Goal: Contribute content: Contribute content

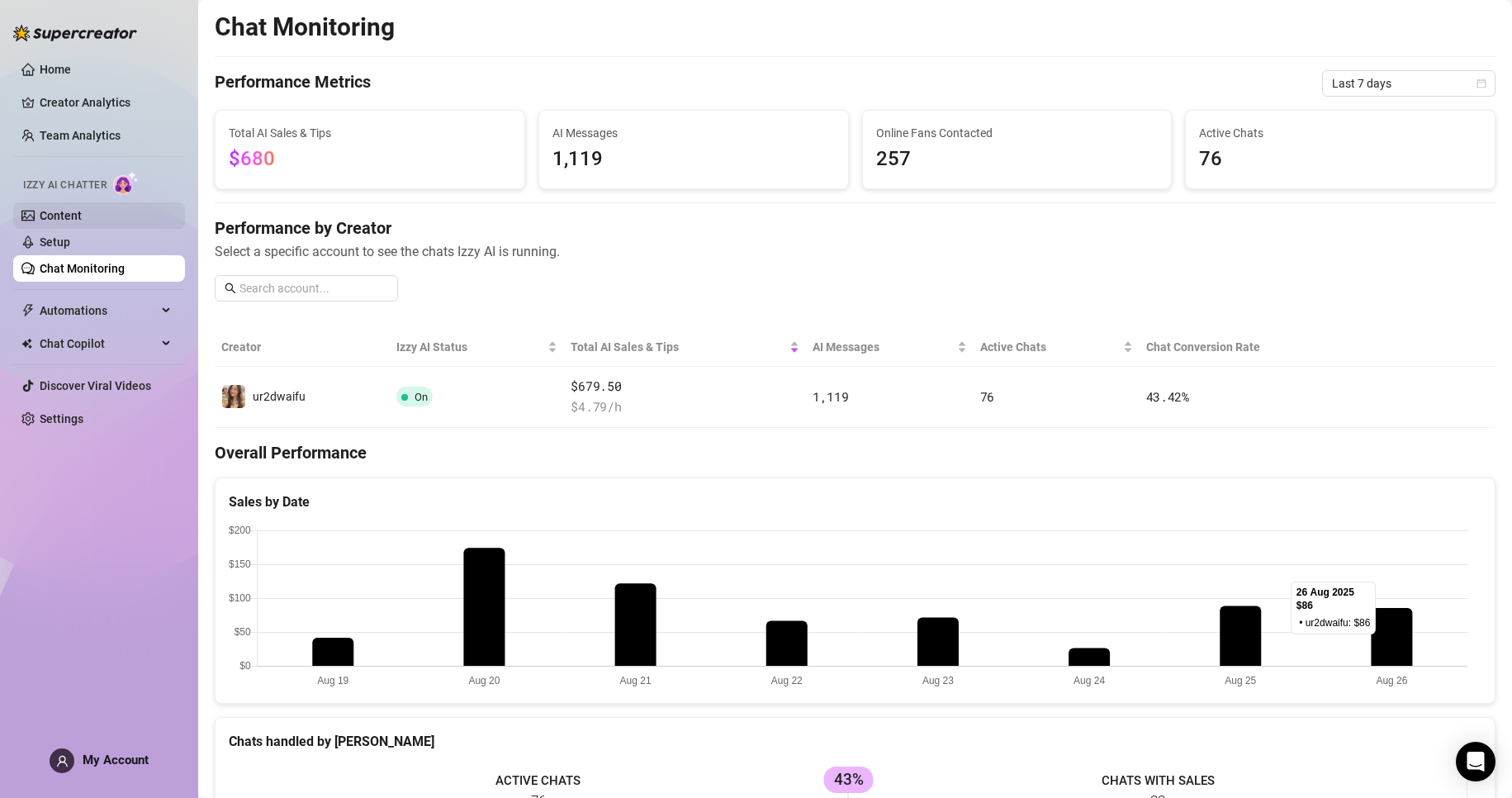
click at [51, 222] on link "Content" at bounding box center [60, 215] width 42 height 13
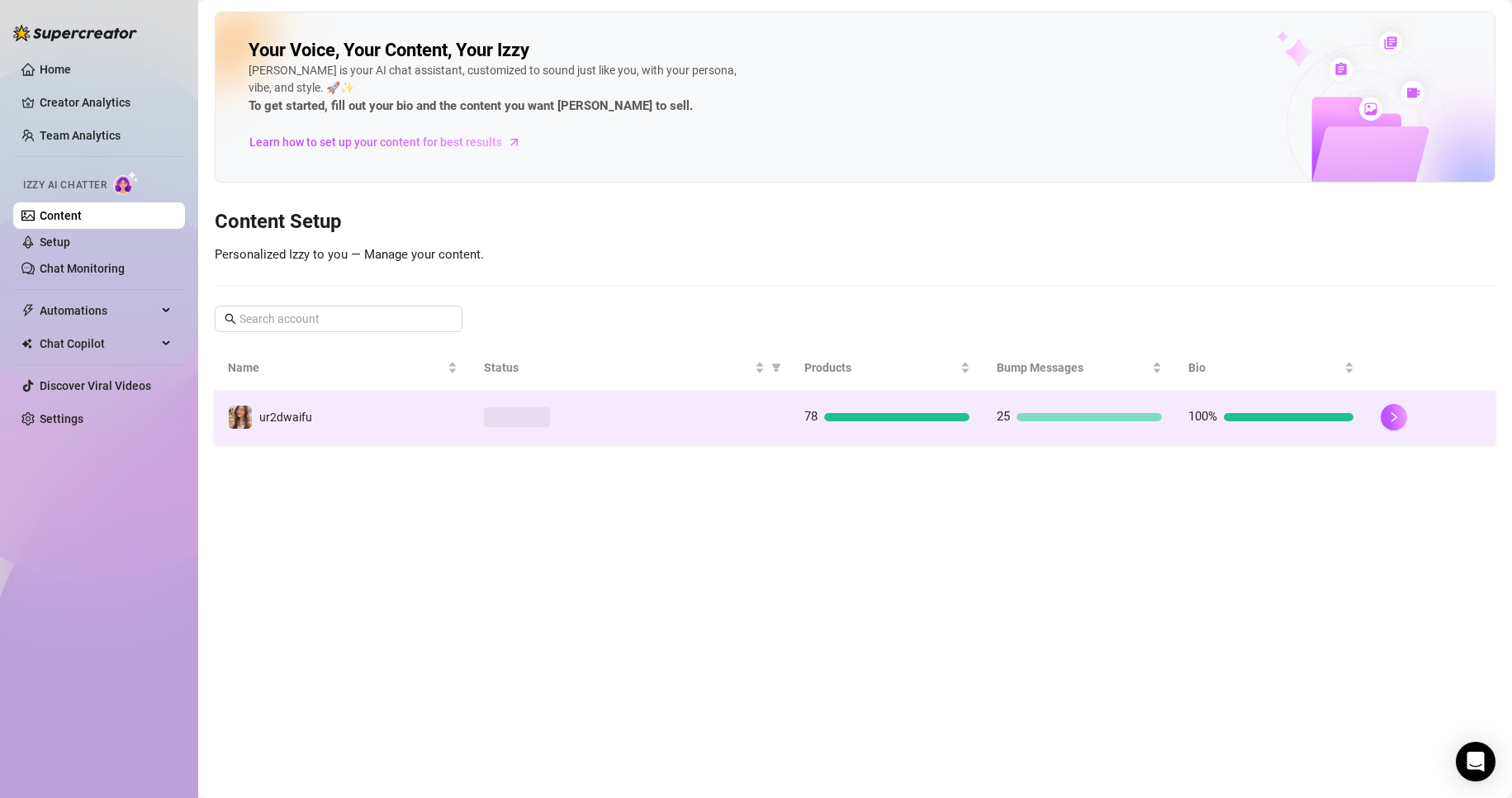
click at [484, 424] on div at bounding box center [630, 416] width 294 height 20
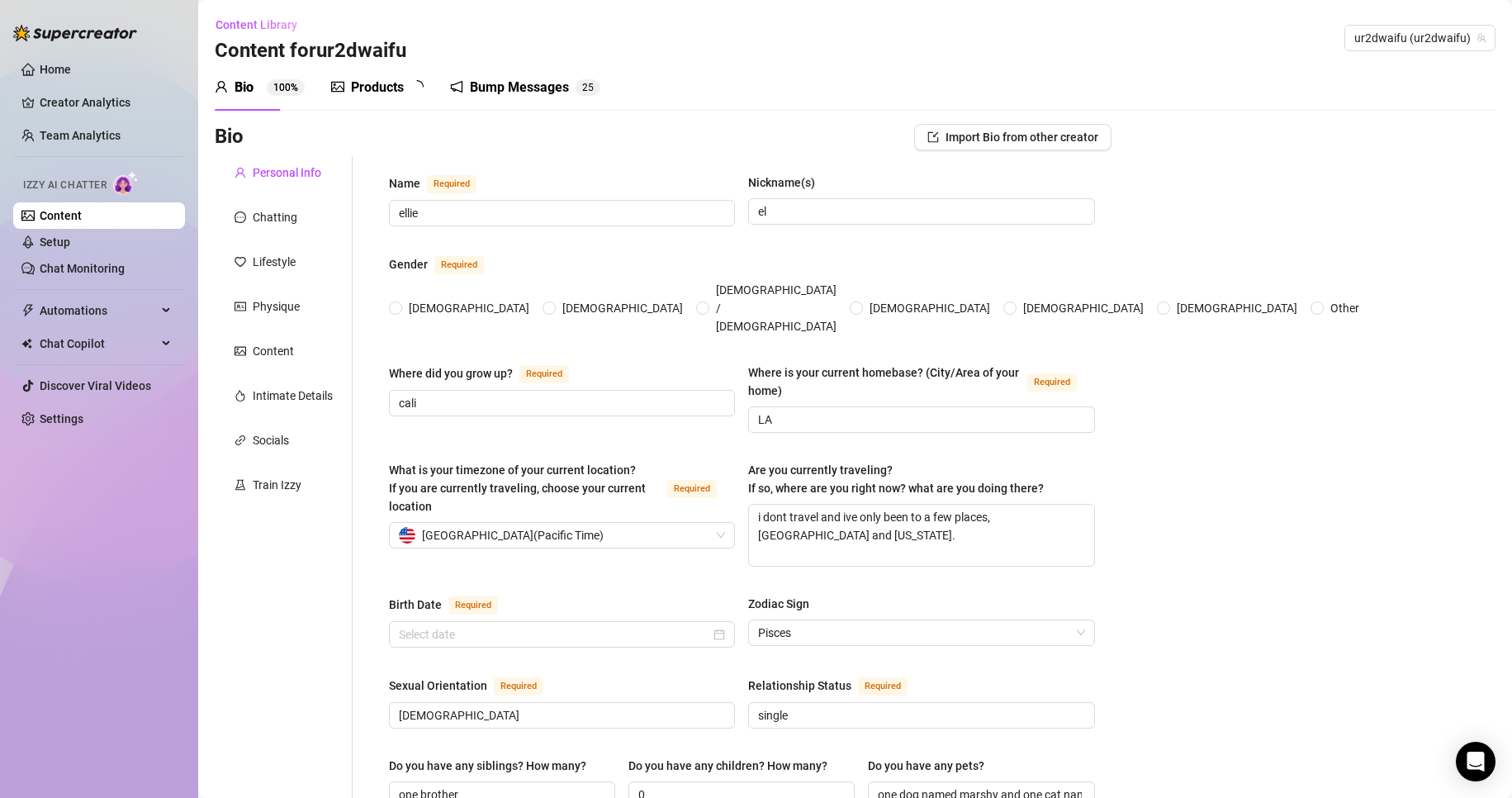
radio input "true"
type input "[DATE]"
click at [336, 77] on div "Products 7 8" at bounding box center [382, 87] width 104 height 46
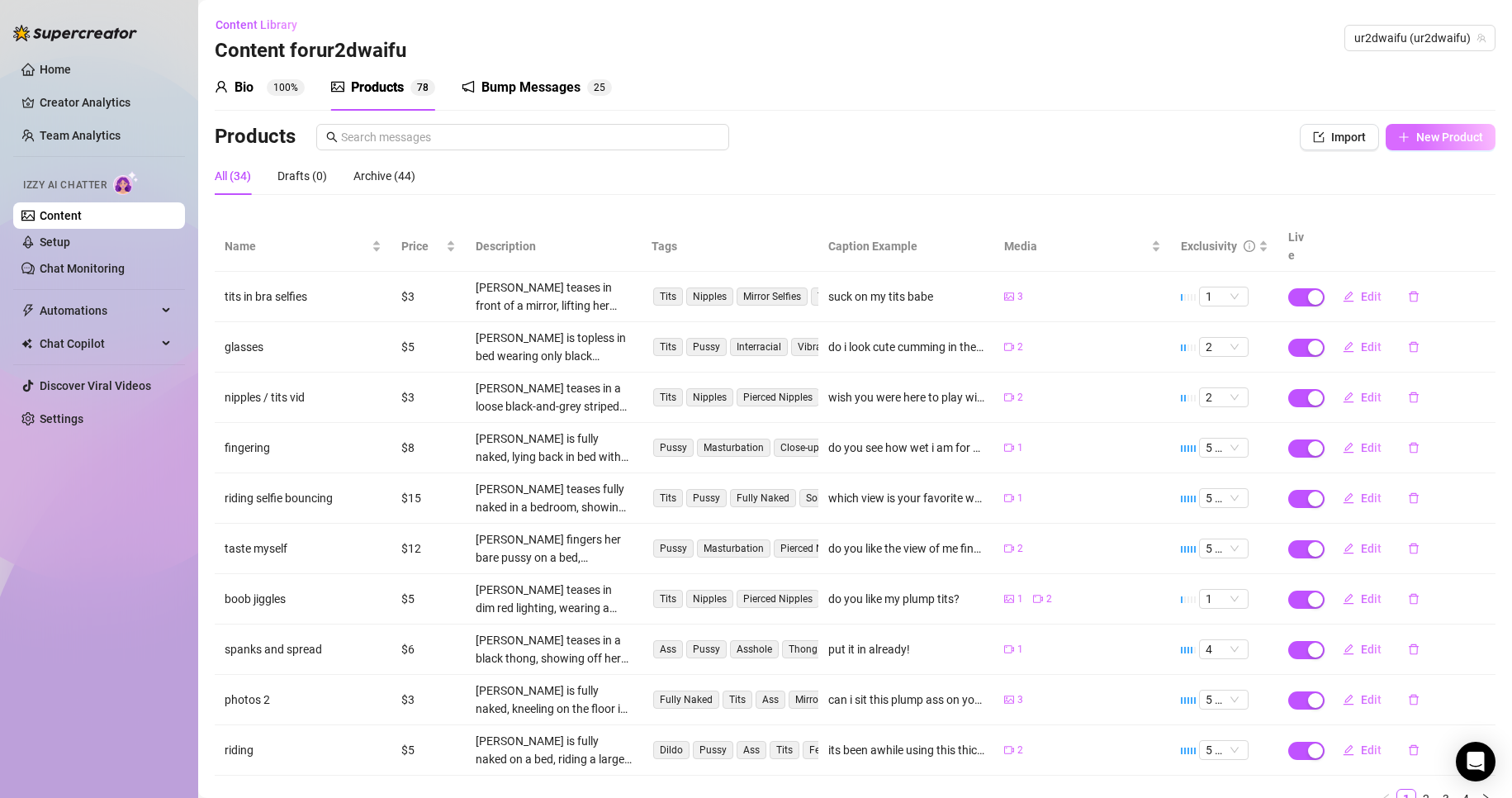
click at [1442, 142] on span "New Product" at bounding box center [1449, 136] width 67 height 13
type textarea "Type your message here..."
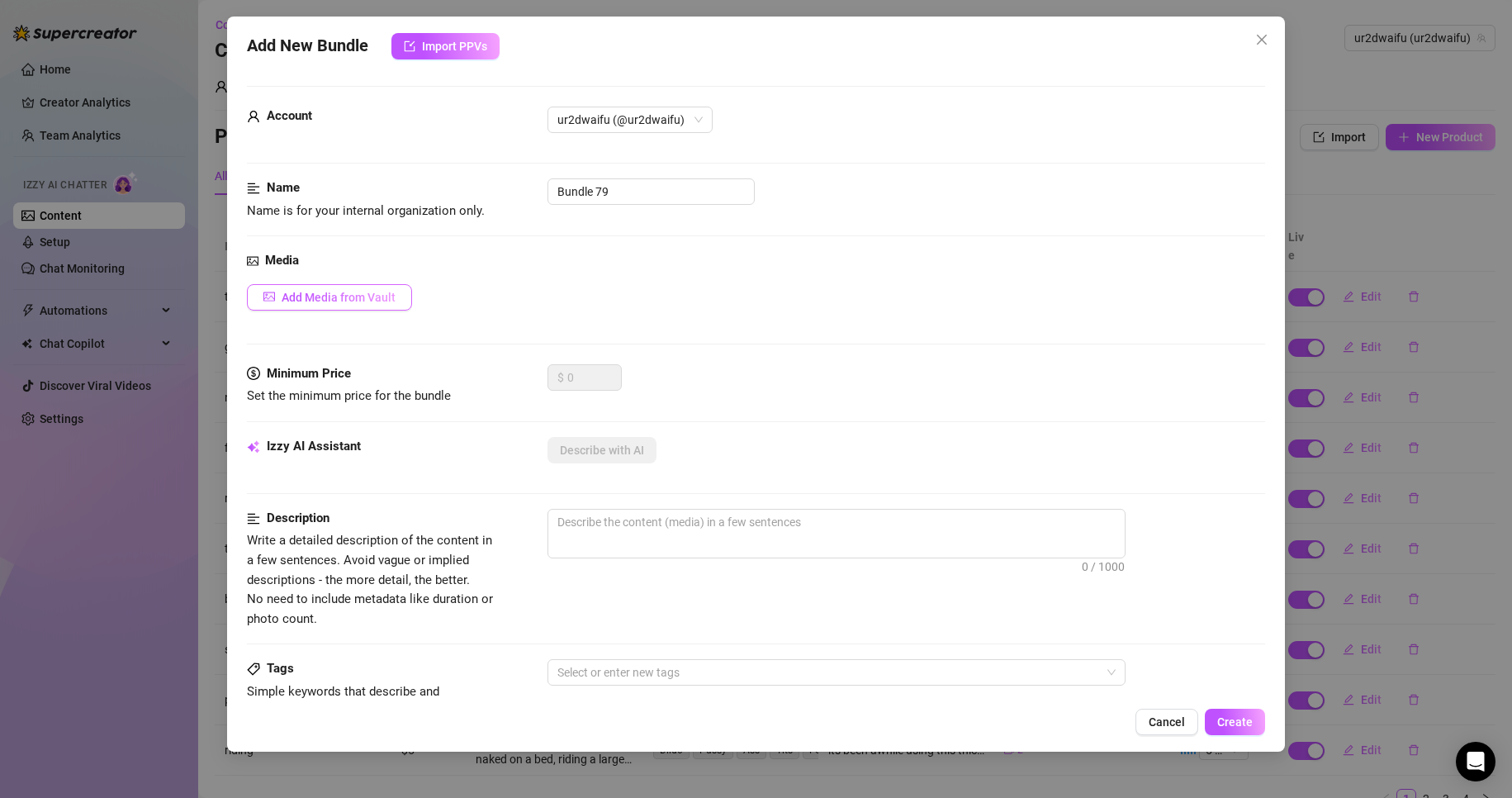
click at [340, 292] on span "Add Media from Vault" at bounding box center [339, 297] width 114 height 13
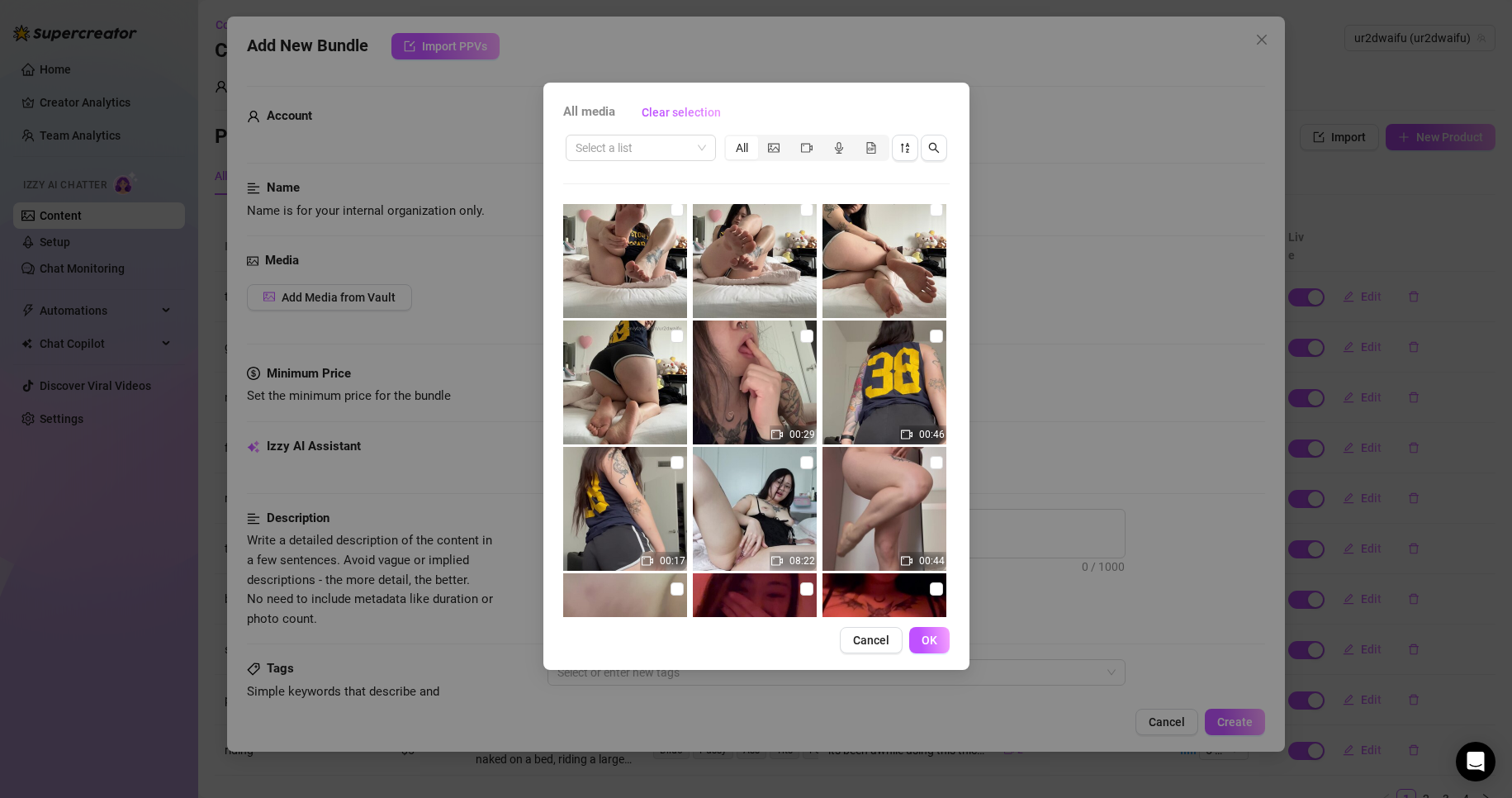
scroll to position [165, 0]
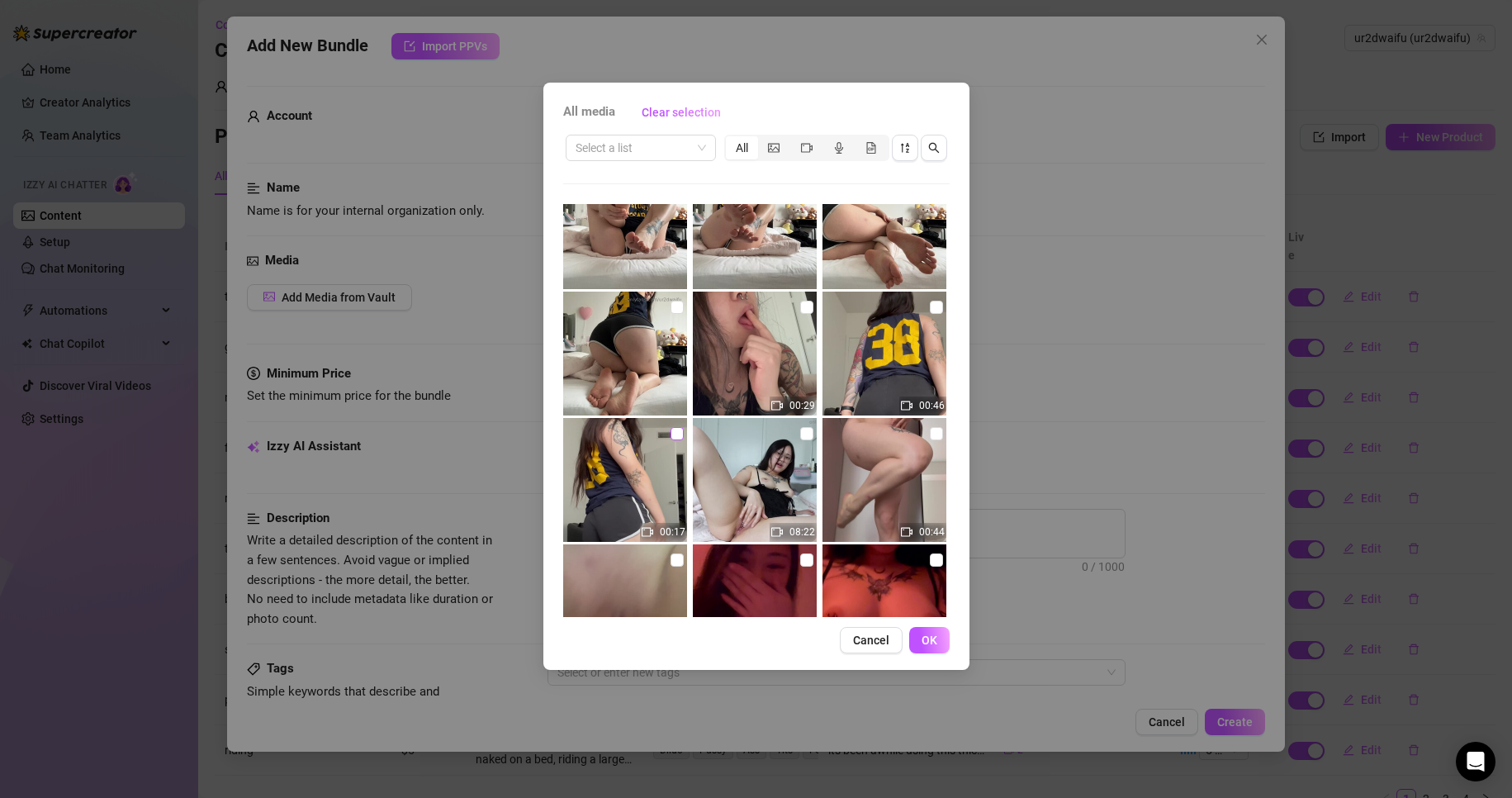
click at [679, 437] on input "checkbox" at bounding box center [677, 433] width 13 height 13
checkbox input "true"
click at [930, 308] on input "checkbox" at bounding box center [936, 306] width 13 height 13
checkbox input "true"
click at [925, 636] on span "OK" at bounding box center [930, 640] width 16 height 13
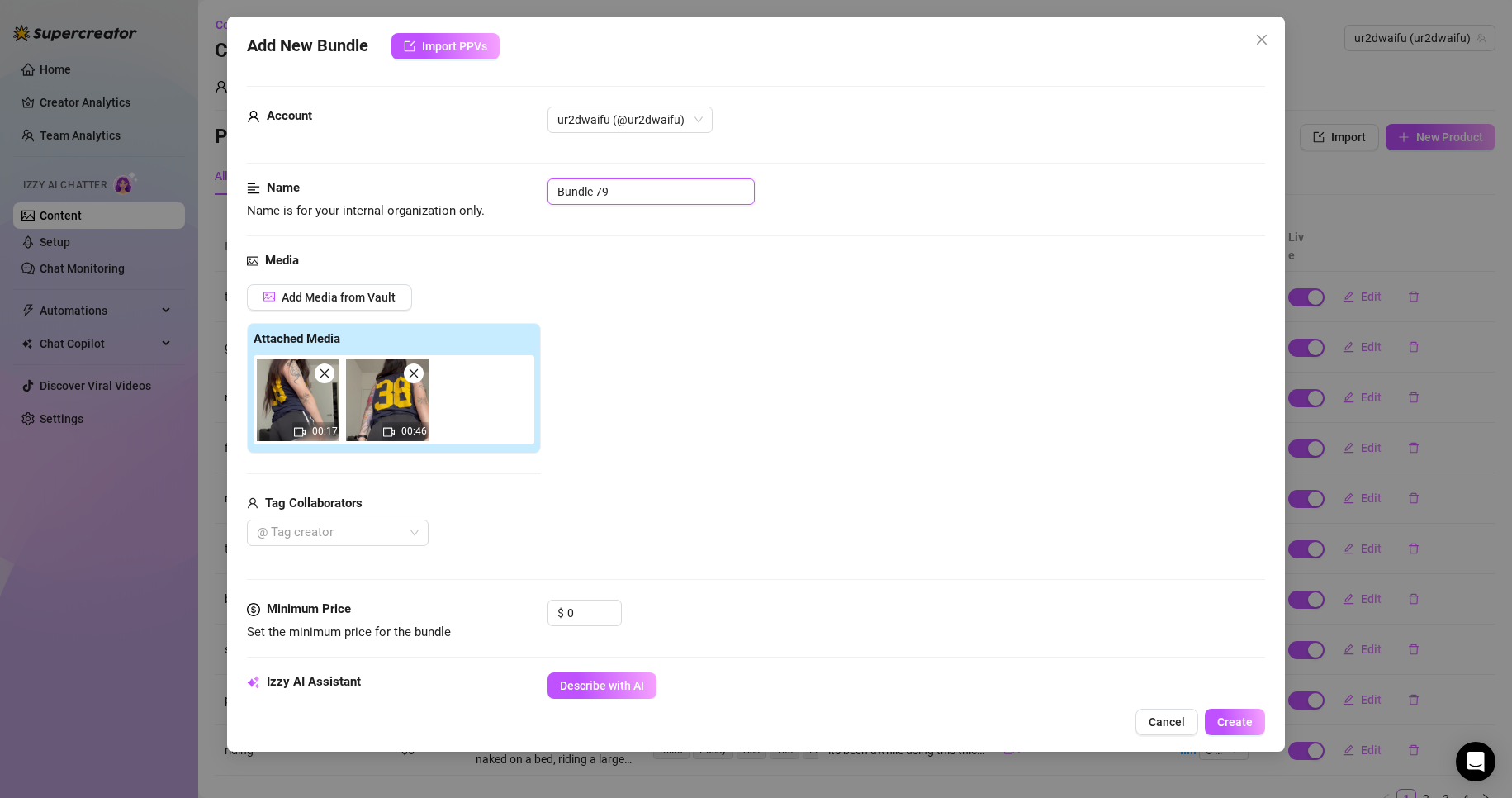
drag, startPoint x: 620, startPoint y: 194, endPoint x: 457, endPoint y: 196, distance: 163.0
click at [457, 196] on div "Name Name is for your internal organization only. Bundle 79" at bounding box center [756, 199] width 1019 height 42
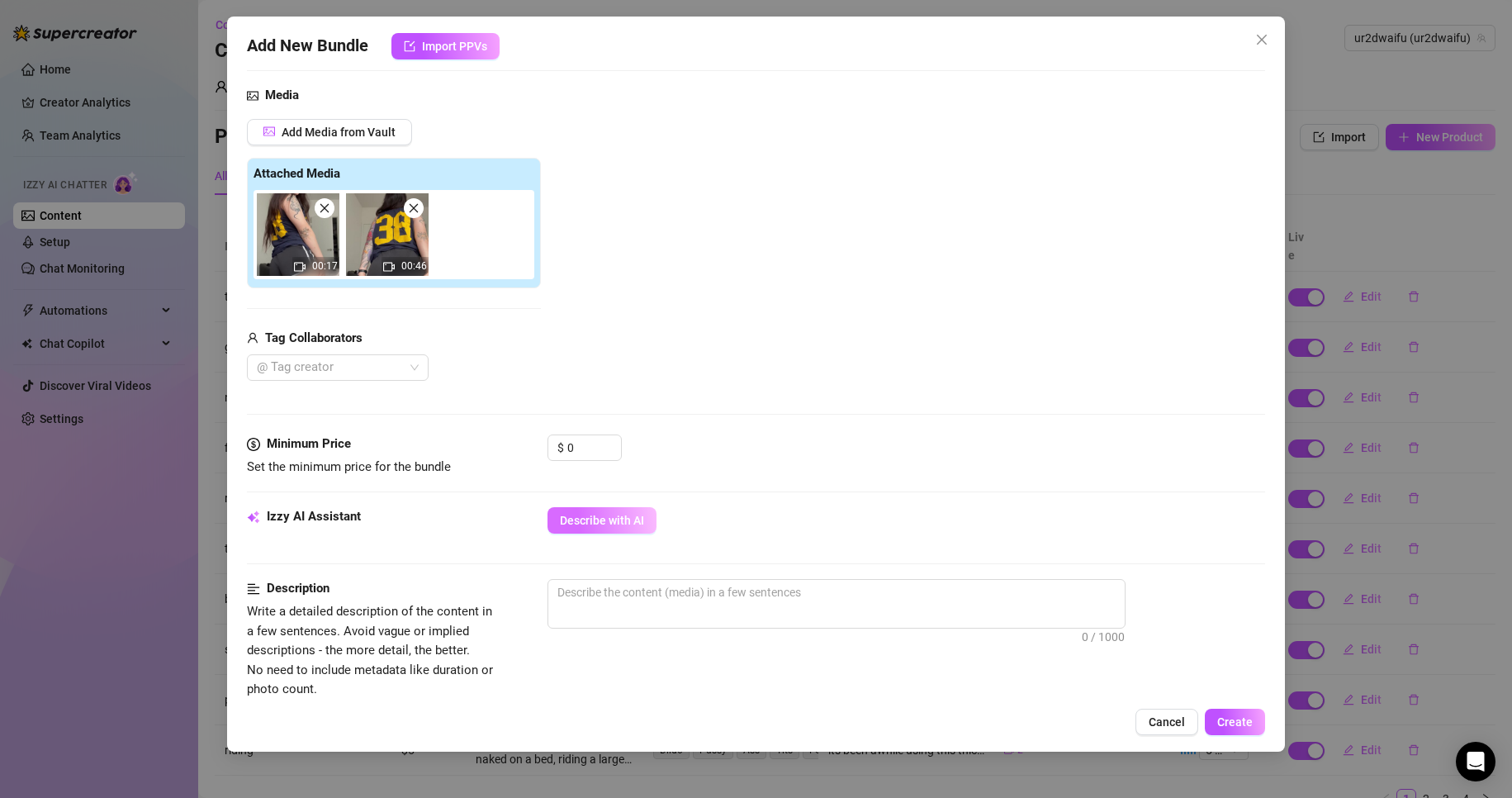
type input "Farting dolphin shorts"
click at [623, 515] on span "Describe with AI" at bounding box center [601, 519] width 84 height 13
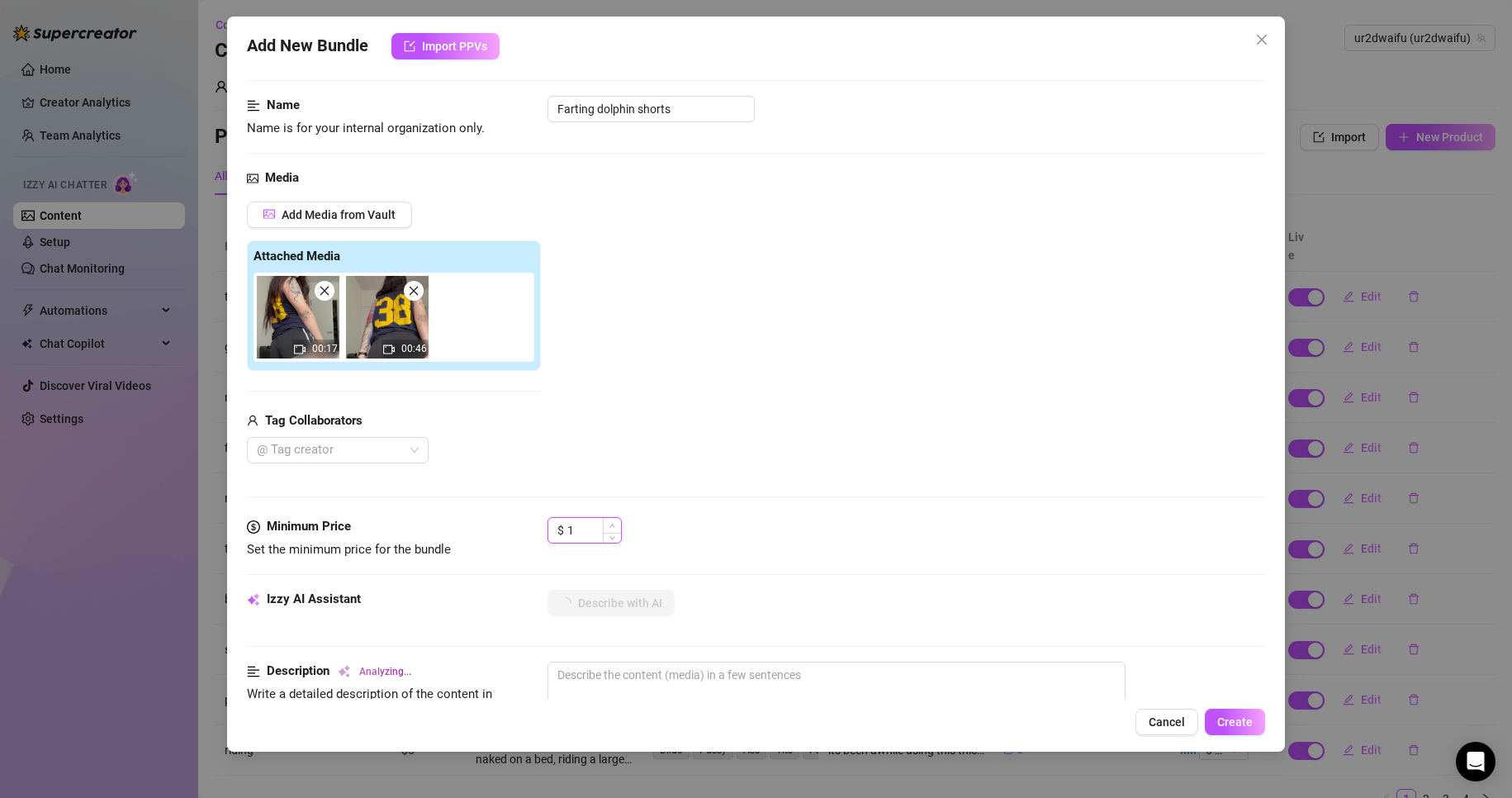
click at [617, 523] on span "Increase Value" at bounding box center [612, 525] width 18 height 15
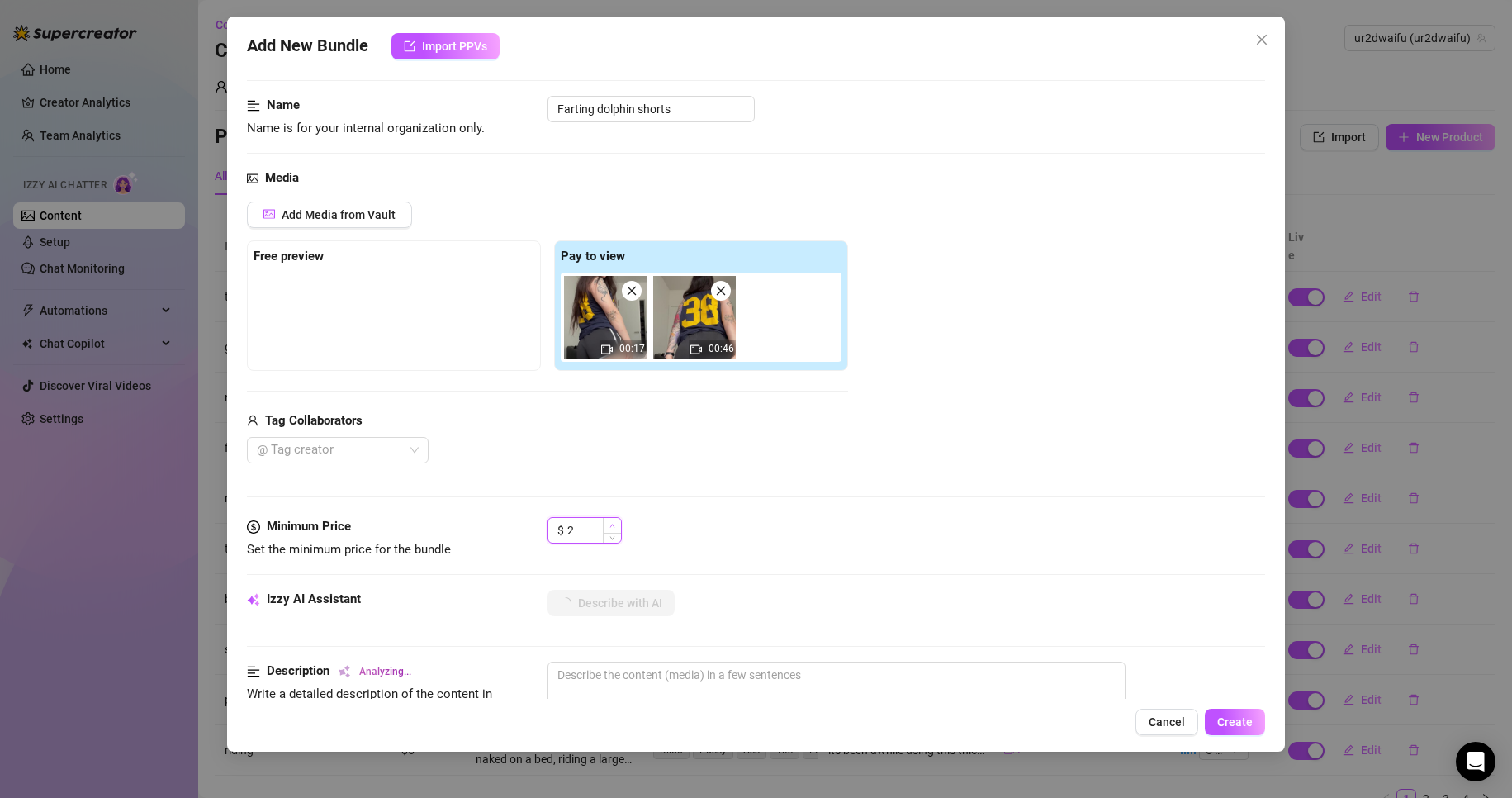
click at [617, 523] on span "Increase Value" at bounding box center [612, 525] width 18 height 15
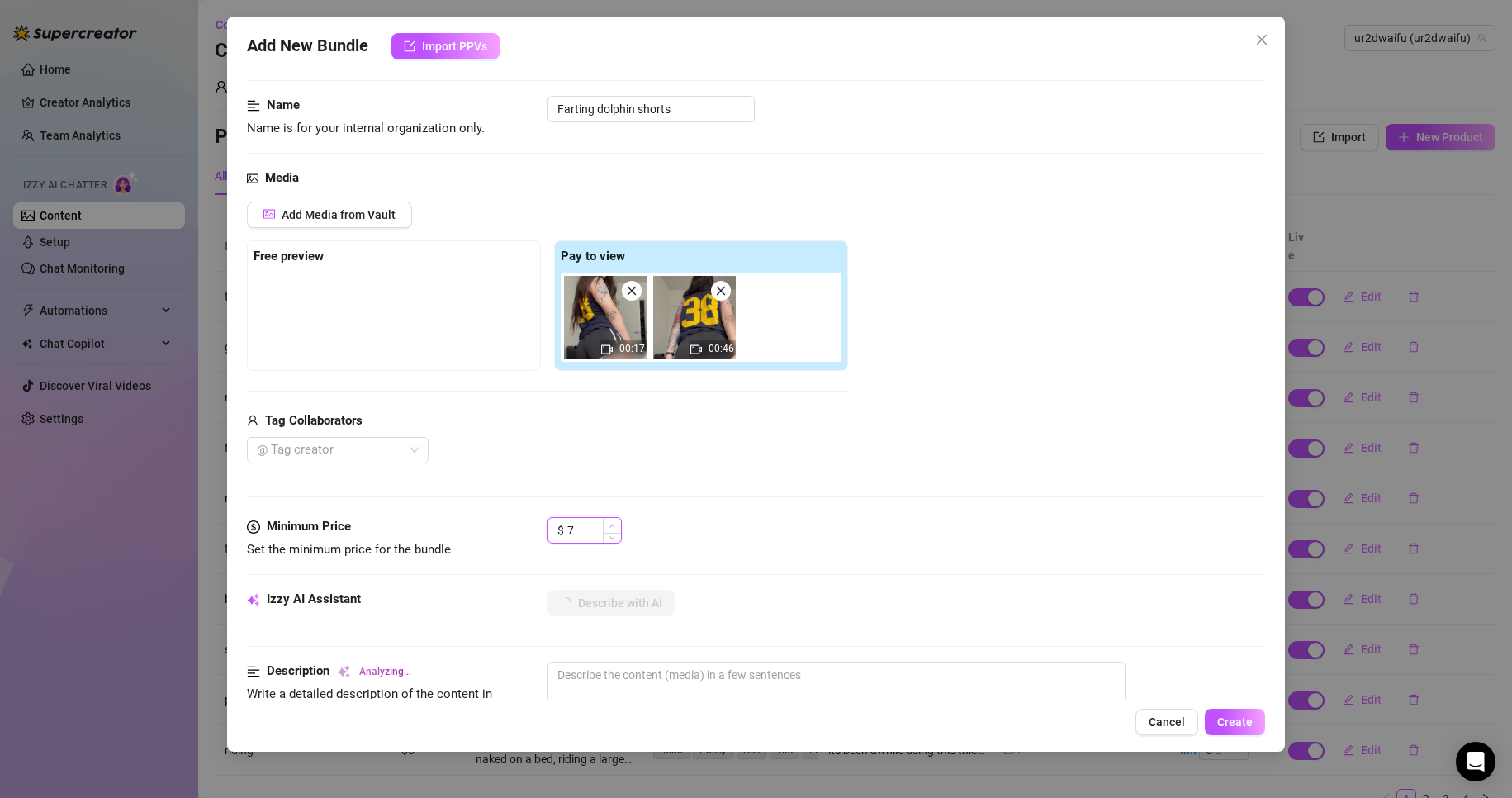
click at [617, 523] on span "Increase Value" at bounding box center [612, 525] width 18 height 15
type input "8"
click at [617, 523] on span "Increase Value" at bounding box center [612, 525] width 18 height 15
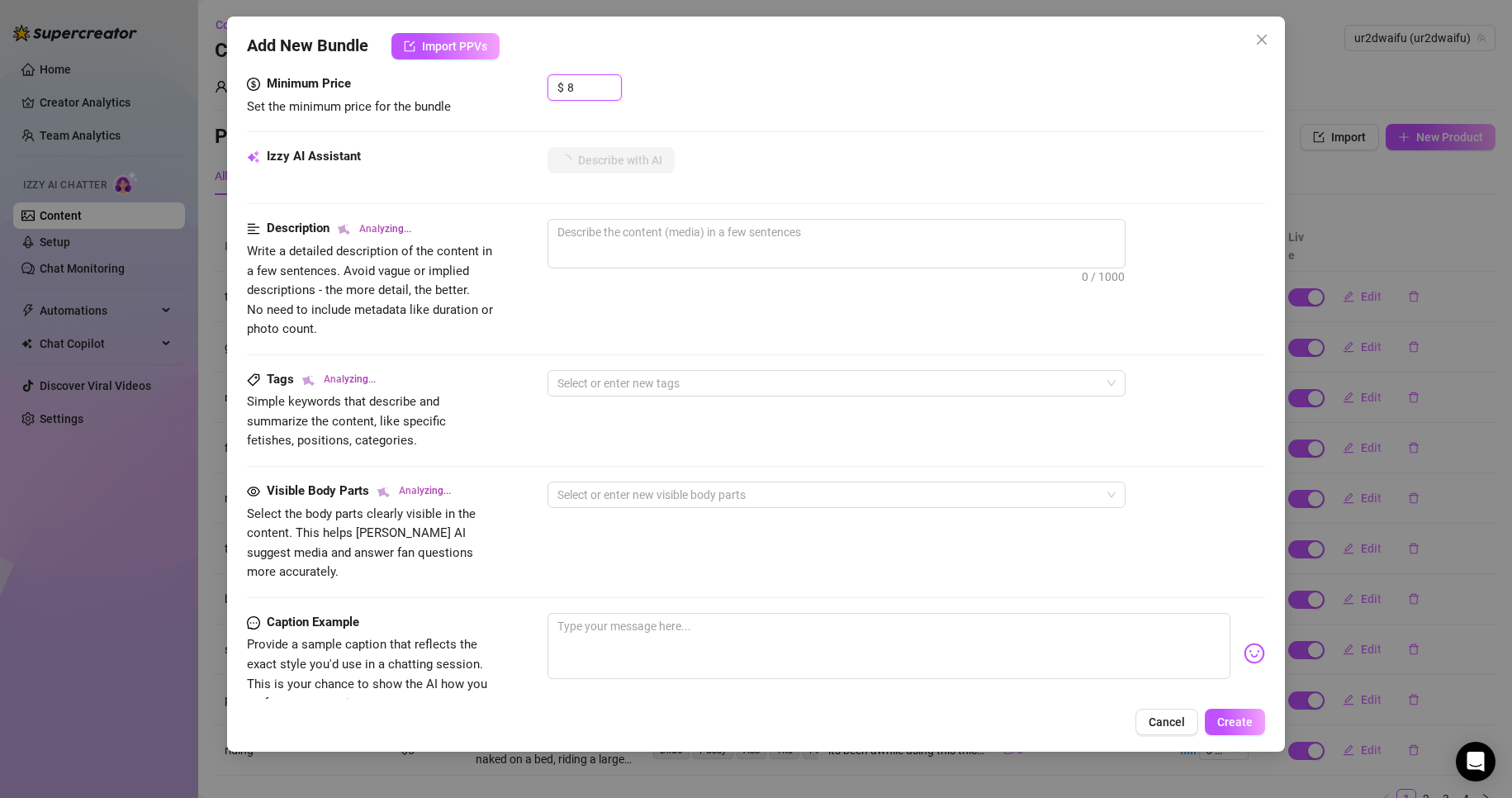
scroll to position [578, 0]
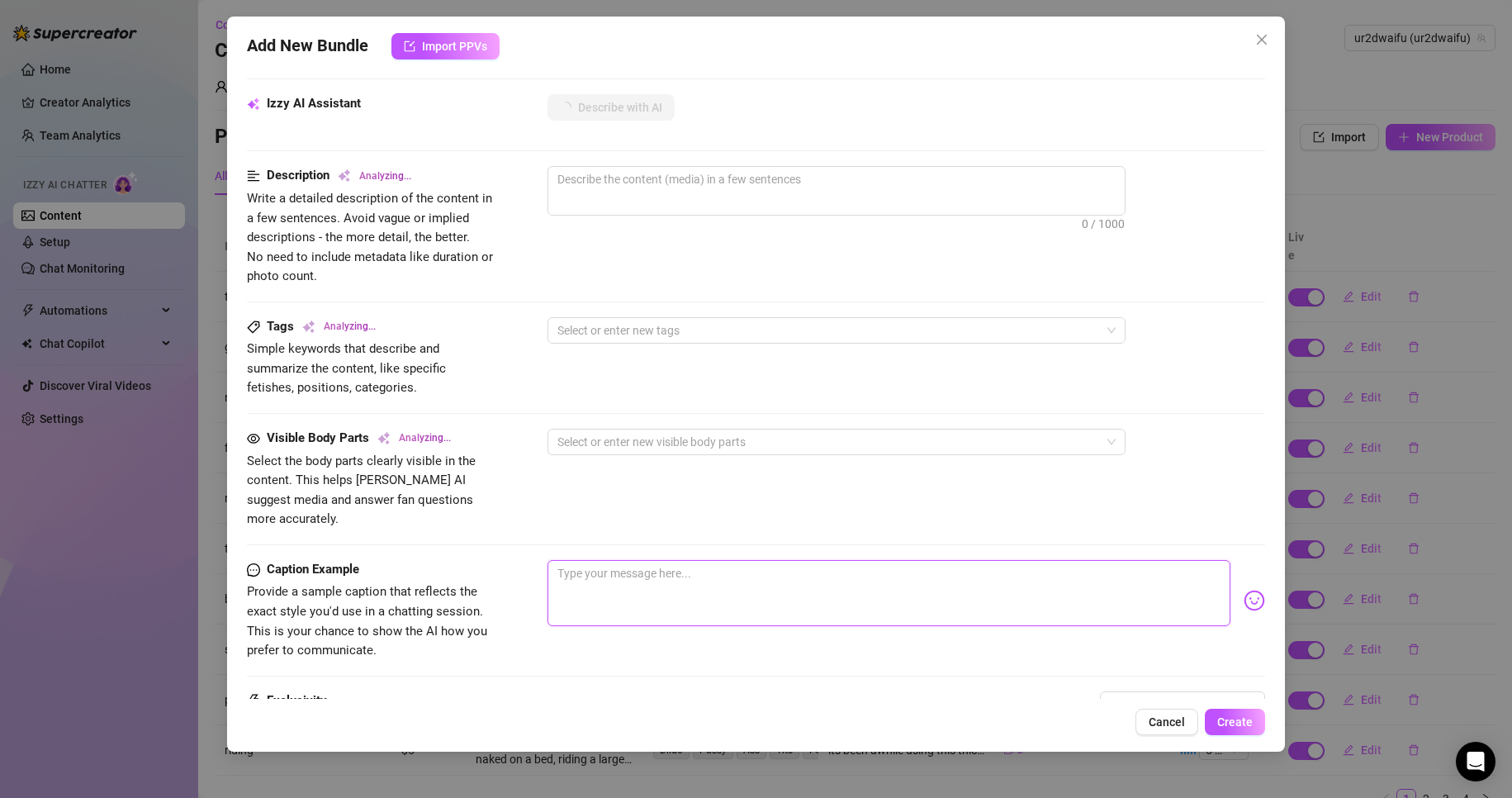
click at [649, 572] on textarea at bounding box center [889, 593] width 684 height 66
type textarea "s"
type textarea "sn"
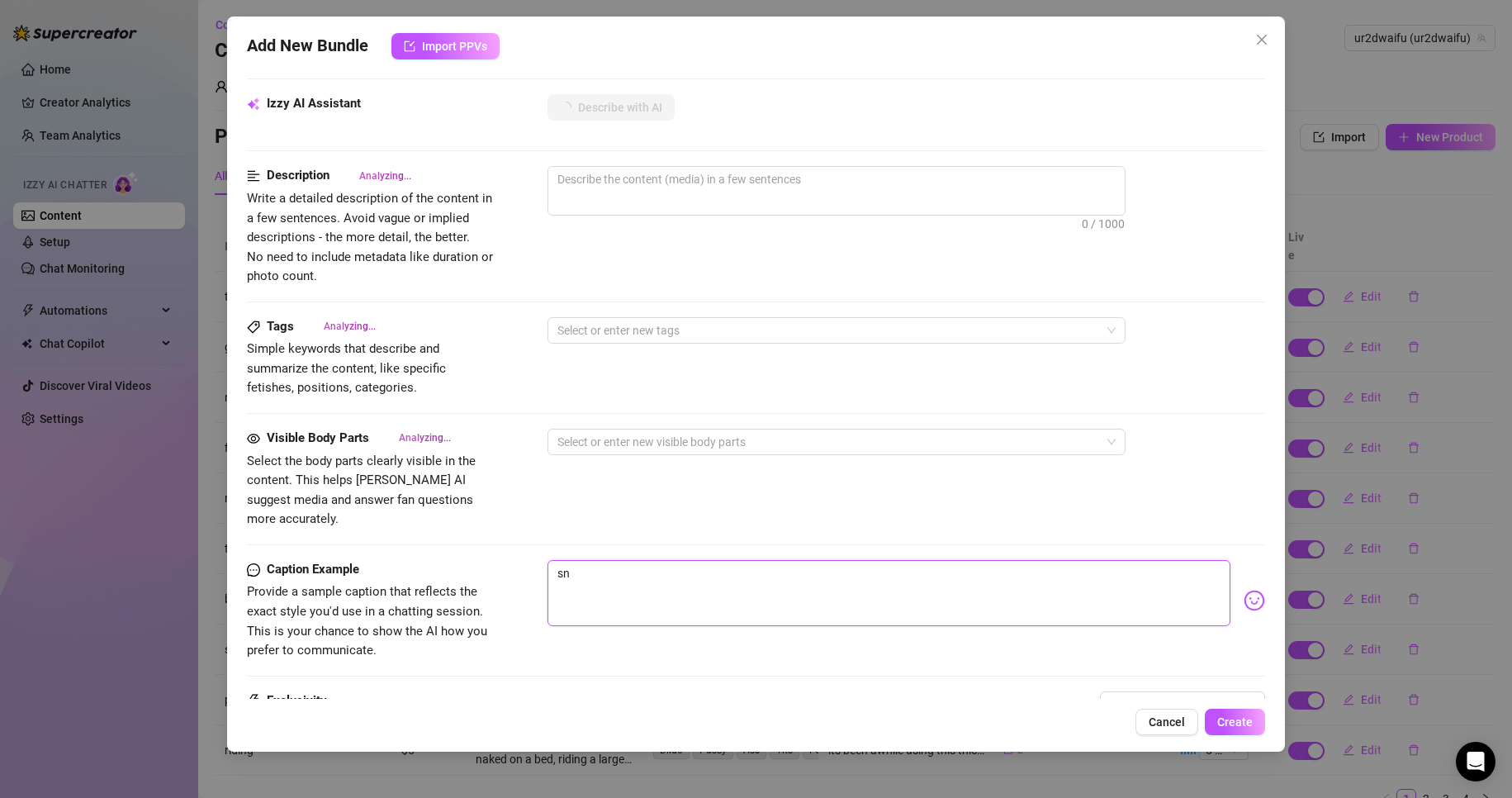
type textarea "sni"
type textarea "snif"
type textarea "sniff"
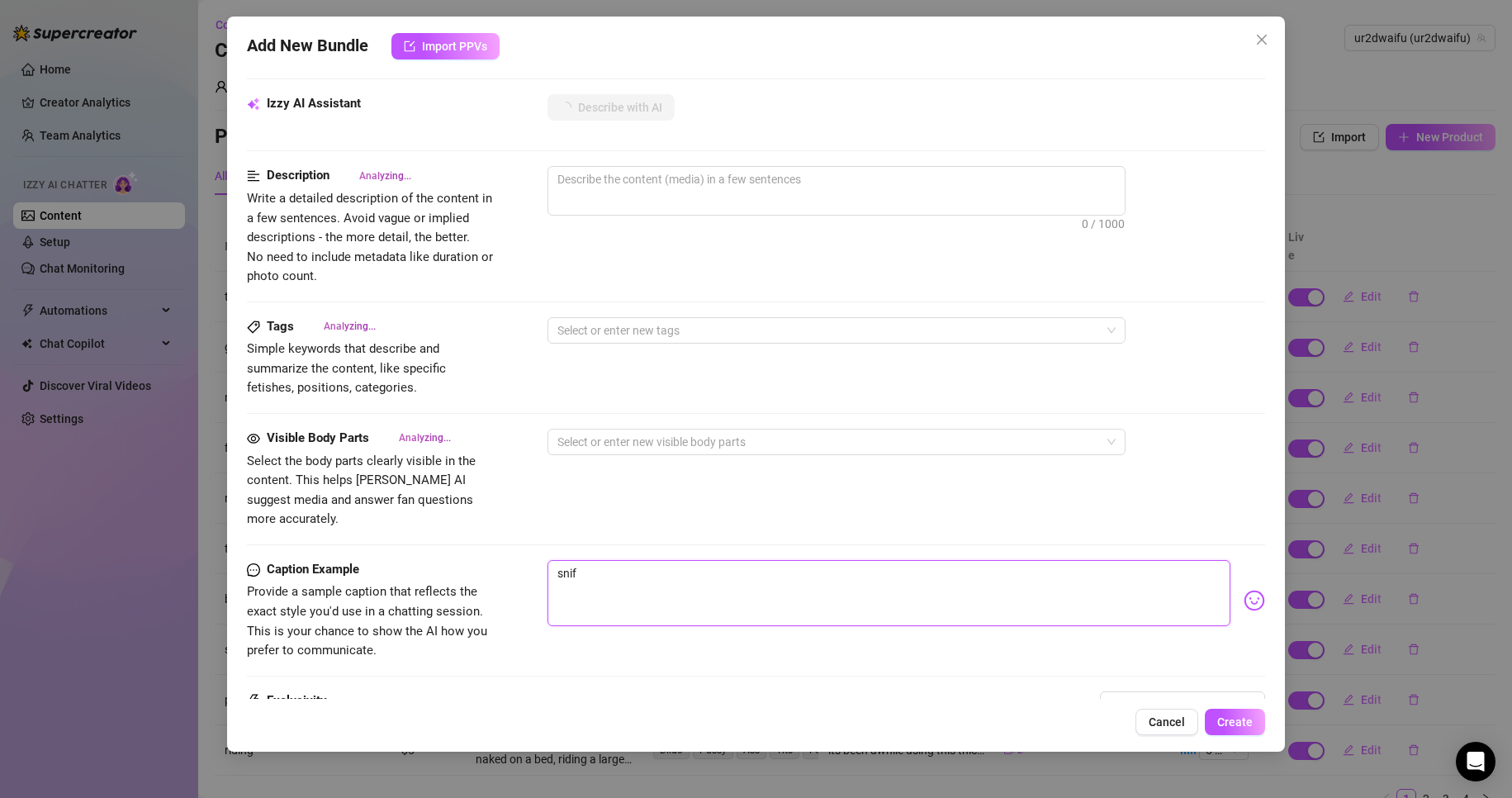
type textarea "sniff"
type textarea "sniff t"
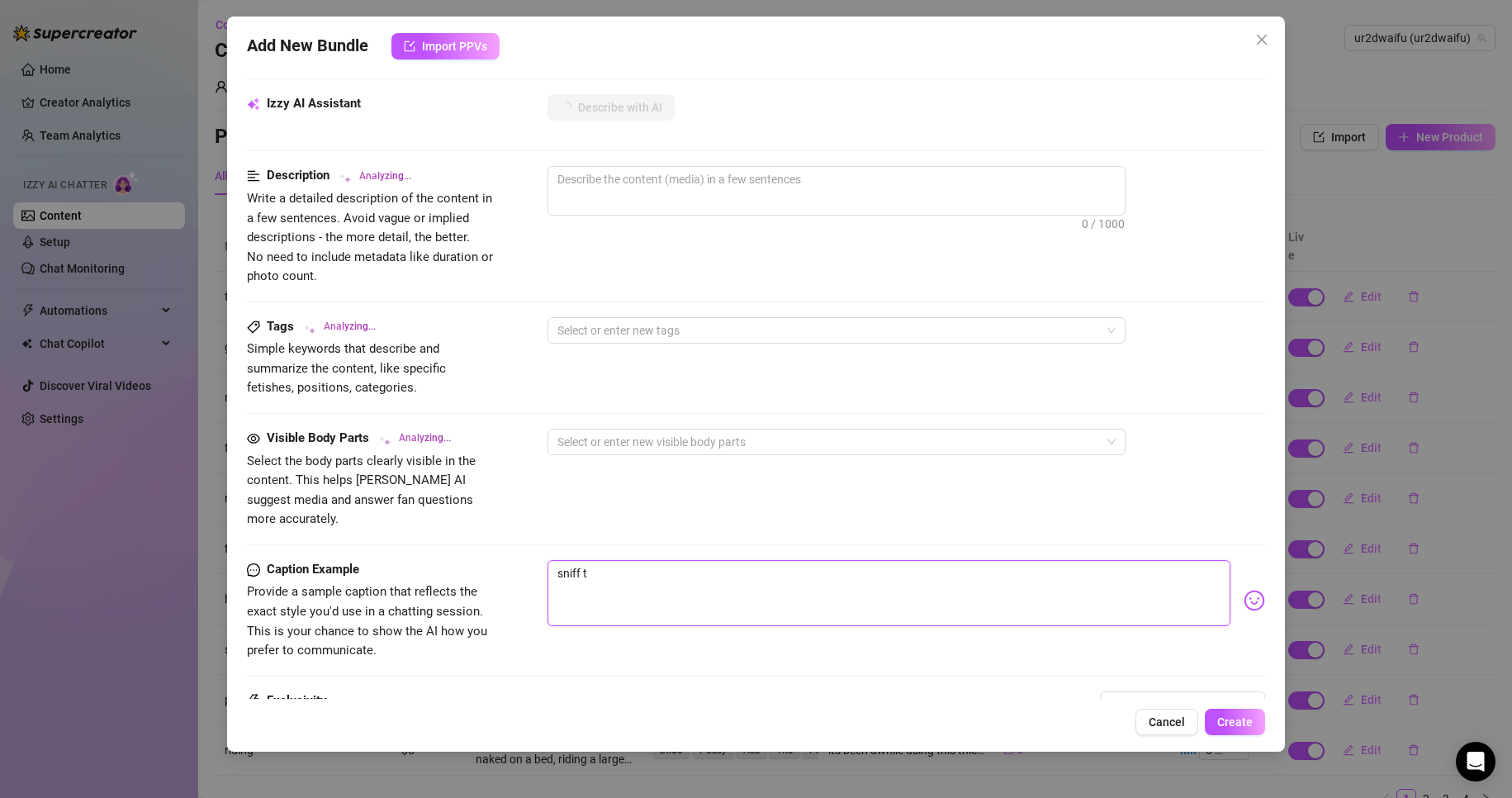
type textarea "sniff th"
type textarea "sniff the"
type textarea "sniff thes"
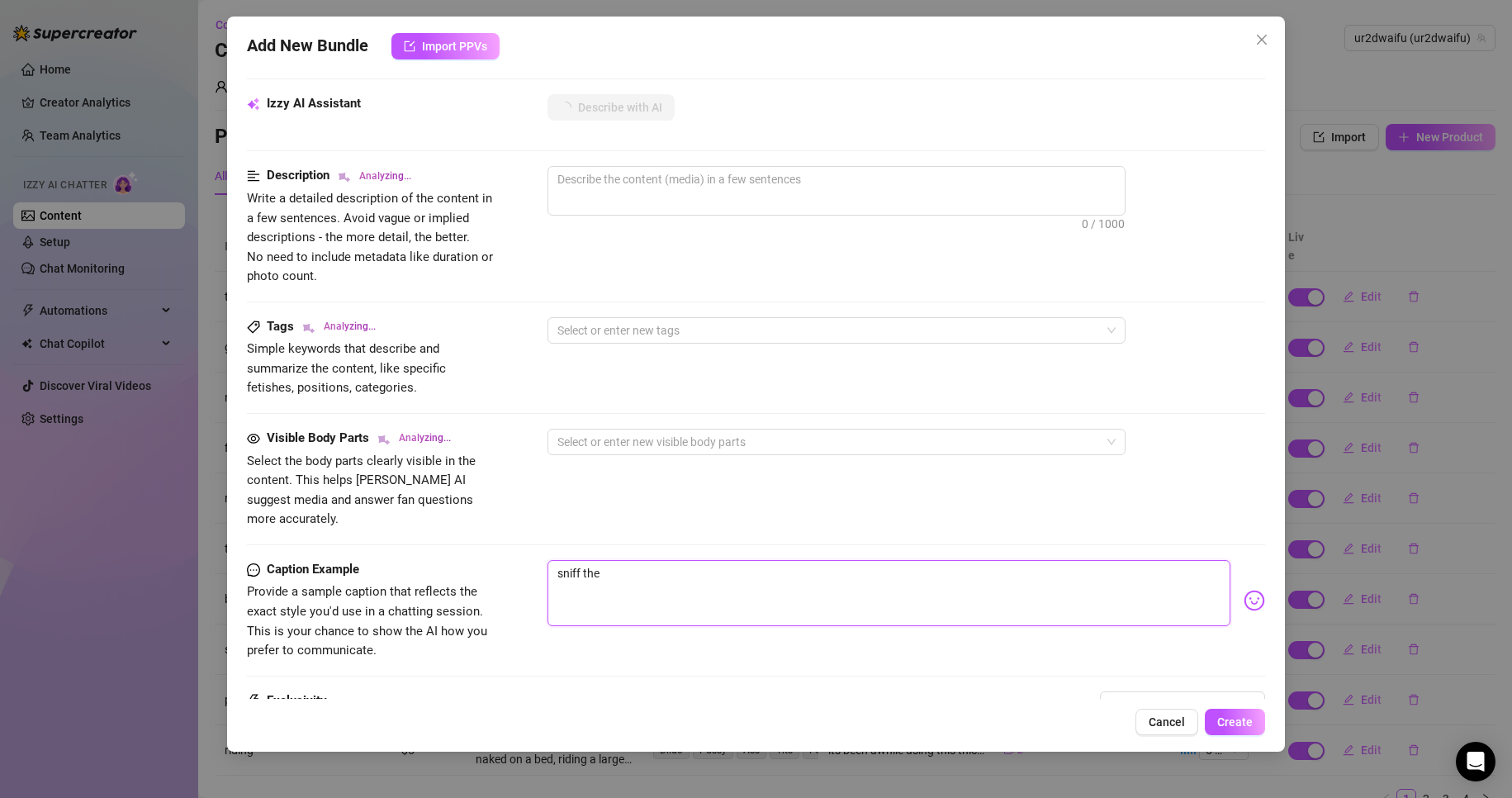
type textarea "sniff thes"
type textarea "sniff these"
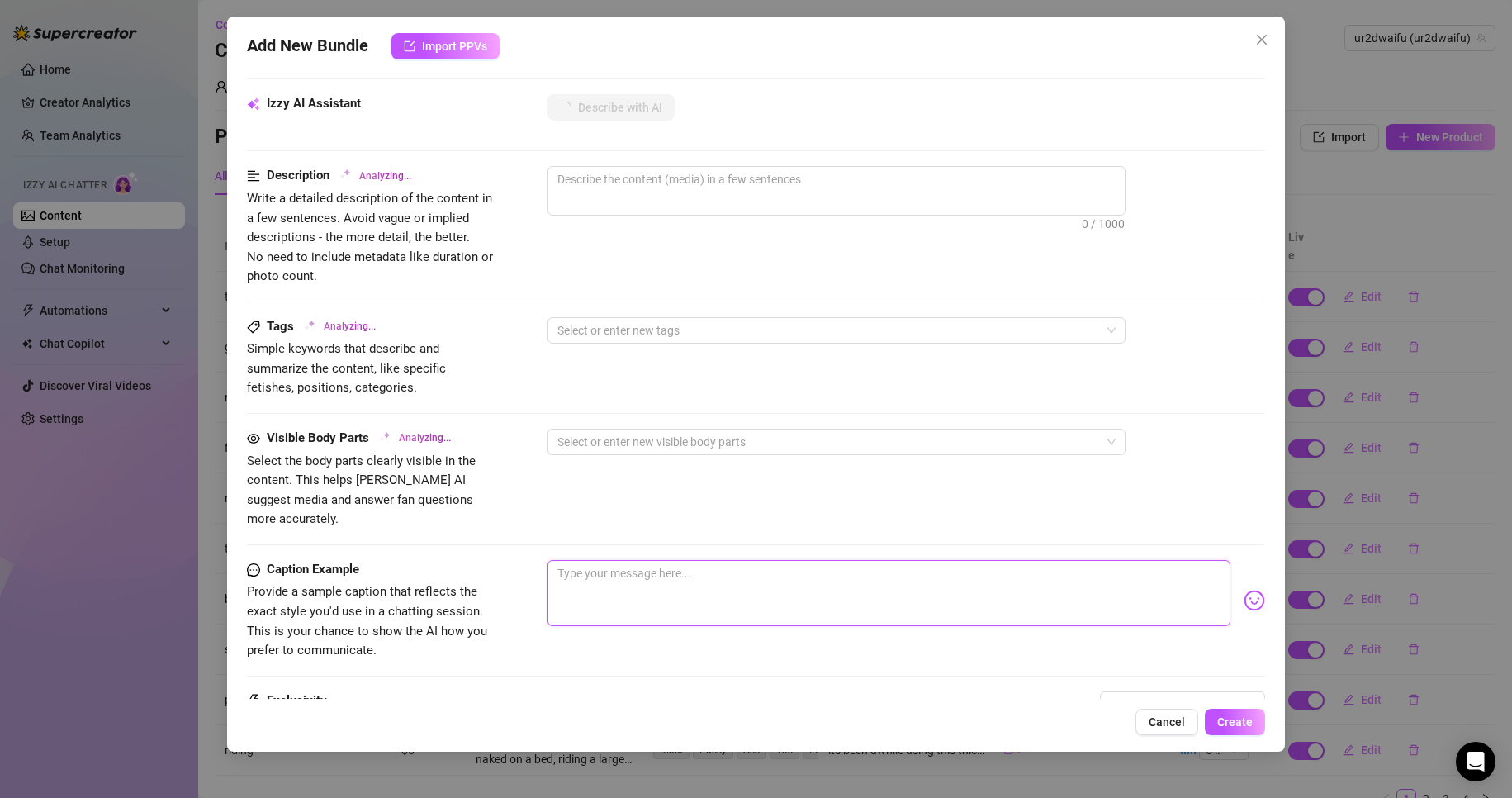
type textarea "[PERSON_NAME]"
type textarea "Ellie teases"
type textarea "[PERSON_NAME] teases in"
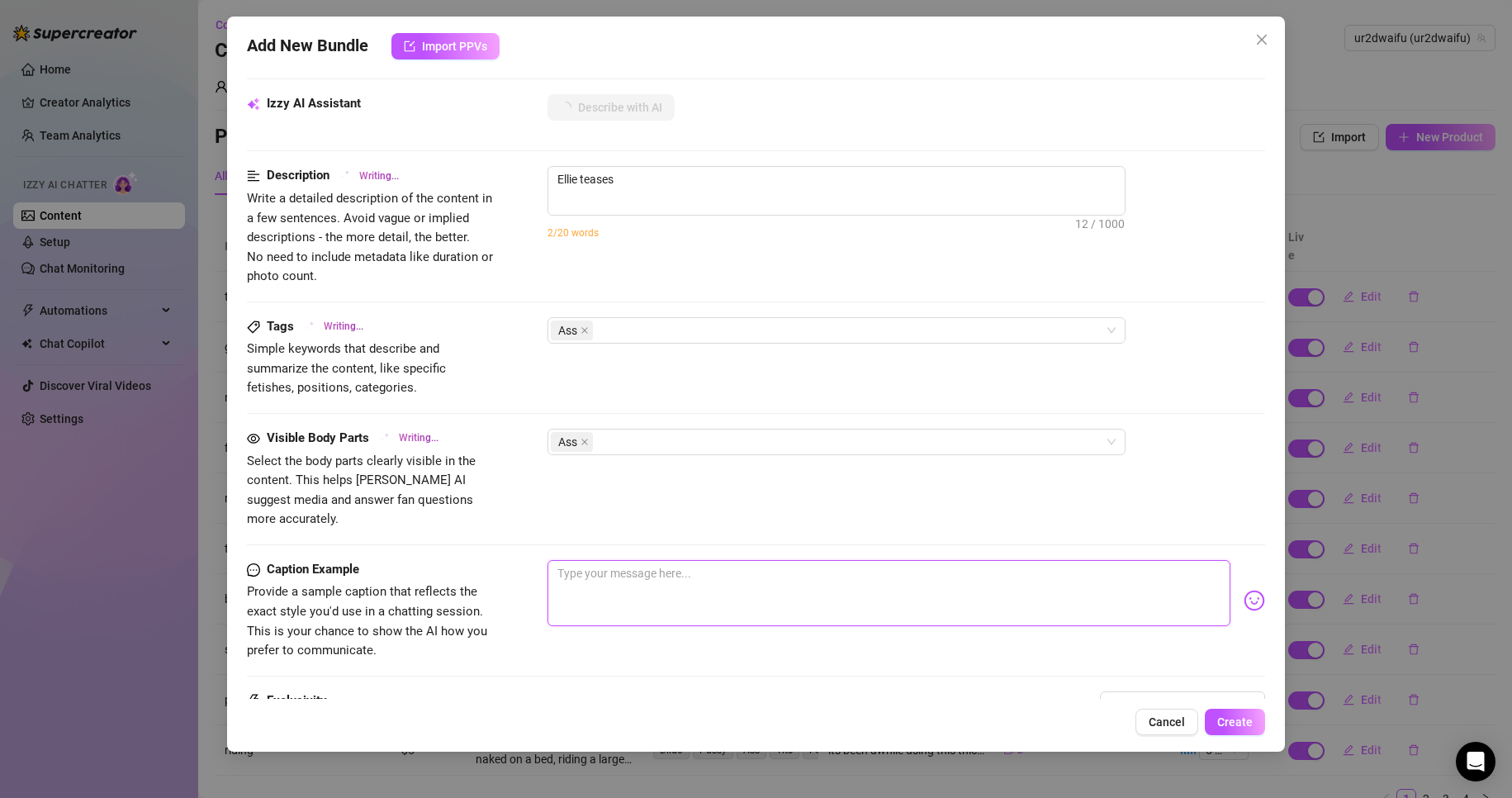
type textarea "[PERSON_NAME] teases in"
type textarea "[PERSON_NAME] teases in a"
type textarea "[PERSON_NAME] teases in a loose"
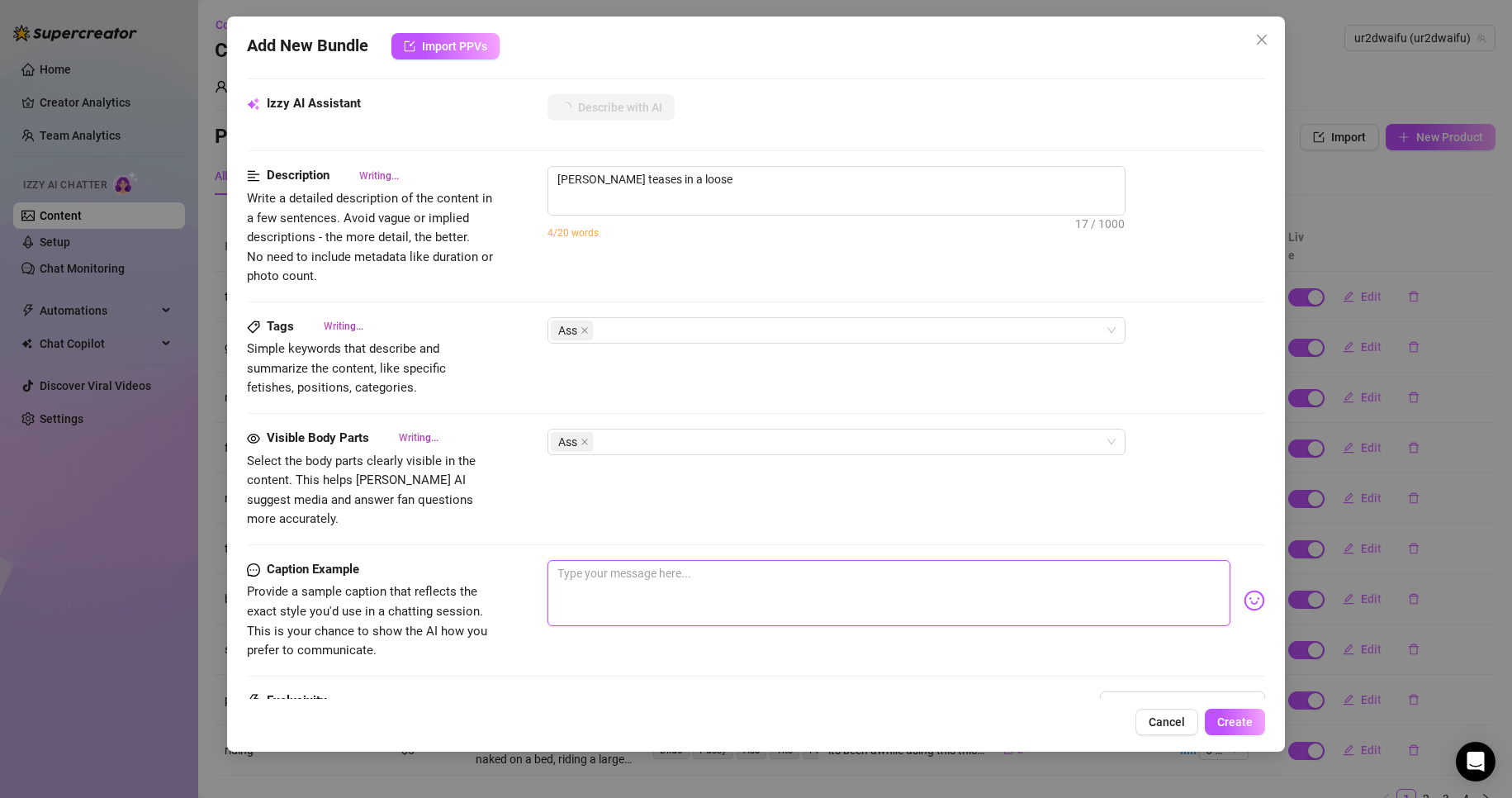
type textarea "[PERSON_NAME] teases in a loose navy"
type textarea "[PERSON_NAME] teases in a loose navy sports"
type textarea "[PERSON_NAME] teases in a loose navy sports tank"
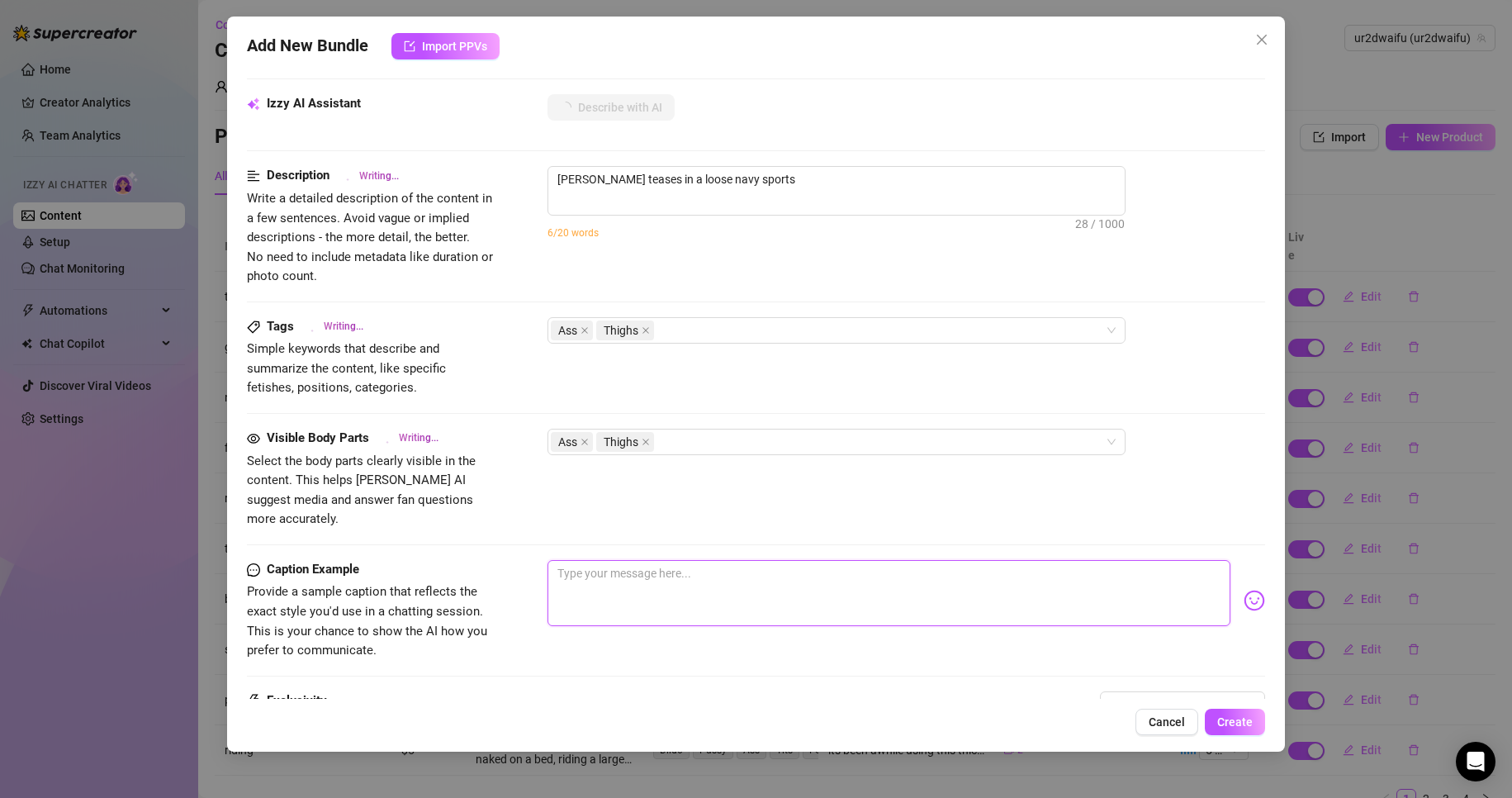
type textarea "[PERSON_NAME] teases in a loose navy sports tank"
type textarea "[PERSON_NAME] teases in a loose navy sports tank and"
type textarea "[PERSON_NAME] teases in a loose navy sports tank and tiny"
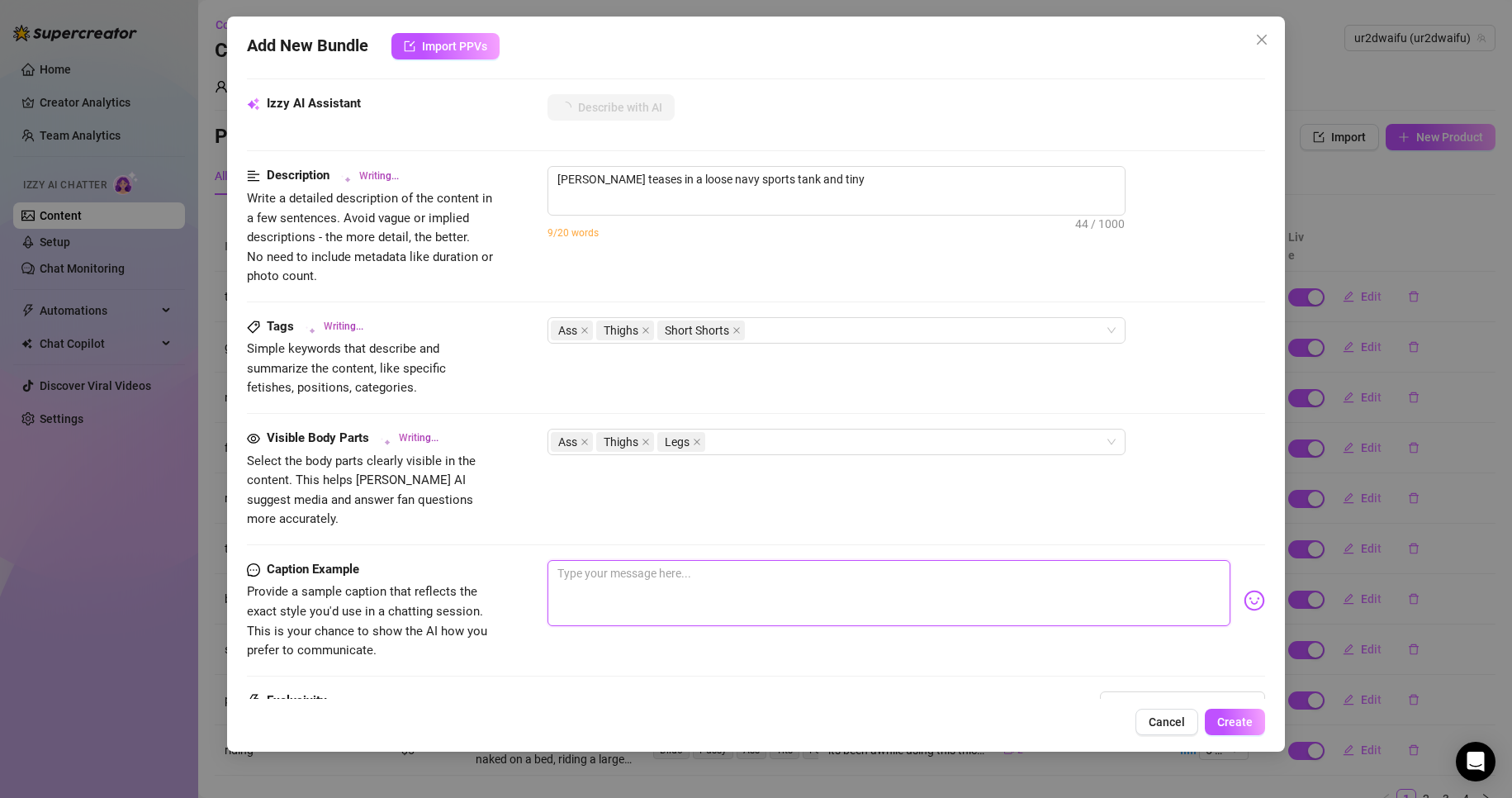
type textarea "[PERSON_NAME] teases in a loose navy sports tank and tiny black"
type textarea "[PERSON_NAME] teases in a loose navy sports tank and tiny black athletic"
type textarea "[PERSON_NAME] teases in a loose navy sports tank and tiny black athletic shorts,"
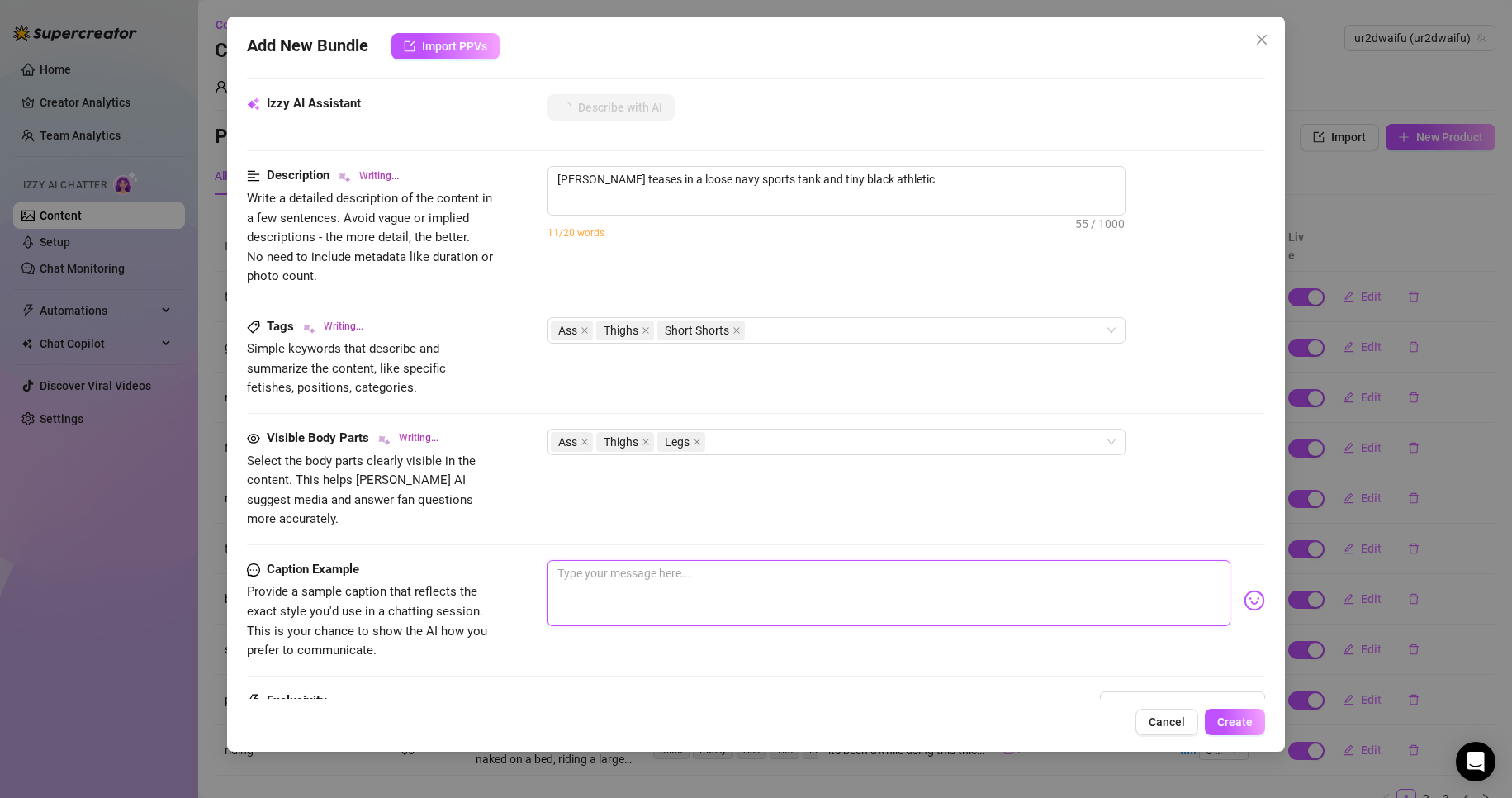
type textarea "[PERSON_NAME] teases in a loose navy sports tank and tiny black athletic shorts,"
type textarea "[PERSON_NAME] teases in a loose navy sports tank and tiny black athletic shorts…"
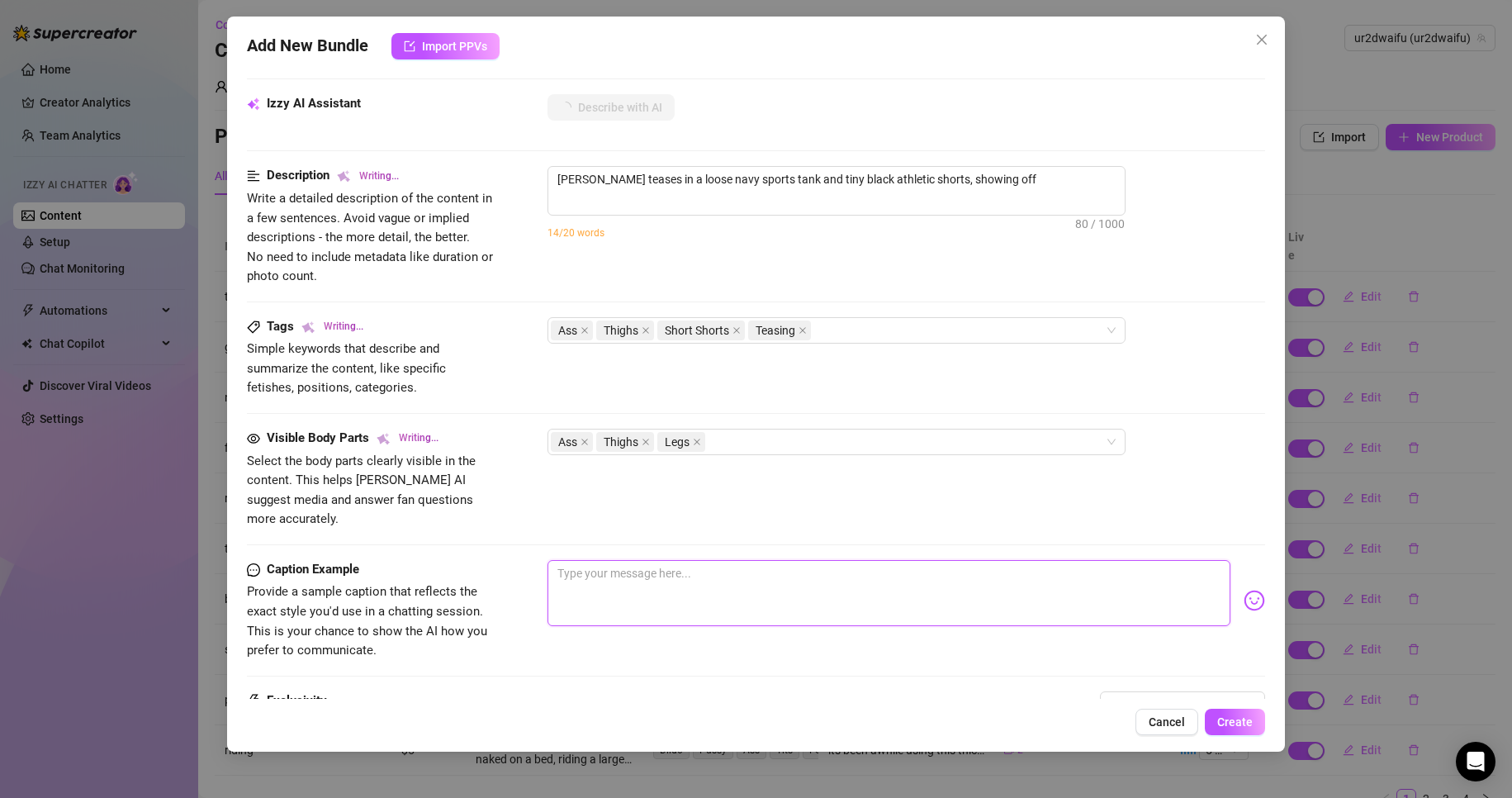
type textarea "[PERSON_NAME] teases in a loose navy sports tank and tiny black athletic shorts…"
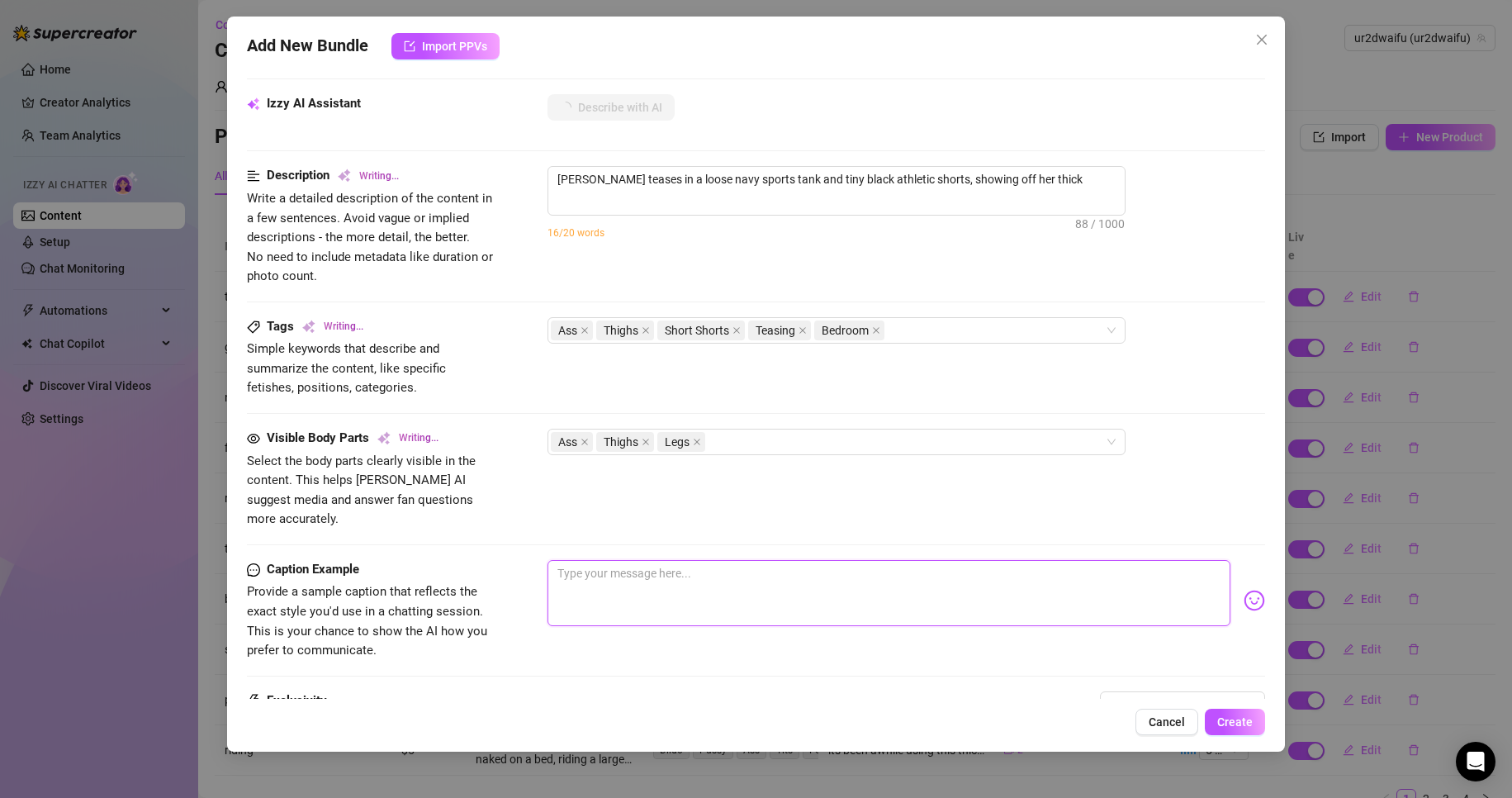
type textarea "[PERSON_NAME] teases in a loose navy sports tank and tiny black athletic shorts…"
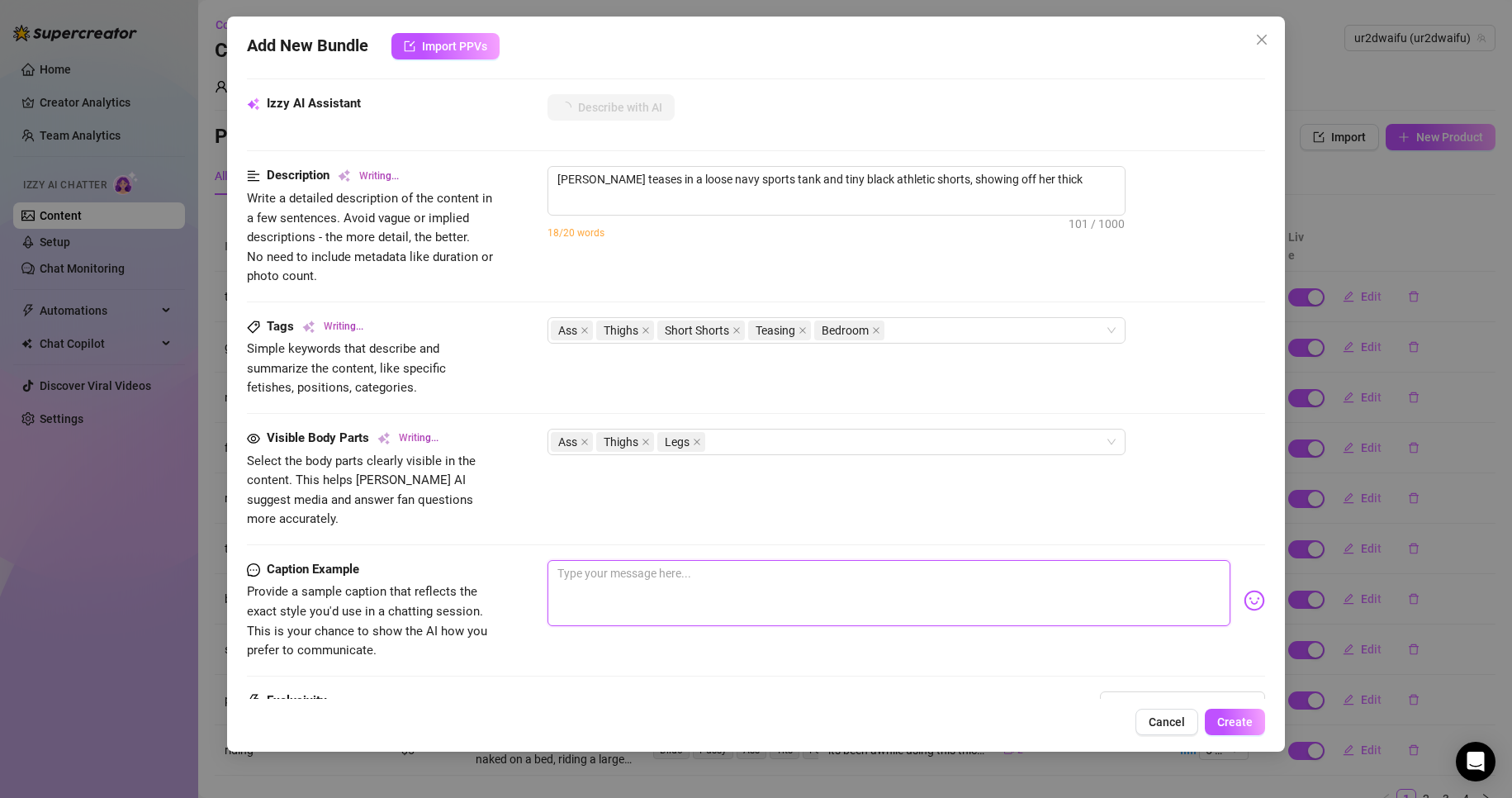
type textarea "[PERSON_NAME] teases in a loose navy sports tank and tiny black athletic shorts…"
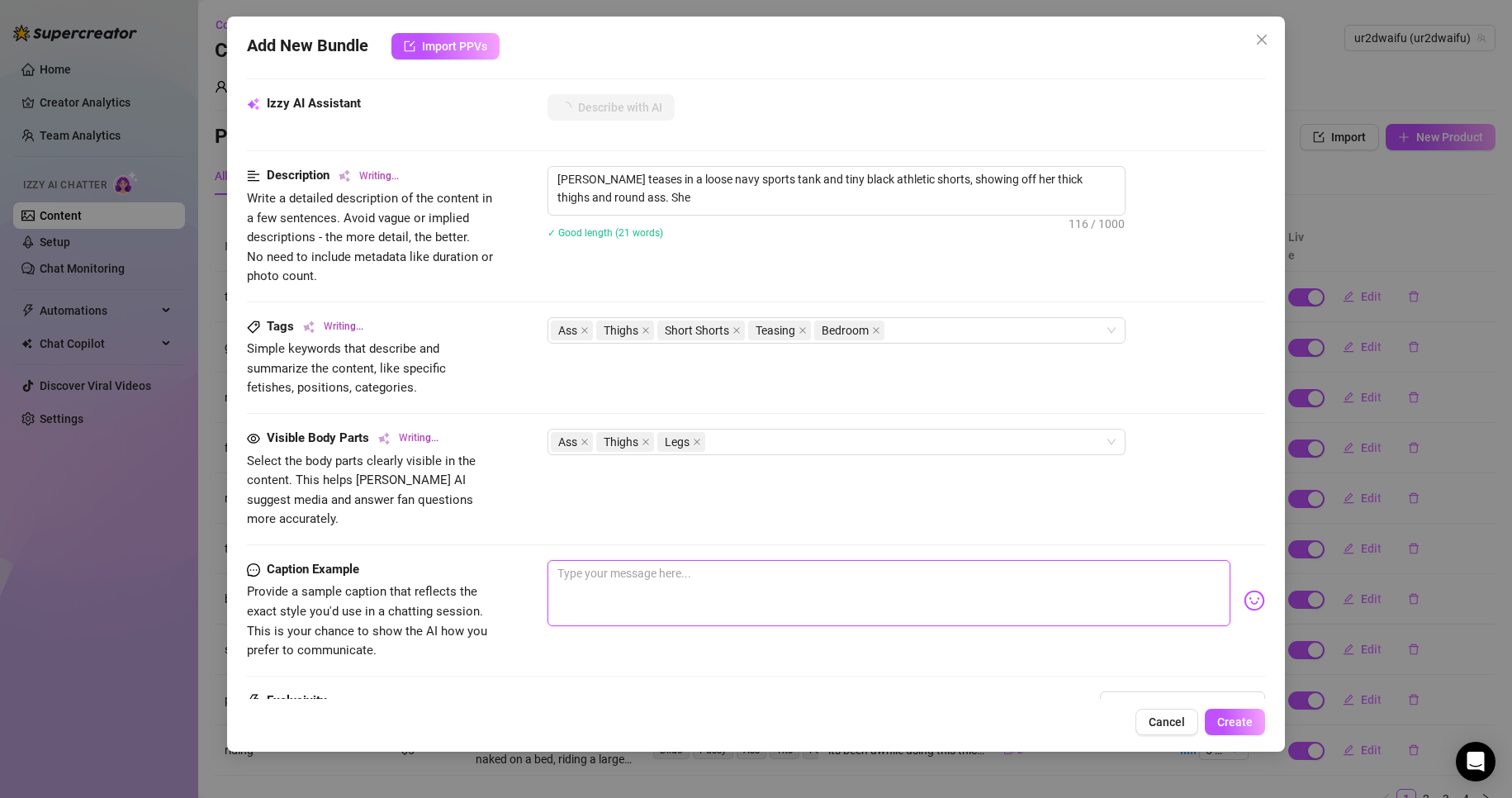
type textarea "[PERSON_NAME] teases in a loose navy sports tank and tiny black athletic shorts…"
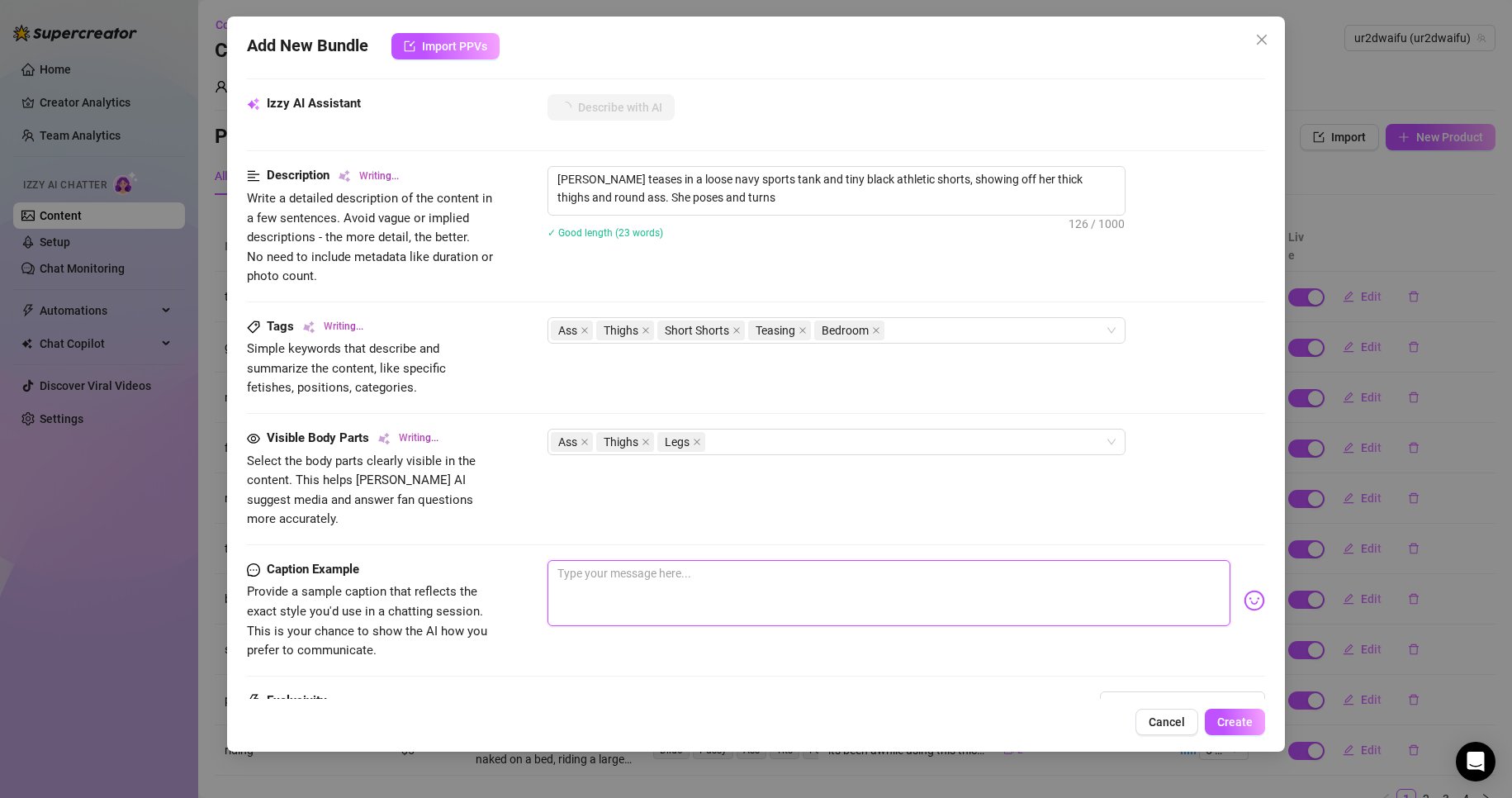
type textarea "[PERSON_NAME] teases in a loose navy sports tank and tiny black athletic shorts…"
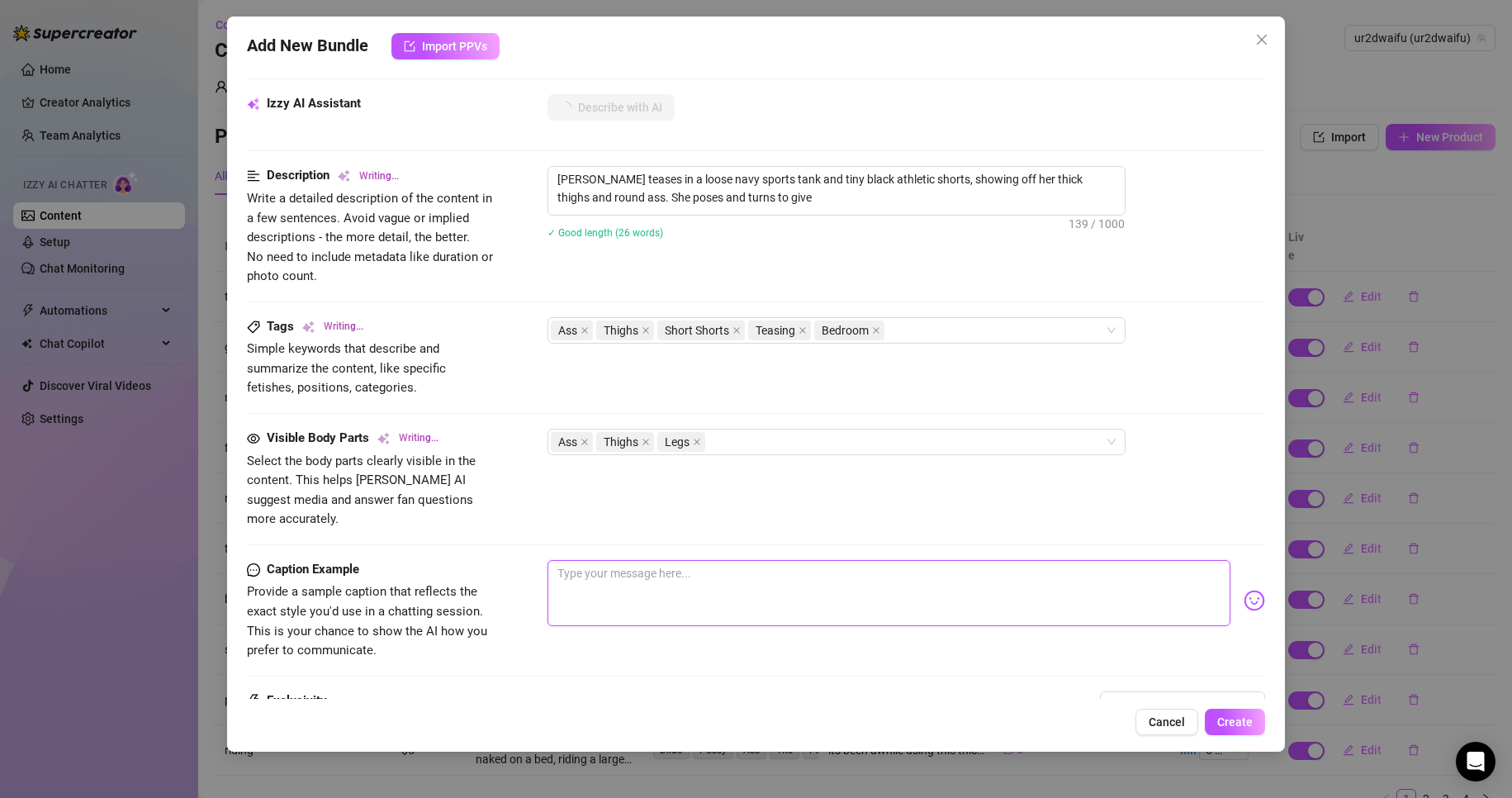
type textarea "[PERSON_NAME] teases in a loose navy sports tank and tiny black athletic shorts…"
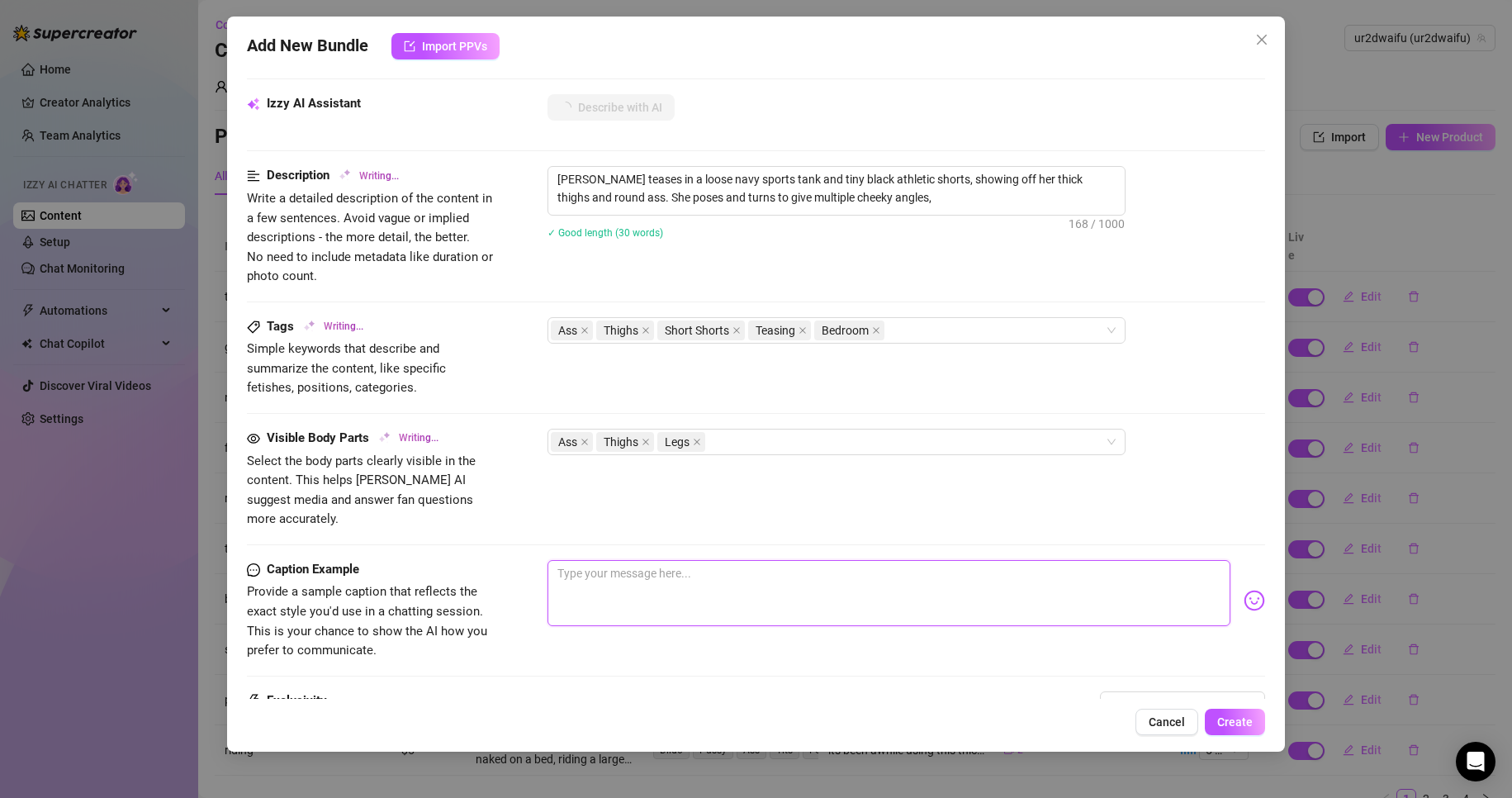
type textarea "[PERSON_NAME] teases in a loose navy sports tank and tiny black athletic shorts…"
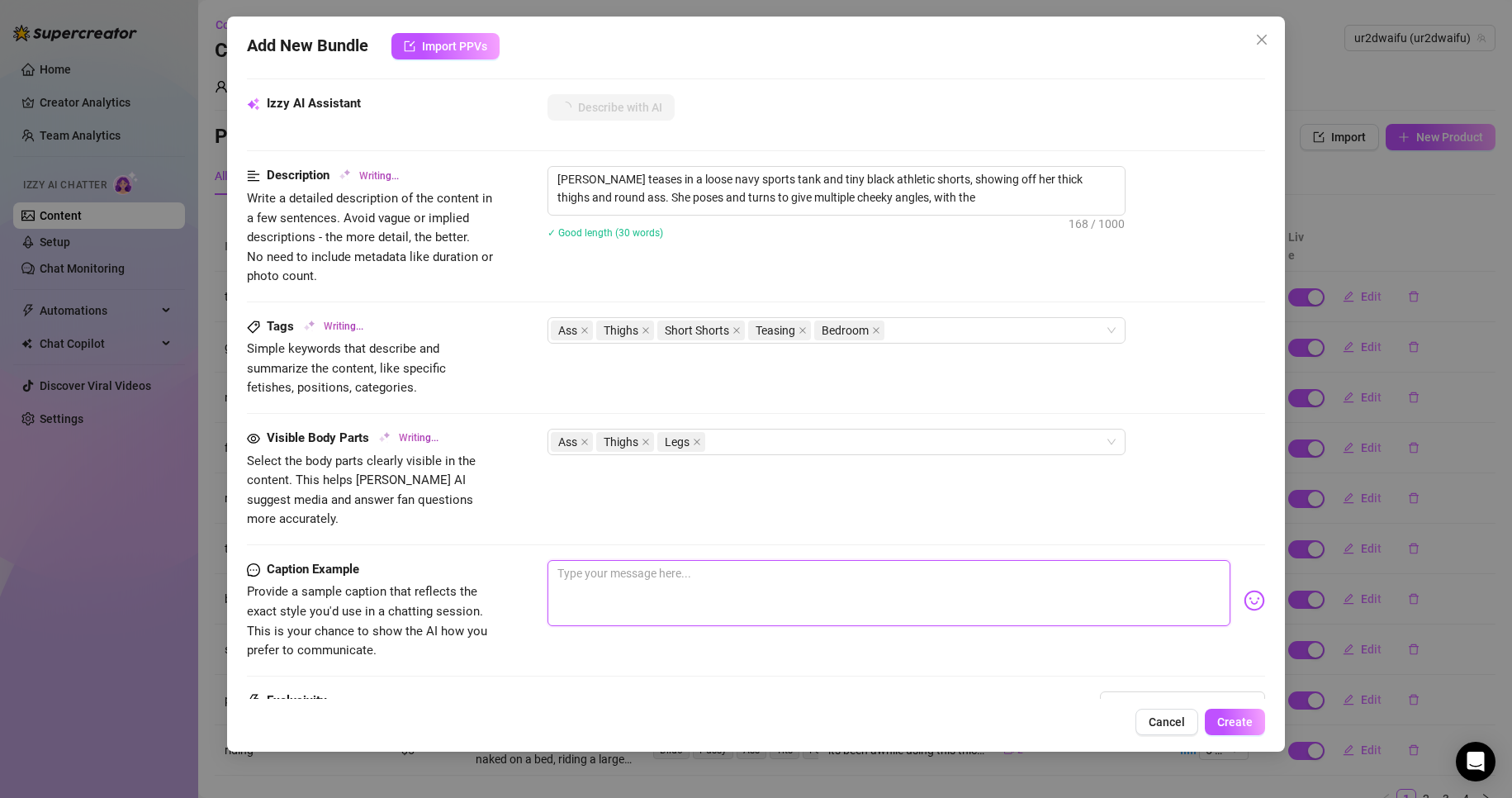
type textarea "[PERSON_NAME] teases in a loose navy sports tank and tiny black athletic shorts…"
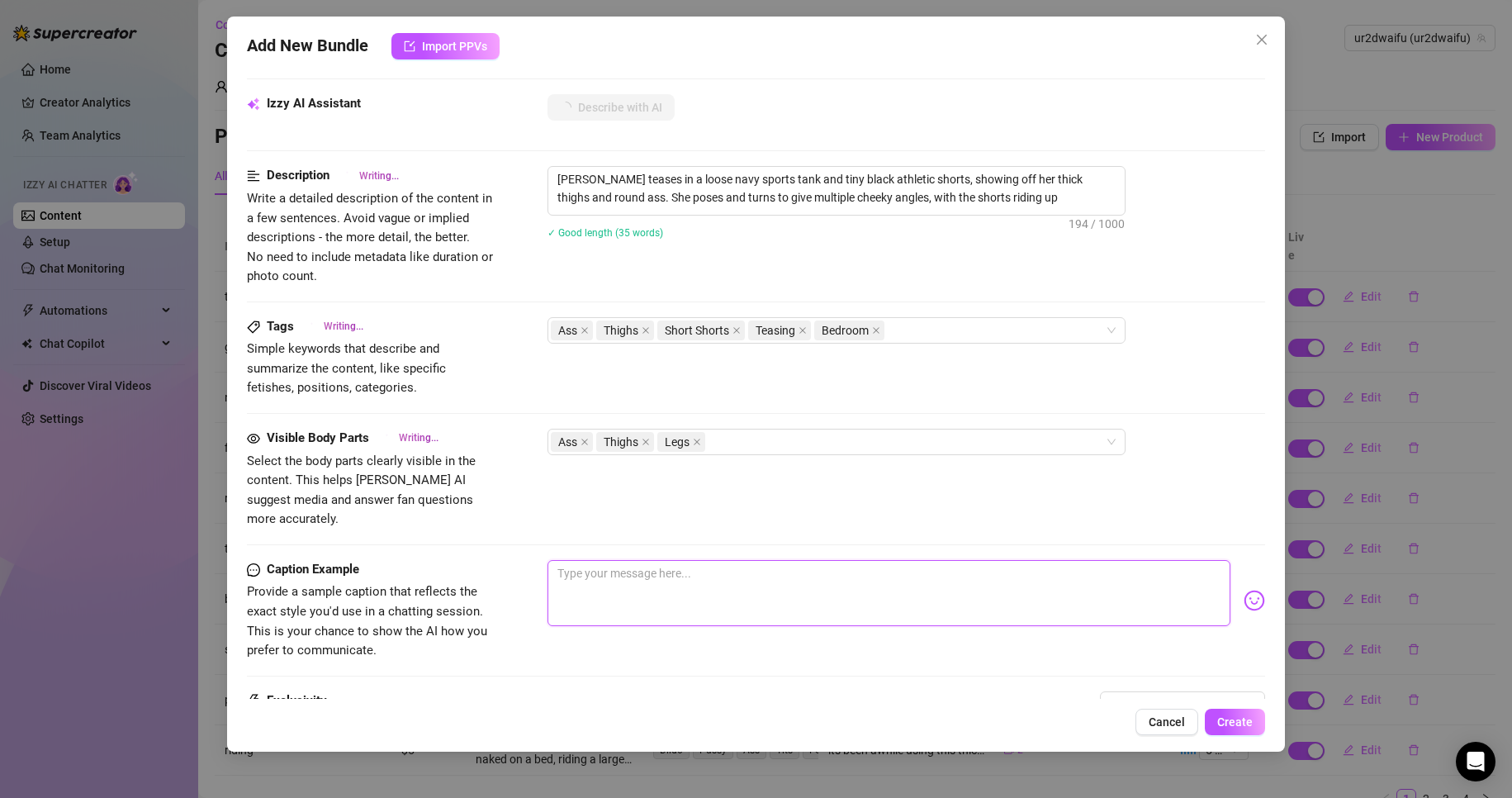
type textarea "[PERSON_NAME] teases in a loose navy sports tank and tiny black athletic shorts…"
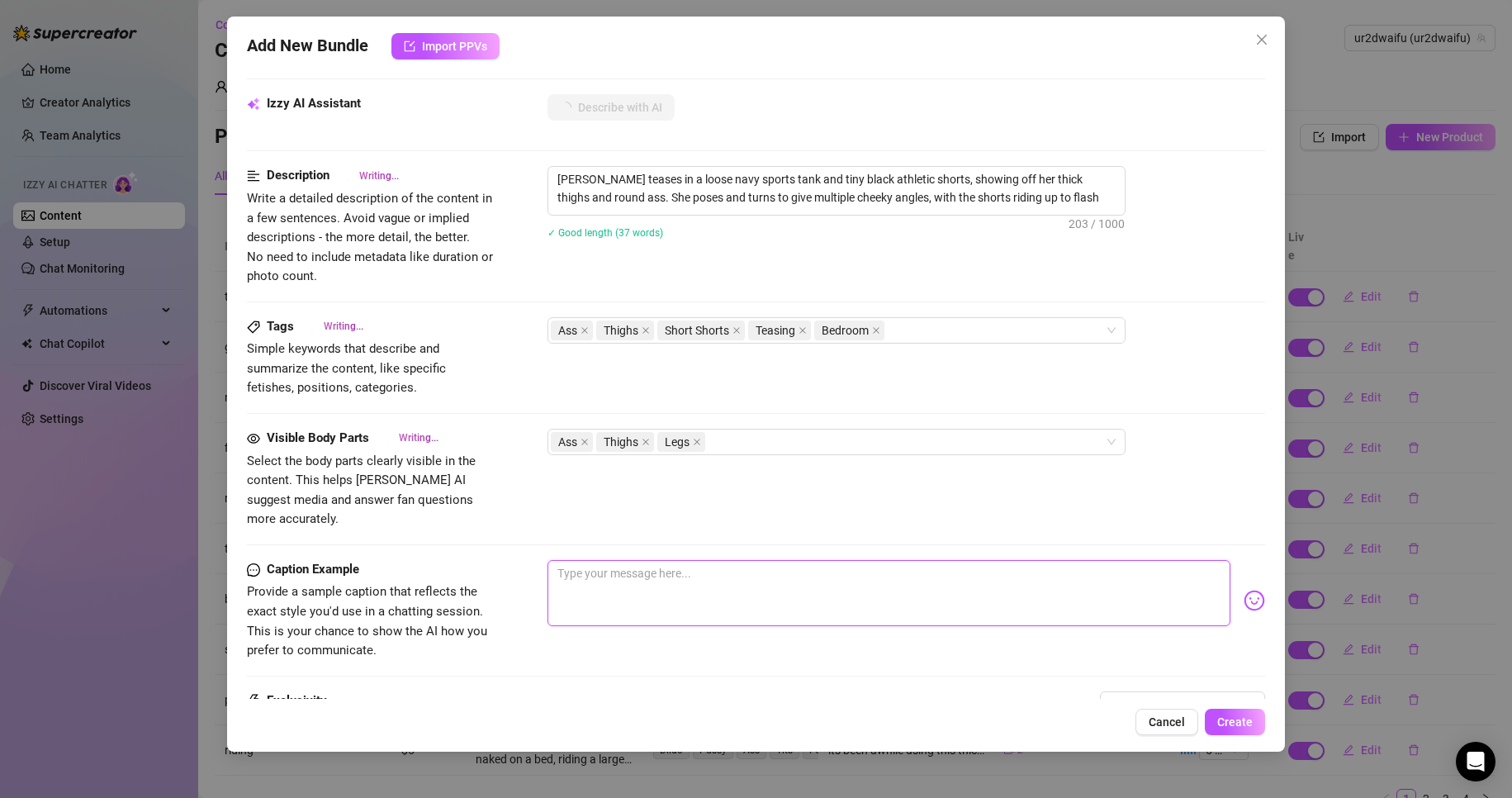
type textarea "[PERSON_NAME] teases in a loose navy sports tank and tiny black athletic shorts…"
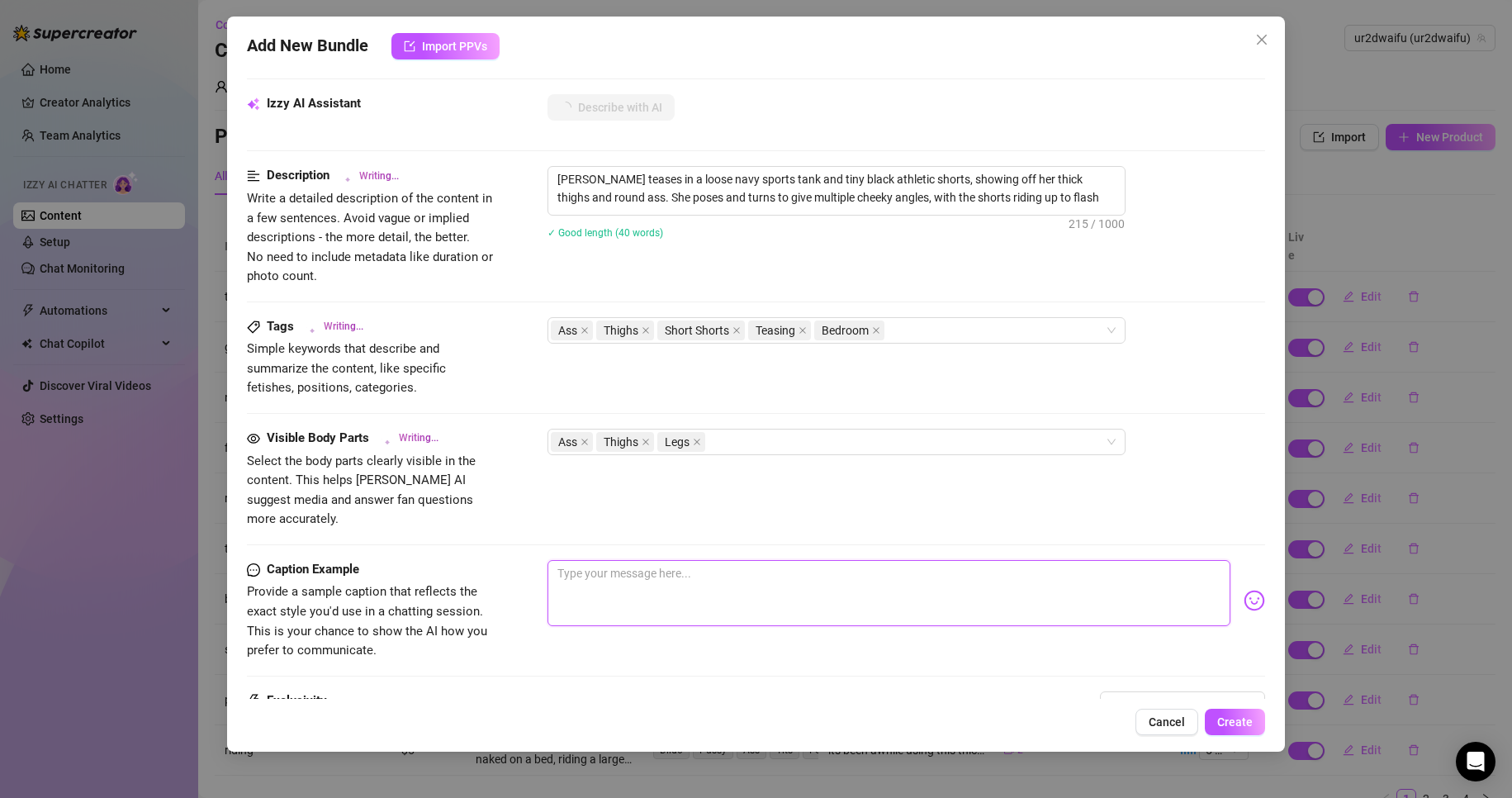
type textarea "[PERSON_NAME] teases in a loose navy sports tank and tiny black athletic shorts…"
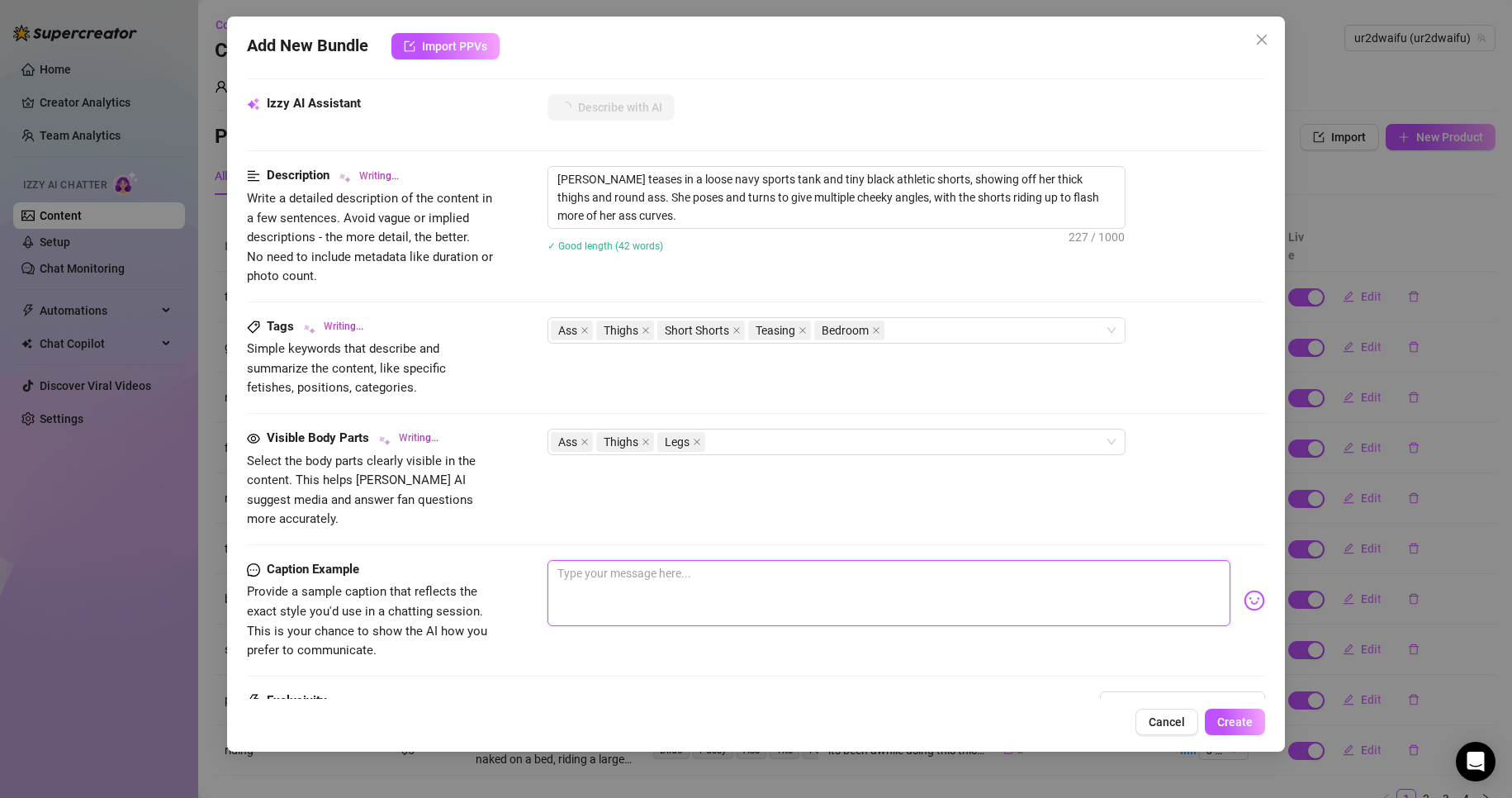
type textarea "[PERSON_NAME] teases in a loose navy sports tank and tiny black athletic shorts…"
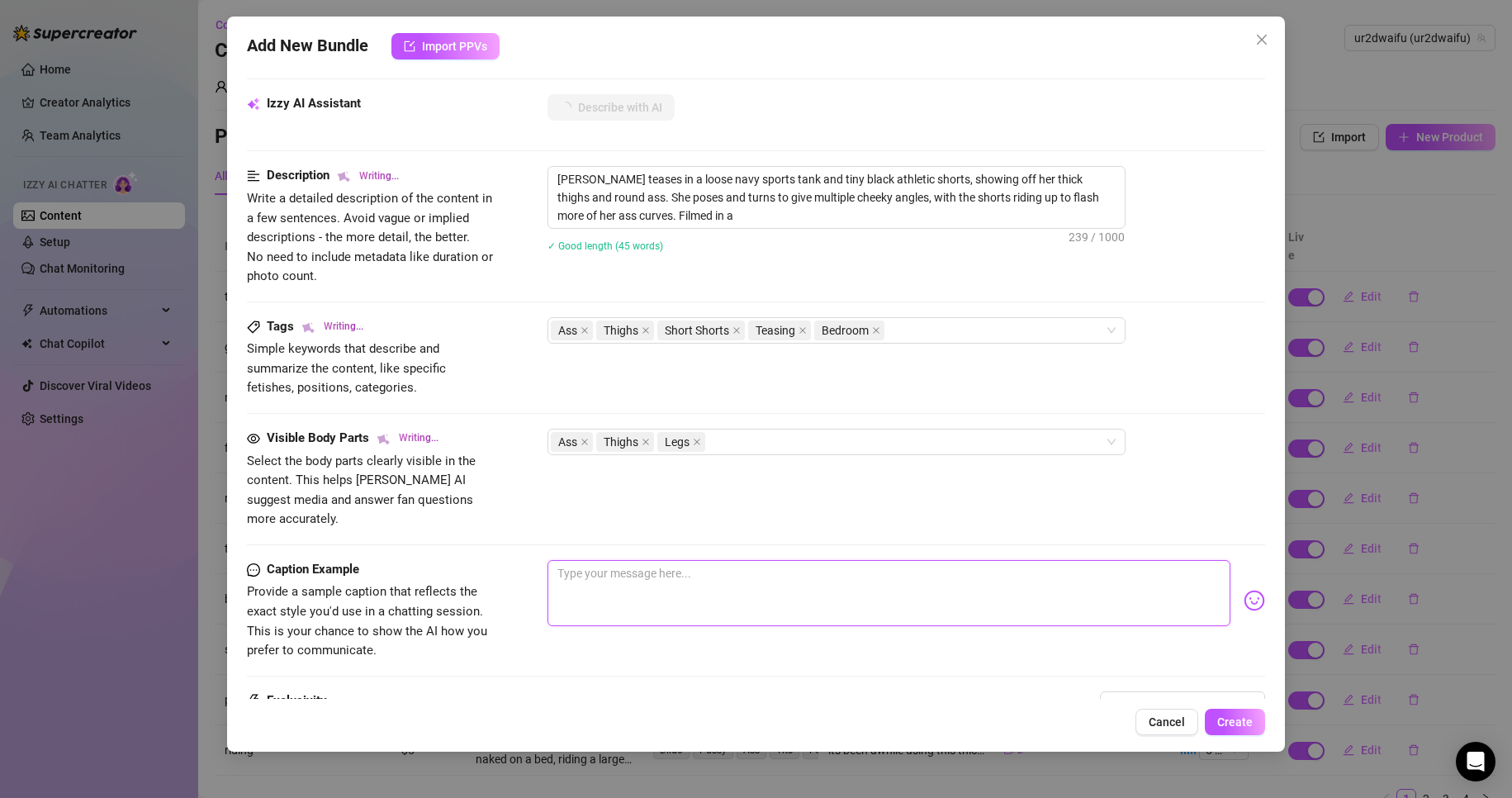
type textarea "[PERSON_NAME] teases in a loose navy sports tank and tiny black athletic shorts…"
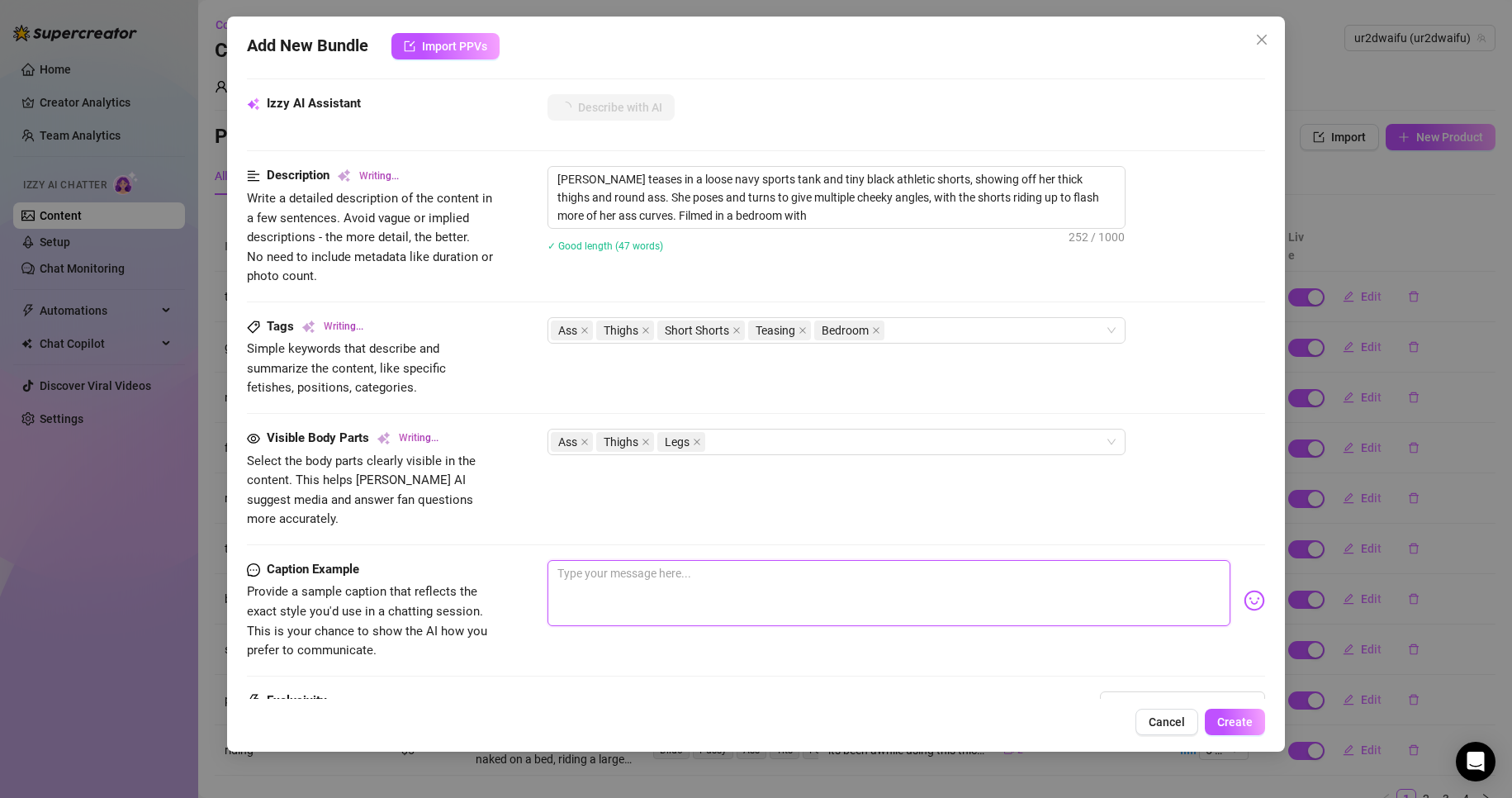
type textarea "[PERSON_NAME] teases in a loose navy sports tank and tiny black athletic shorts…"
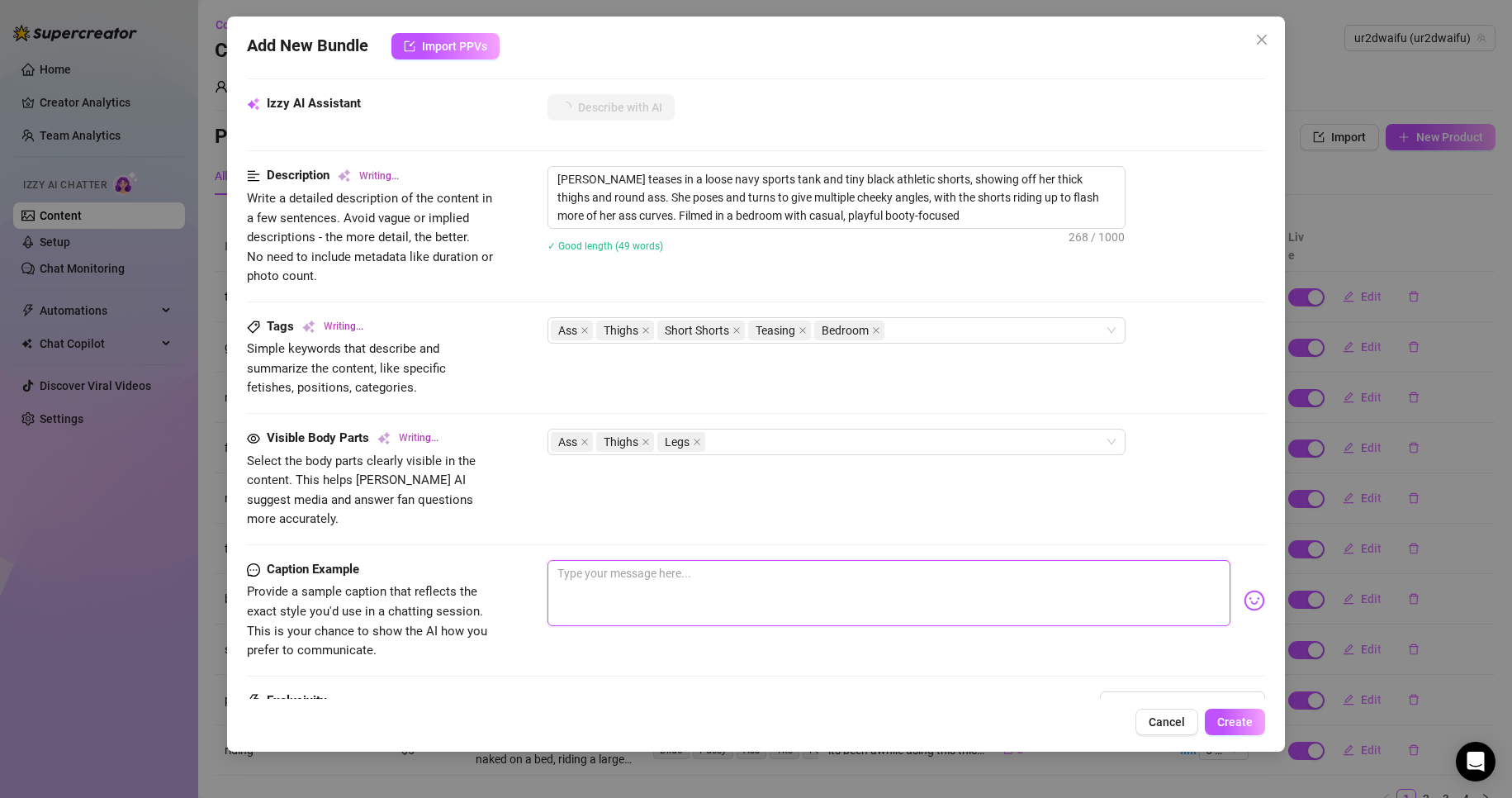
type textarea "[PERSON_NAME] teases in a loose navy sports tank and tiny black athletic shorts…"
click at [1028, 322] on div "Ass Thighs Short Shorts Teasing Bedroom" at bounding box center [828, 330] width 554 height 23
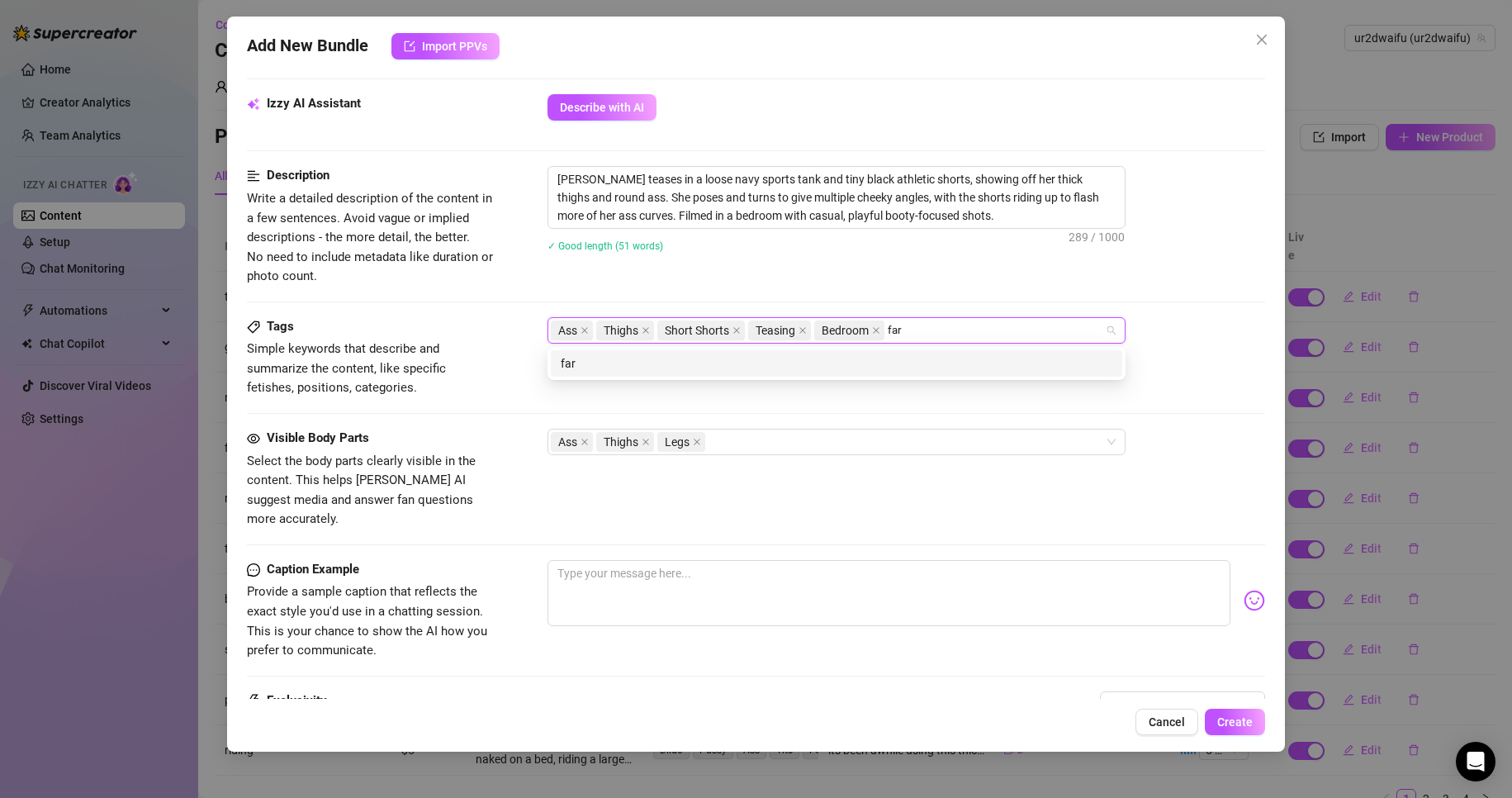
type input "fart"
type input "farting"
type input "fart fetish"
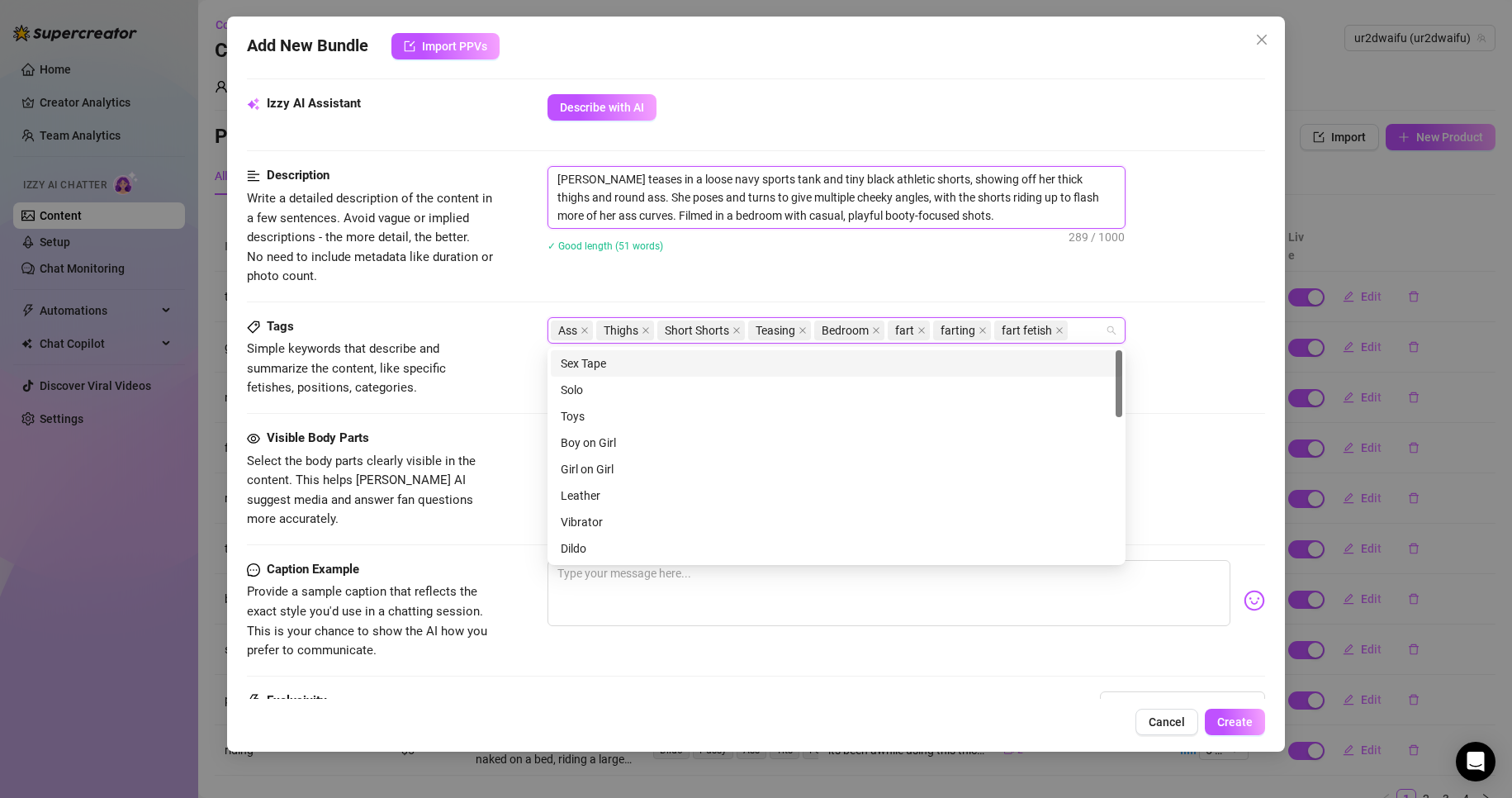
click at [933, 218] on textarea "[PERSON_NAME] teases in a loose navy sports tank and tiny black athletic shorts…" at bounding box center [836, 197] width 576 height 61
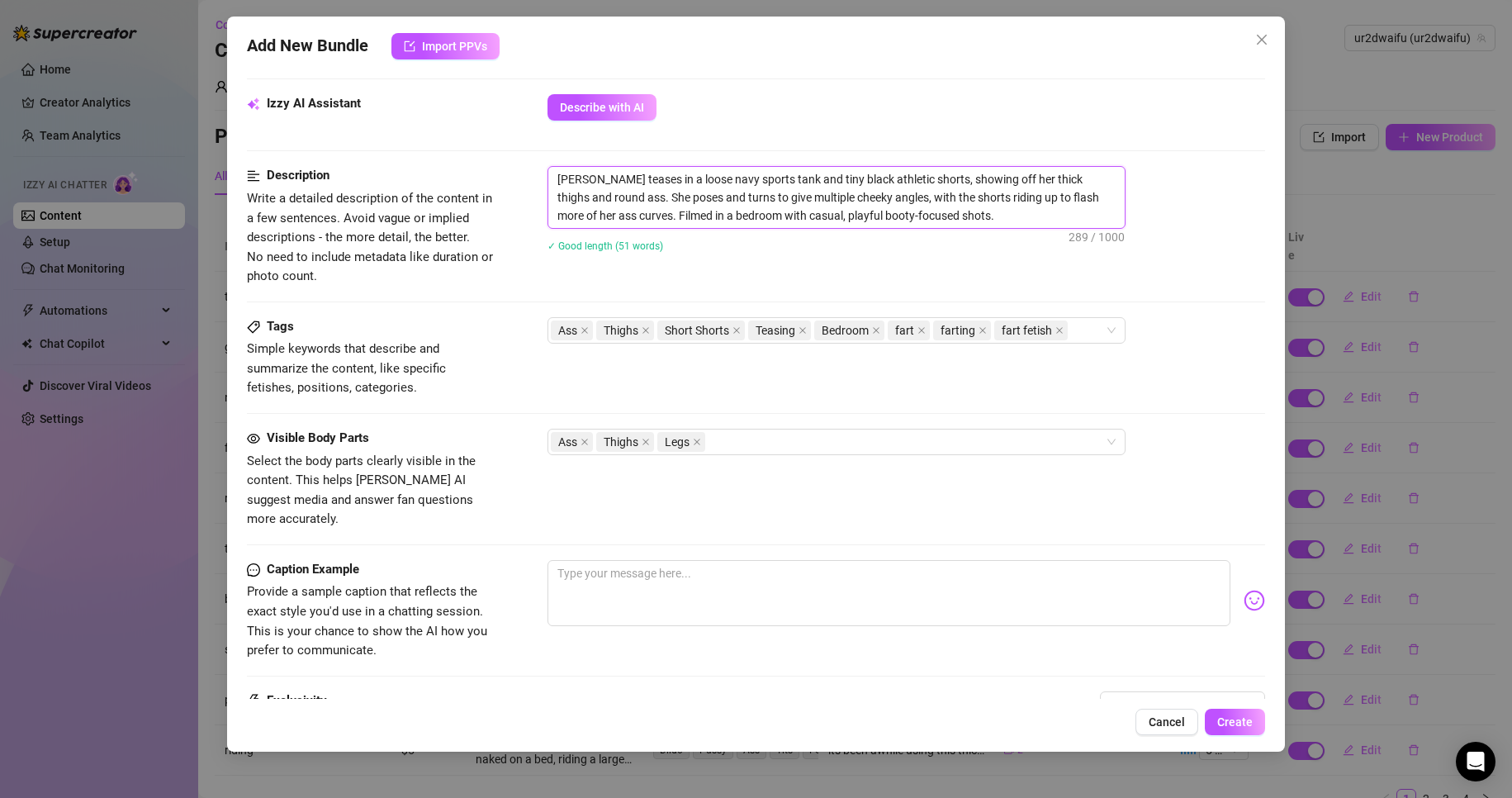
click at [590, 208] on textarea "[PERSON_NAME] teases in a loose navy sports tank and tiny black athletic shorts…" at bounding box center [836, 197] width 576 height 61
type textarea "[PERSON_NAME] teases in a loose navy sports tank and tiny black athletic shorts…"
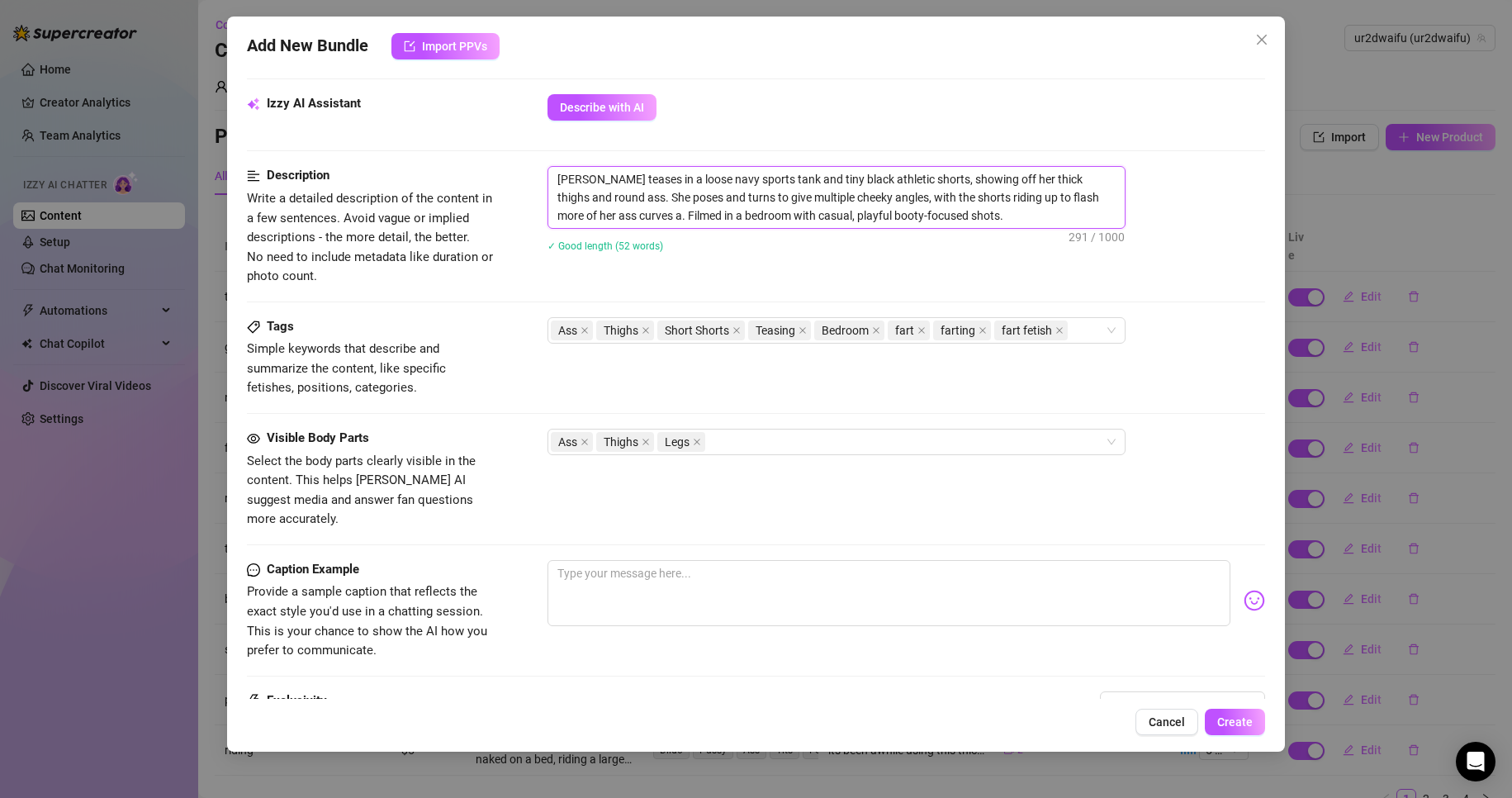
type textarea "[PERSON_NAME] teases in a loose navy sports tank and tiny black athletic shorts…"
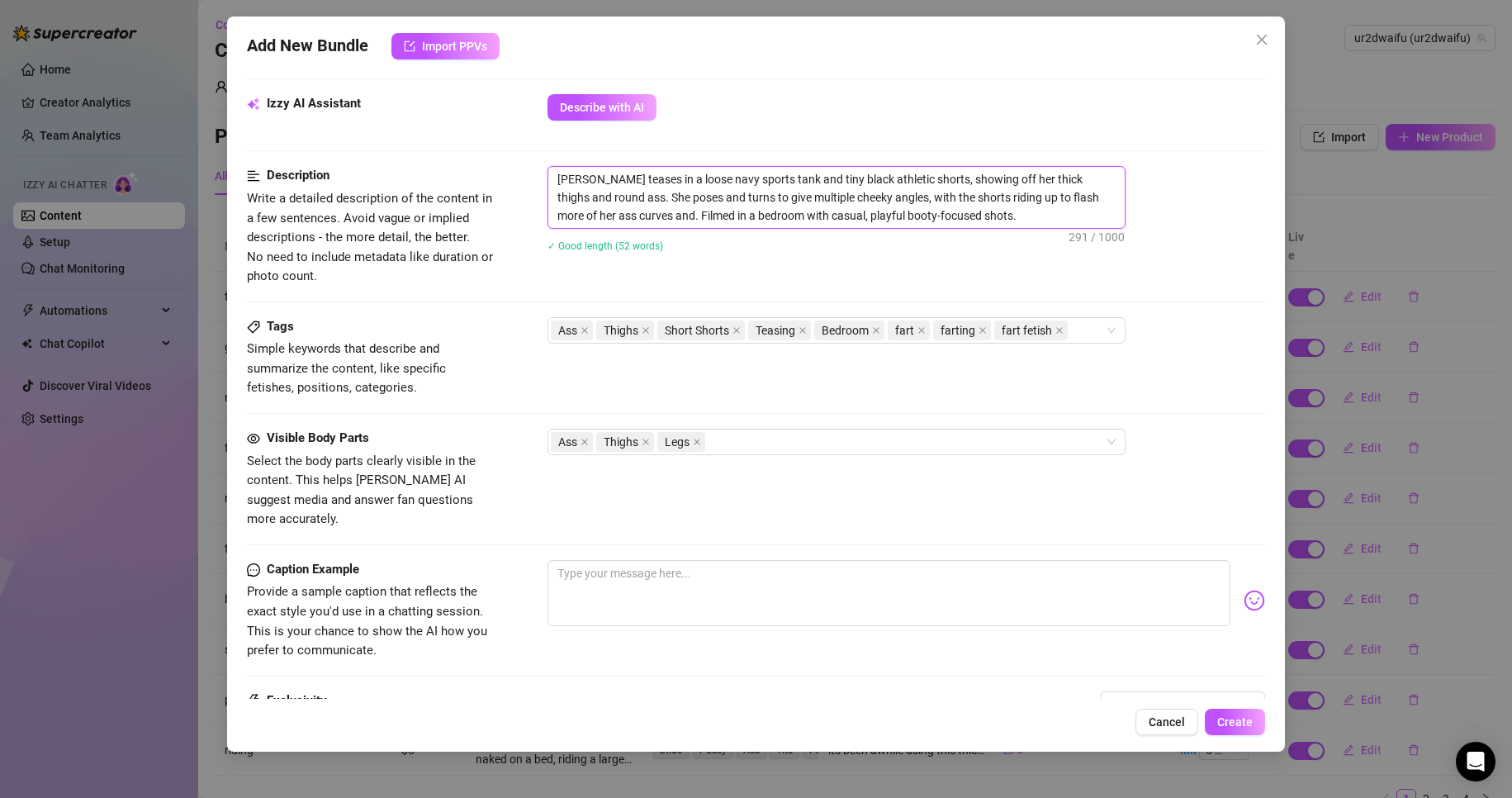
type textarea "[PERSON_NAME] teases in a loose navy sports tank and tiny black athletic shorts…"
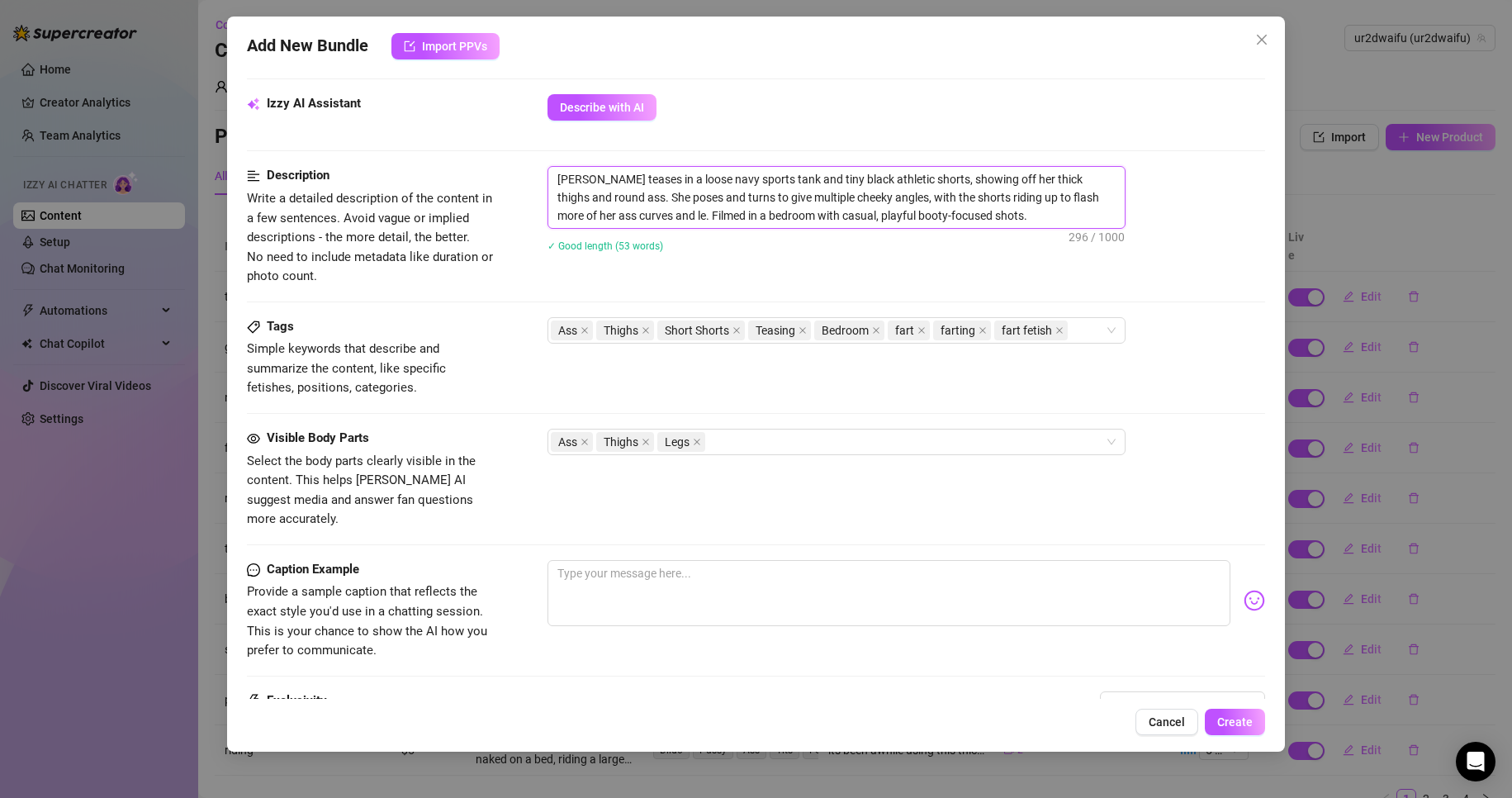
type textarea "[PERSON_NAME] teases in a loose navy sports tank and tiny black athletic shorts…"
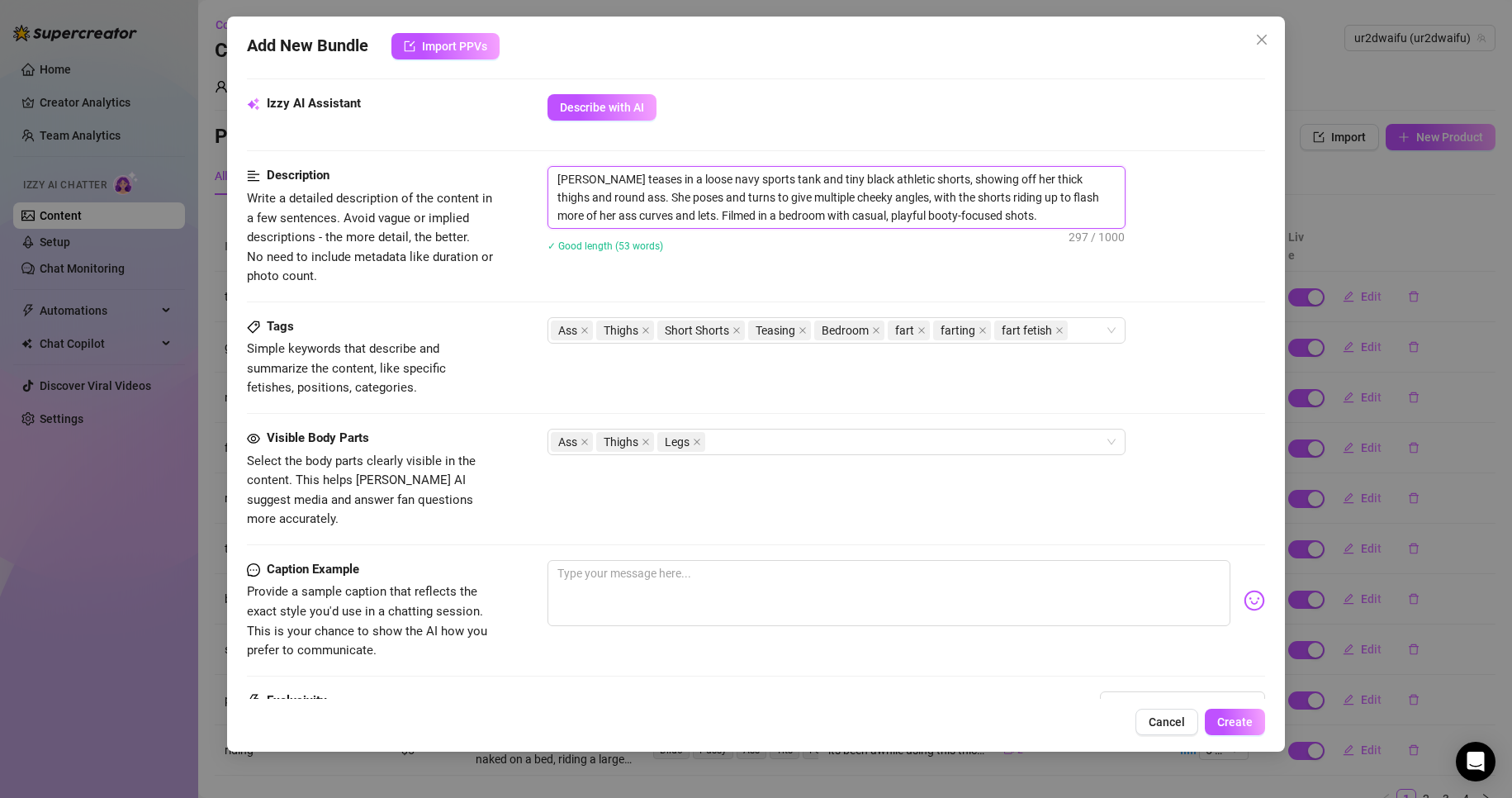
type textarea "[PERSON_NAME] teases in a loose navy sports tank and tiny black athletic shorts…"
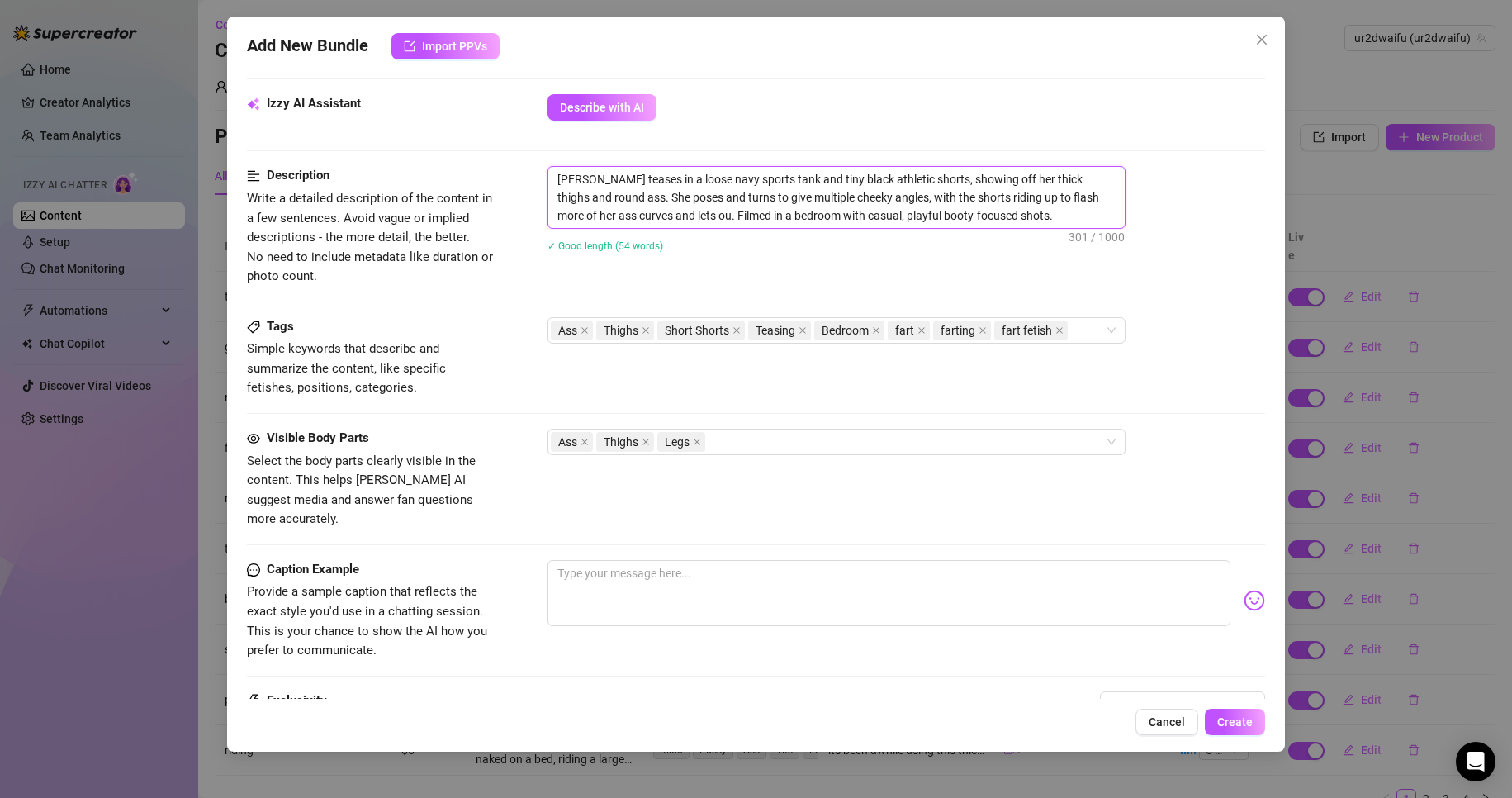
type textarea "[PERSON_NAME] teases in a loose navy sports tank and tiny black athletic shorts…"
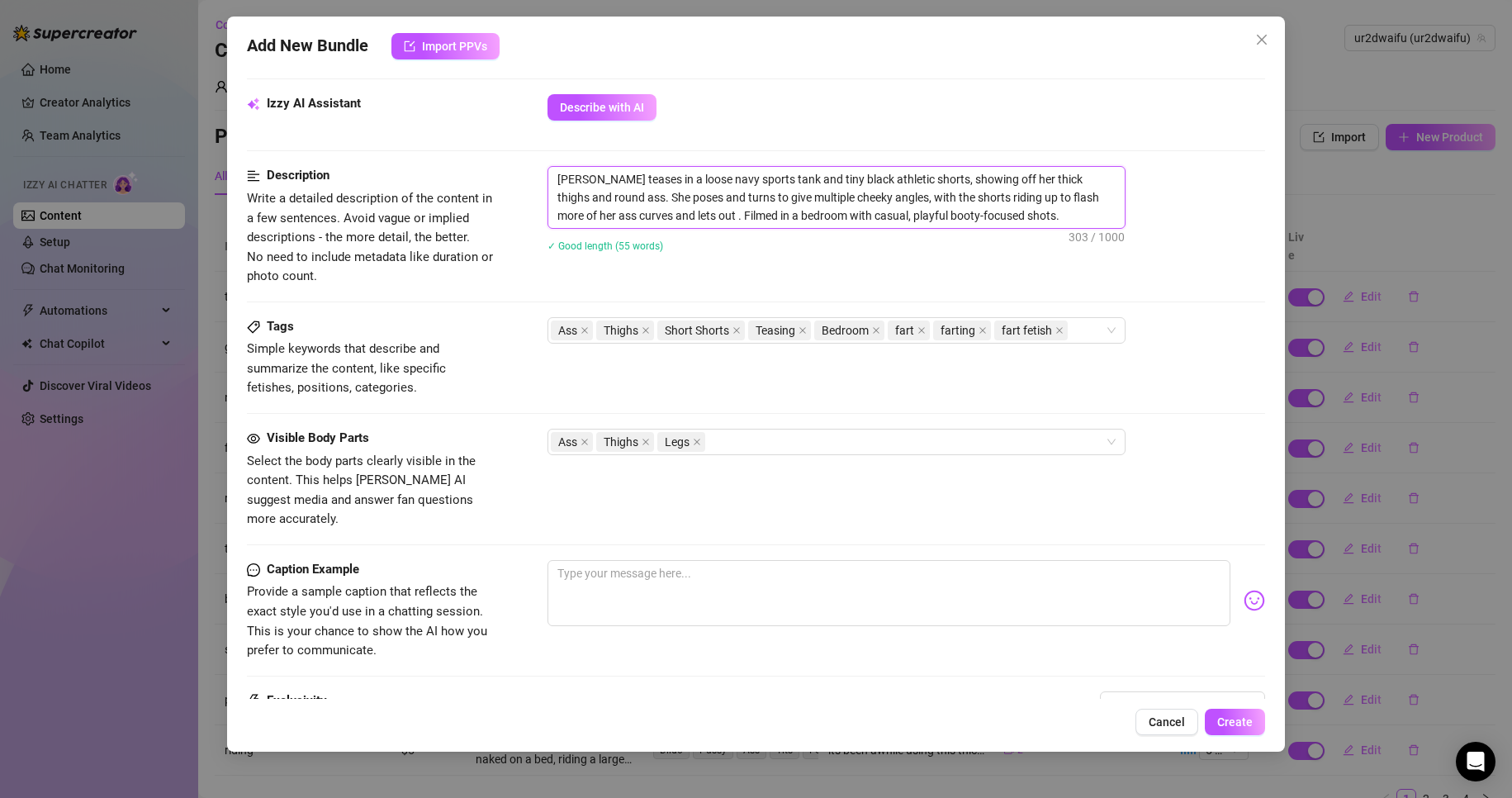
type textarea "[PERSON_NAME] teases in a loose navy sports tank and tiny black athletic shorts…"
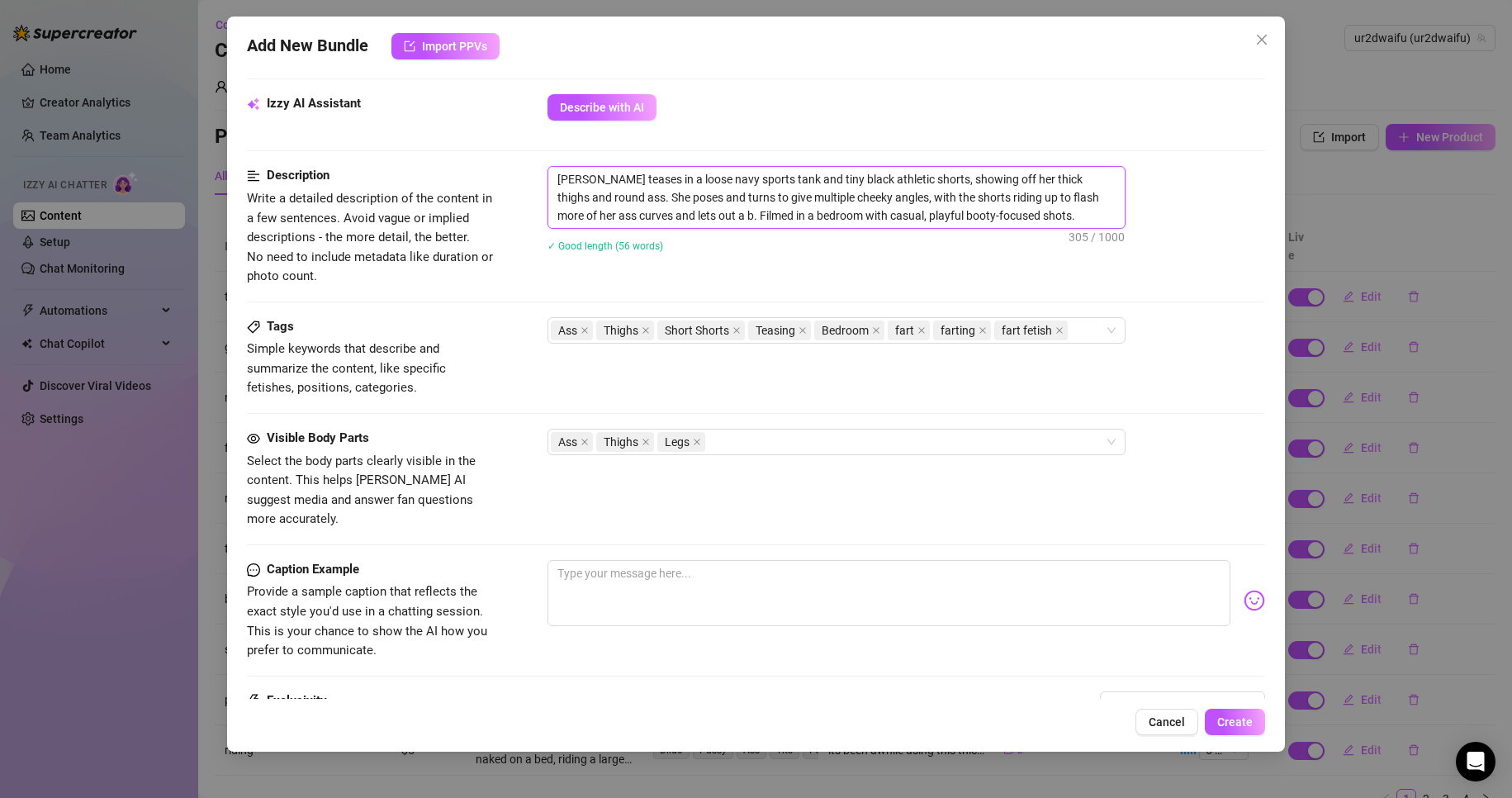
type textarea "[PERSON_NAME] teases in a loose navy sports tank and tiny black athletic shorts…"
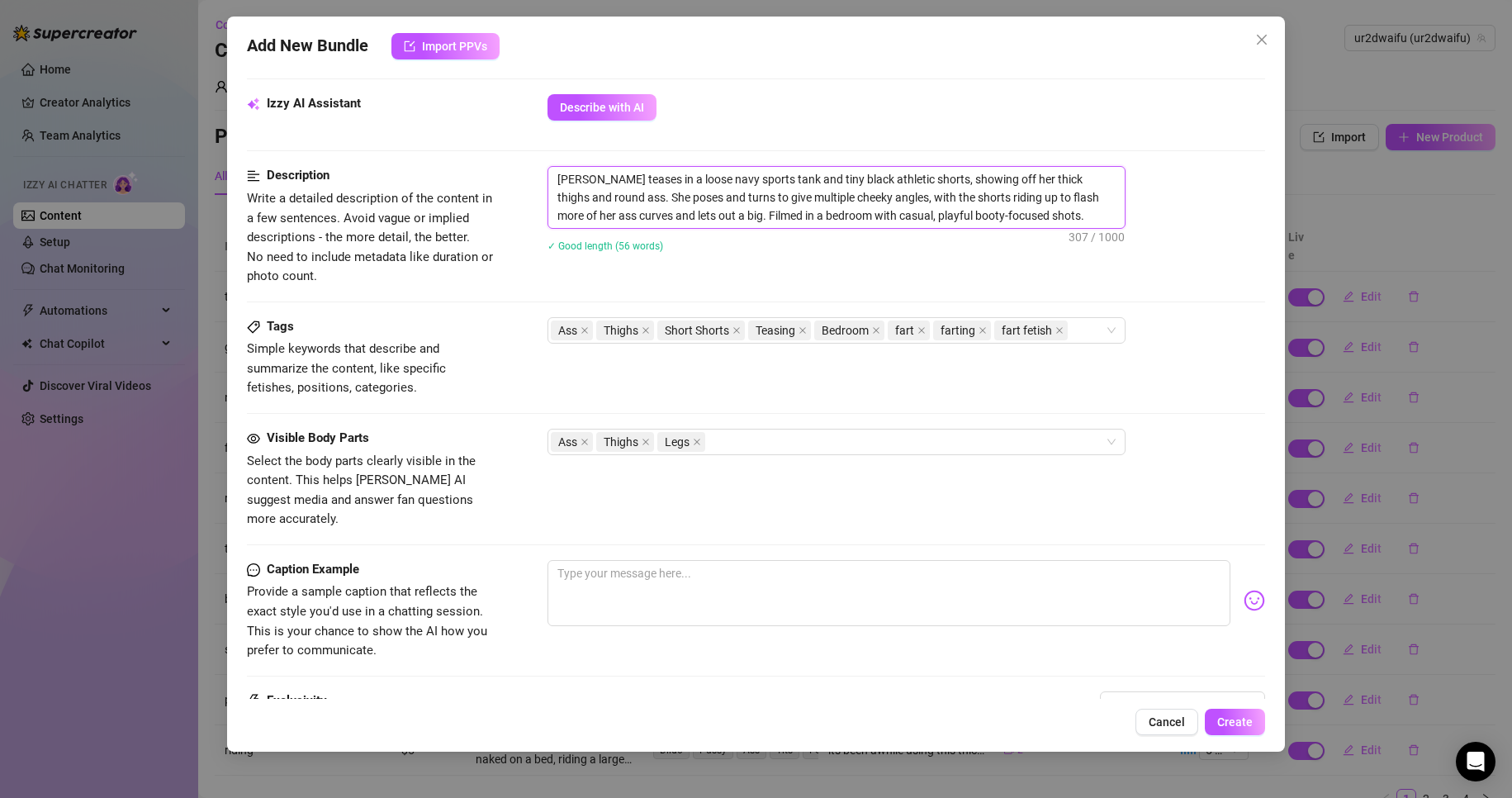
type textarea "[PERSON_NAME] teases in a loose navy sports tank and tiny black athletic shorts…"
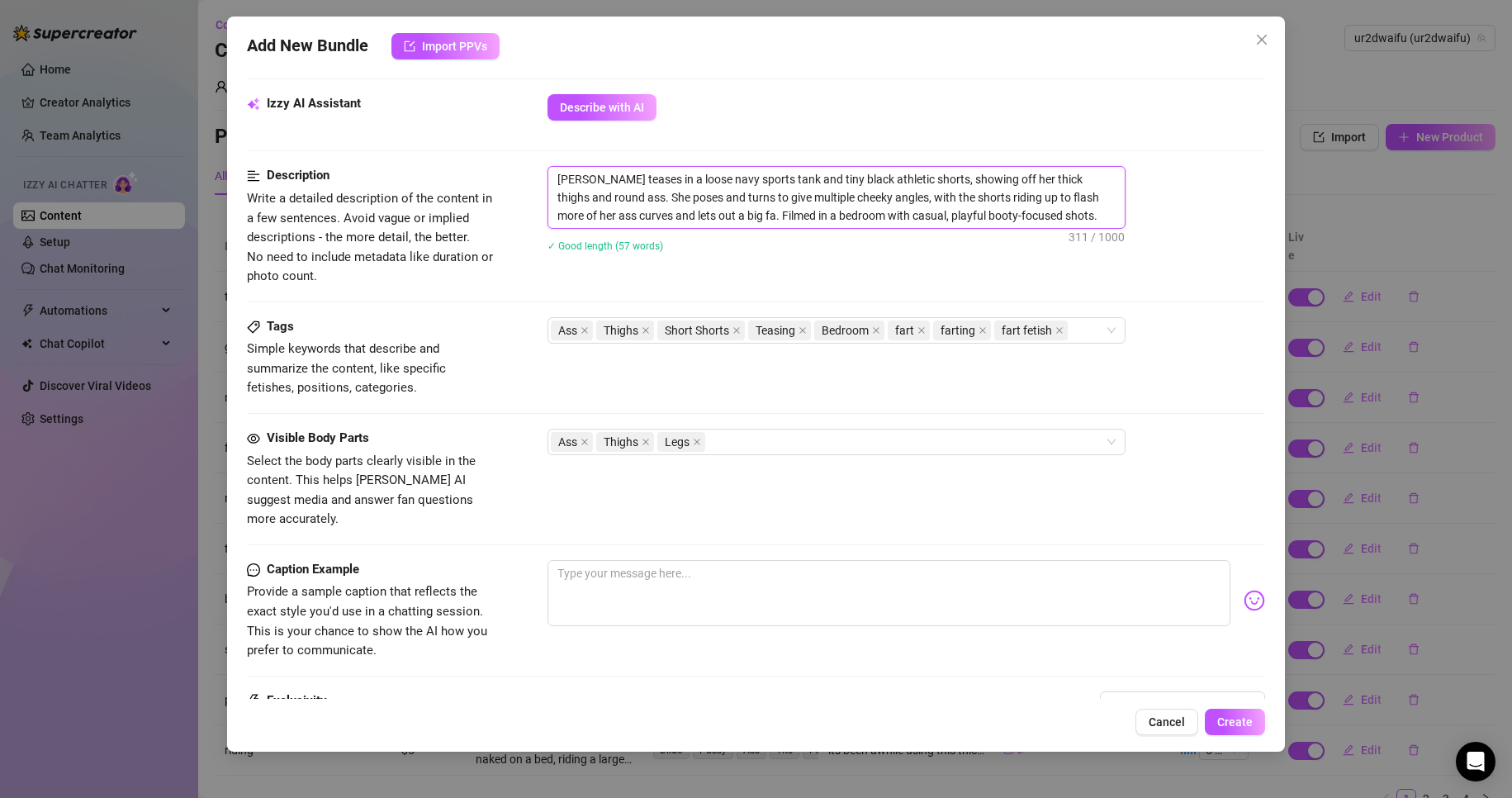
type textarea "[PERSON_NAME] teases in a loose navy sports tank and tiny black athletic shorts…"
click at [705, 207] on textarea "[PERSON_NAME] teases in a loose navy sports tank and tiny black athletic shorts…" at bounding box center [836, 197] width 576 height 61
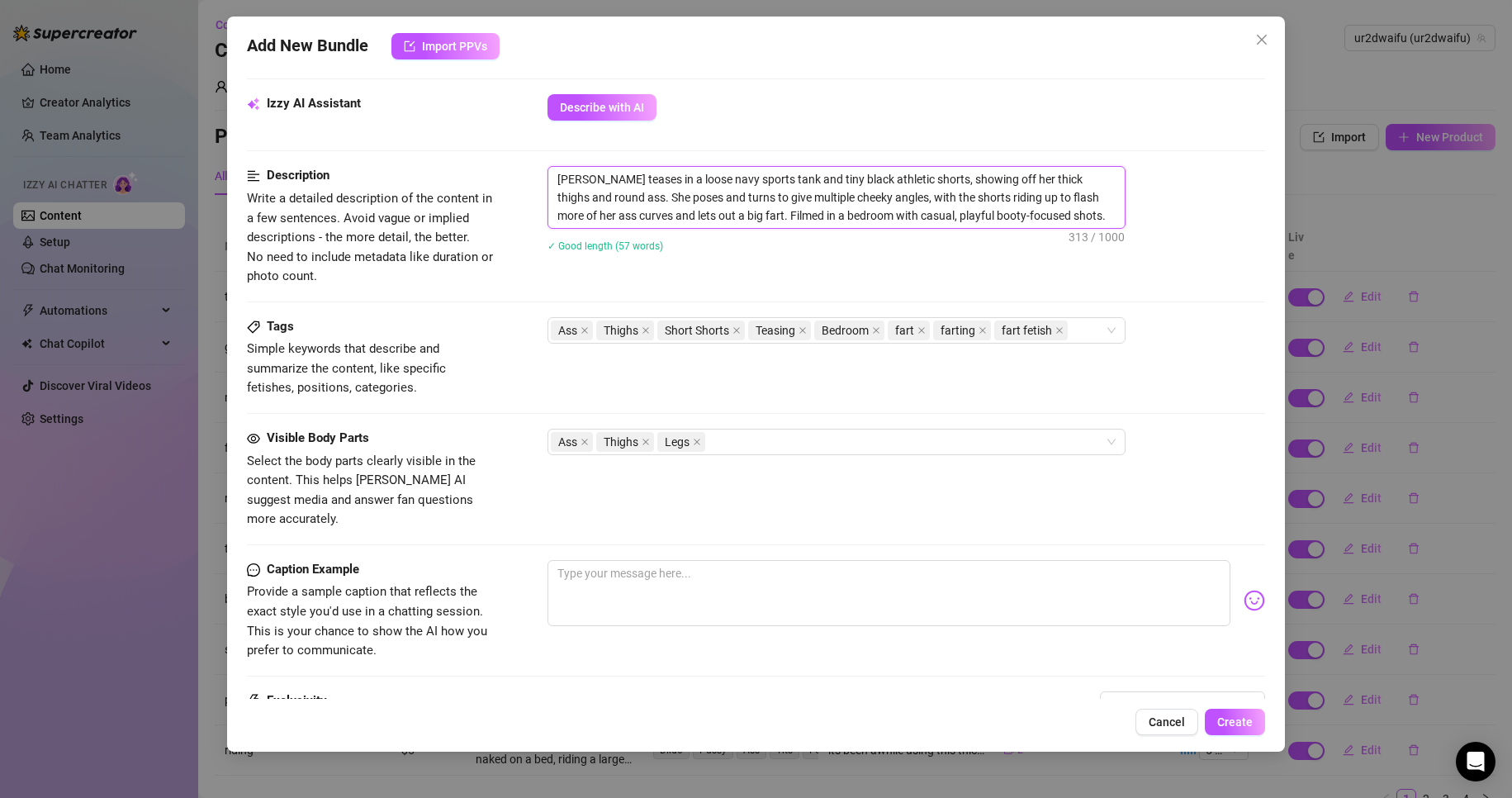
type textarea "[PERSON_NAME] teases in a loose navy sports tank and tiny black athletic shorts…"
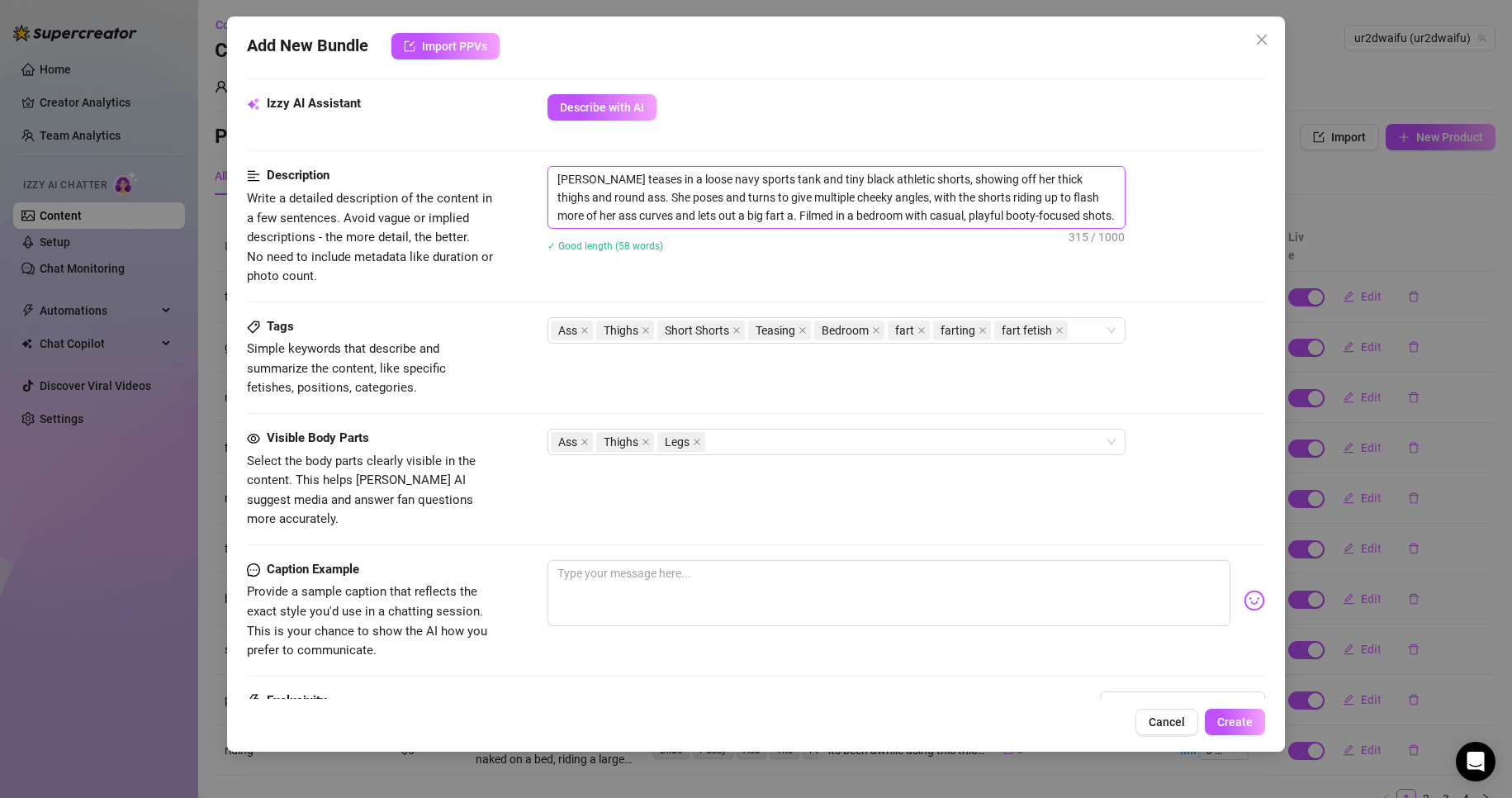
type textarea "[PERSON_NAME] teases in a loose navy sports tank and tiny black athletic shorts…"
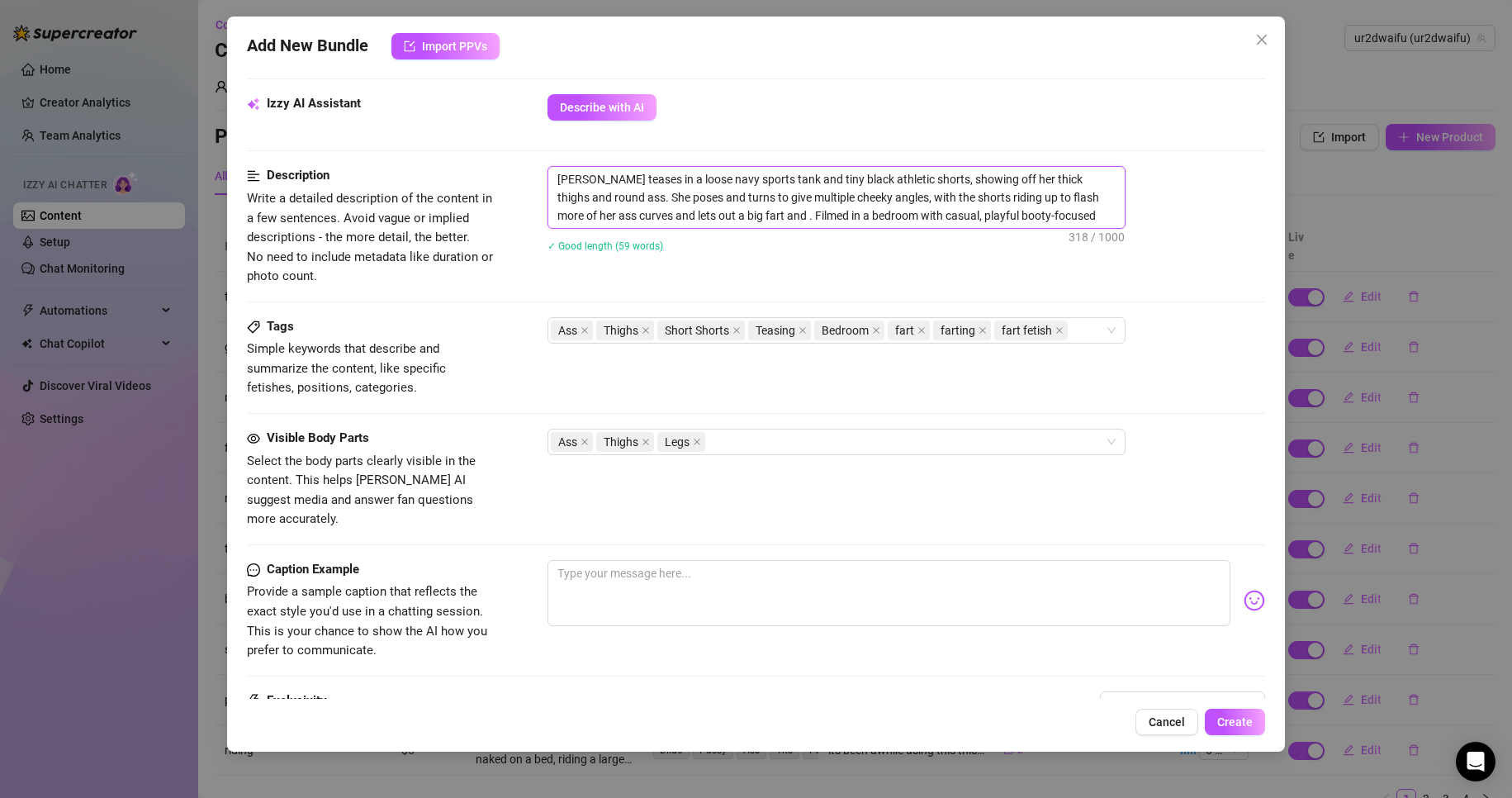
type textarea "[PERSON_NAME] teases in a loose navy sports tank and tiny black athletic shorts…"
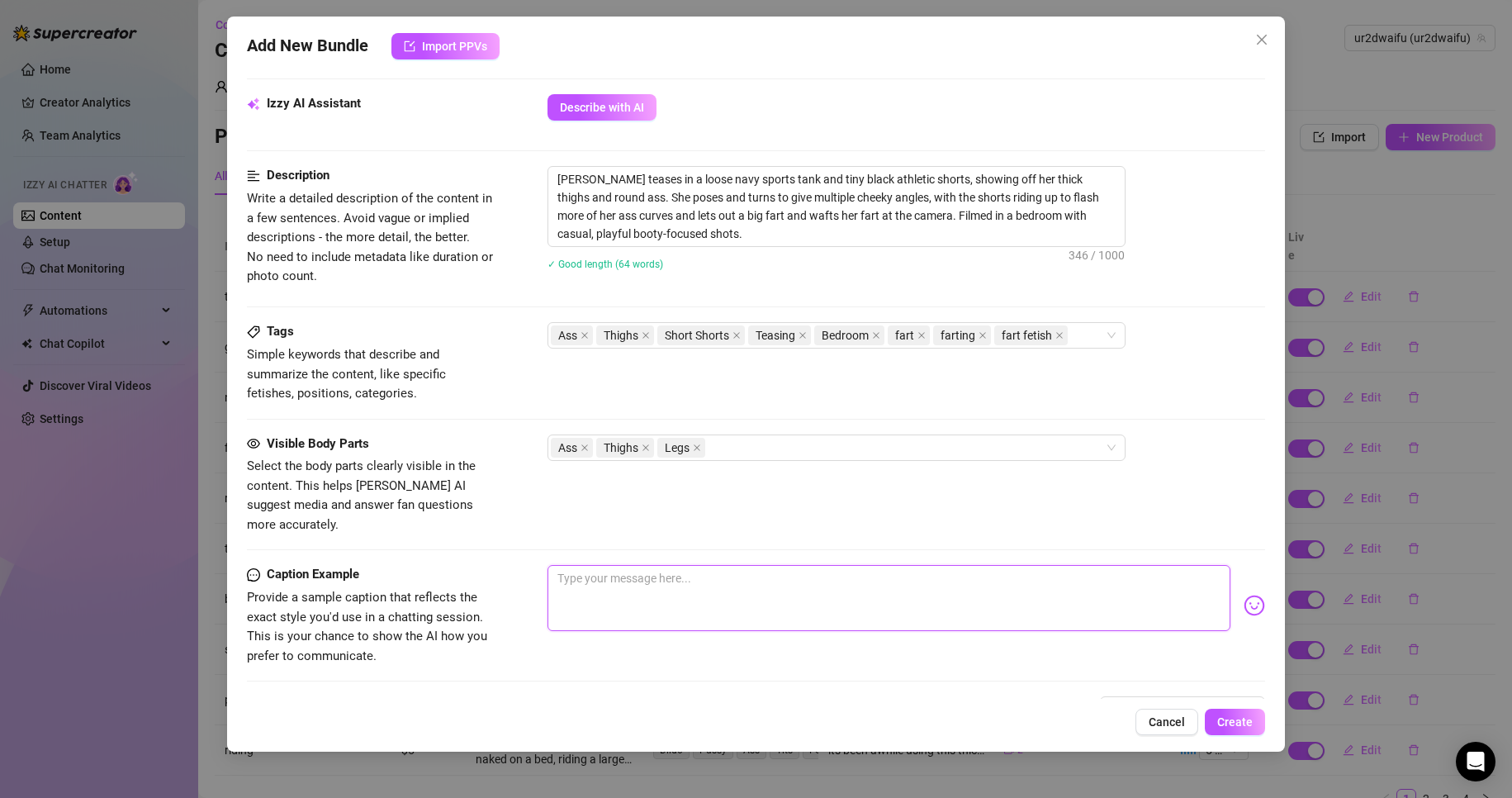
click at [654, 565] on textarea at bounding box center [889, 598] width 684 height 66
click at [828, 462] on div "Visible Body Parts Select the body parts clearly visible in the content. This h…" at bounding box center [756, 485] width 1019 height 100
click at [832, 447] on div "Ass Thighs Legs" at bounding box center [828, 447] width 554 height 23
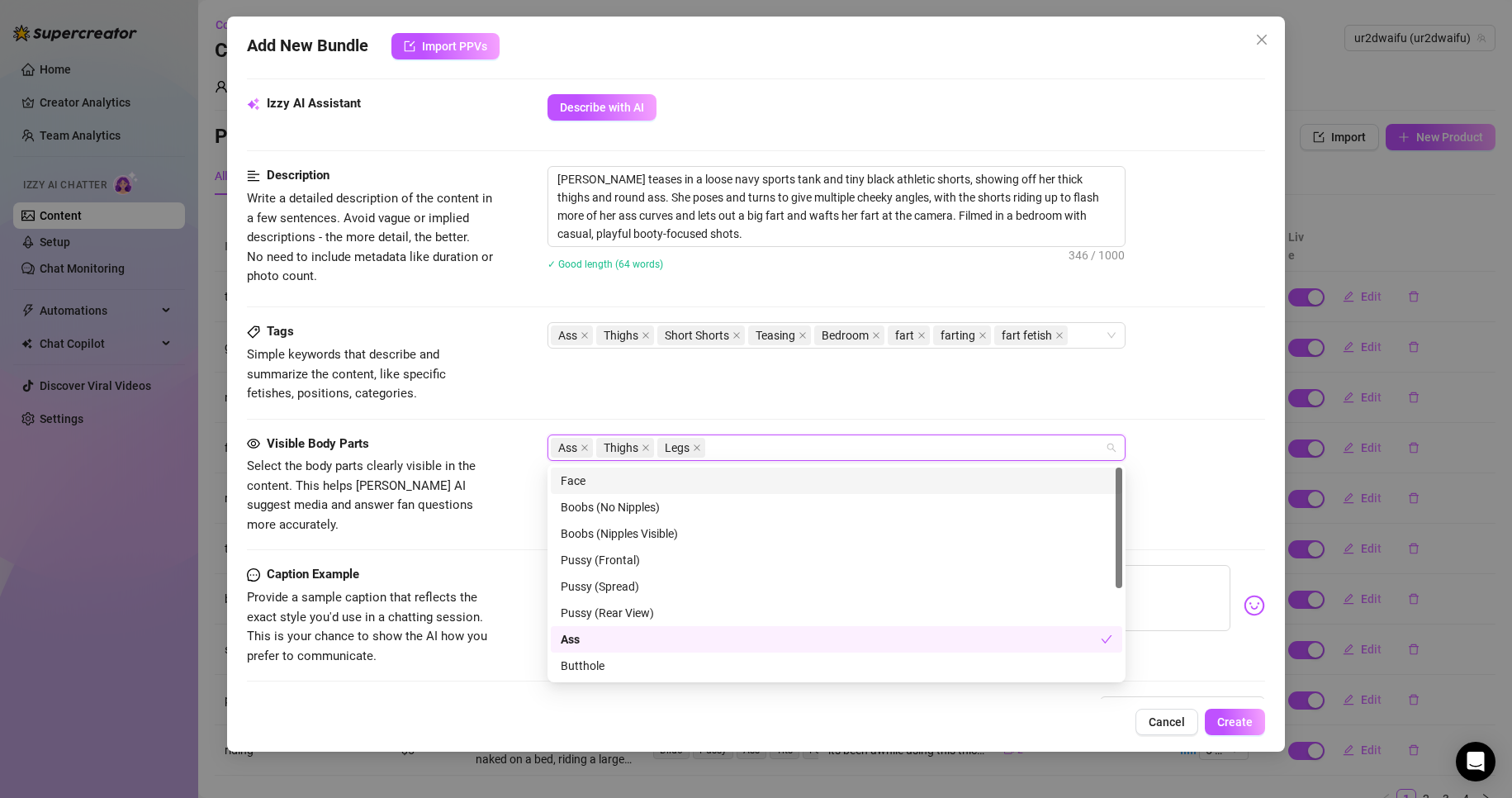
click at [689, 477] on div "Face" at bounding box center [836, 480] width 552 height 18
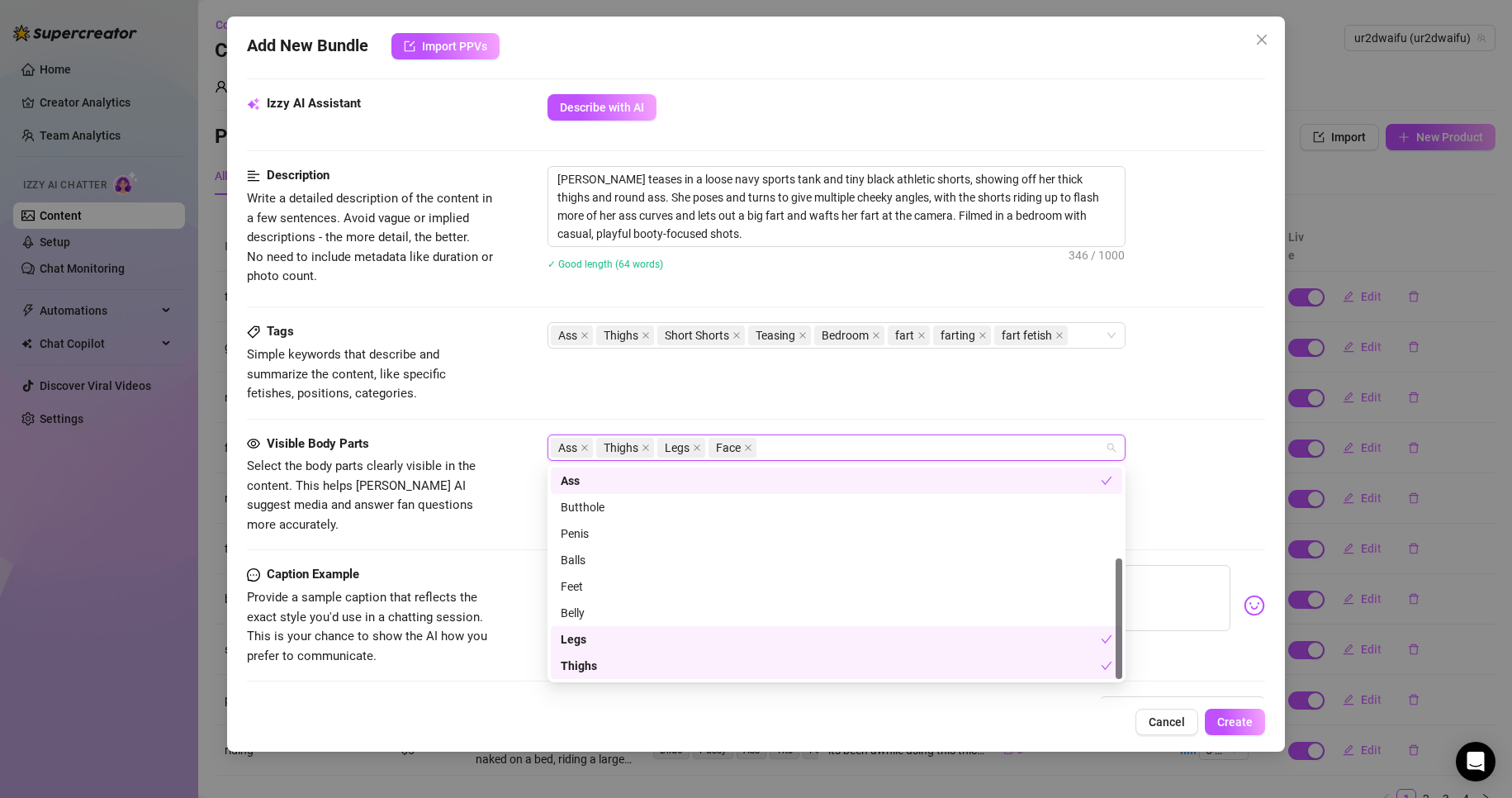
scroll to position [0, 0]
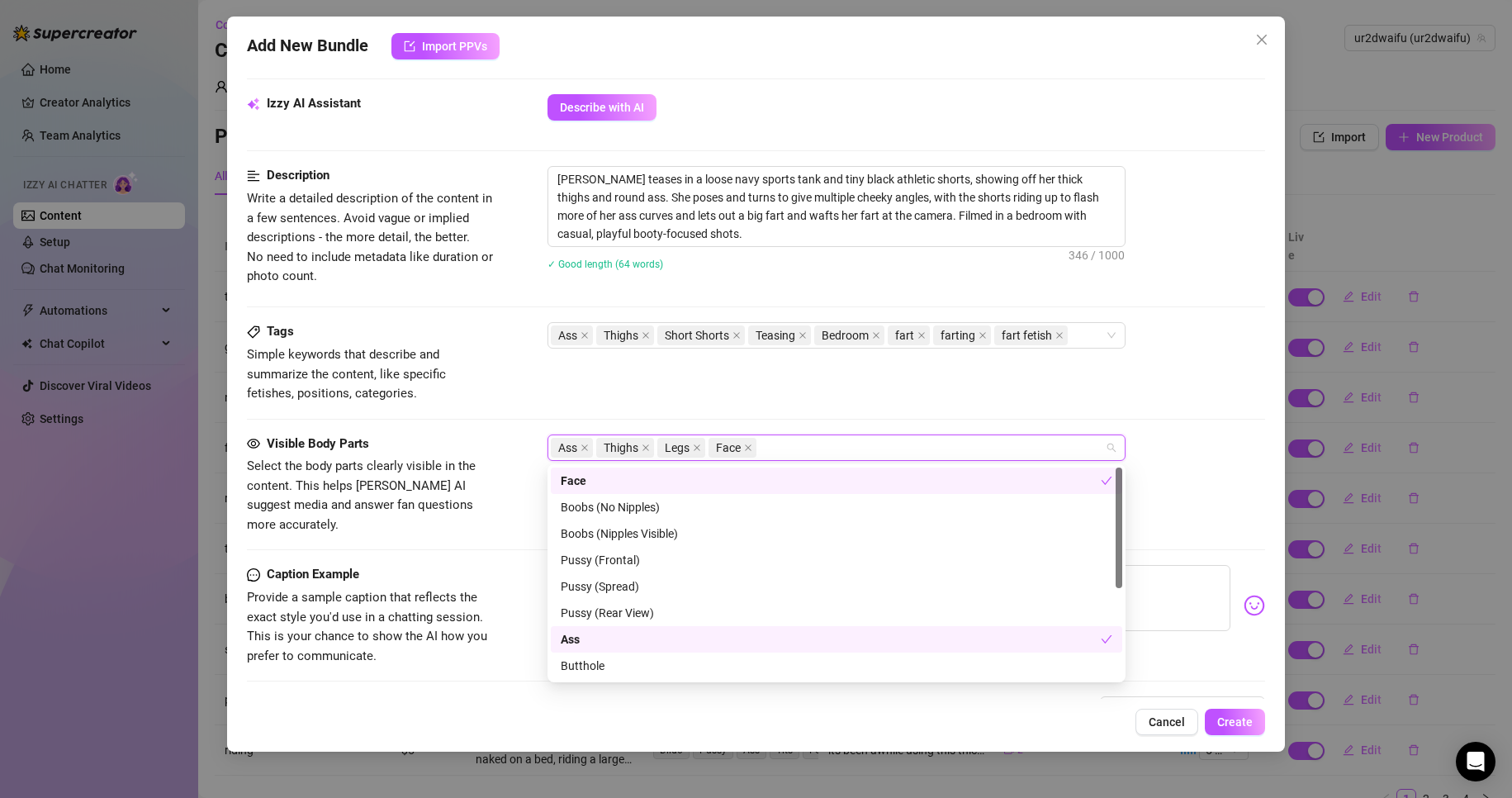
click at [824, 451] on div "Ass Thighs Legs Face" at bounding box center [828, 447] width 554 height 23
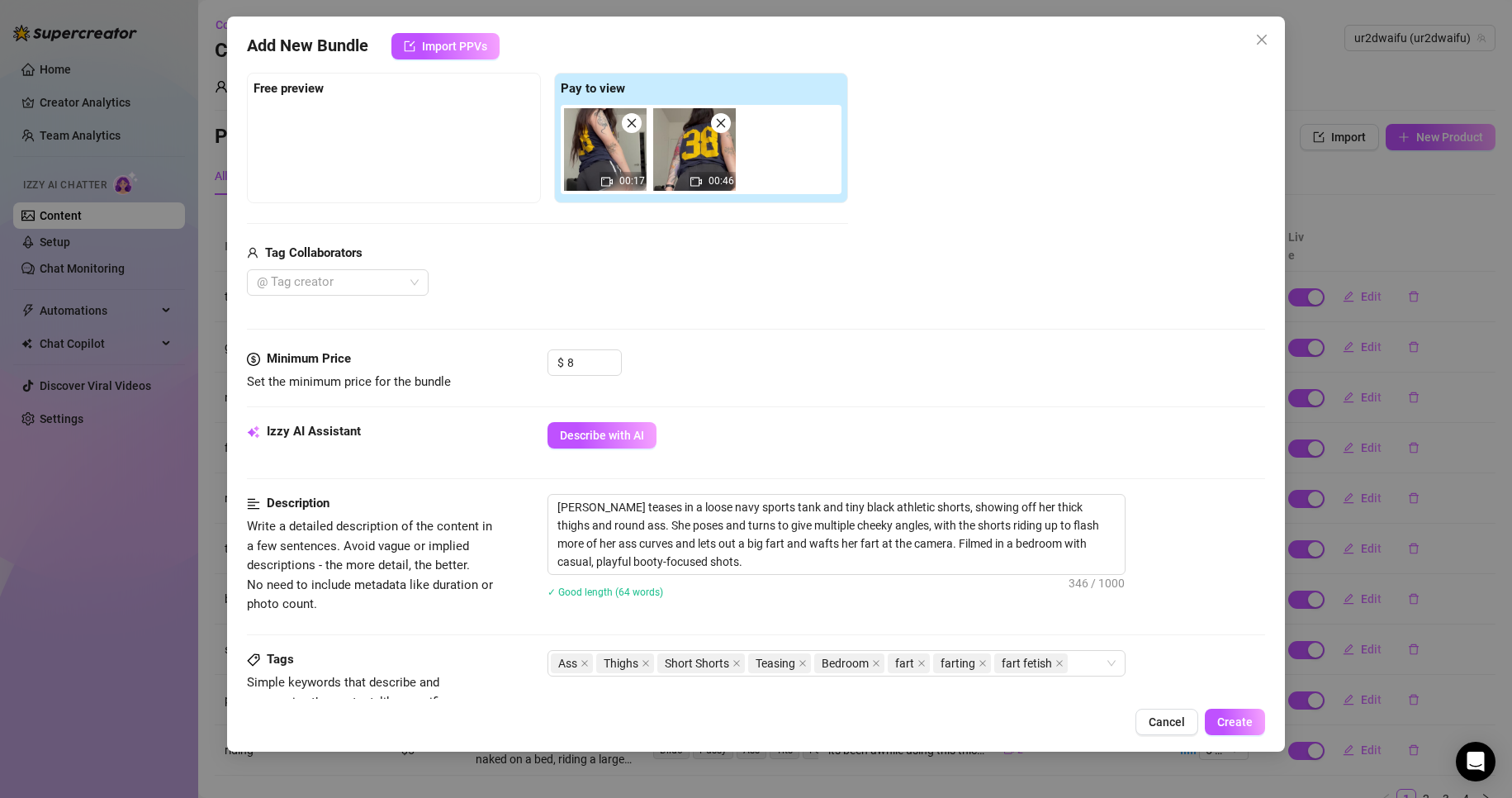
scroll to position [248, 0]
click at [613, 358] on icon "up" at bounding box center [612, 361] width 6 height 6
click at [701, 372] on div "$ 10" at bounding box center [906, 372] width 718 height 41
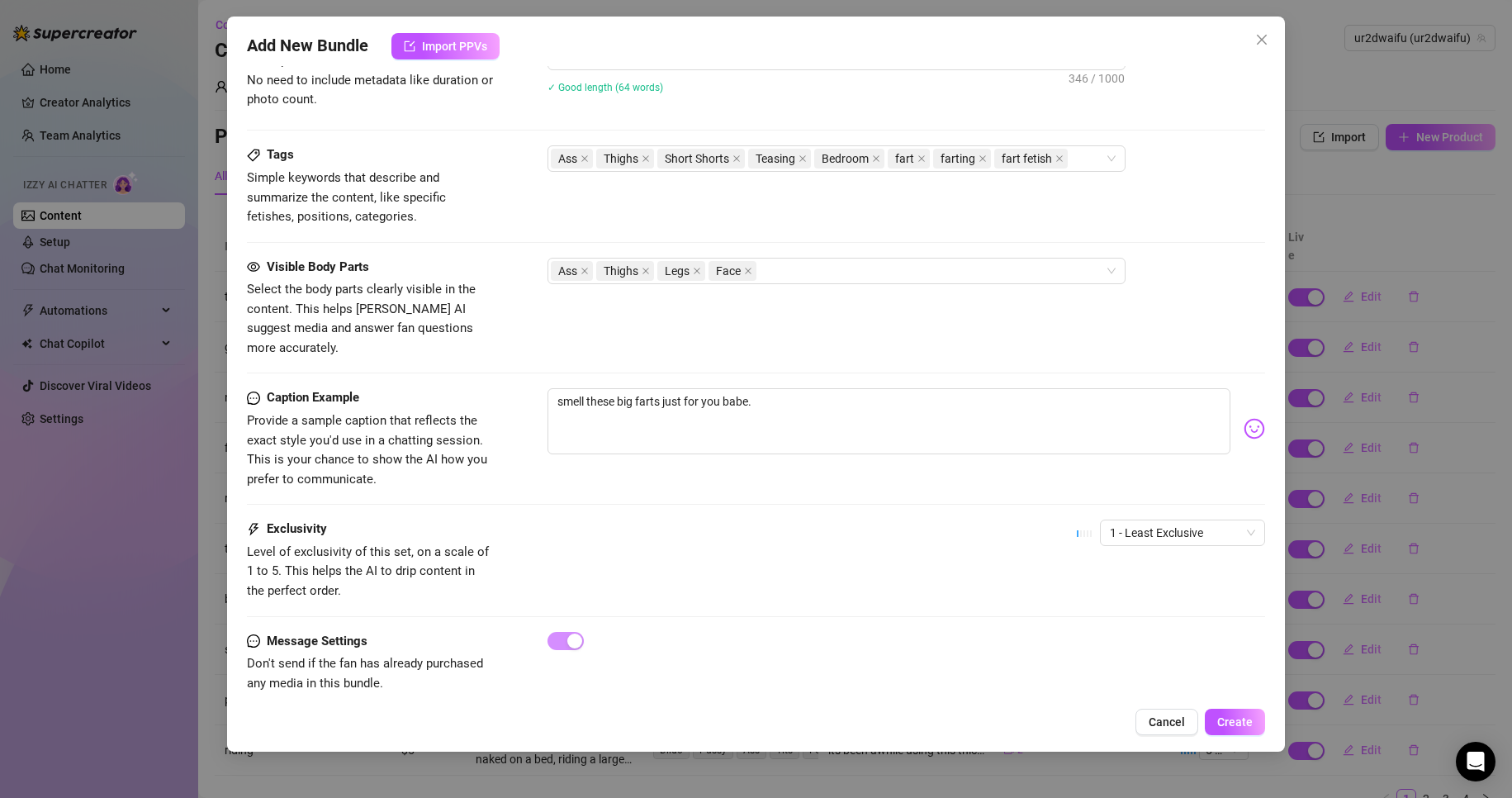
scroll to position [760, 0]
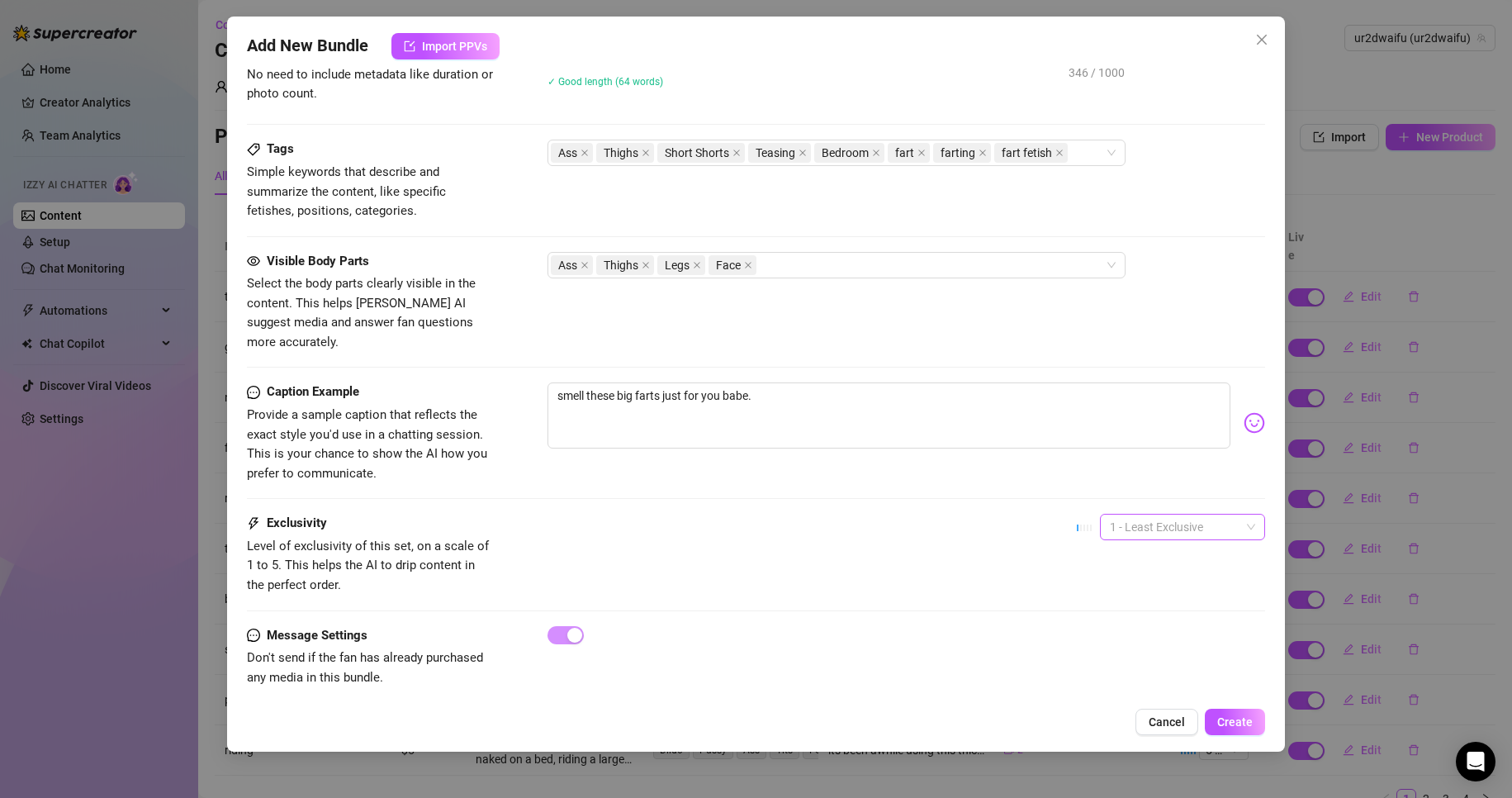
click at [1158, 514] on span "1 - Least Exclusive" at bounding box center [1182, 526] width 145 height 24
click at [1146, 571] on div "2" at bounding box center [1168, 567] width 139 height 18
click at [1229, 725] on span "Create" at bounding box center [1234, 721] width 36 height 13
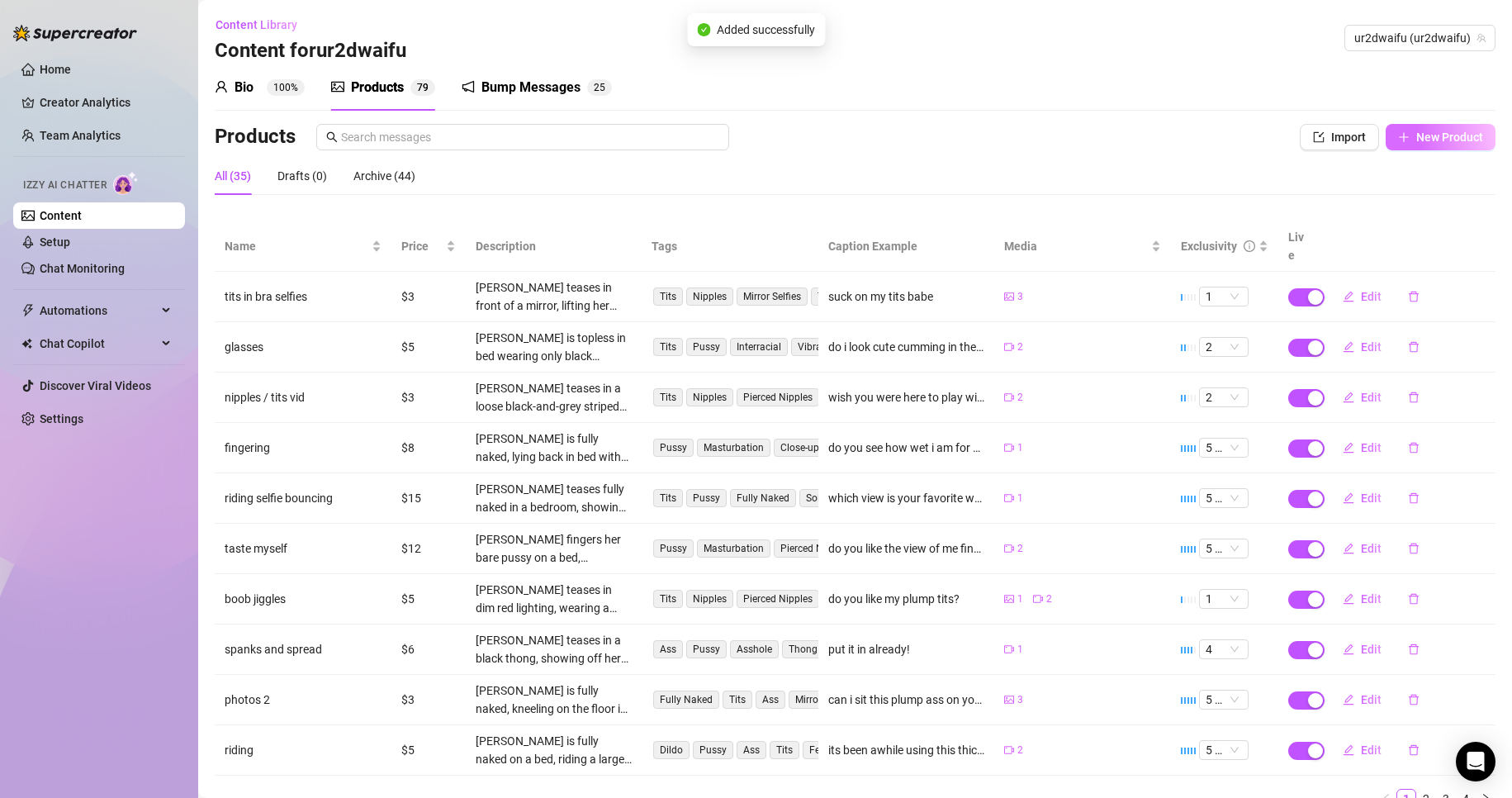
click at [1467, 140] on span "New Product" at bounding box center [1449, 136] width 67 height 13
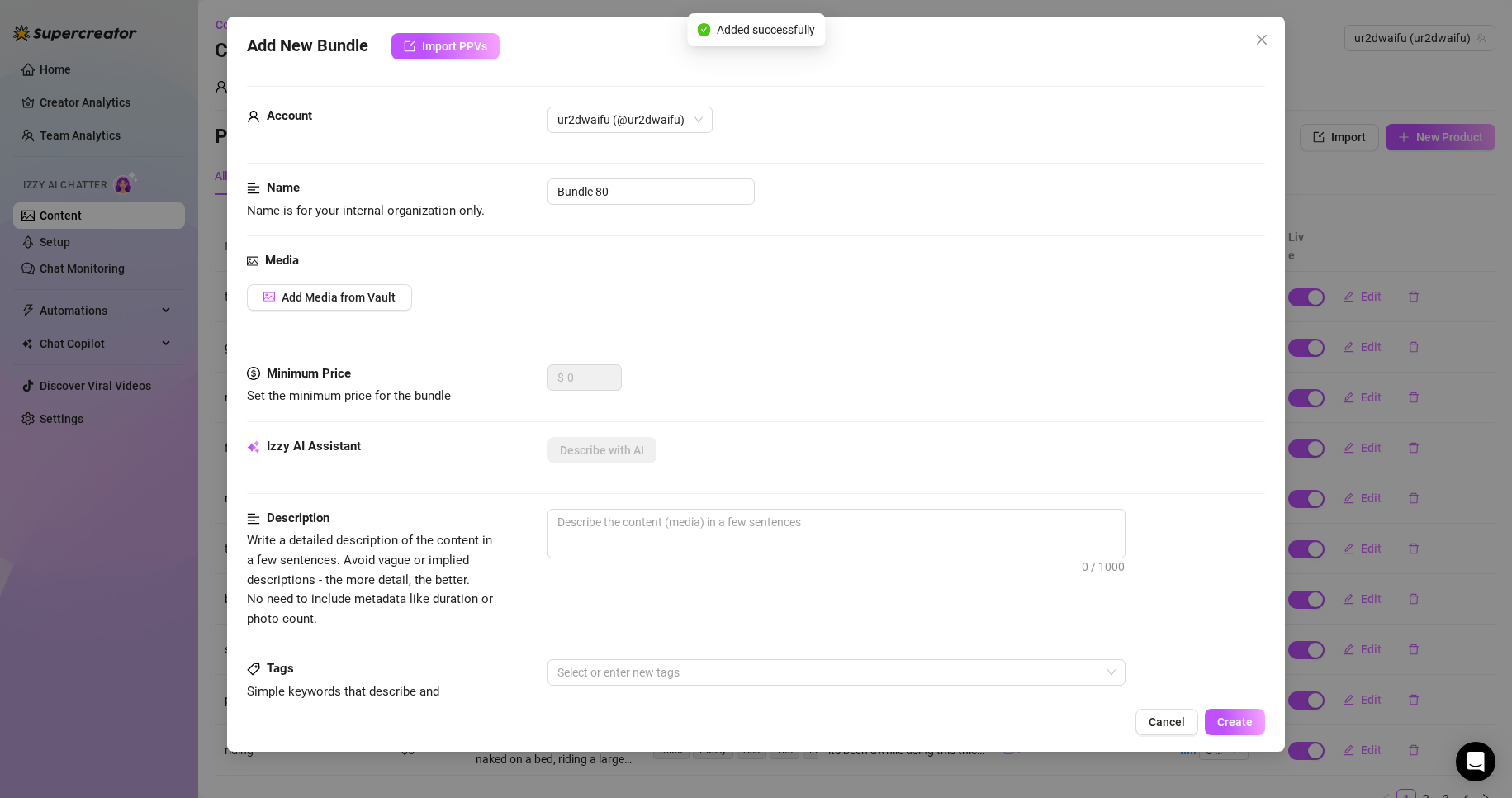
click at [377, 273] on div "Media Add Media from Vault" at bounding box center [756, 308] width 1019 height 114
click at [375, 285] on button "Add Media from Vault" at bounding box center [329, 297] width 165 height 26
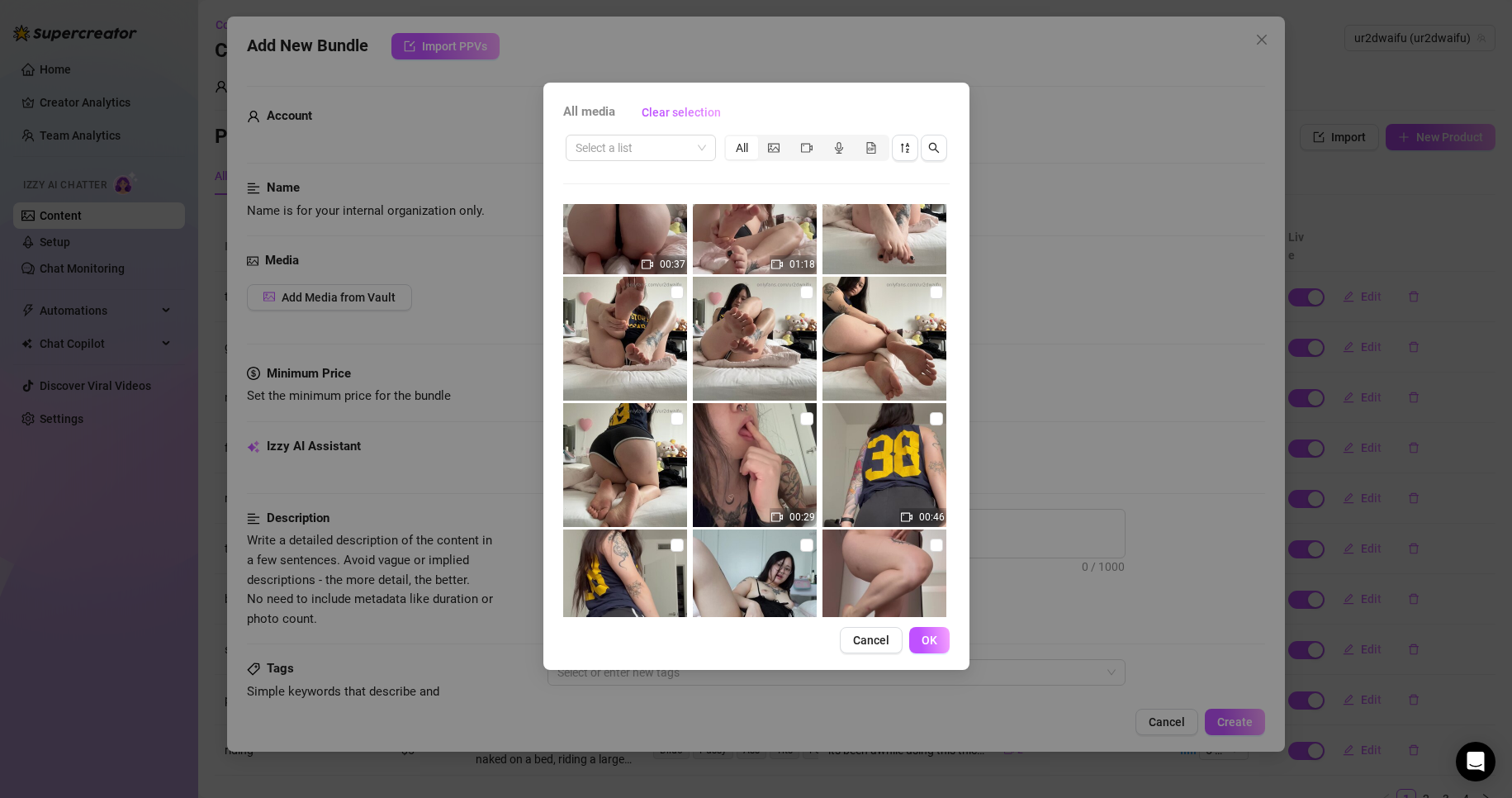
scroll to position [83, 0]
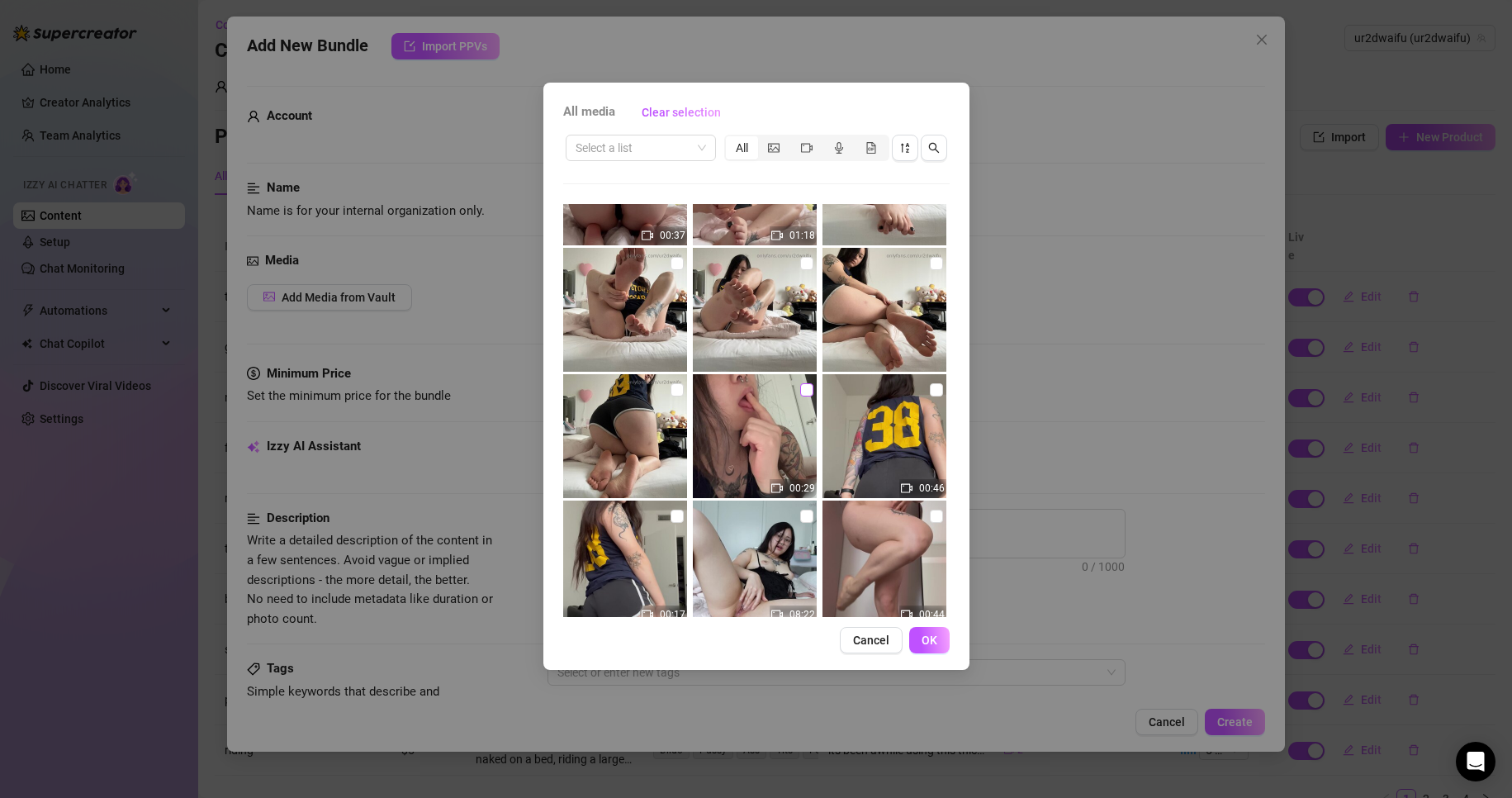
click at [801, 389] on input "checkbox" at bounding box center [807, 389] width 13 height 13
click at [936, 643] on span "OK" at bounding box center [930, 640] width 16 height 13
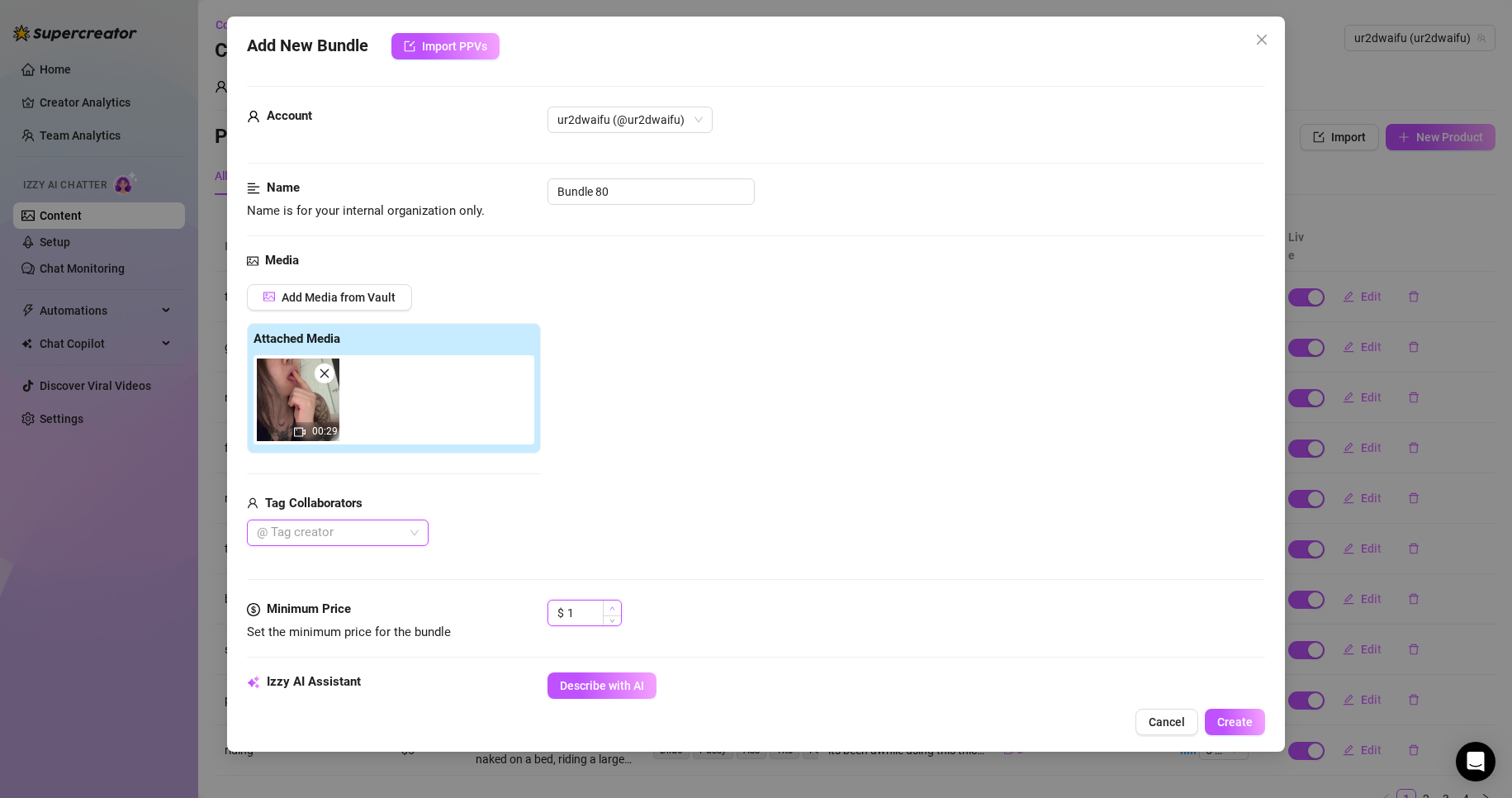
click at [613, 608] on icon "up" at bounding box center [612, 608] width 6 height 6
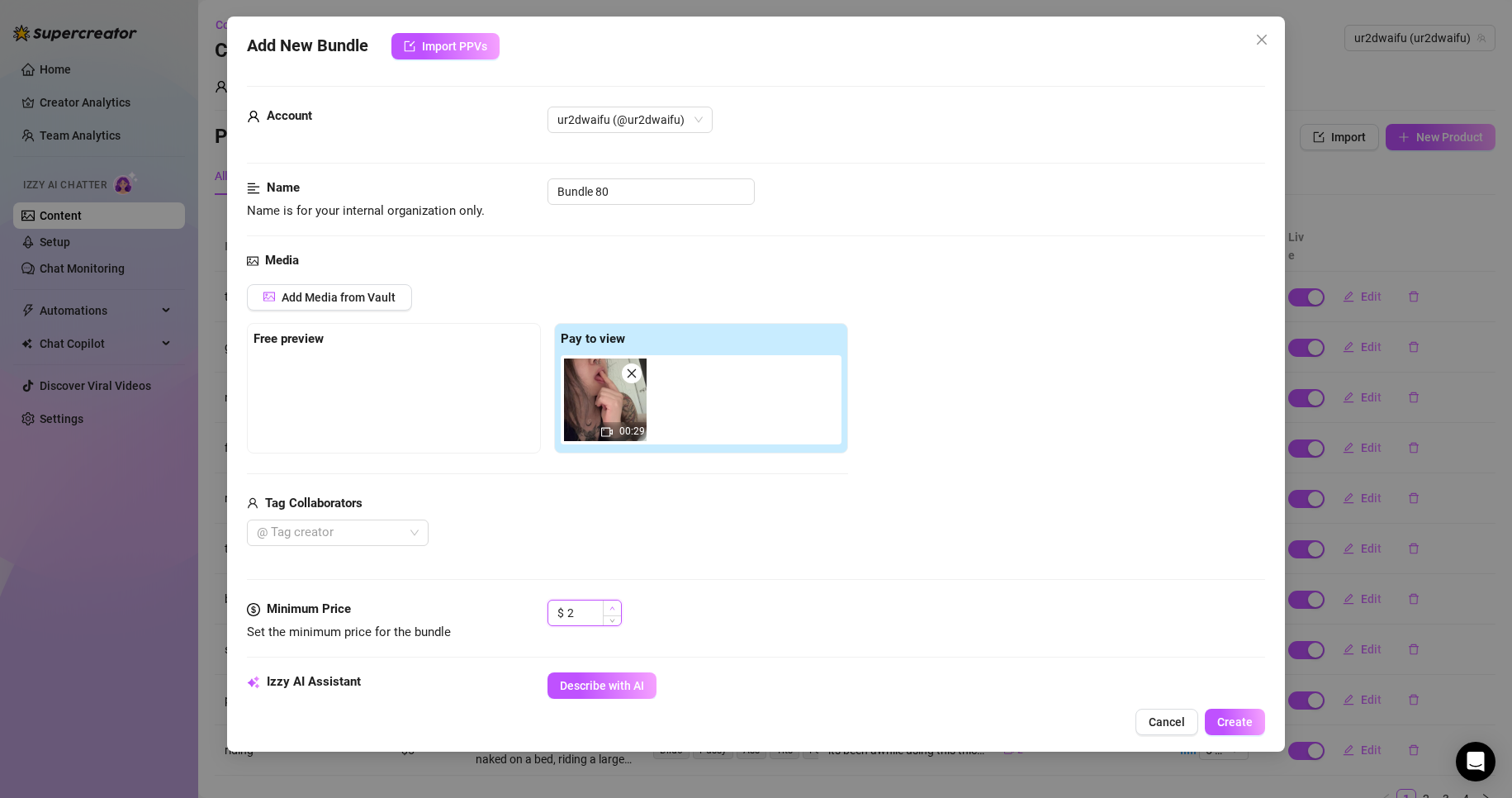
click at [613, 608] on icon "up" at bounding box center [612, 608] width 5 height 3
click at [614, 608] on icon "up" at bounding box center [612, 608] width 6 height 6
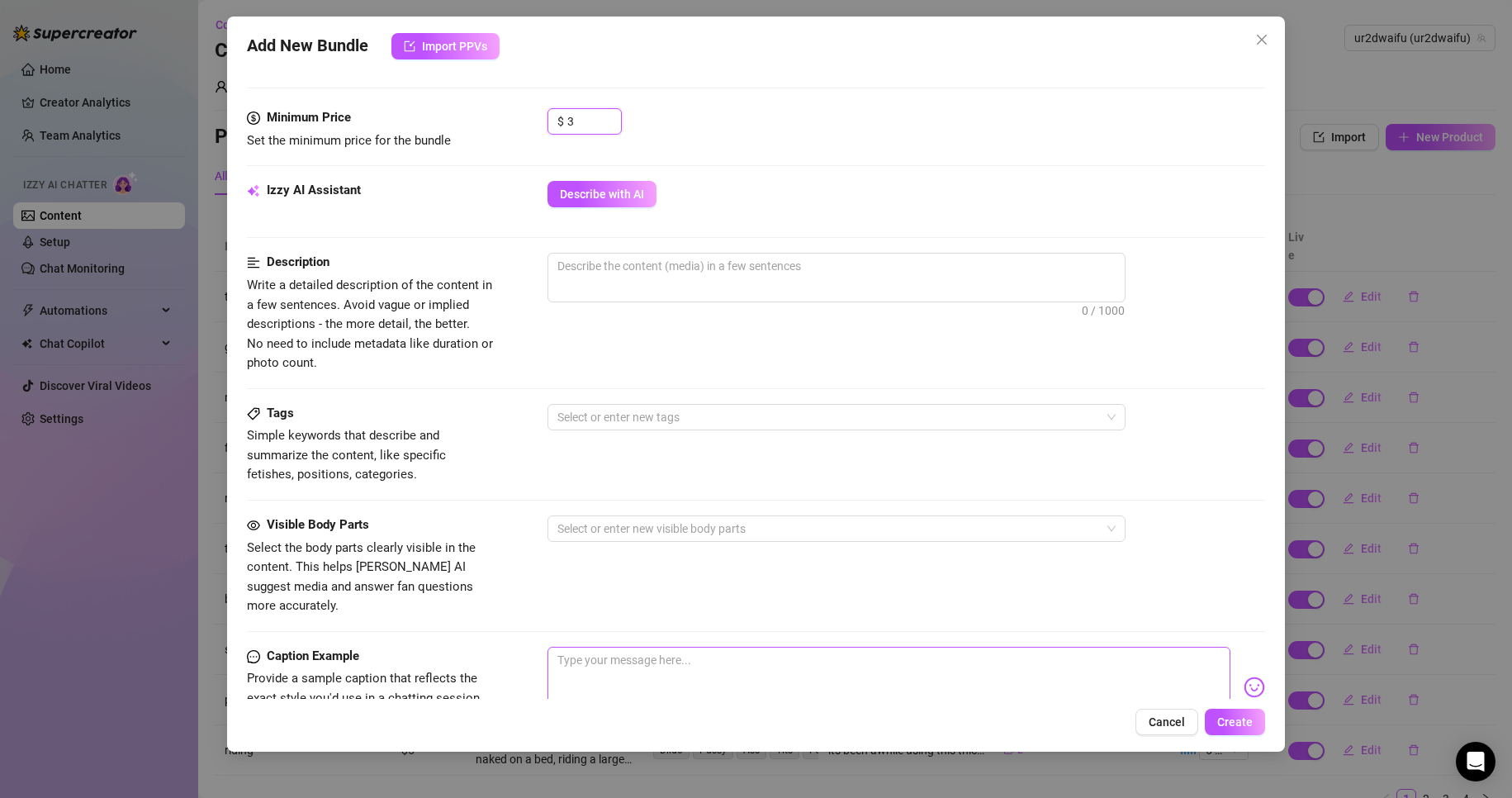
scroll to position [578, 0]
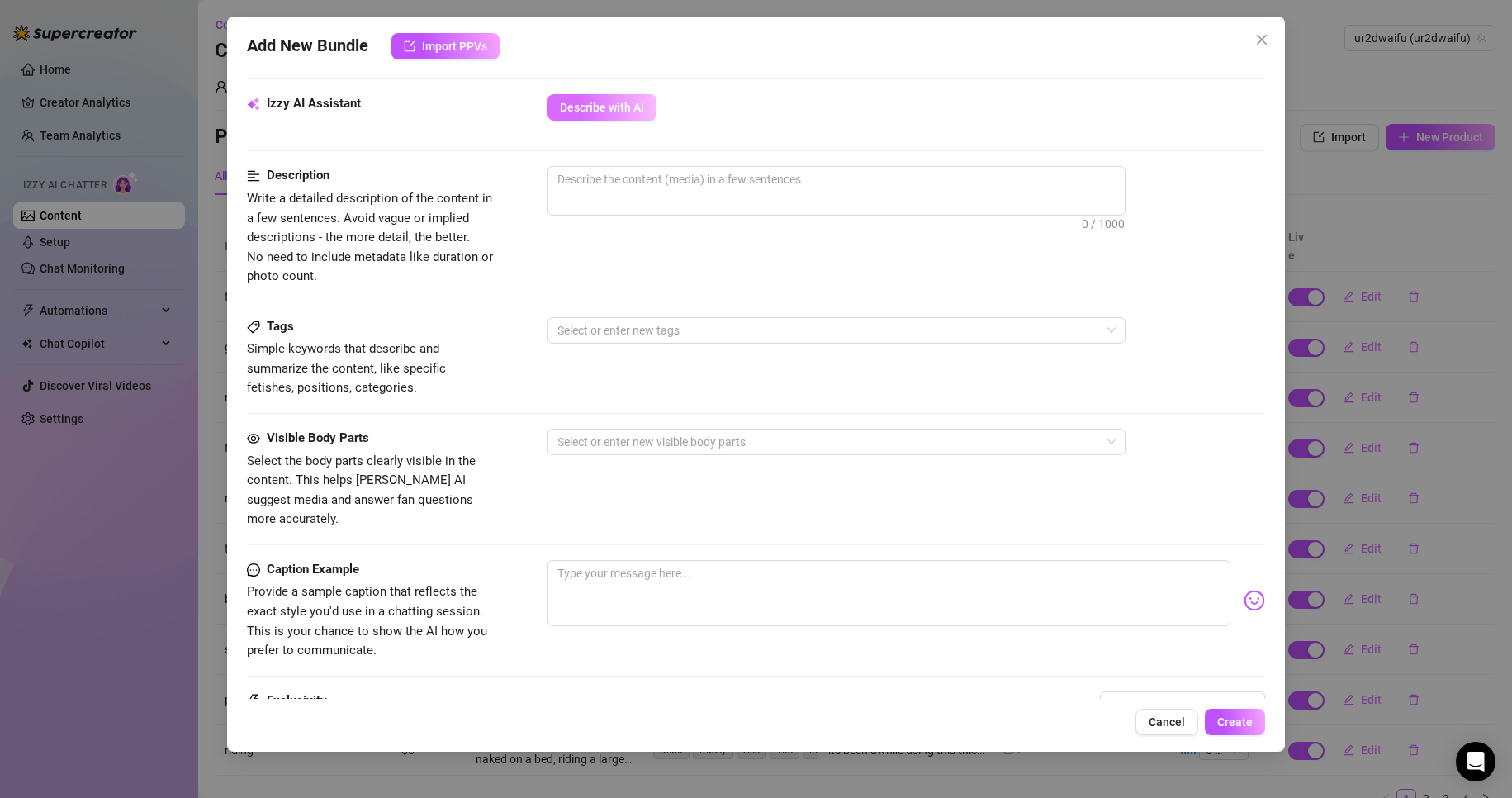
click at [618, 120] on button "Describe with AI" at bounding box center [601, 107] width 109 height 26
click at [1158, 692] on span "1 - Least Exclusive" at bounding box center [1182, 705] width 145 height 24
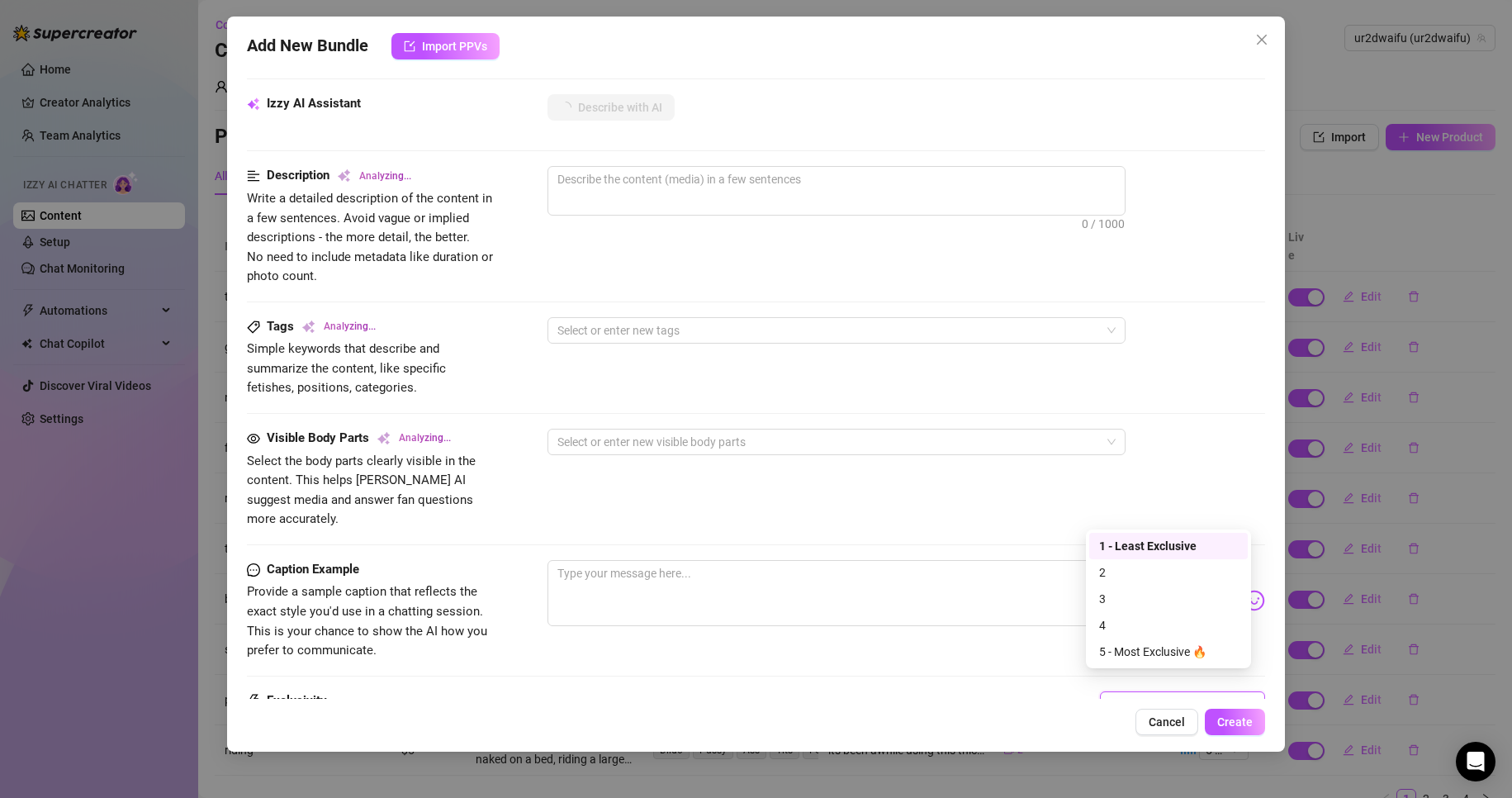
click at [1158, 692] on span "1 - Least Exclusive" at bounding box center [1182, 705] width 145 height 24
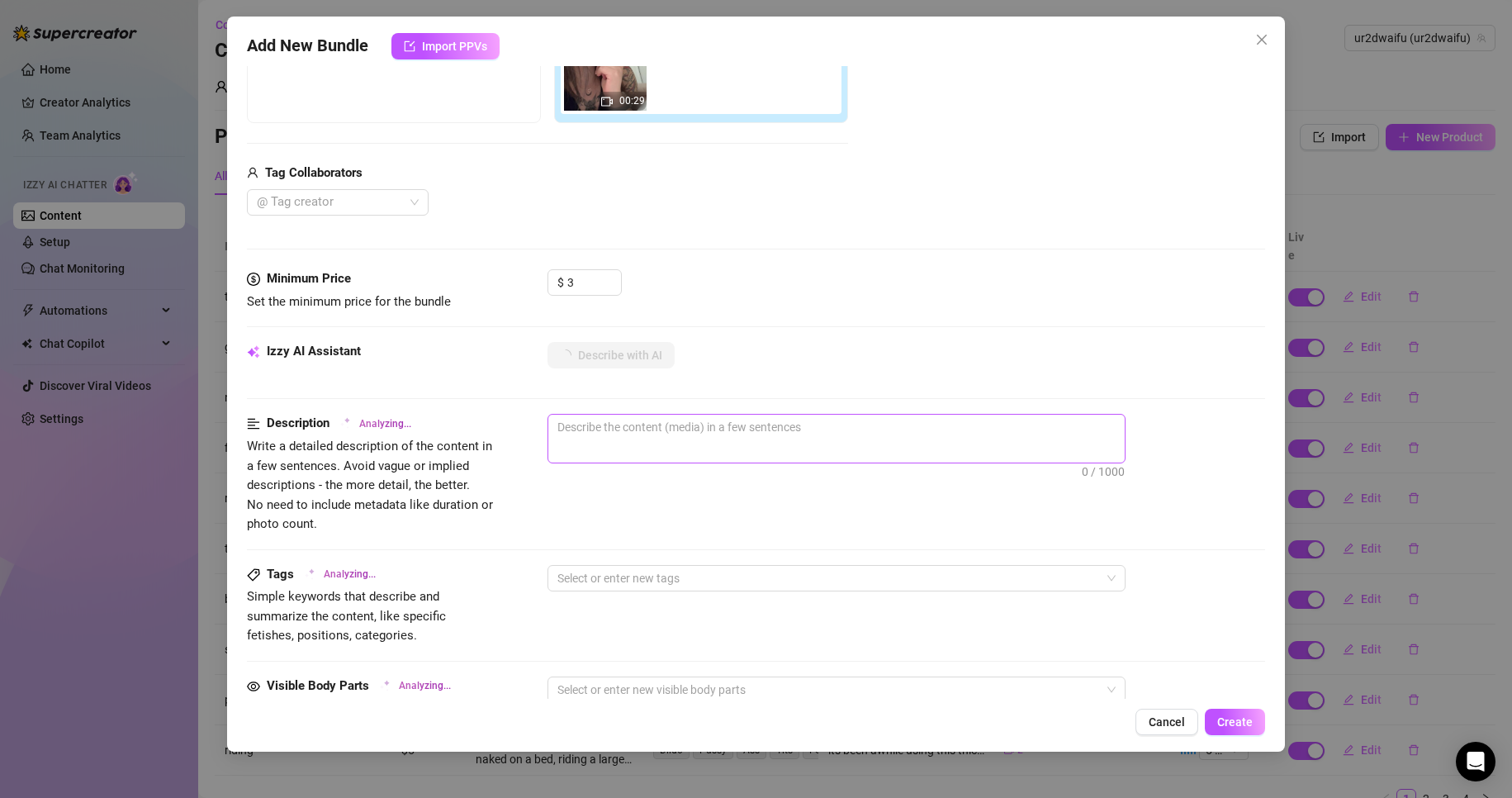
scroll to position [0, 0]
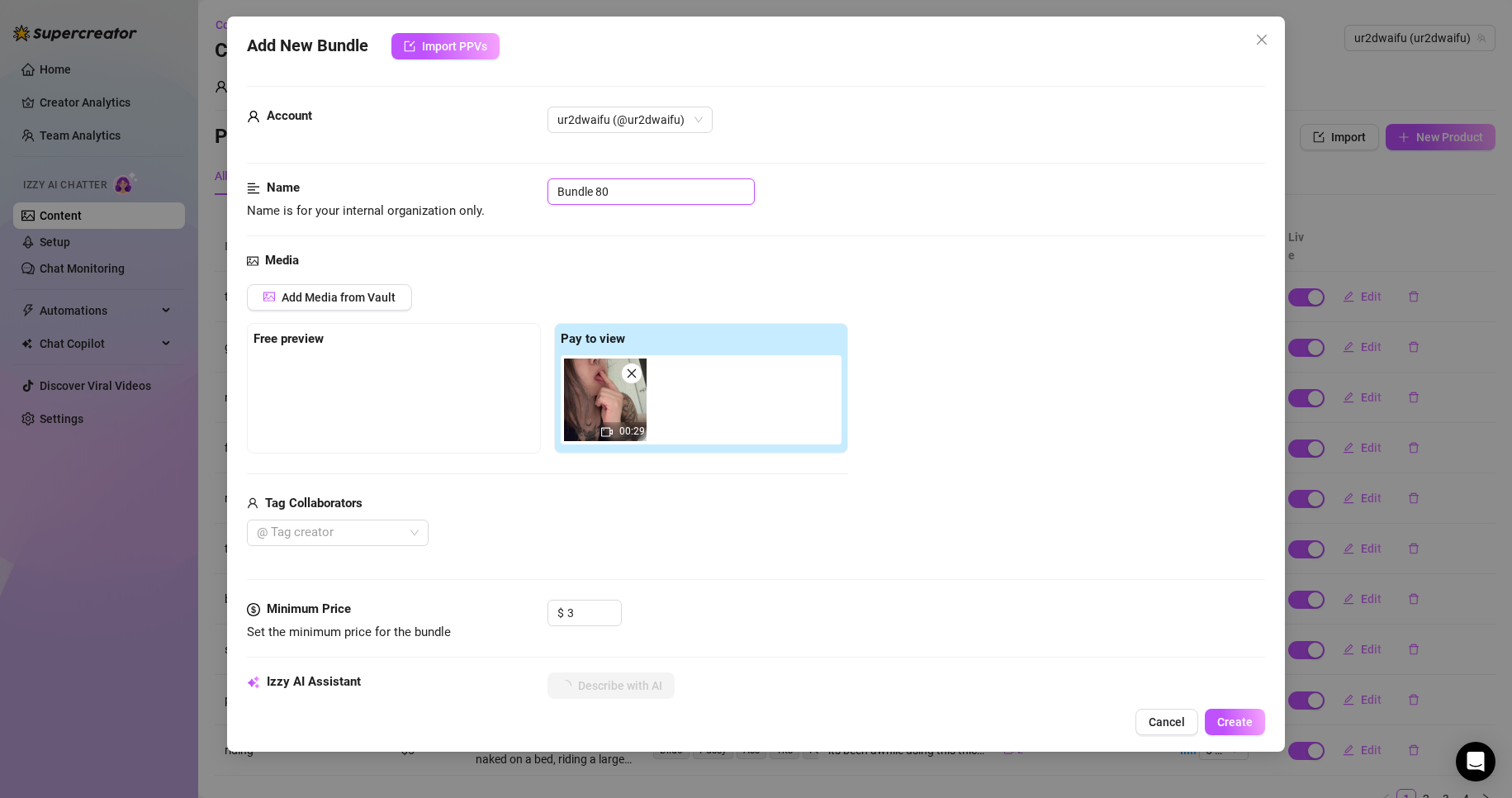
drag, startPoint x: 628, startPoint y: 201, endPoint x: 493, endPoint y: 189, distance: 135.5
click at [493, 189] on div "Name Name is for your internal organization only. Bundle 80" at bounding box center [756, 199] width 1019 height 42
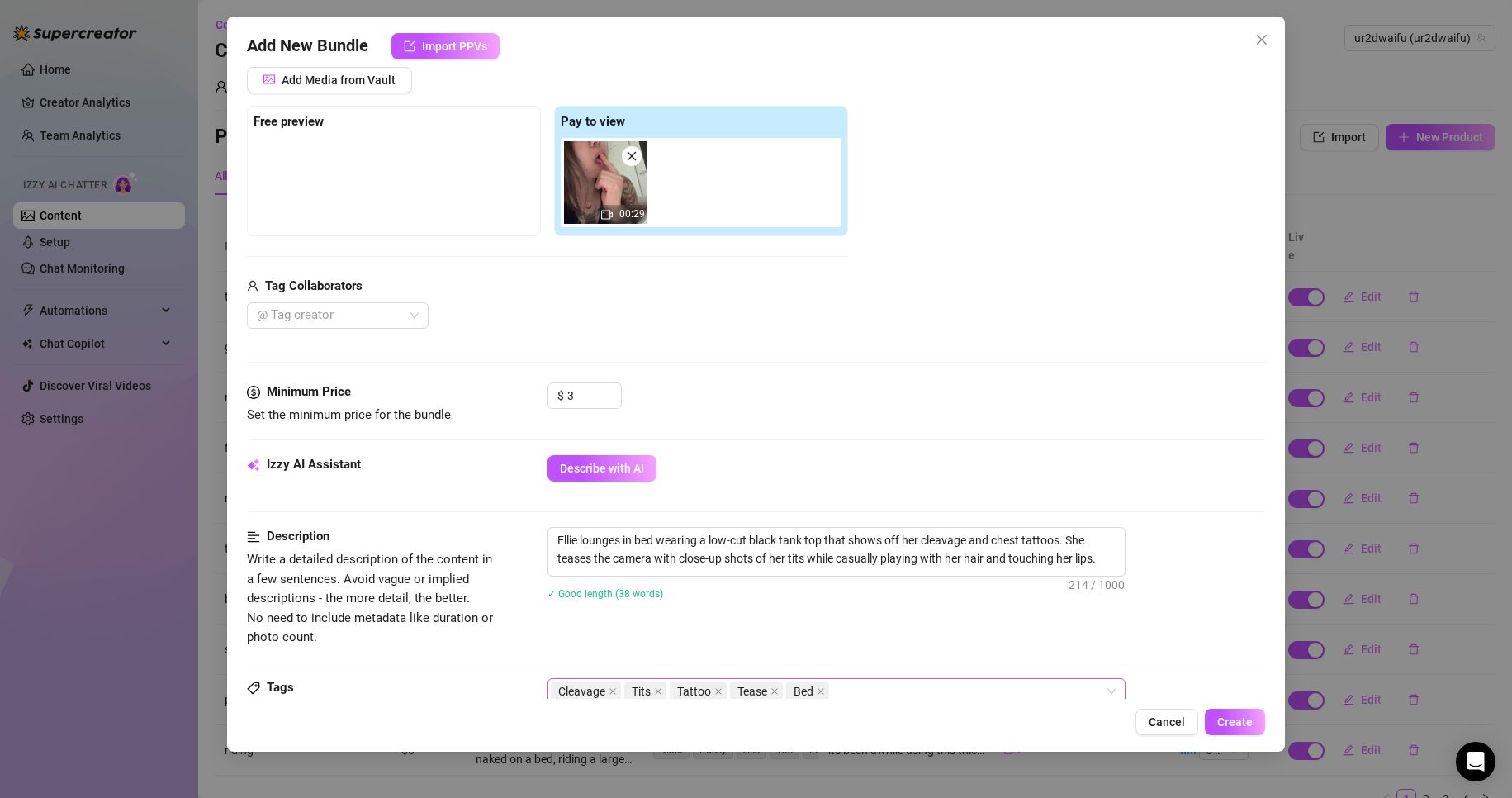
scroll to position [413, 0]
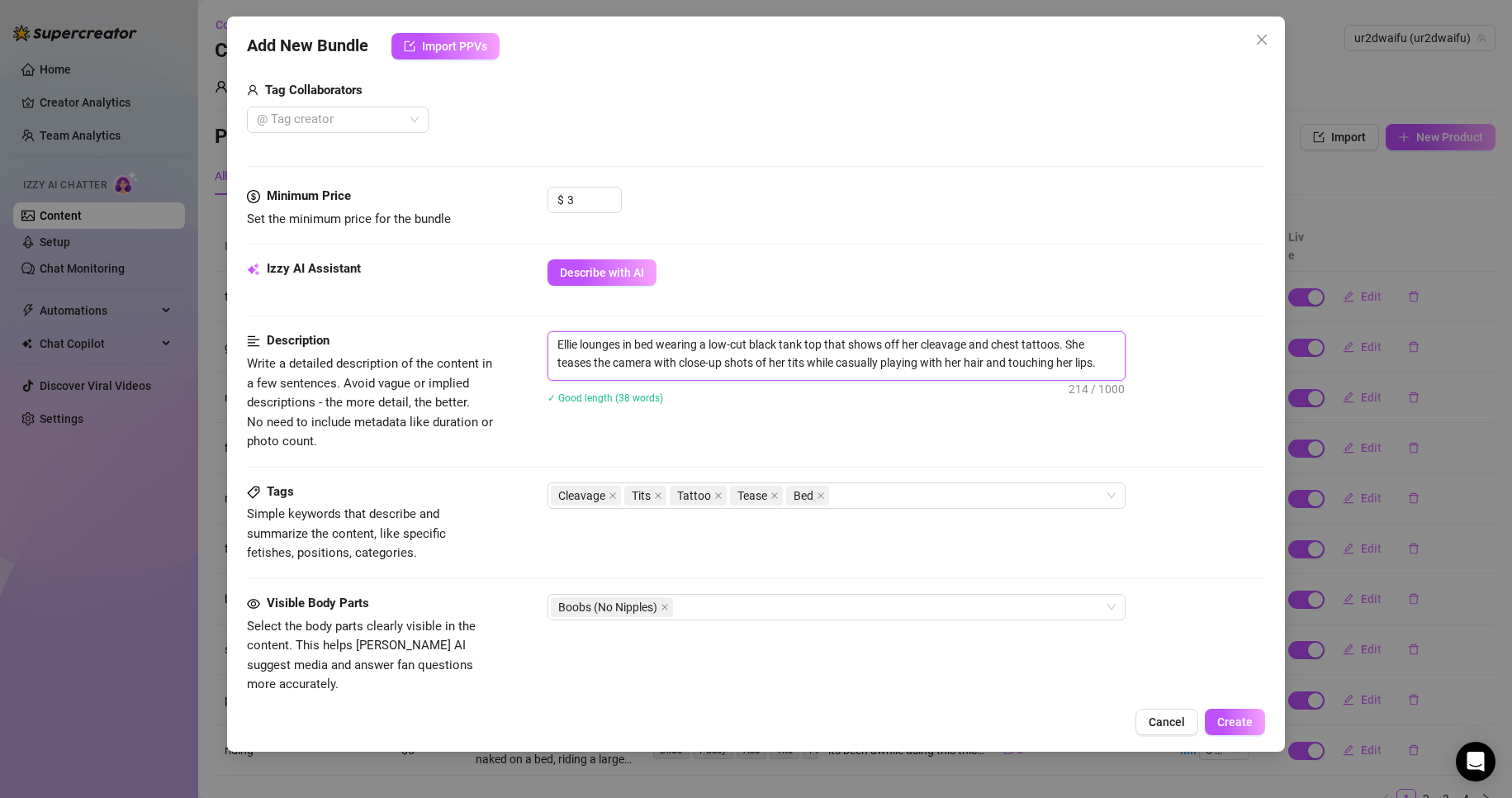
drag, startPoint x: 992, startPoint y: 342, endPoint x: 924, endPoint y: 345, distance: 68.1
click at [924, 345] on textarea "Ellie lounges in bed wearing a low-cut black tank top that shows off her cleava…" at bounding box center [836, 353] width 576 height 43
drag, startPoint x: 780, startPoint y: 344, endPoint x: 712, endPoint y: 344, distance: 68.0
click at [712, 344] on textarea "Ellie lounges in bed wearing a low-cut black tank top that shows off her chest …" at bounding box center [836, 353] width 576 height 43
drag, startPoint x: 708, startPoint y: 363, endPoint x: 674, endPoint y: 362, distance: 34.0
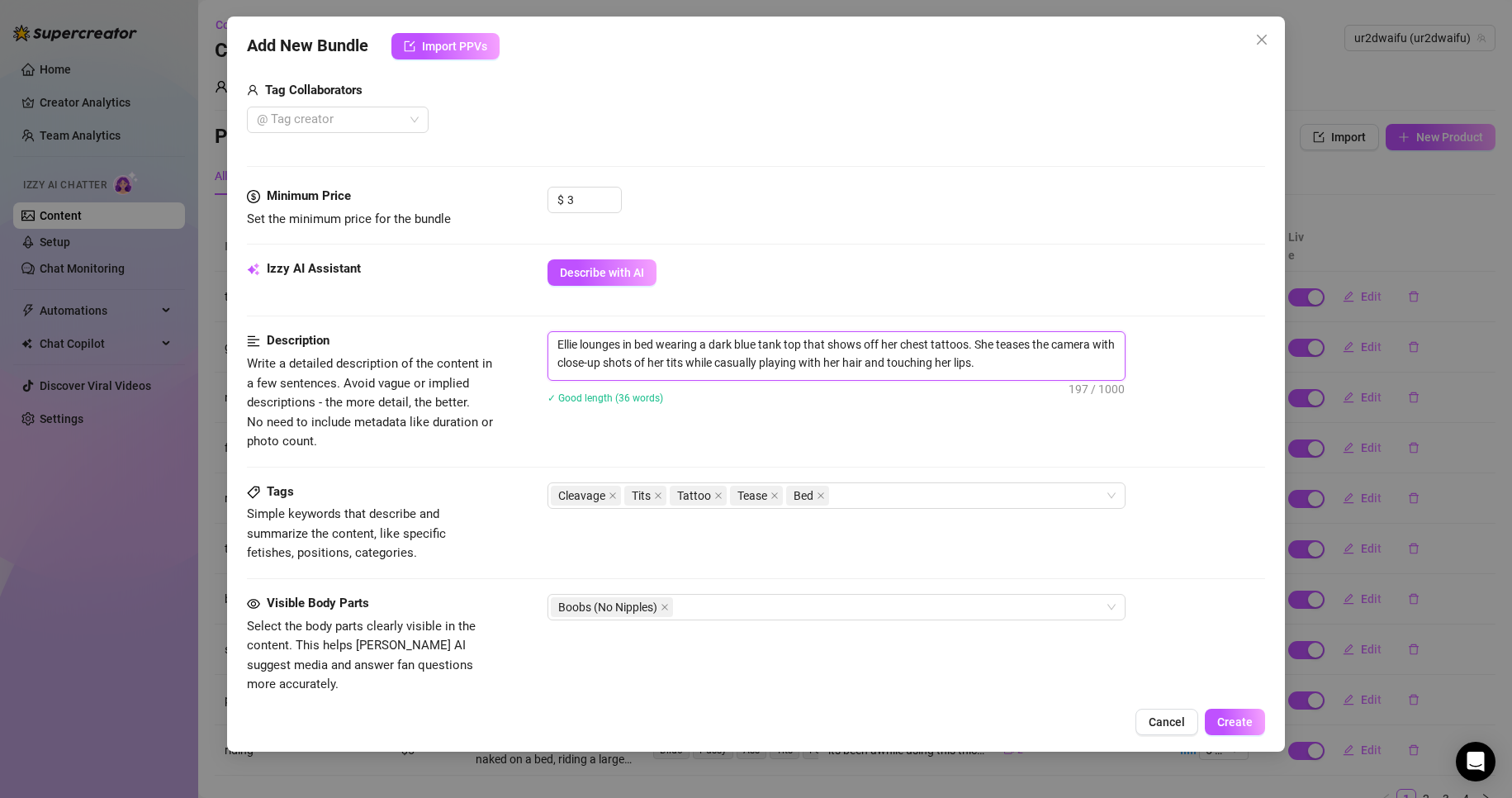
click at [674, 362] on textarea "Ellie lounges in bed wearing a dark blue tank top that shows off her chest tatt…" at bounding box center [836, 353] width 576 height 43
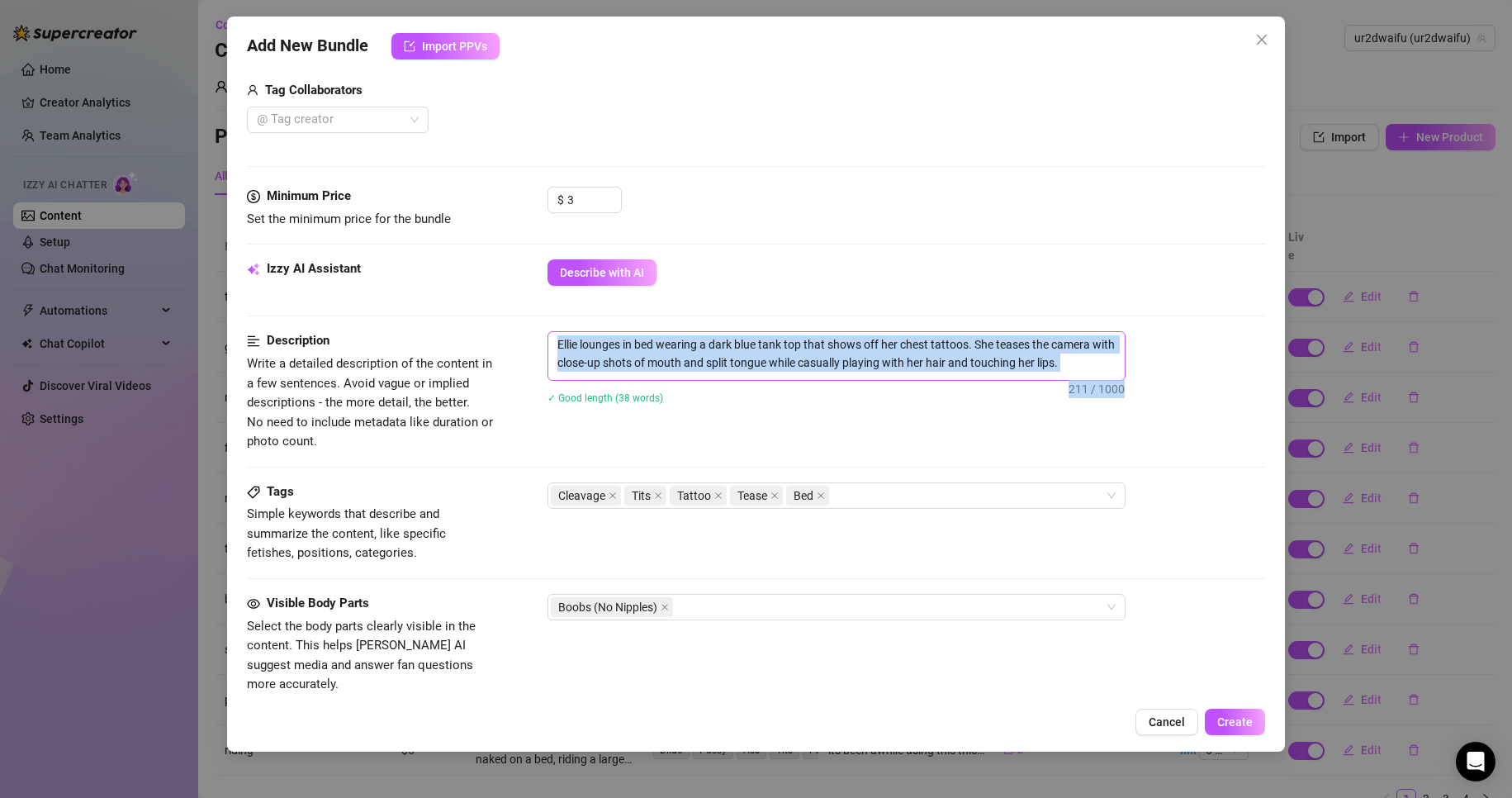
drag, startPoint x: 1126, startPoint y: 361, endPoint x: 952, endPoint y: 368, distance: 174.1
click at [835, 360] on div "Ellie lounges in bed wearing a dark blue tank top that shows off her chest tatt…" at bounding box center [906, 355] width 718 height 50
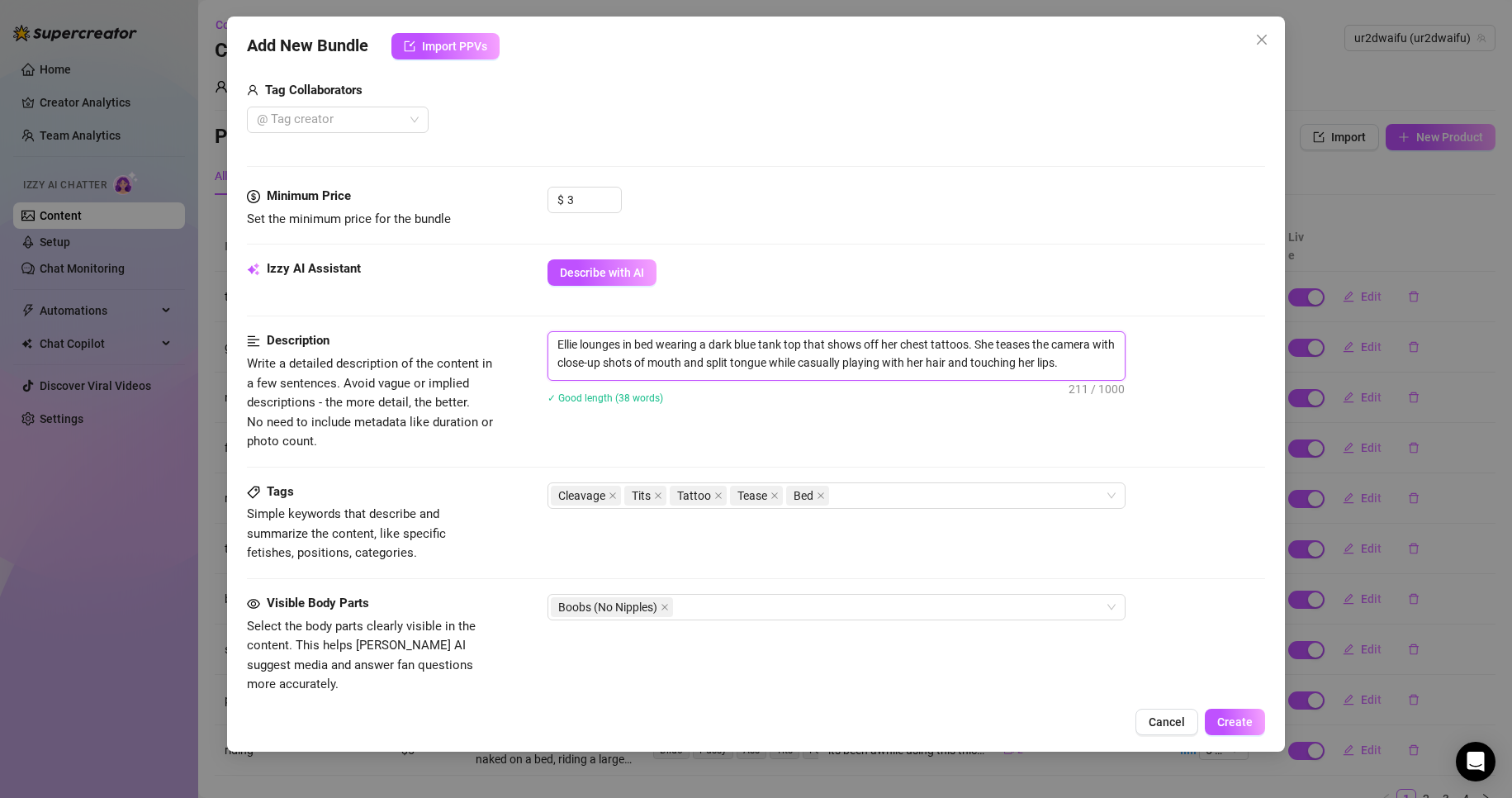
click at [1028, 367] on textarea "Ellie lounges in bed wearing a dark blue tank top that shows off her chest tatt…" at bounding box center [836, 353] width 576 height 43
drag, startPoint x: 1113, startPoint y: 364, endPoint x: 823, endPoint y: 359, distance: 290.0
click at [823, 359] on textarea "Ellie lounges in bed wearing a dark blue tank top that shows off her chest tatt…" at bounding box center [836, 353] width 576 height 43
click at [898, 491] on div "Cleavage Tits Tattoo Tease Bed" at bounding box center [828, 495] width 554 height 23
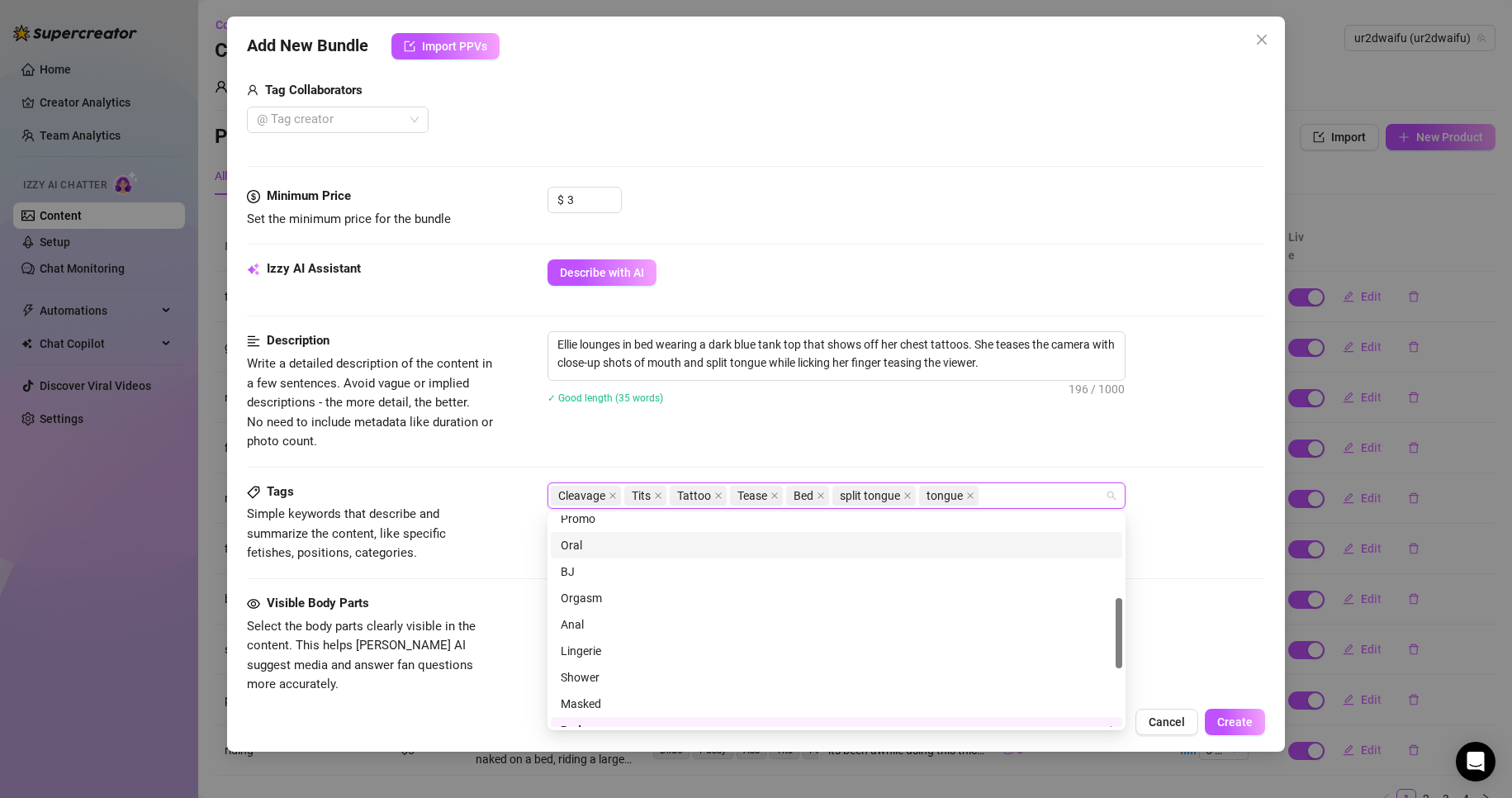
scroll to position [330, 0]
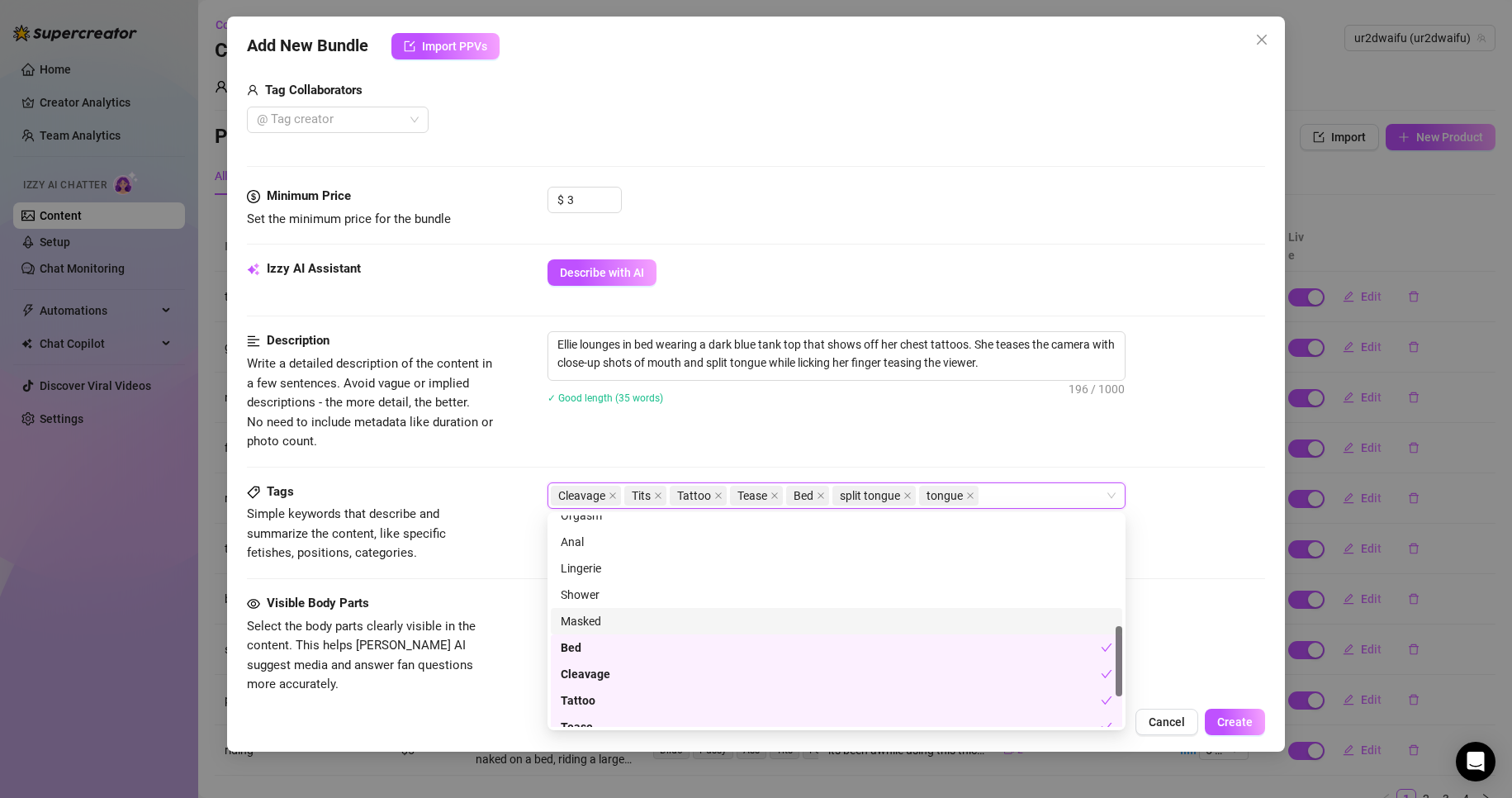
click at [496, 610] on div "Visible Body Parts Select the body parts clearly visible in the content. This h…" at bounding box center [756, 643] width 1019 height 100
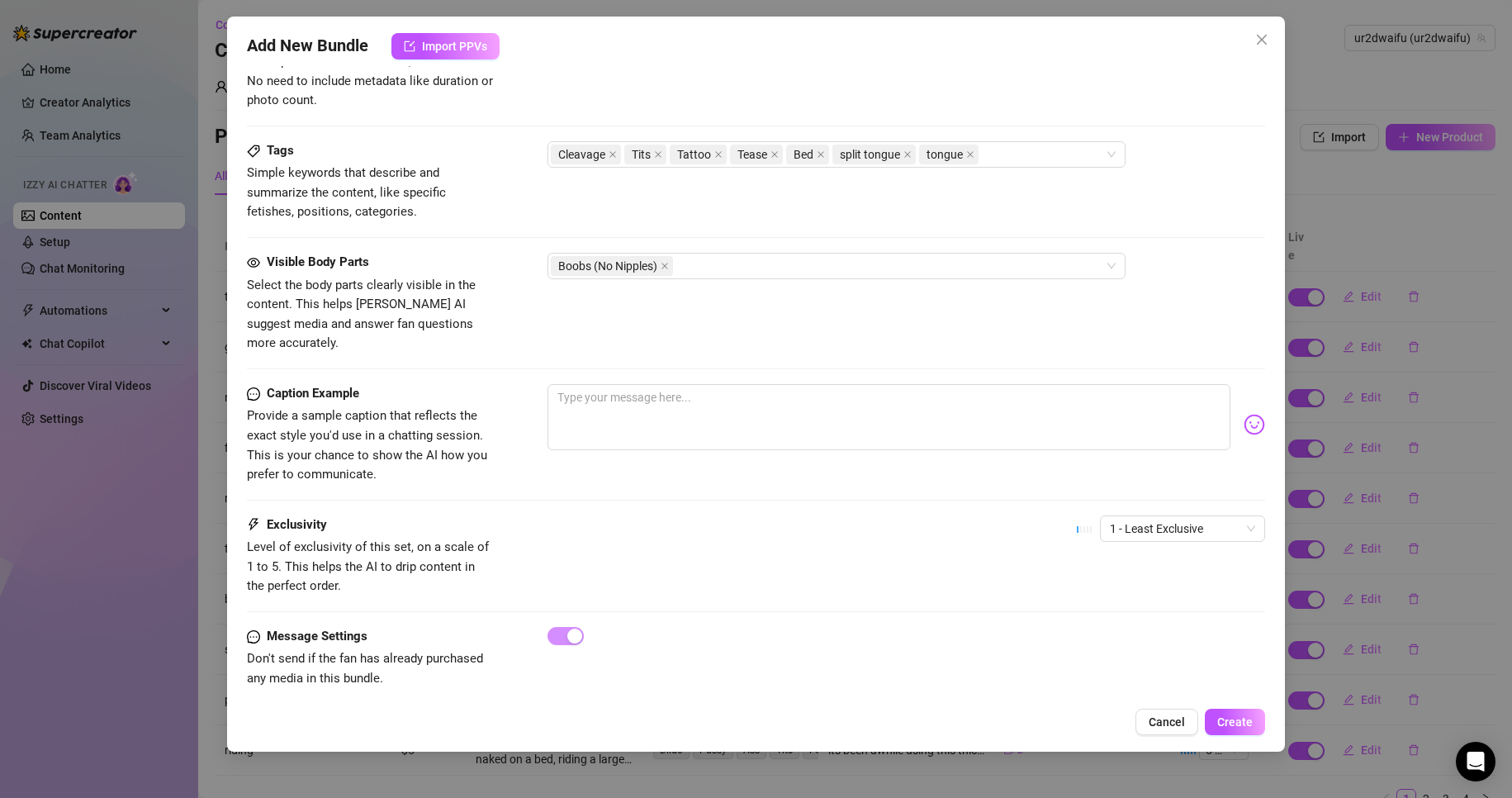
scroll to position [755, 0]
click at [633, 391] on textarea at bounding box center [889, 416] width 684 height 66
click at [1247, 715] on span "Create" at bounding box center [1234, 721] width 36 height 13
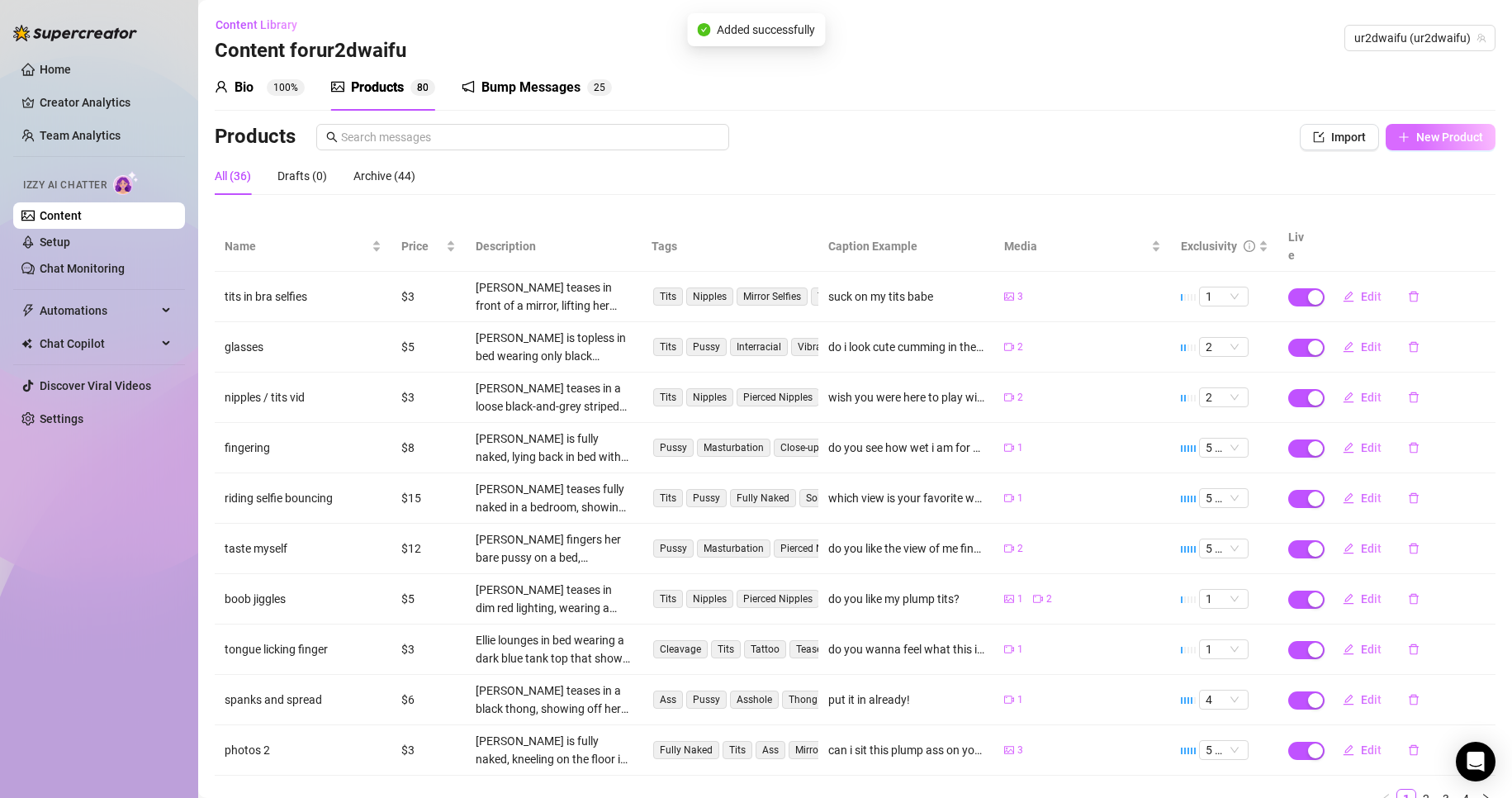
click at [1458, 143] on span "New Product" at bounding box center [1449, 136] width 67 height 13
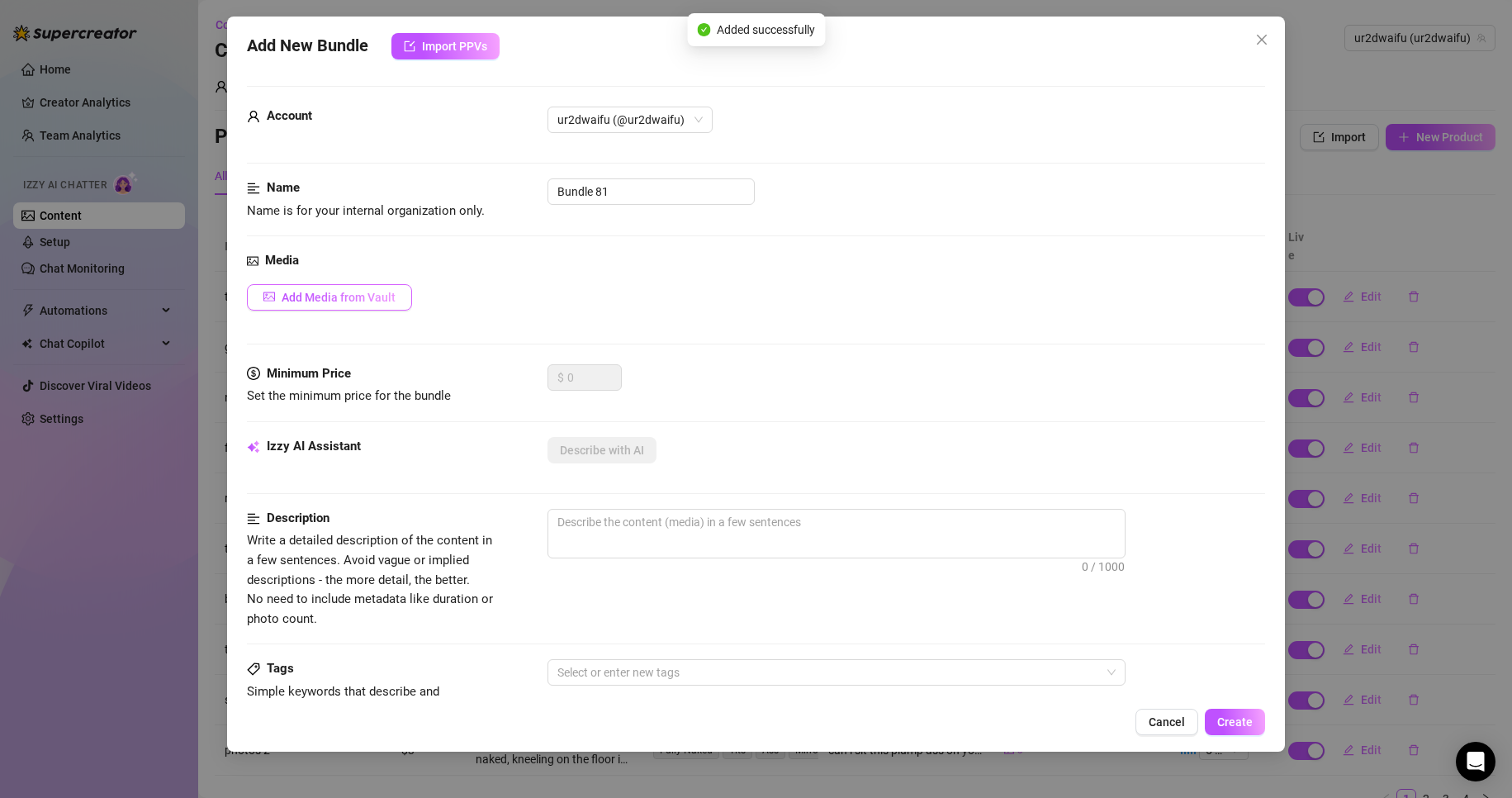
click at [337, 309] on button "Add Media from Vault" at bounding box center [329, 297] width 165 height 26
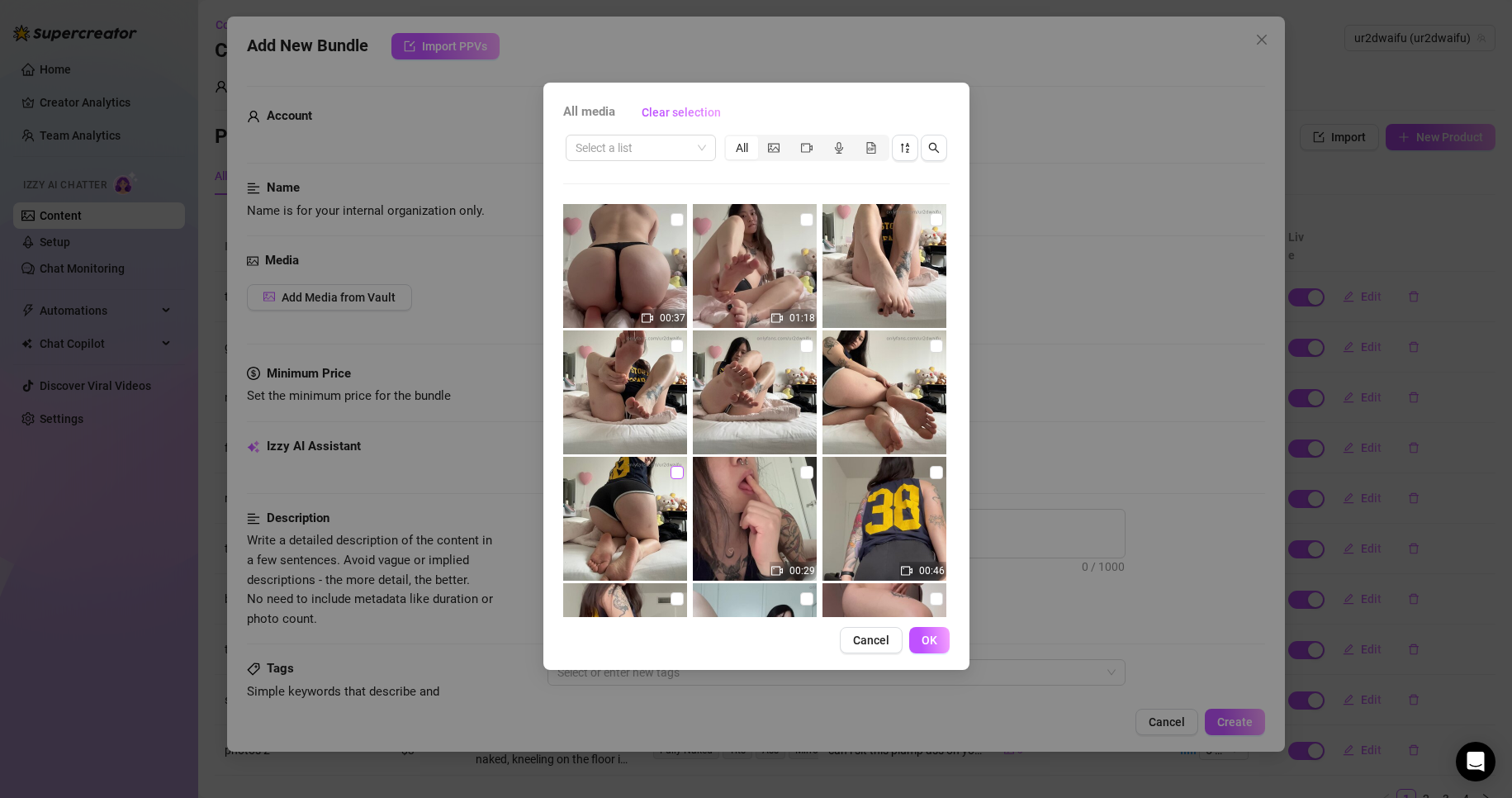
click at [670, 467] on input "checkbox" at bounding box center [677, 471] width 13 height 13
click at [930, 348] on input "checkbox" at bounding box center [936, 346] width 13 height 13
click at [801, 347] on input "checkbox" at bounding box center [807, 346] width 13 height 13
click at [672, 348] on input "checkbox" at bounding box center [677, 346] width 13 height 13
click at [930, 217] on input "checkbox" at bounding box center [936, 219] width 13 height 13
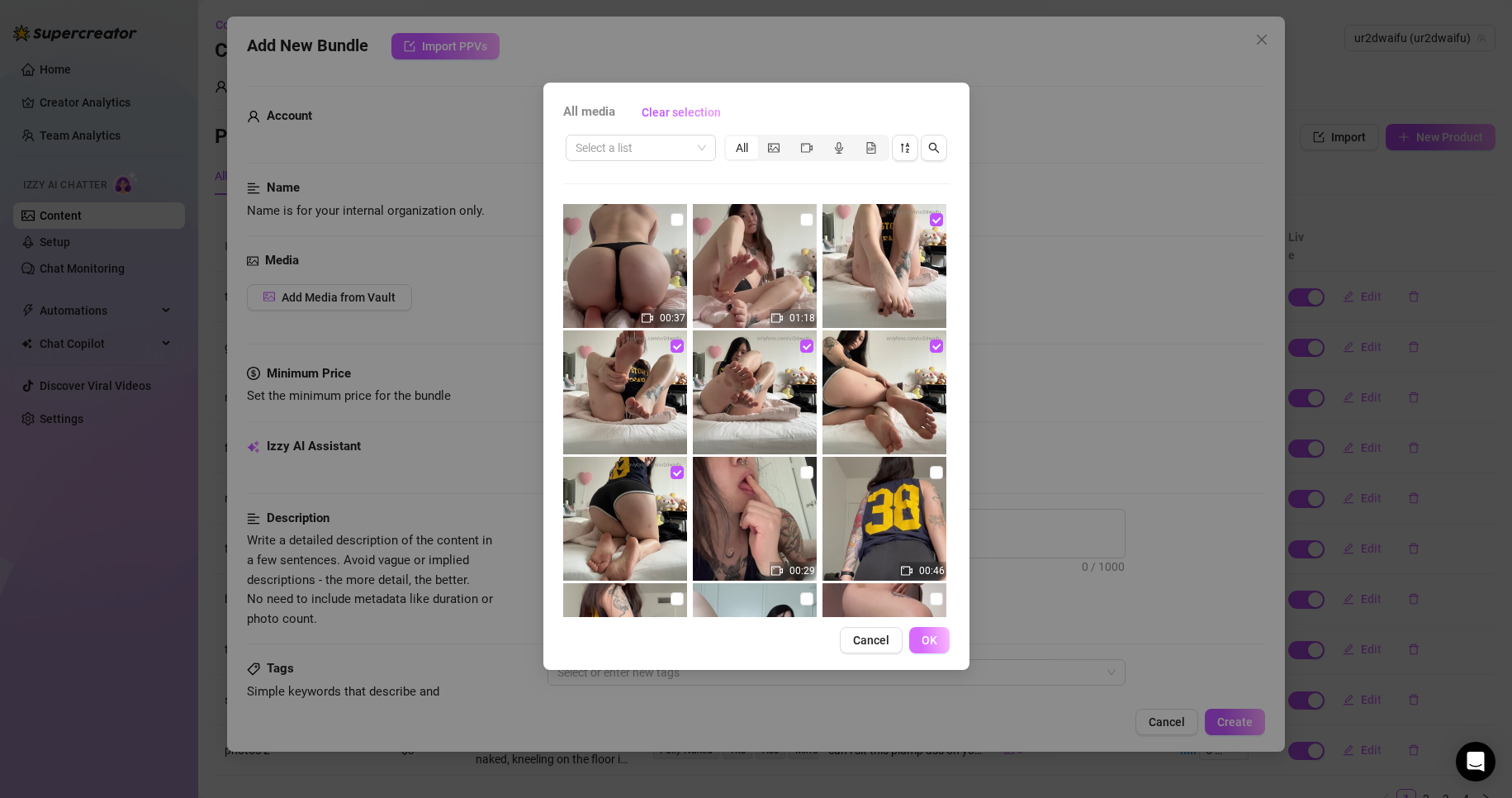
click at [922, 648] on button "OK" at bounding box center [929, 640] width 40 height 26
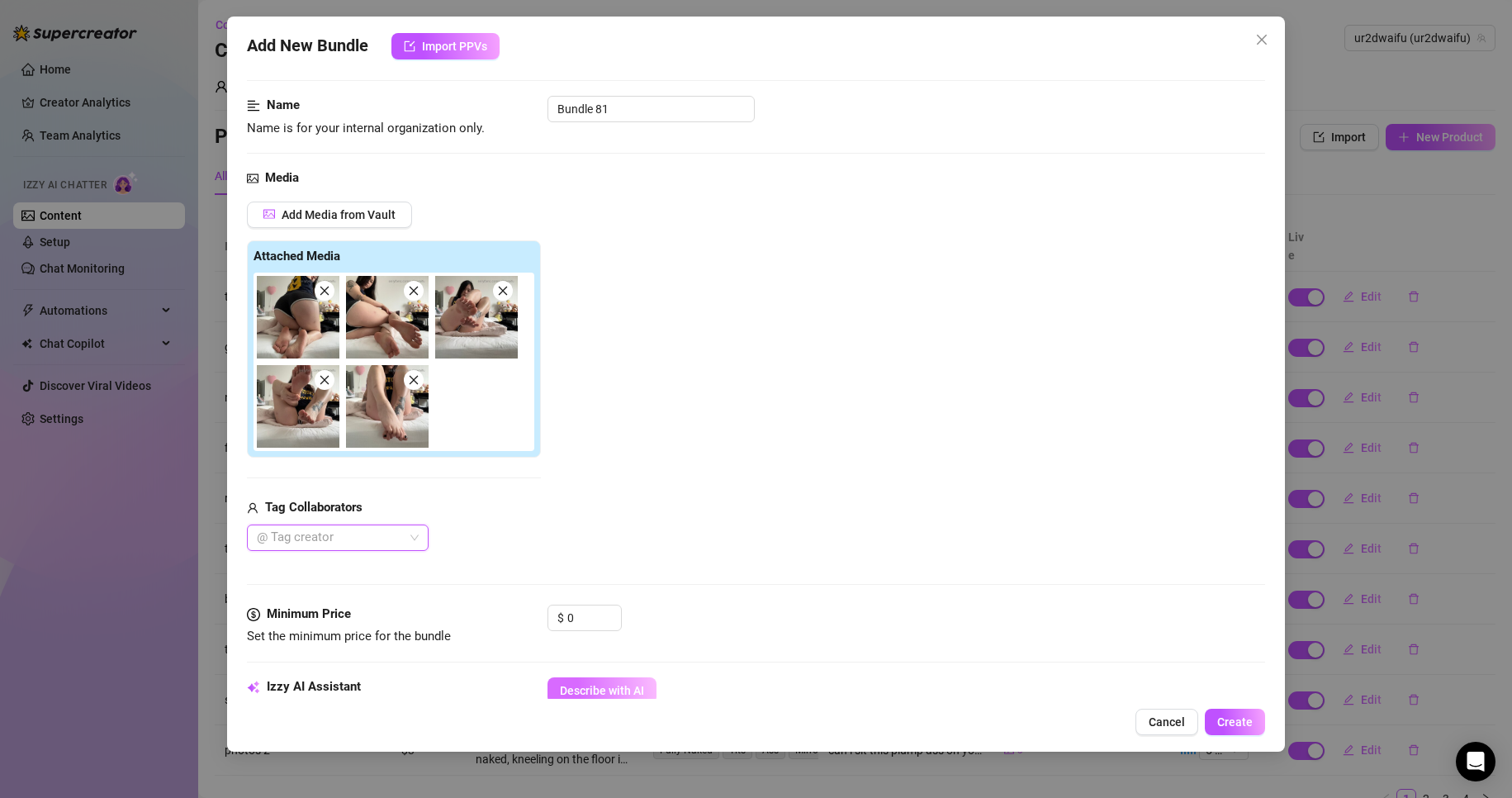
scroll to position [248, 0]
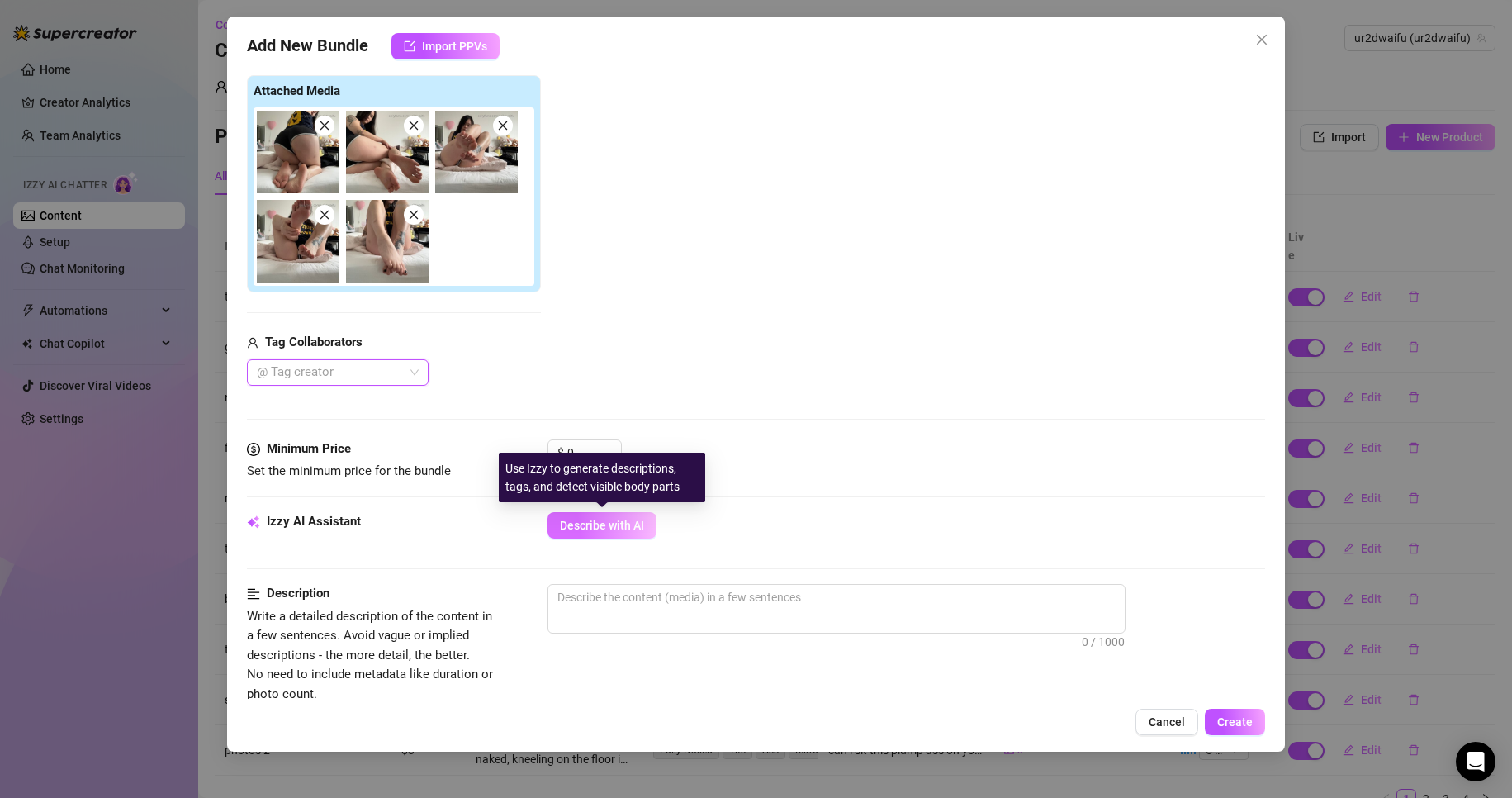
click at [617, 530] on span "Describe with AI" at bounding box center [601, 525] width 84 height 13
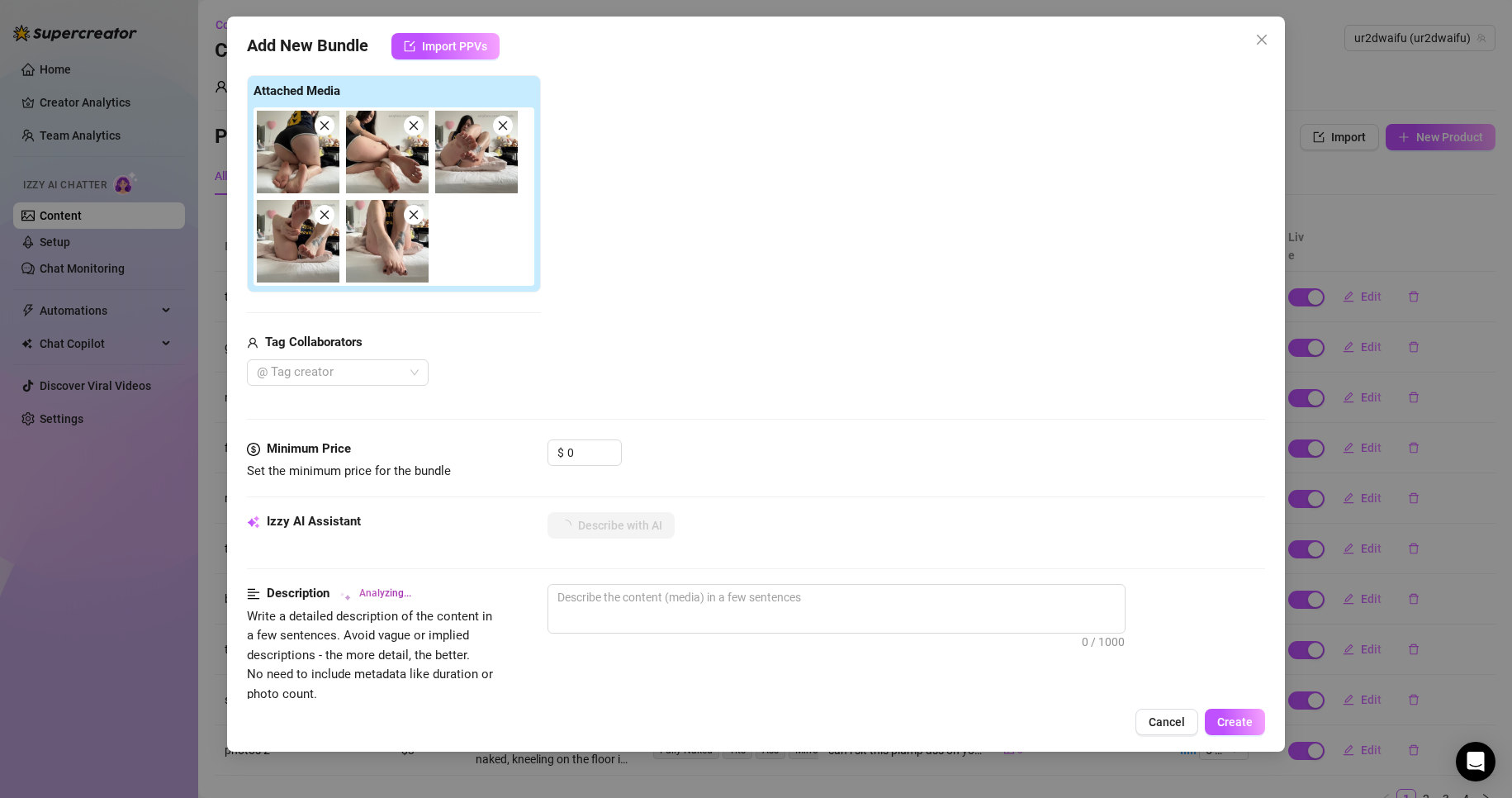
click at [575, 320] on div "Add Media from Vault Attached Media Tag Collaborators @ Tag creator" at bounding box center [756, 211] width 1019 height 349
click at [614, 449] on icon "up" at bounding box center [612, 447] width 6 height 6
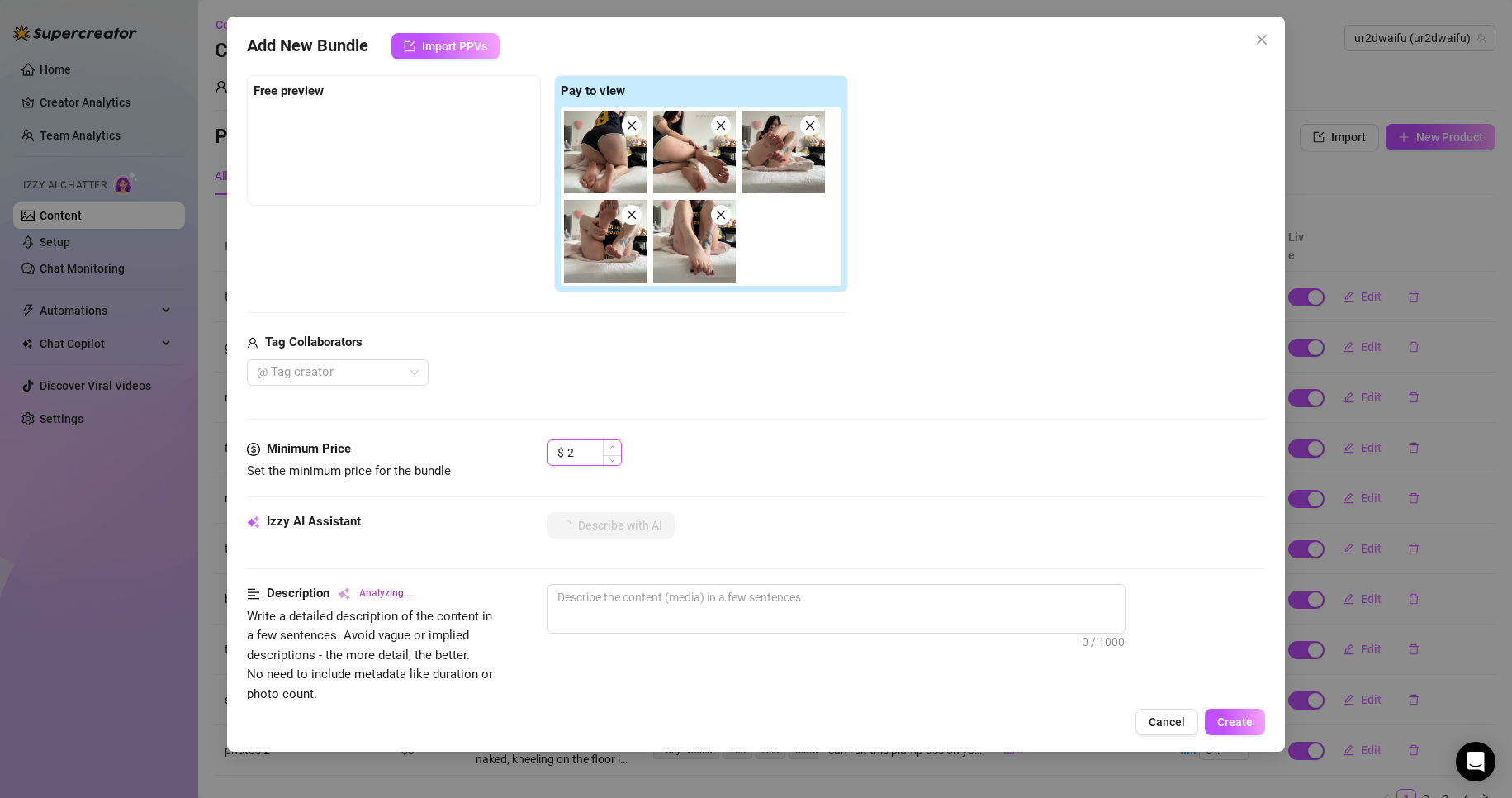
click at [614, 449] on icon "up" at bounding box center [612, 448] width 5 height 3
click at [805, 452] on div "$ 5" at bounding box center [906, 459] width 718 height 41
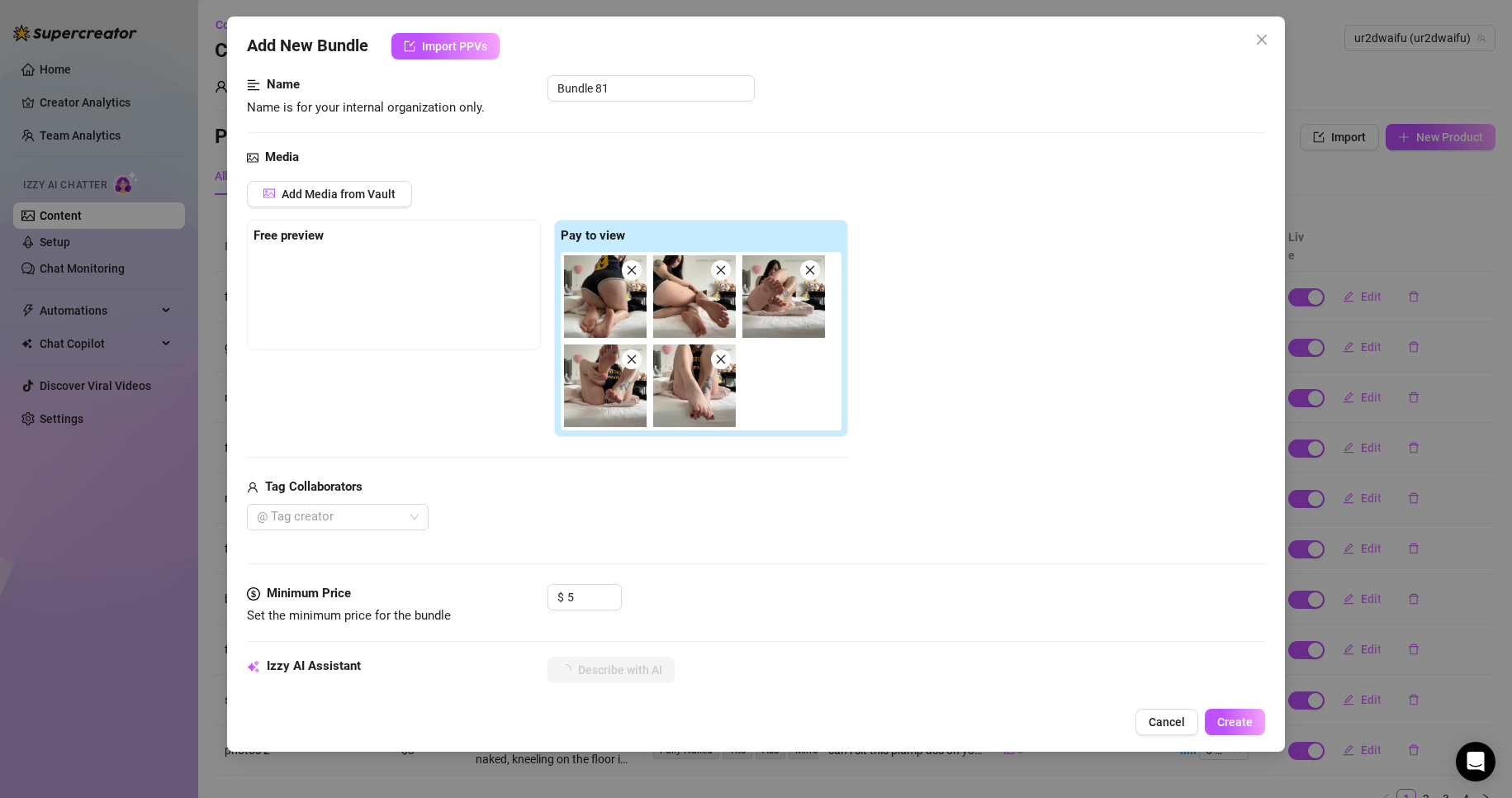
scroll to position [413, 0]
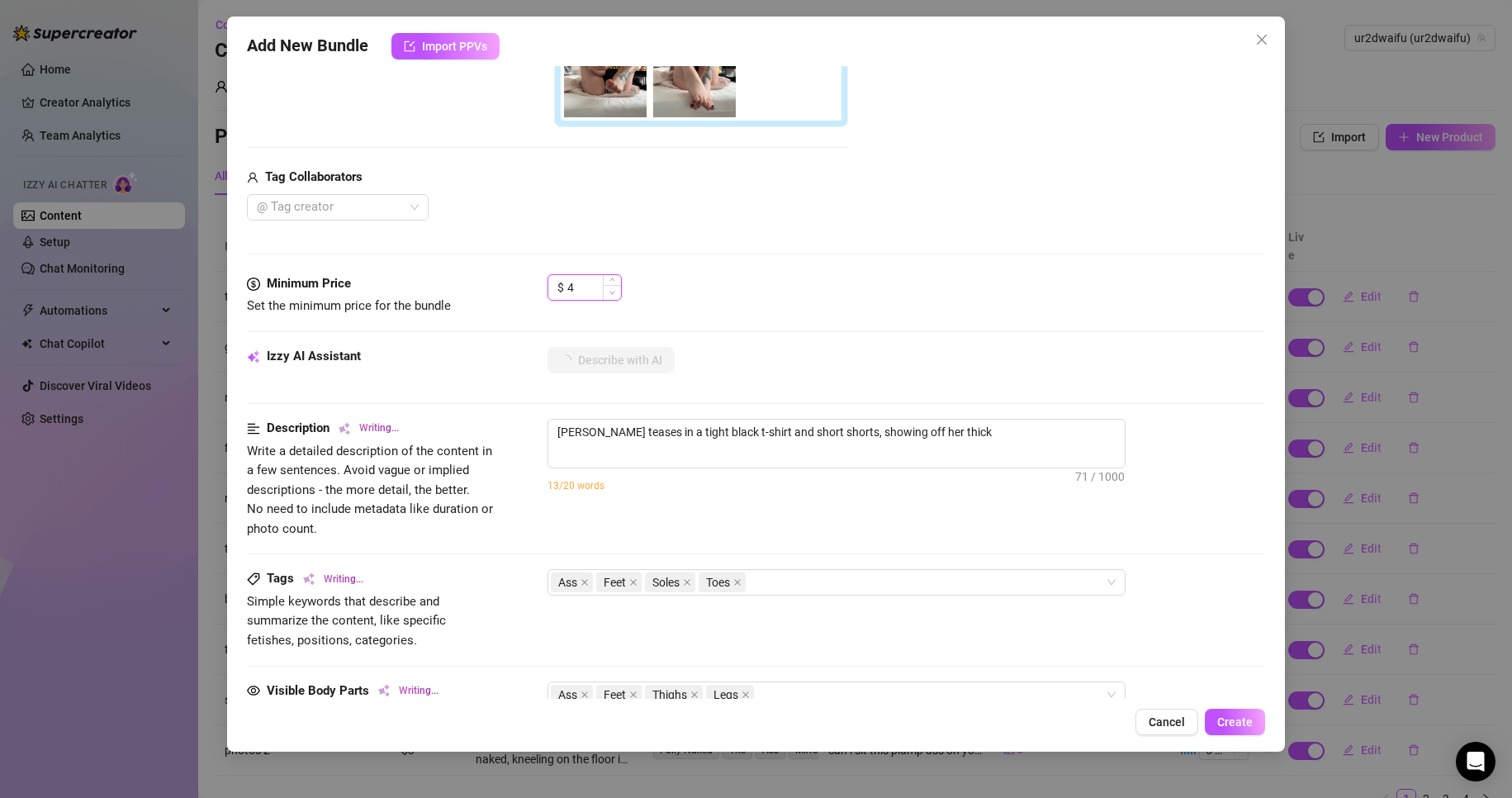
click at [615, 292] on icon "down" at bounding box center [612, 292] width 6 height 6
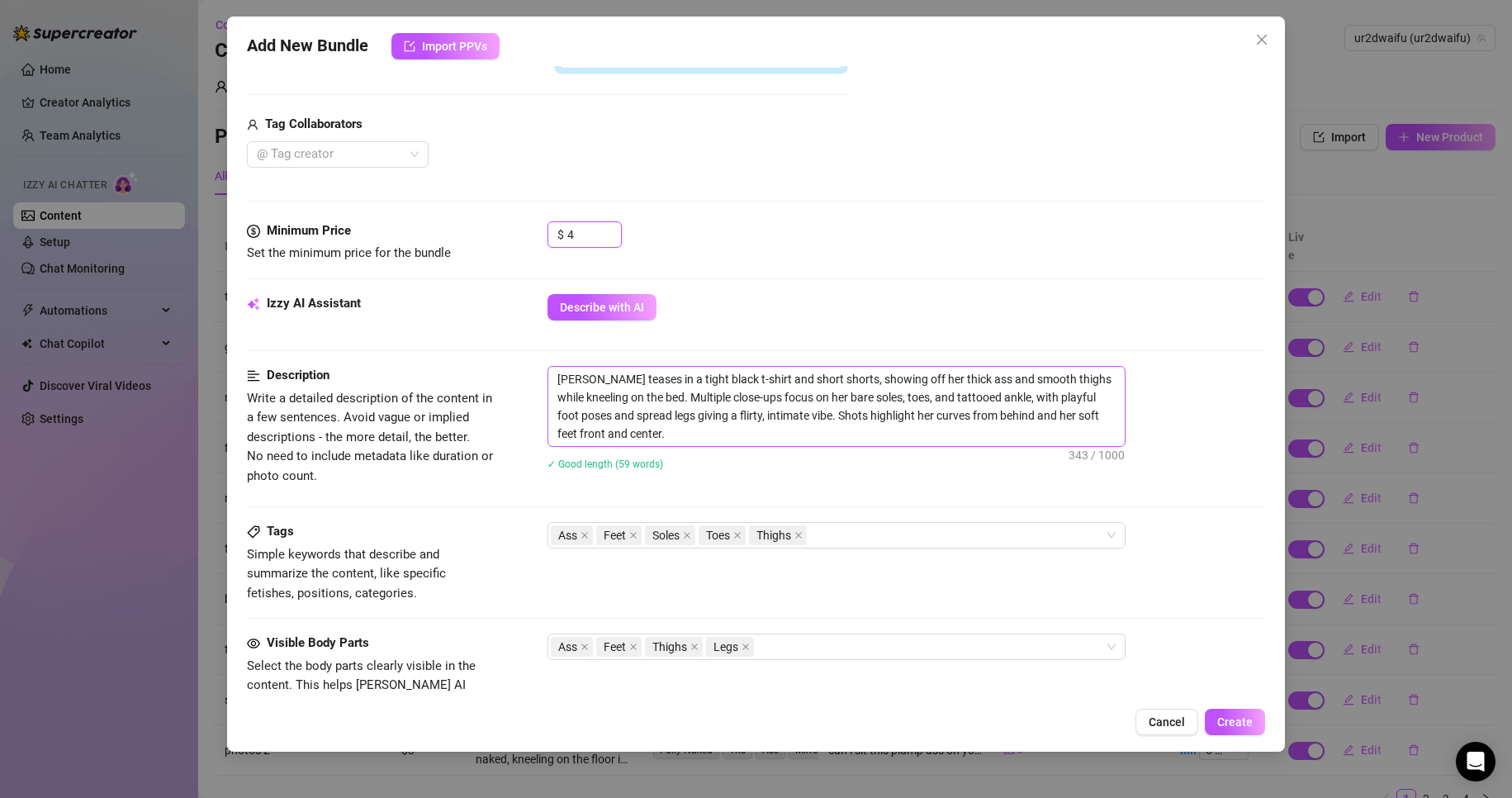
scroll to position [496, 0]
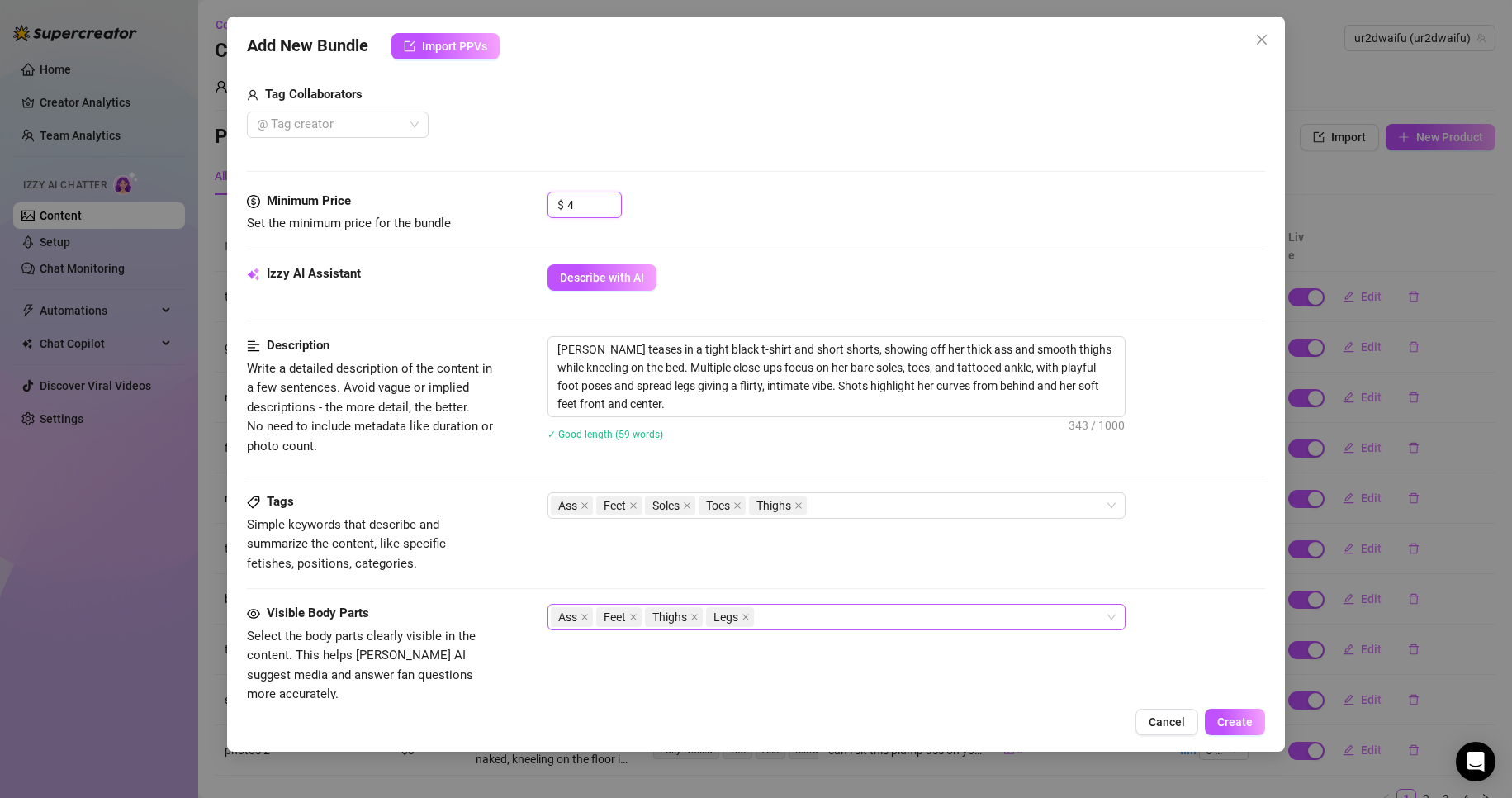
click at [869, 625] on div "Ass Feet Thighs Legs" at bounding box center [828, 616] width 554 height 23
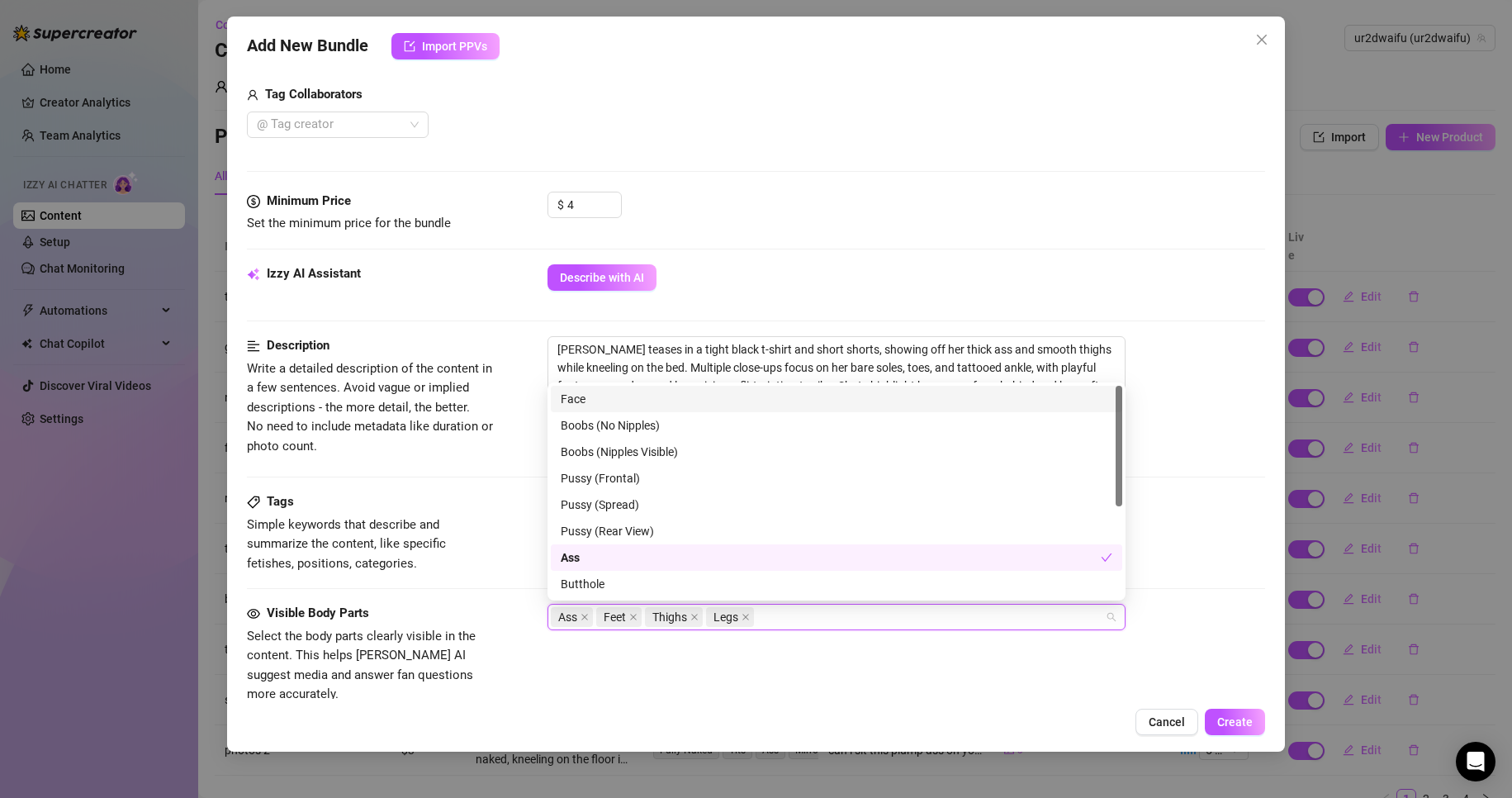
click at [666, 395] on div "Face" at bounding box center [836, 398] width 552 height 18
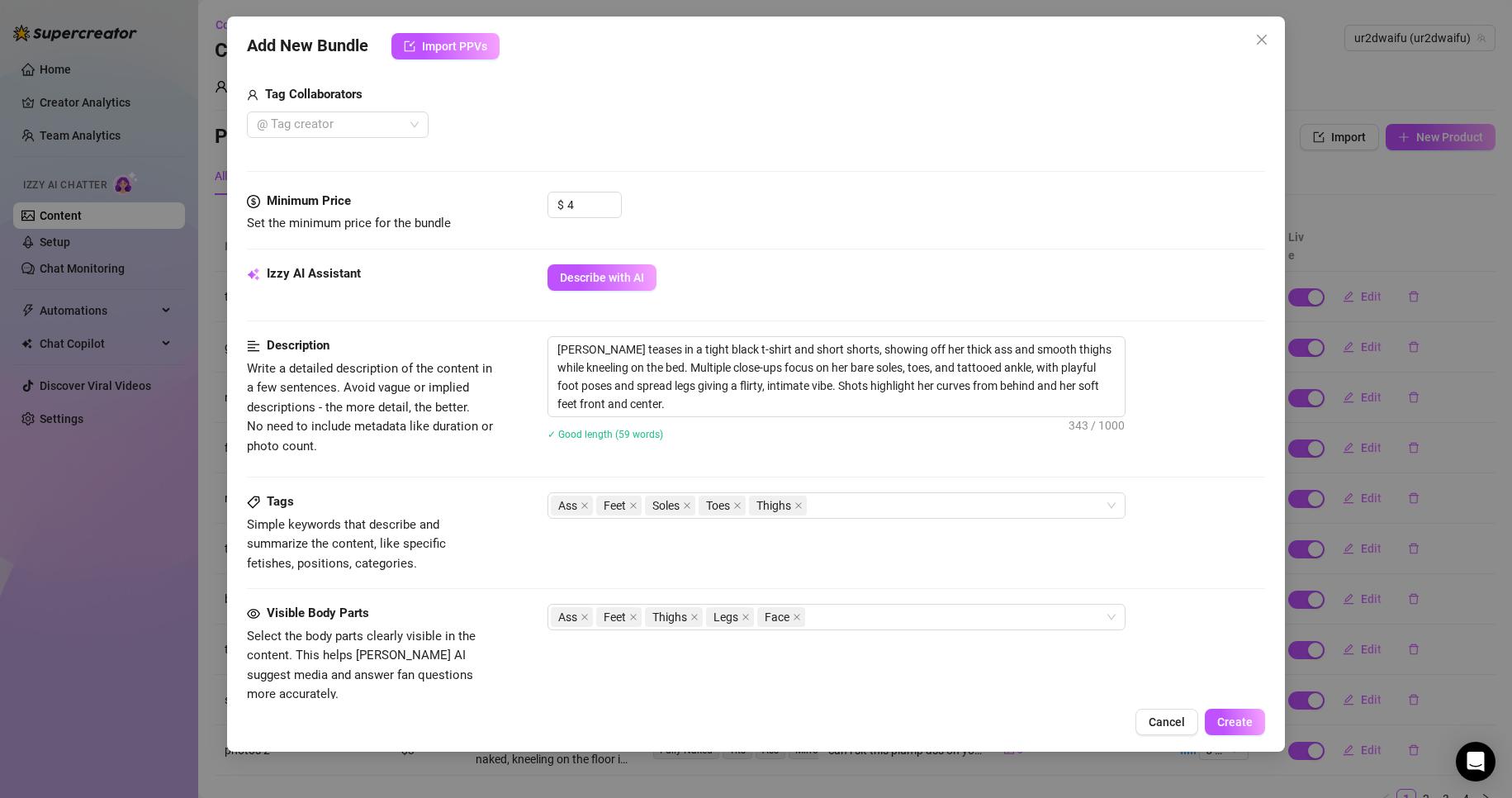
click at [467, 575] on div "Tags Simple keywords that describe and summarize the content, like specific fet…" at bounding box center [756, 548] width 1019 height 112
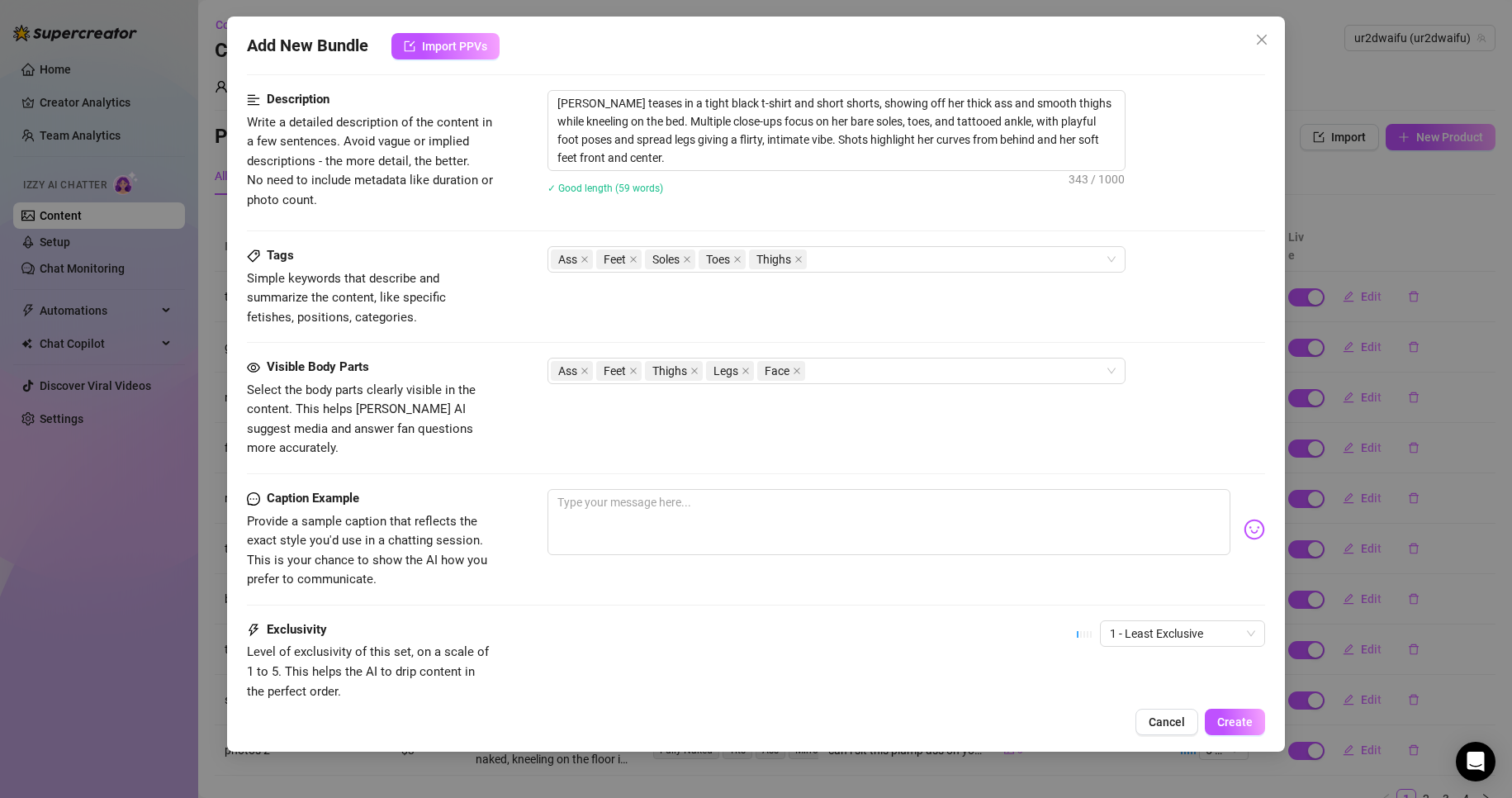
scroll to position [743, 0]
click at [830, 506] on textarea at bounding box center [889, 520] width 684 height 66
click at [1193, 619] on span "1 - Least Exclusive" at bounding box center [1182, 631] width 145 height 24
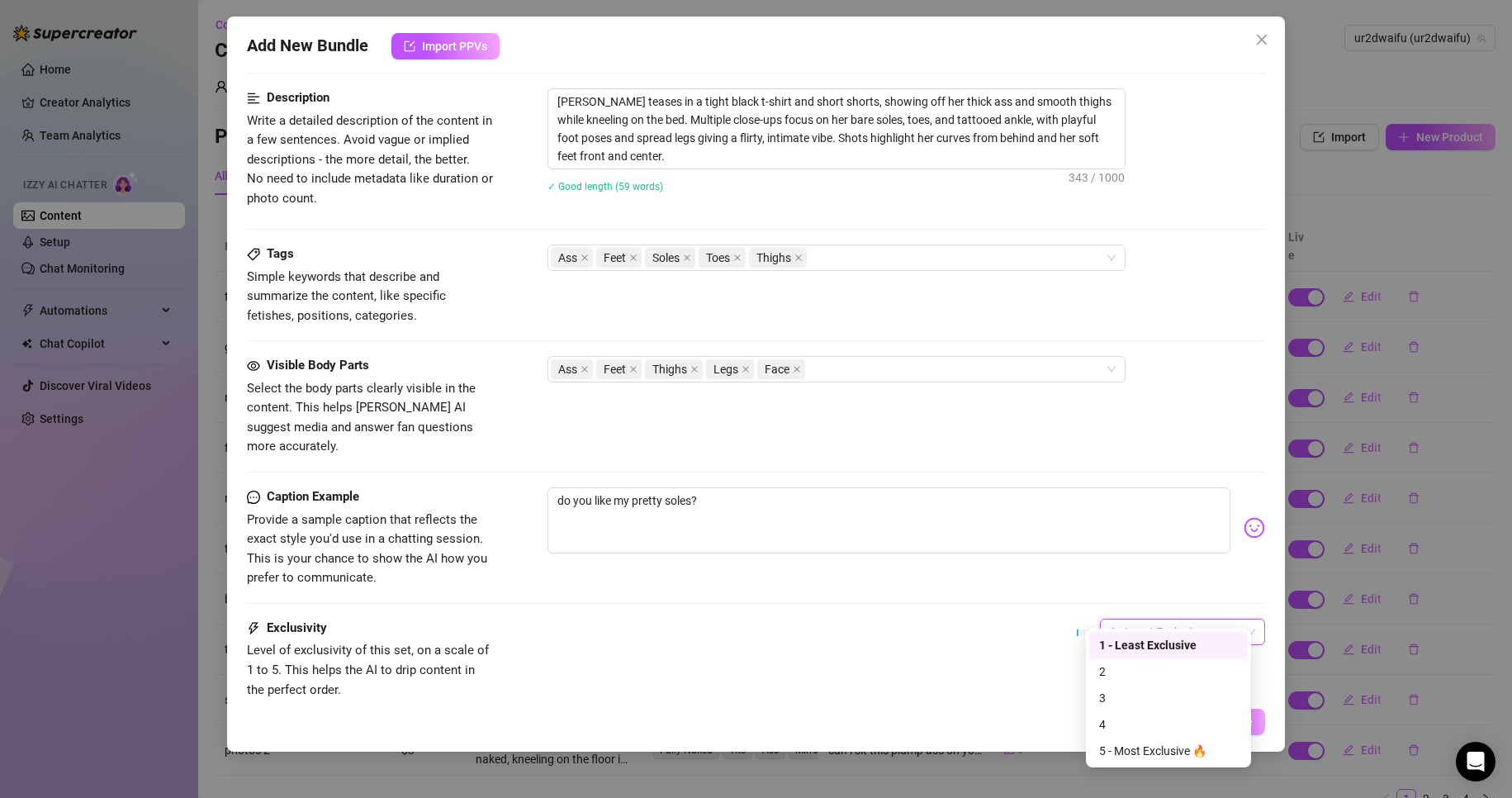
click at [1151, 643] on div "1 - Least Exclusive" at bounding box center [1168, 644] width 139 height 18
click at [1227, 726] on span "Create" at bounding box center [1234, 721] width 36 height 13
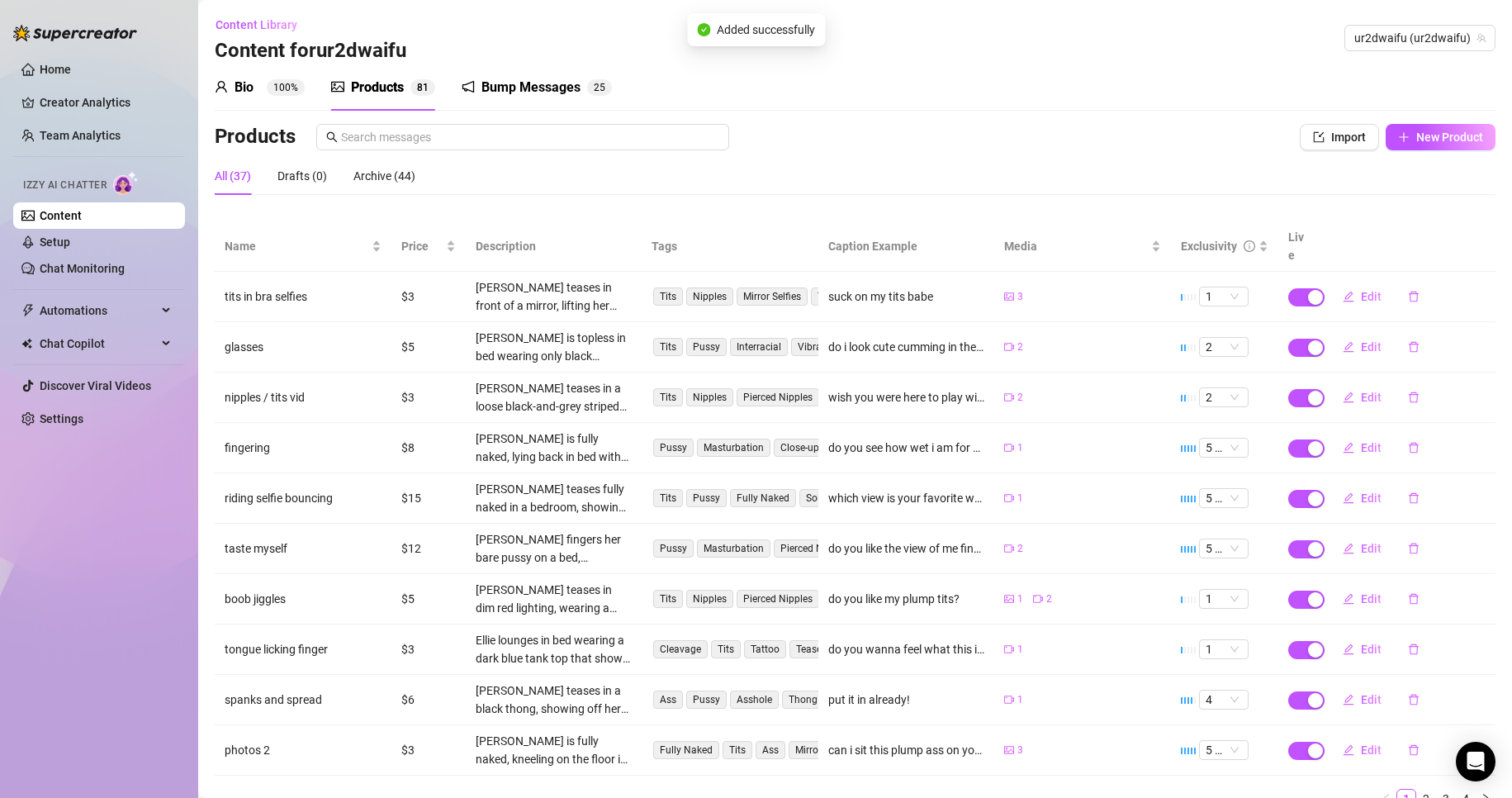
click at [1481, 136] on main "Content Library Content for ur2dwaifu ur2dwaifu (ur2dwaifu) Bio 100% Products 8…" at bounding box center [855, 436] width 1314 height 871
click at [1473, 136] on button "New Product" at bounding box center [1440, 137] width 110 height 26
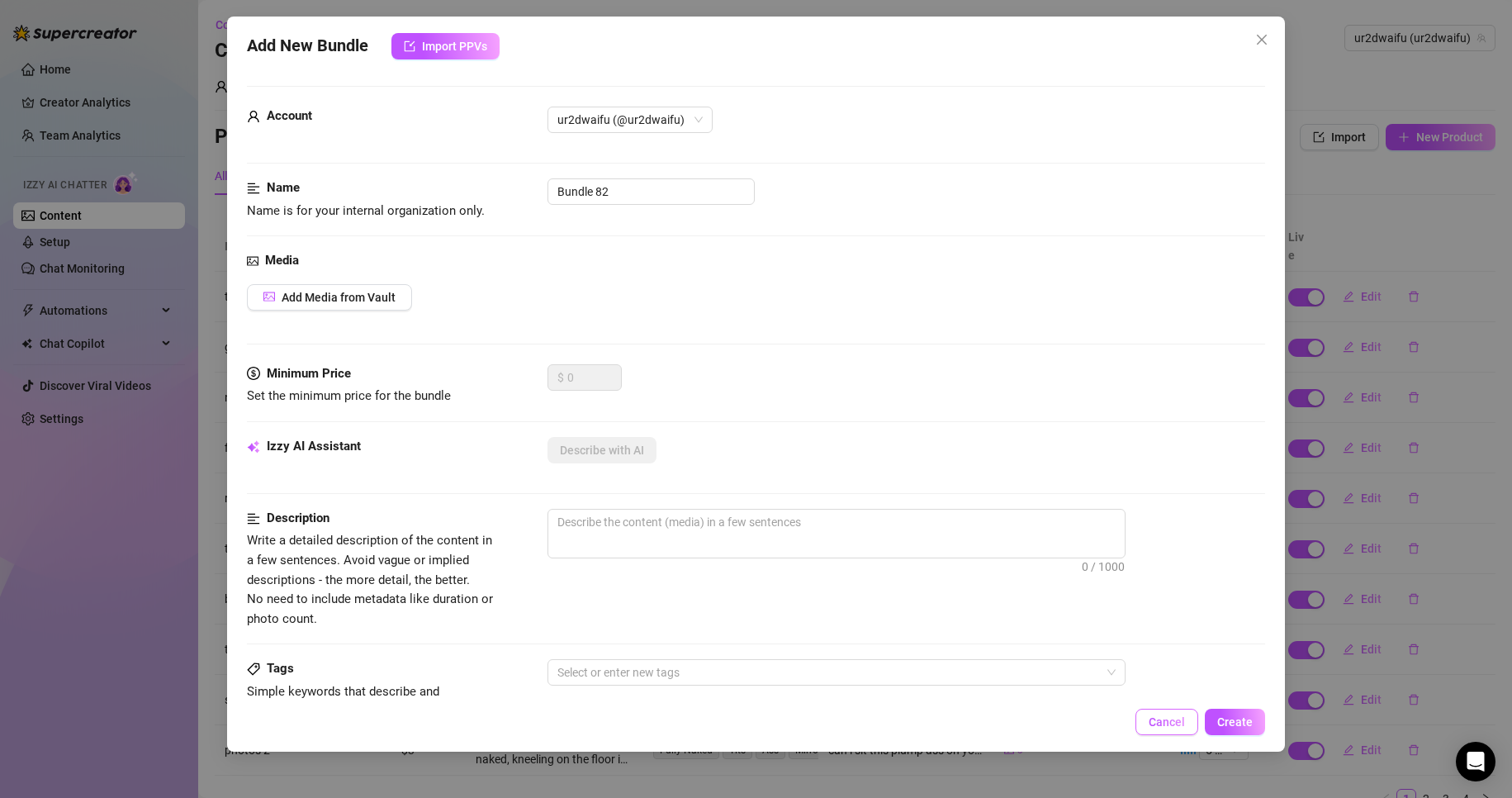
click at [1152, 733] on button "Cancel" at bounding box center [1167, 722] width 63 height 26
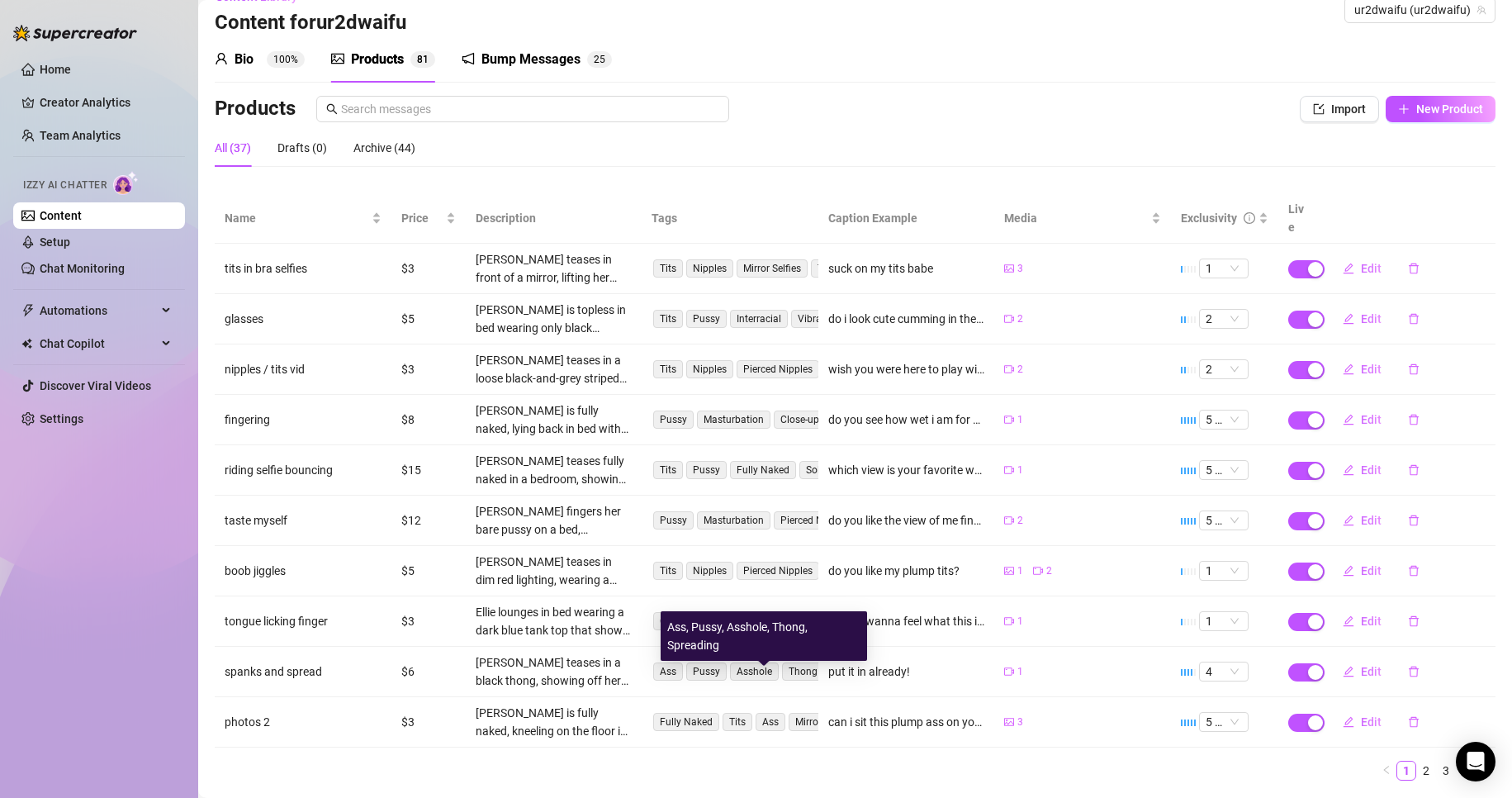
scroll to position [55, 0]
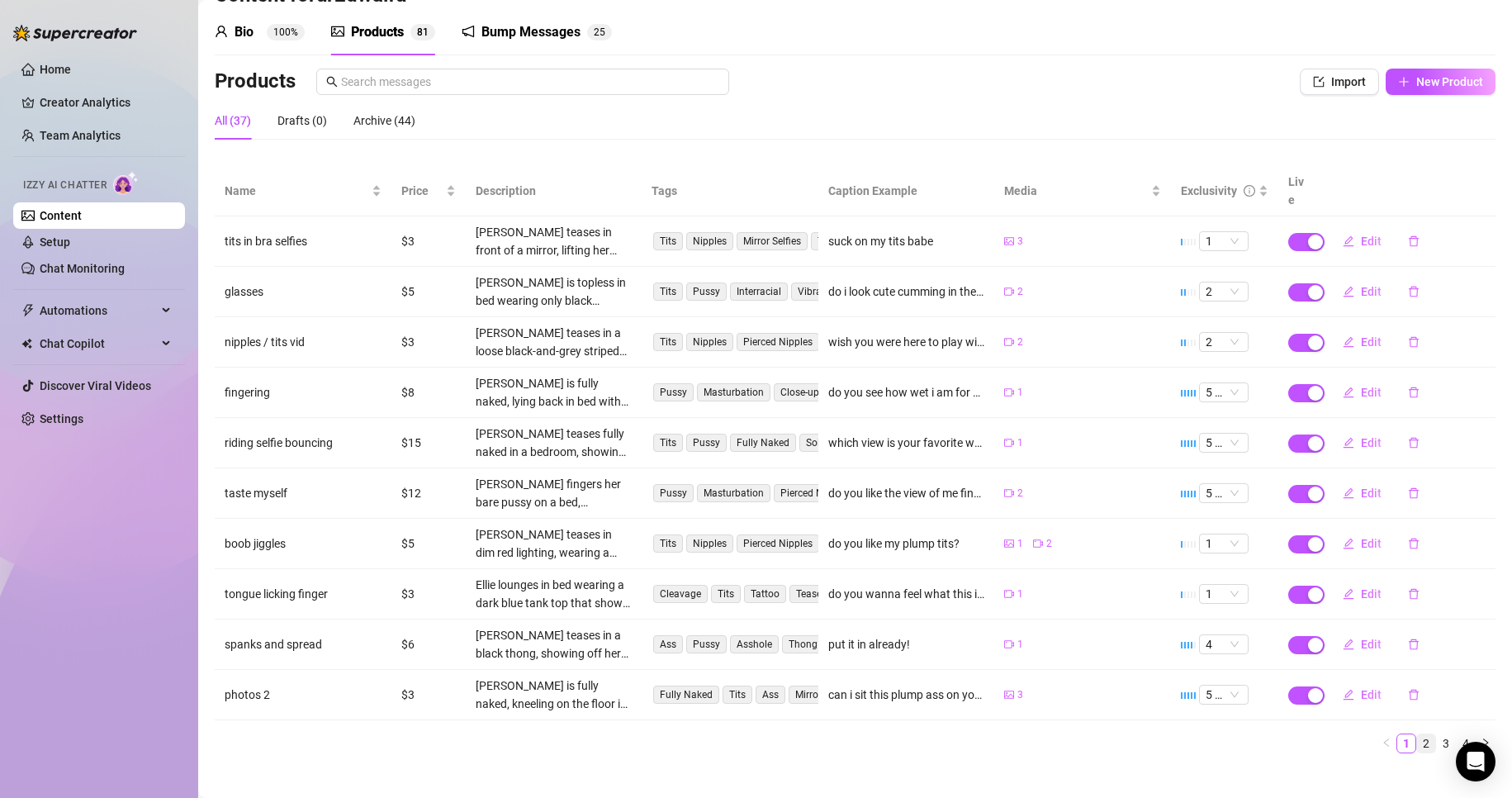
click at [1417, 734] on link "2" at bounding box center [1426, 743] width 18 height 18
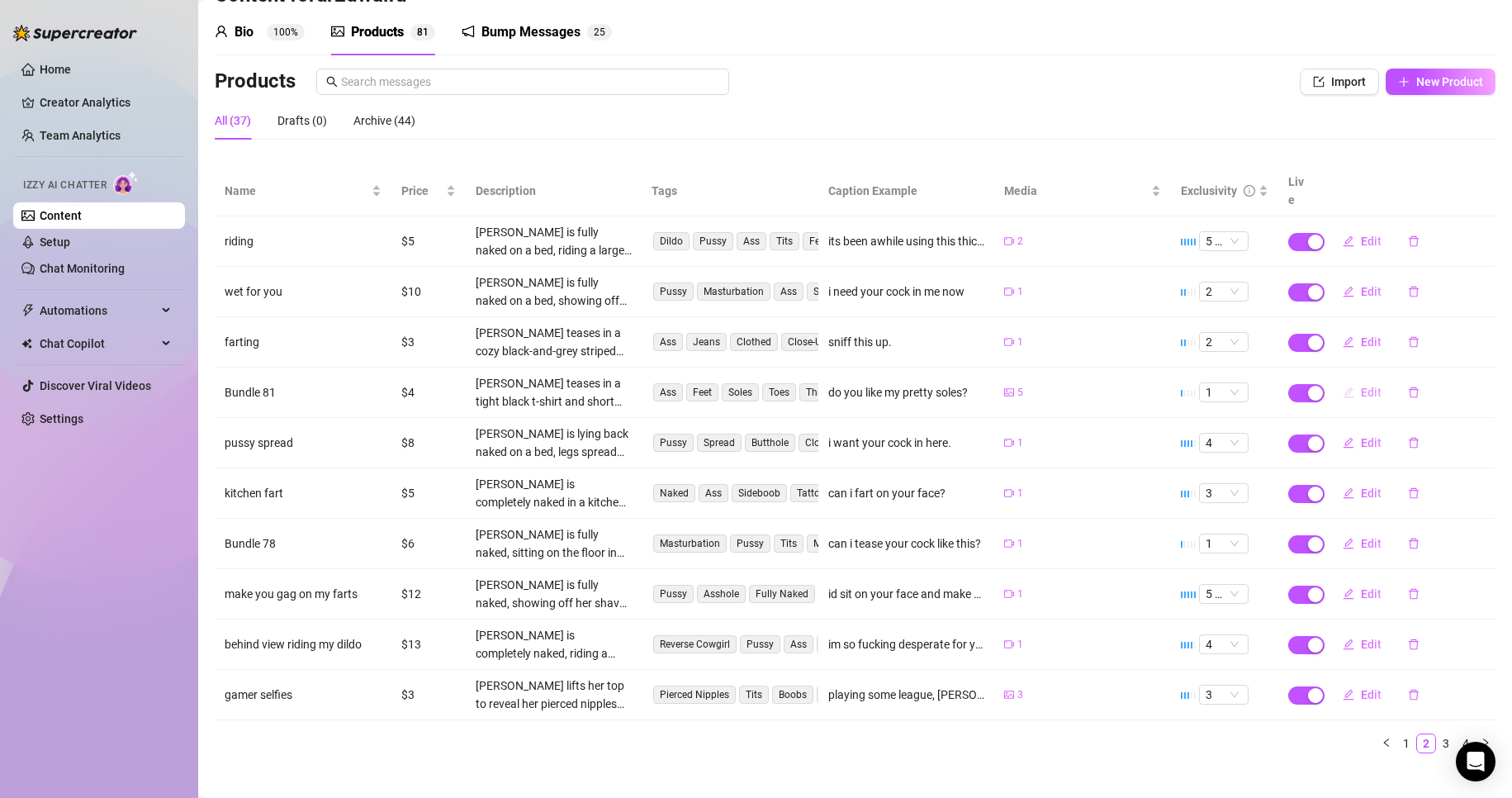
click at [1361, 386] on span "Edit" at bounding box center [1371, 392] width 21 height 13
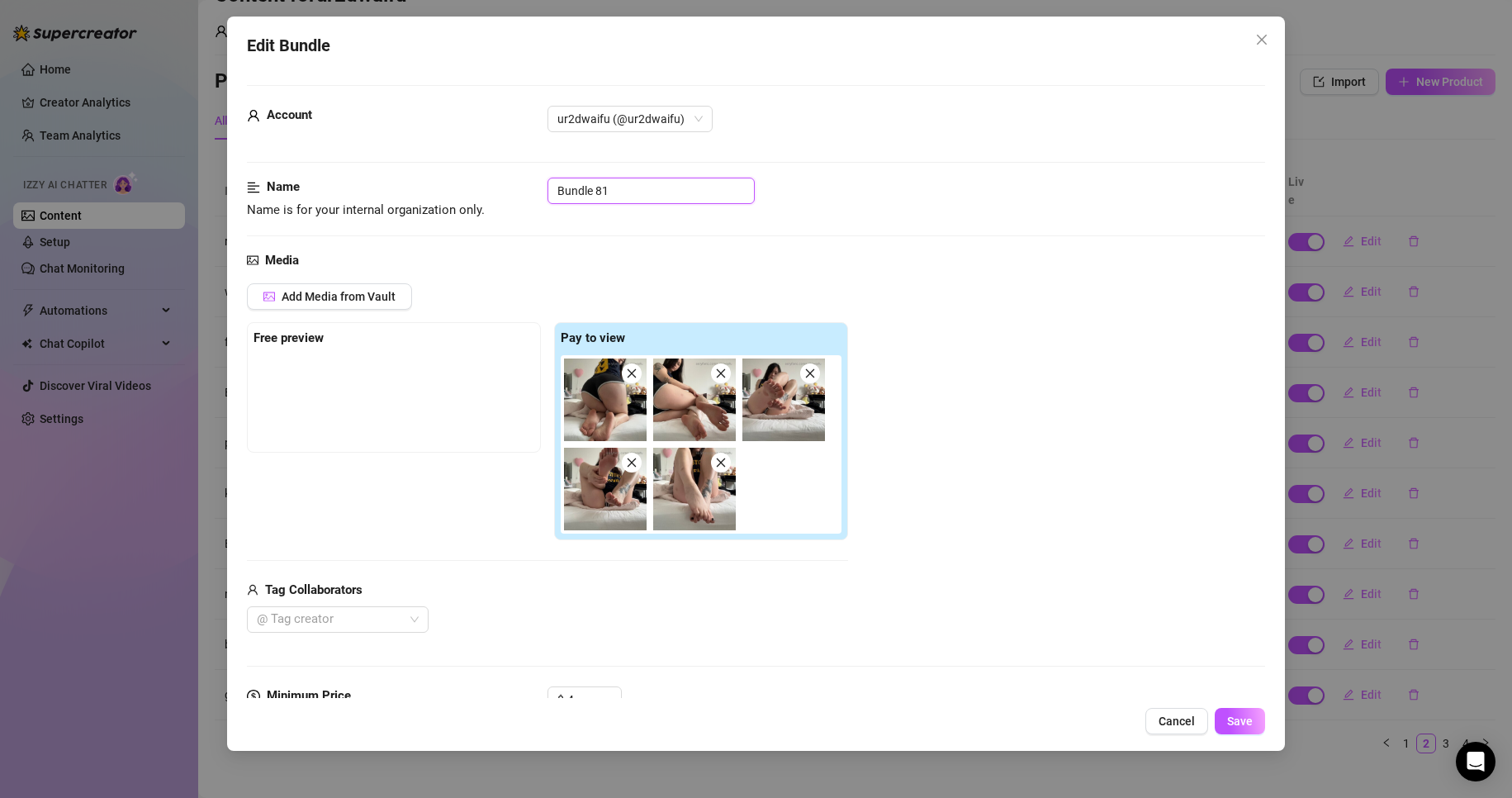
drag, startPoint x: 682, startPoint y: 196, endPoint x: 318, endPoint y: 202, distance: 364.0
click at [321, 202] on div "Name Name is for your internal organization only. Bundle 81" at bounding box center [756, 198] width 1019 height 42
click at [1244, 712] on button "Save" at bounding box center [1240, 721] width 51 height 26
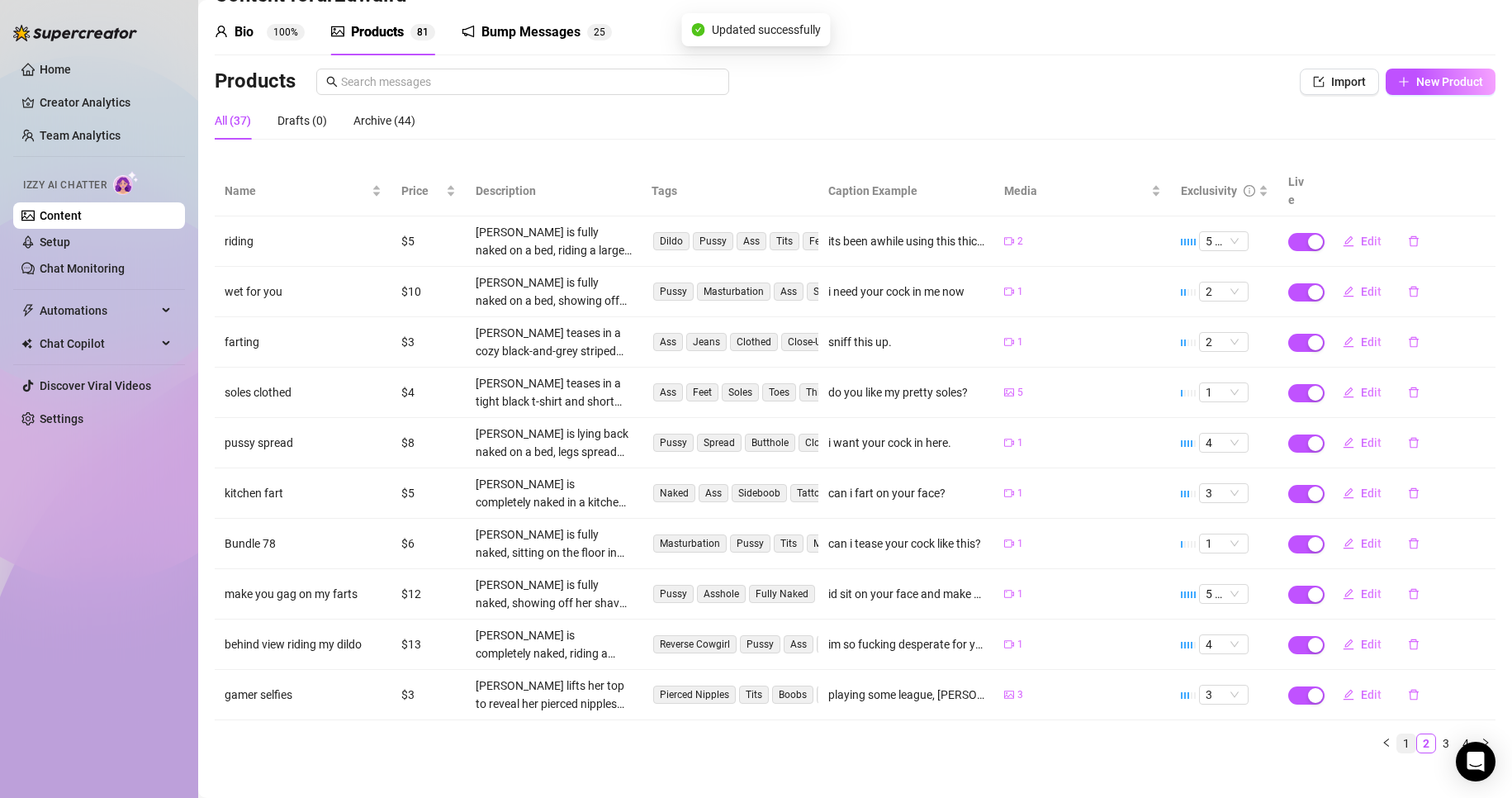
click at [1397, 734] on link "1" at bounding box center [1405, 743] width 18 height 18
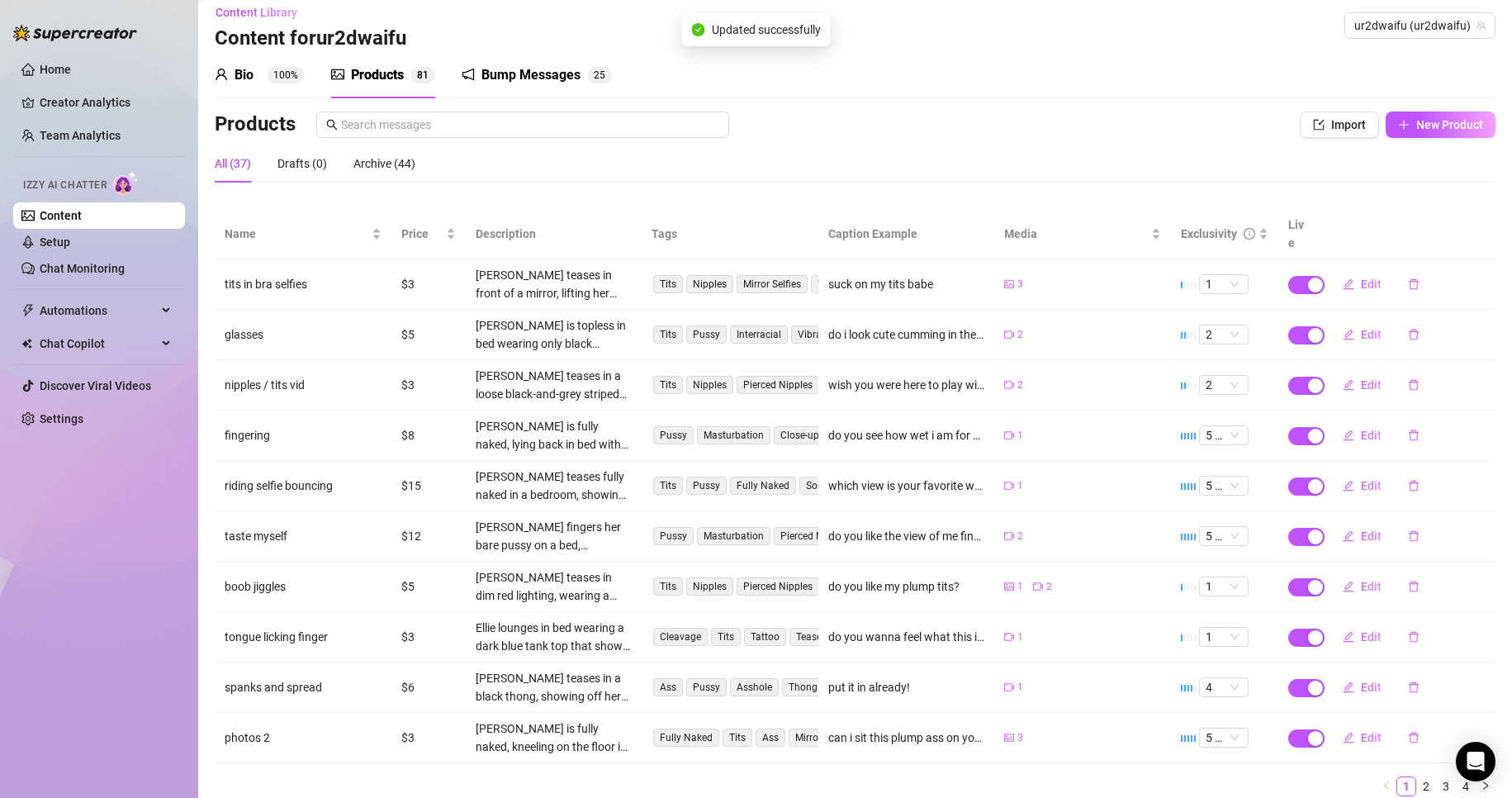
scroll to position [0, 0]
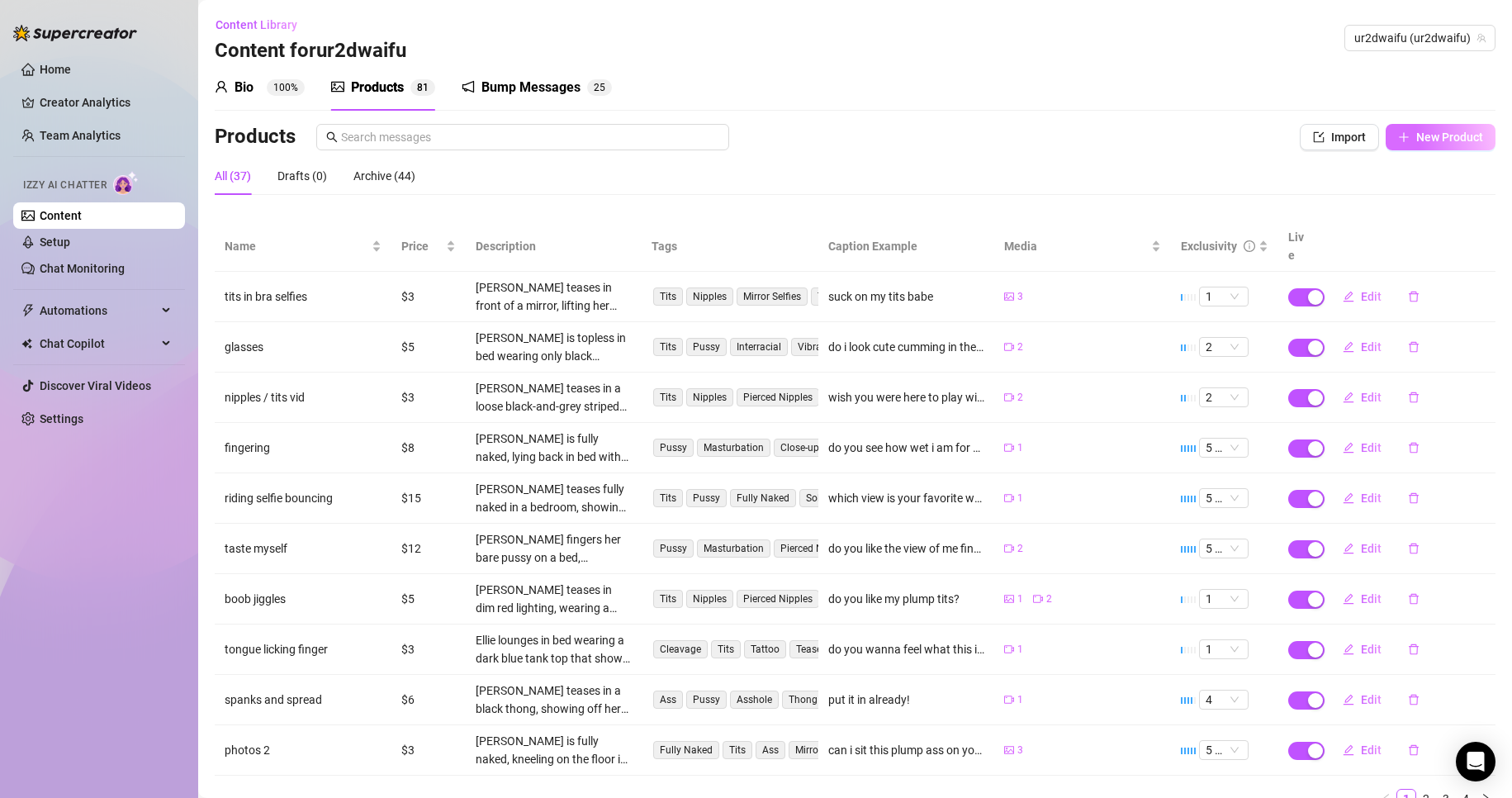
click at [1385, 137] on button "New Product" at bounding box center [1440, 137] width 110 height 26
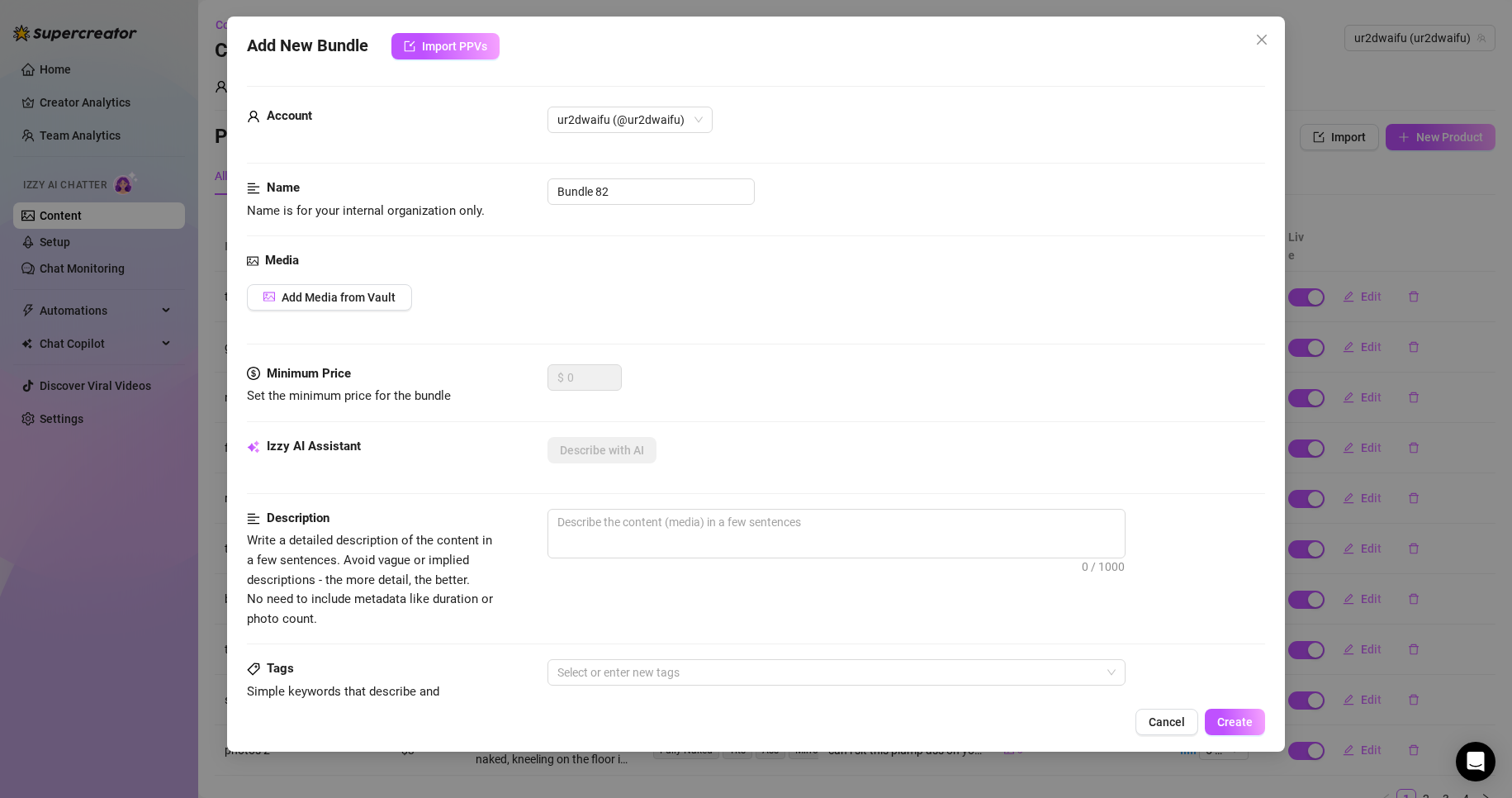
click at [400, 313] on div "Media Add Media from Vault" at bounding box center [756, 308] width 1019 height 114
click at [391, 300] on span "Add Media from Vault" at bounding box center [339, 297] width 114 height 13
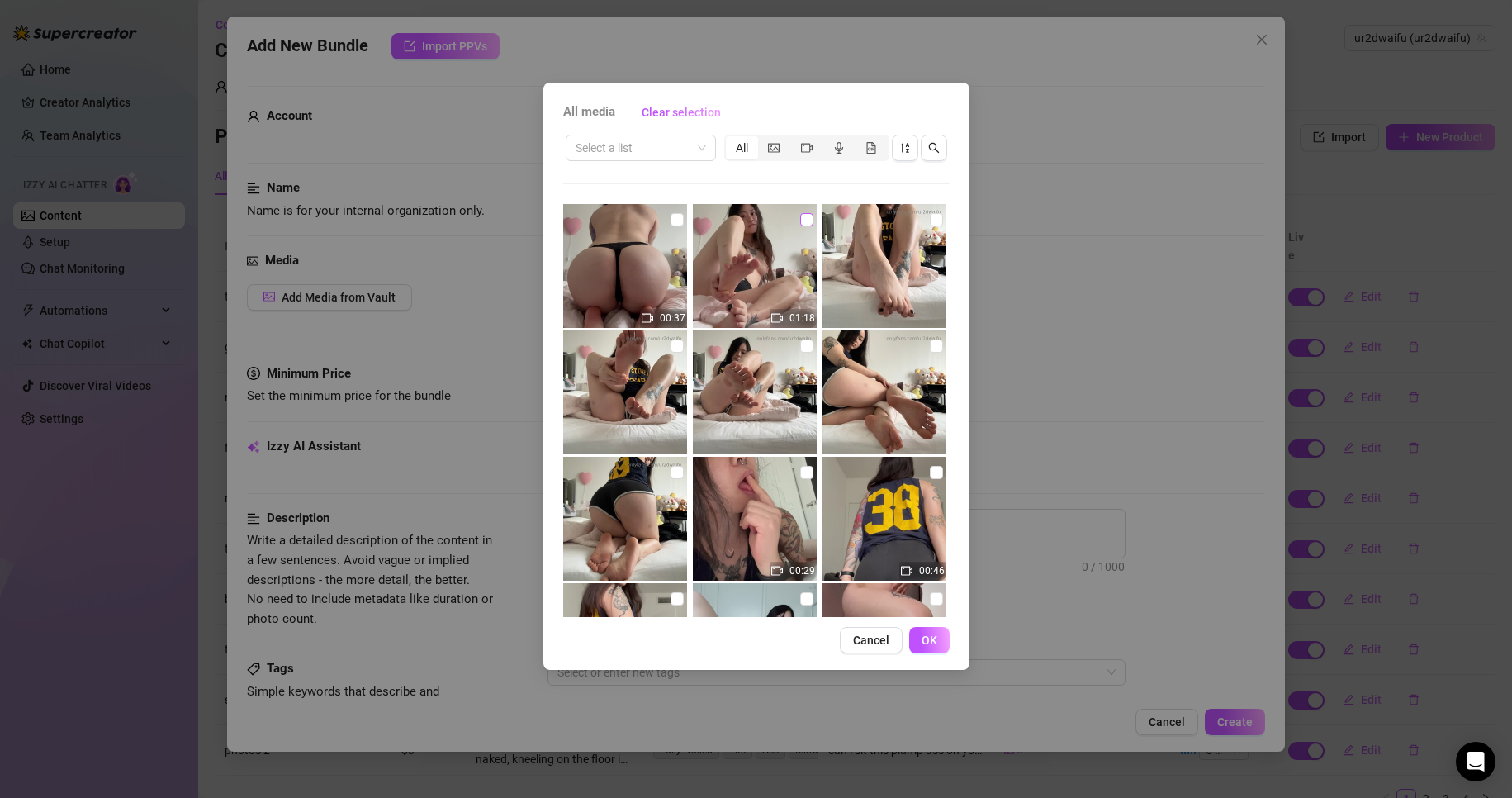
click at [801, 228] on label at bounding box center [807, 219] width 13 height 18
click at [801, 226] on input "checkbox" at bounding box center [807, 219] width 13 height 13
click at [929, 645] on span "OK" at bounding box center [930, 640] width 16 height 13
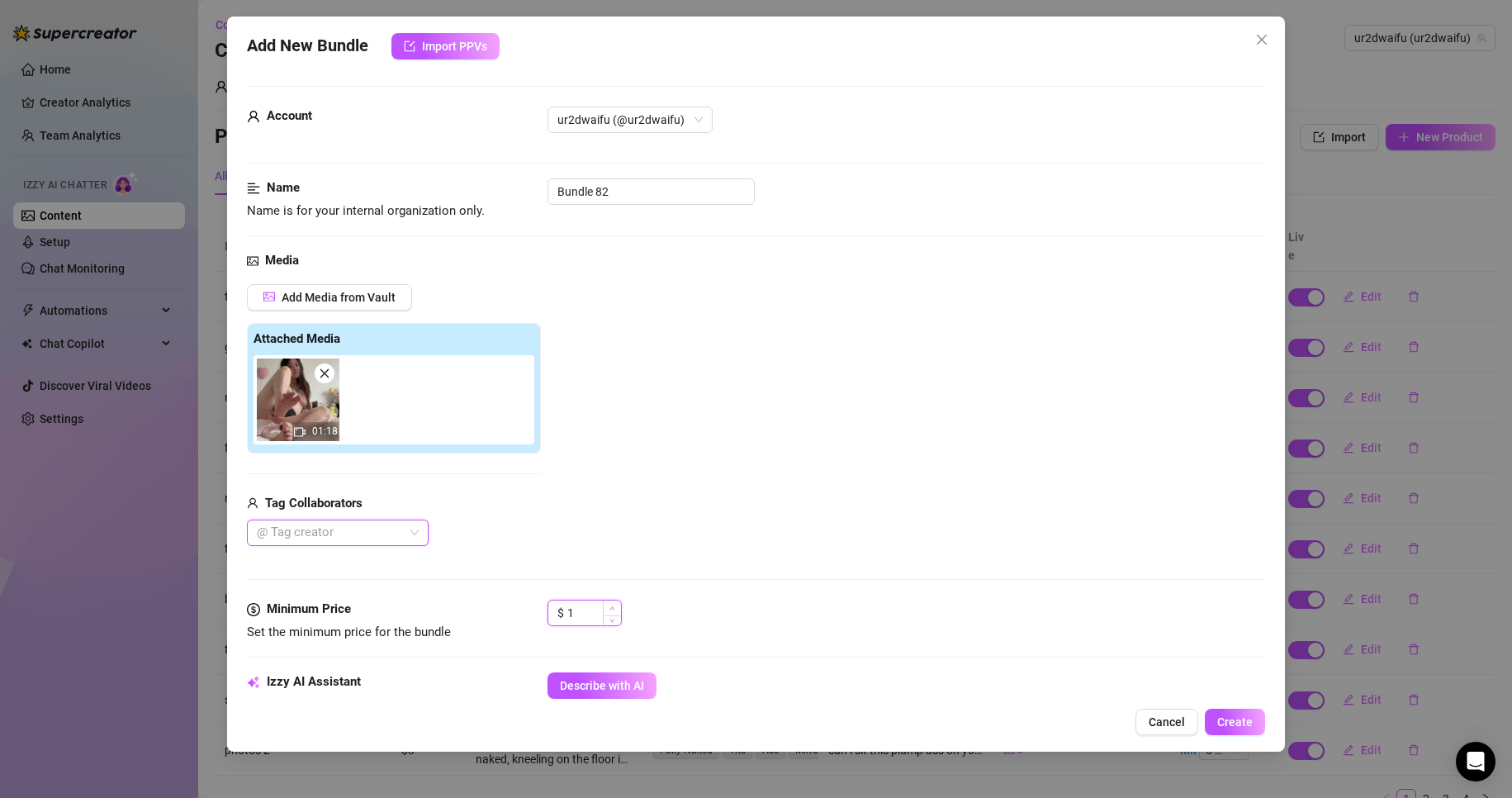
click at [613, 606] on icon "up" at bounding box center [612, 608] width 6 height 6
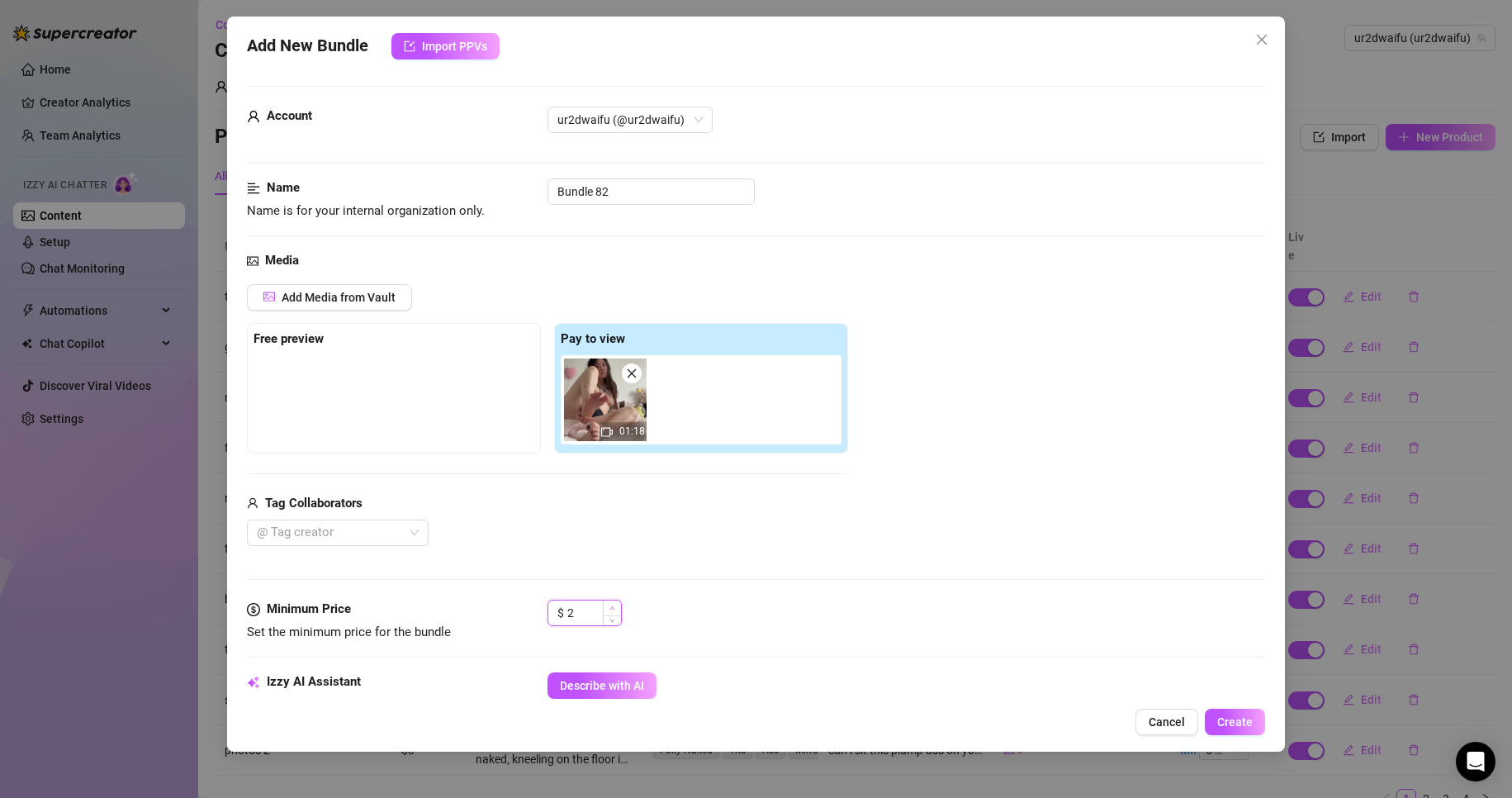
click at [613, 606] on icon "up" at bounding box center [612, 608] width 6 height 6
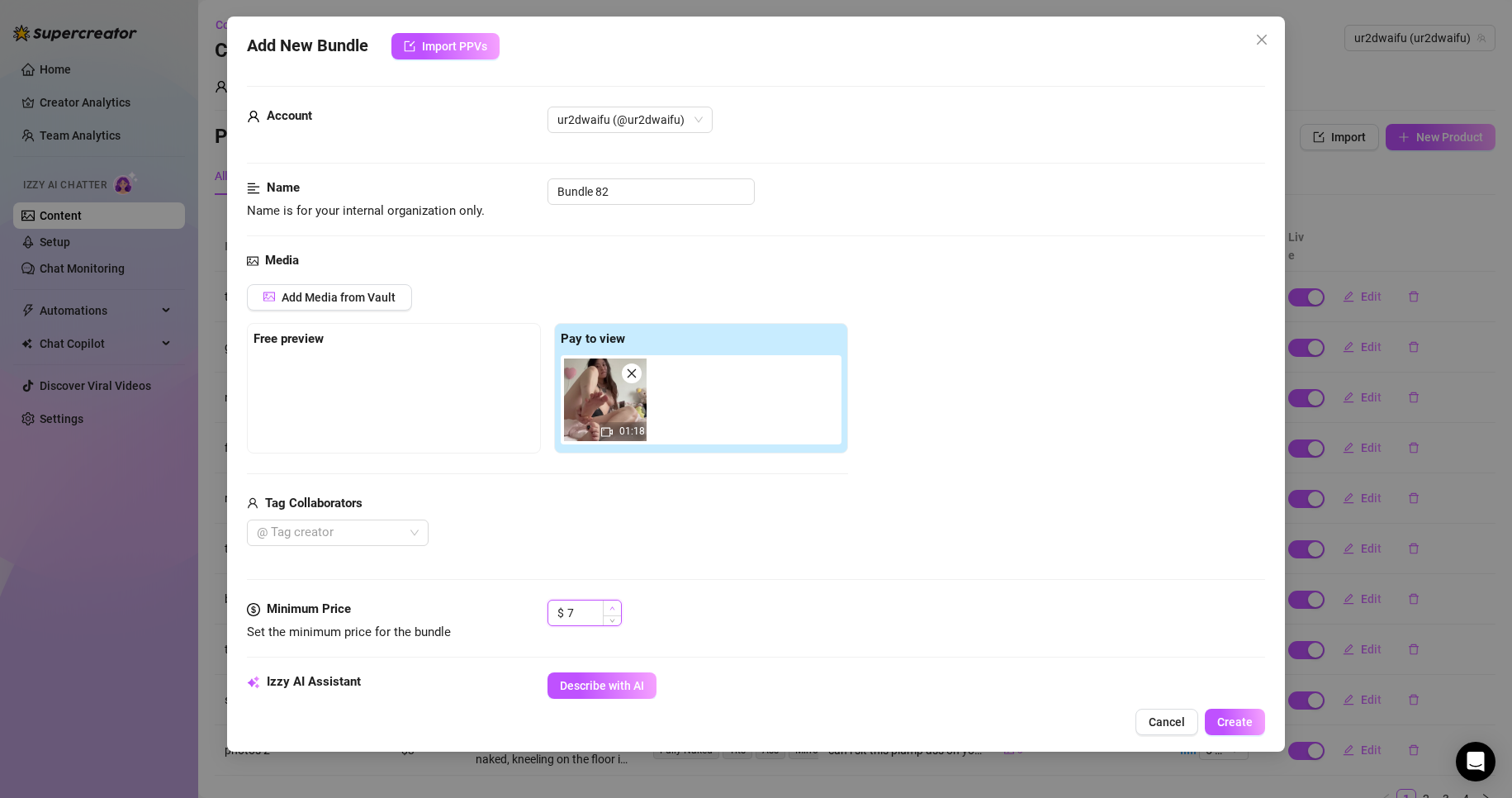
click at [613, 606] on icon "up" at bounding box center [612, 608] width 6 height 6
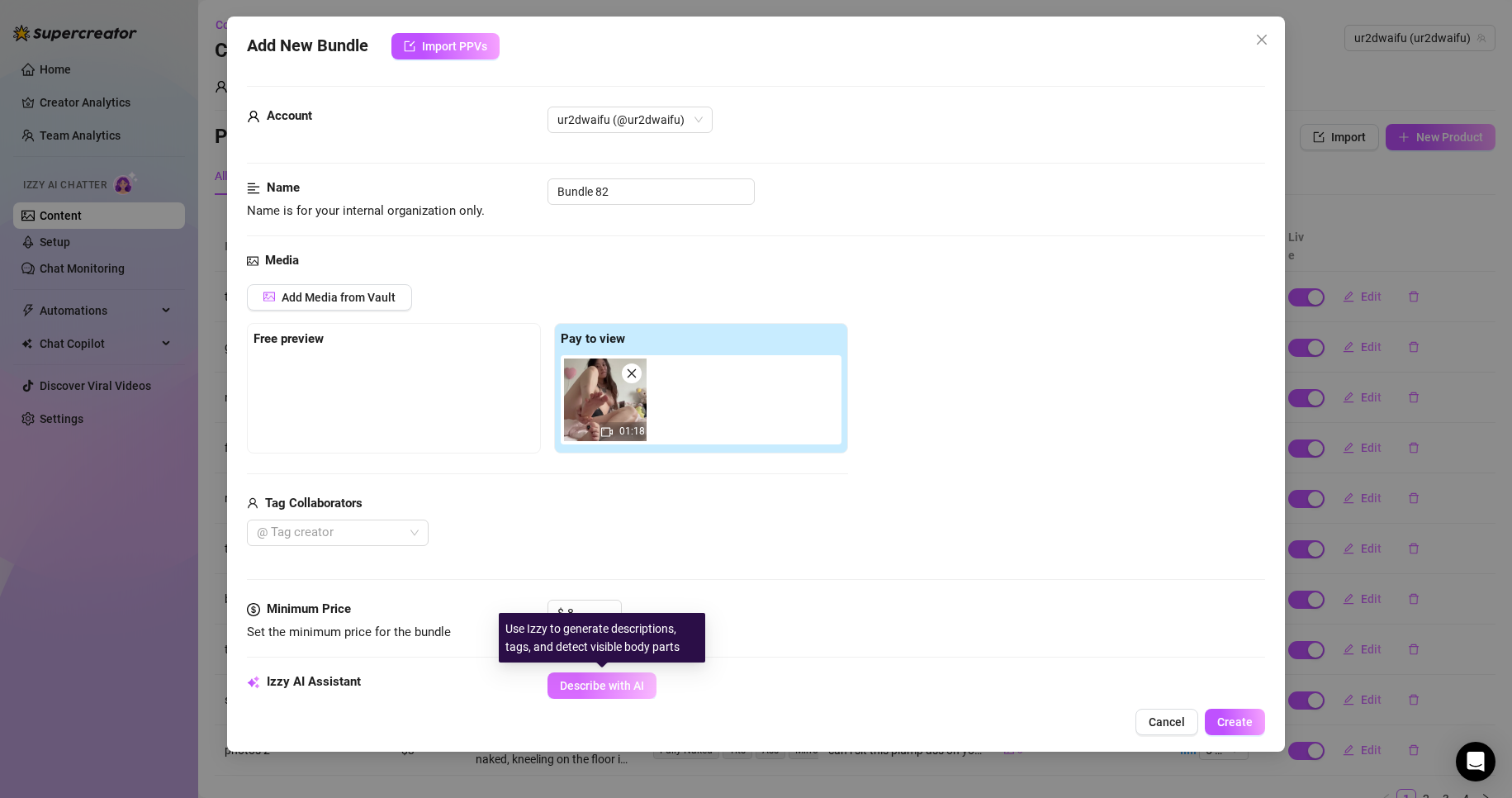
click at [614, 685] on span "Describe with AI" at bounding box center [601, 685] width 84 height 13
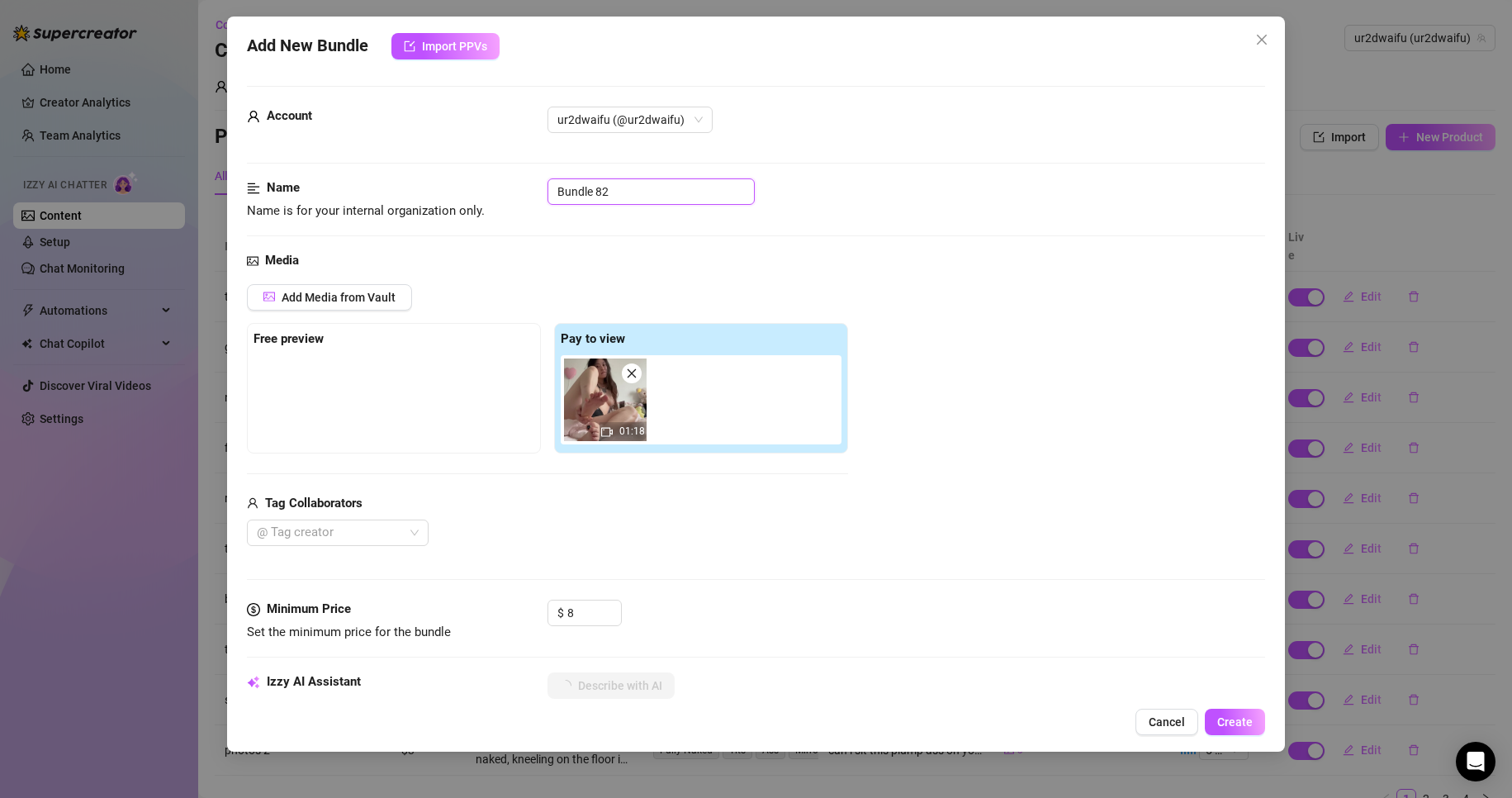
drag, startPoint x: 613, startPoint y: 189, endPoint x: 464, endPoint y: 185, distance: 149.1
click at [464, 185] on div "Name Name is for your internal organization only. Bundle 82" at bounding box center [756, 199] width 1019 height 42
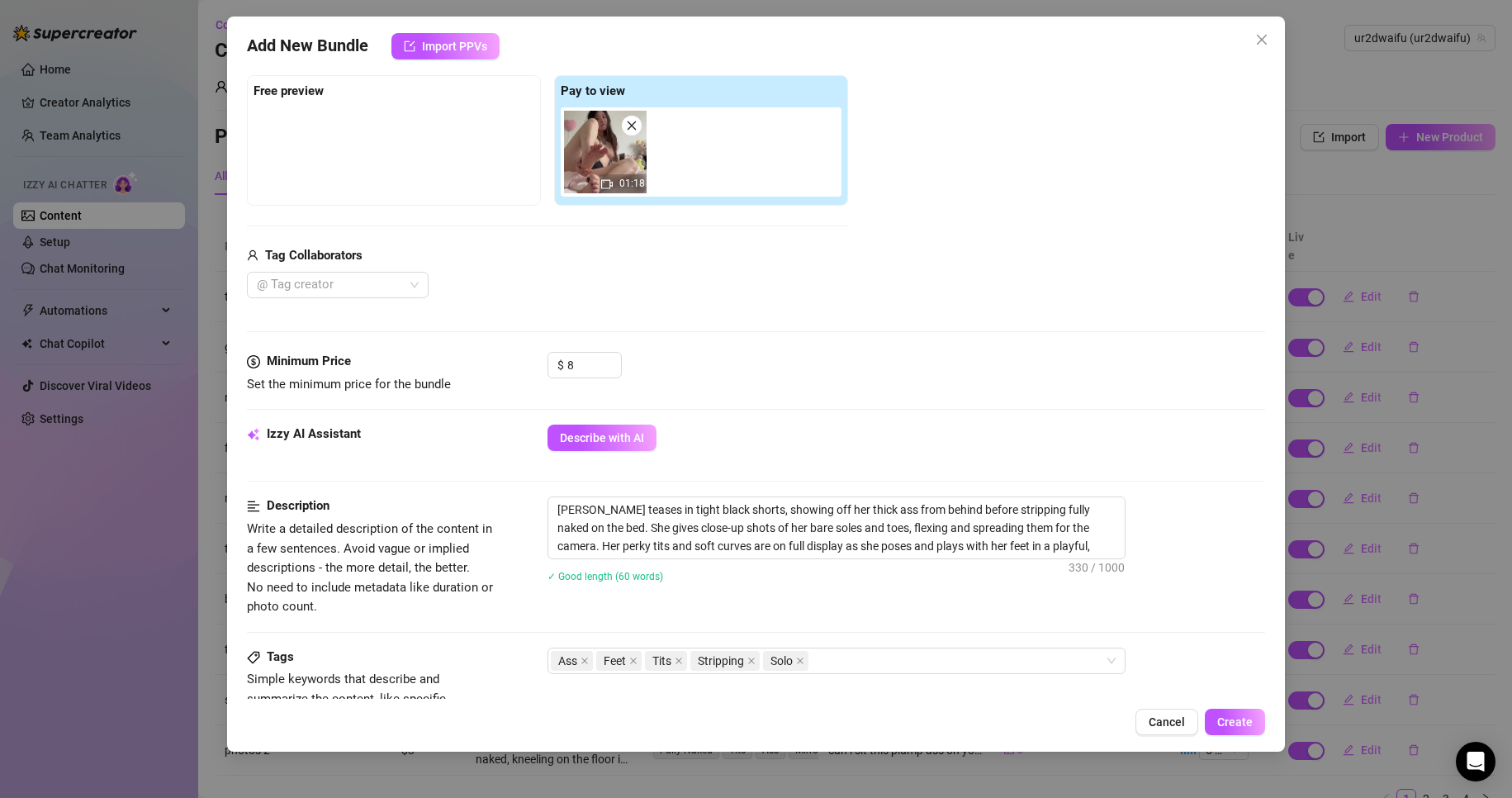
scroll to position [496, 0]
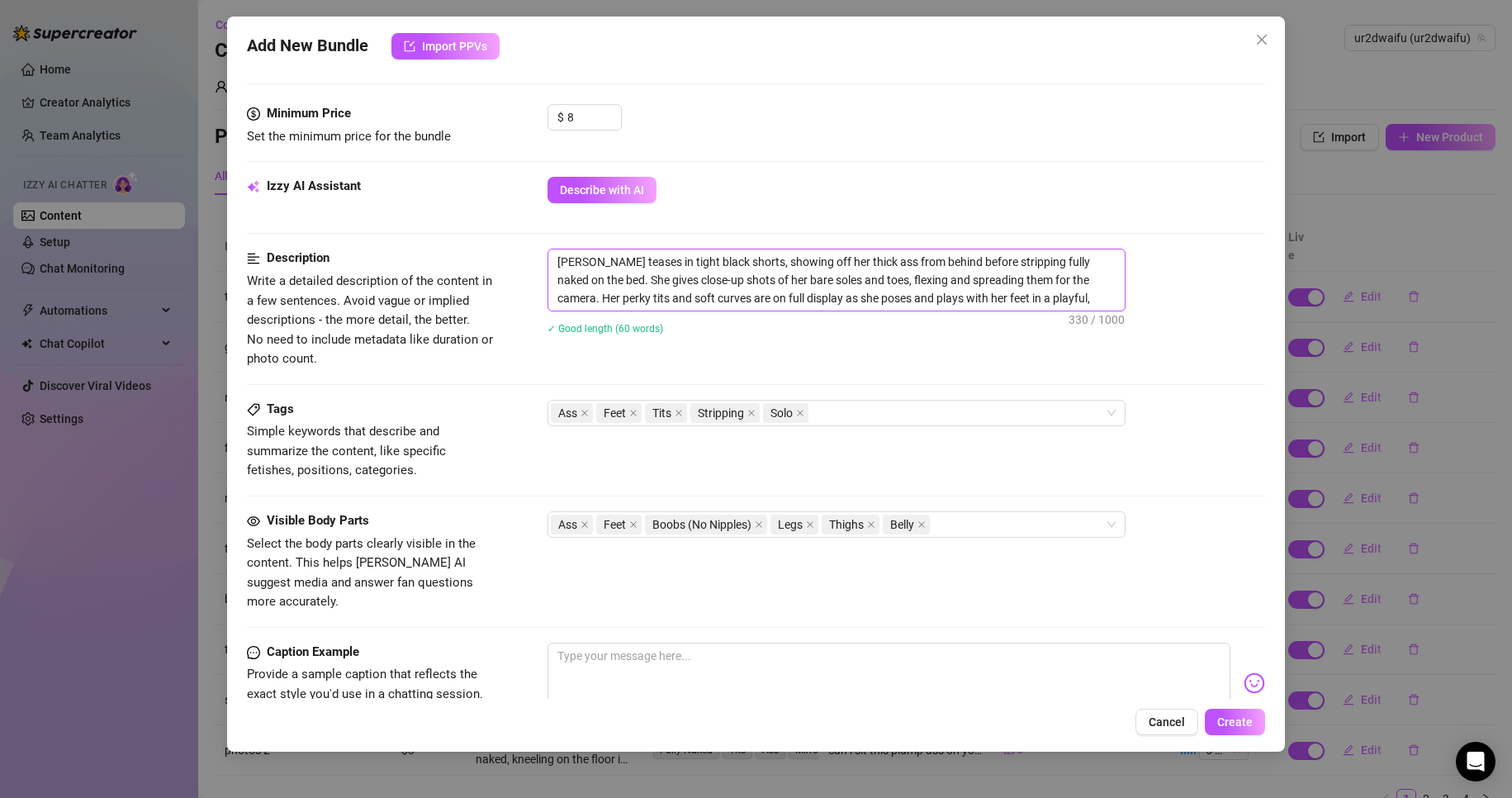
drag, startPoint x: 1024, startPoint y: 257, endPoint x: 1004, endPoint y: 259, distance: 20.1
click at [1004, 259] on textarea "[PERSON_NAME] teases in tight black shorts, showing off her thick ass from behi…" at bounding box center [836, 280] width 576 height 61
click at [1023, 260] on textarea "[PERSON_NAME] teases in tight black shorts, showing off her thick ass from behi…" at bounding box center [836, 280] width 576 height 61
drag, startPoint x: 1058, startPoint y: 263, endPoint x: 1004, endPoint y: 258, distance: 54.2
click at [1004, 258] on textarea "[PERSON_NAME] teases in tight black shorts, showing off her thick ass from behi…" at bounding box center [836, 280] width 576 height 61
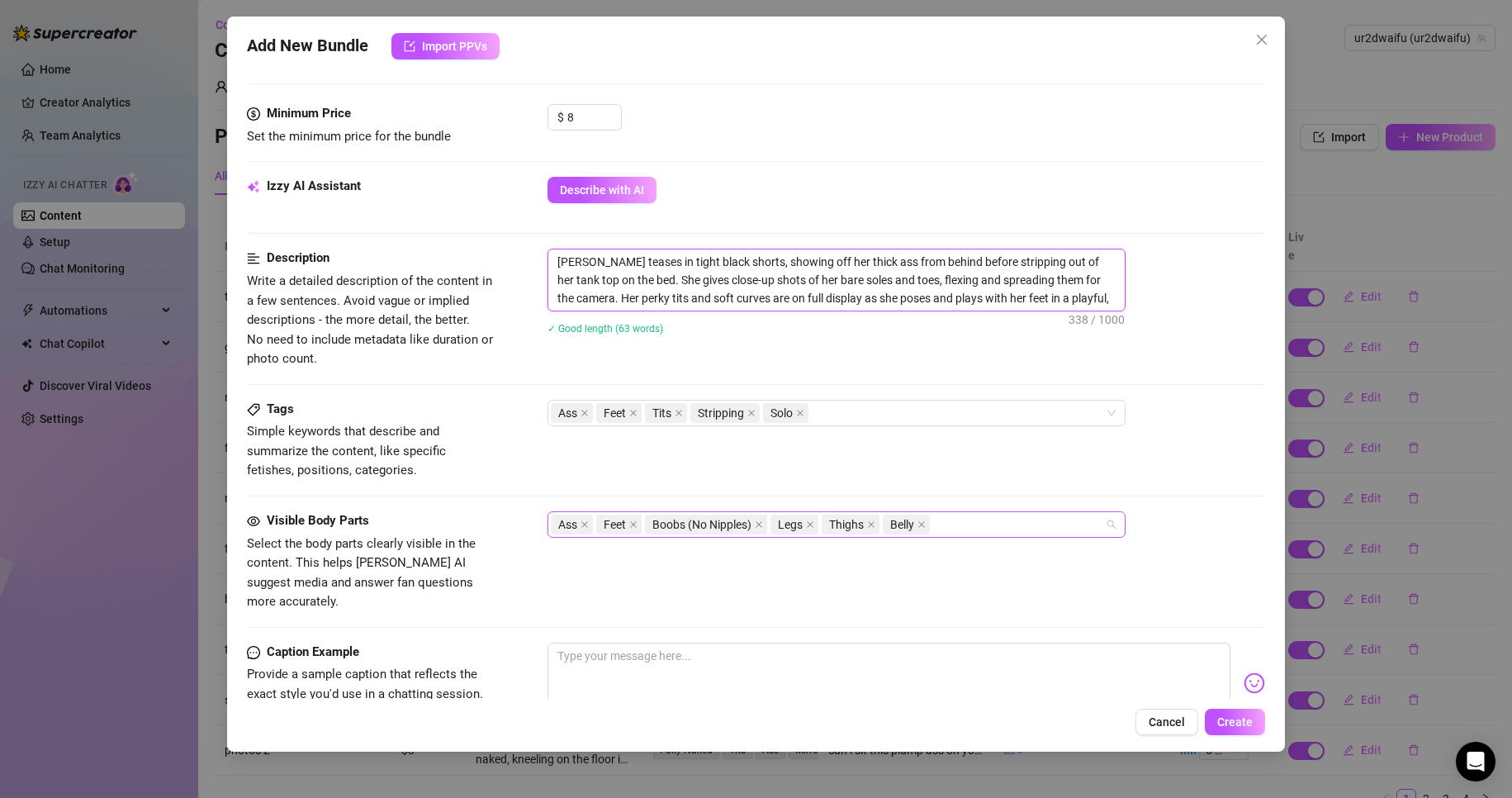
click at [1040, 524] on div "Ass Feet Boobs (No Nipples) Legs Thighs Belly" at bounding box center [828, 524] width 554 height 23
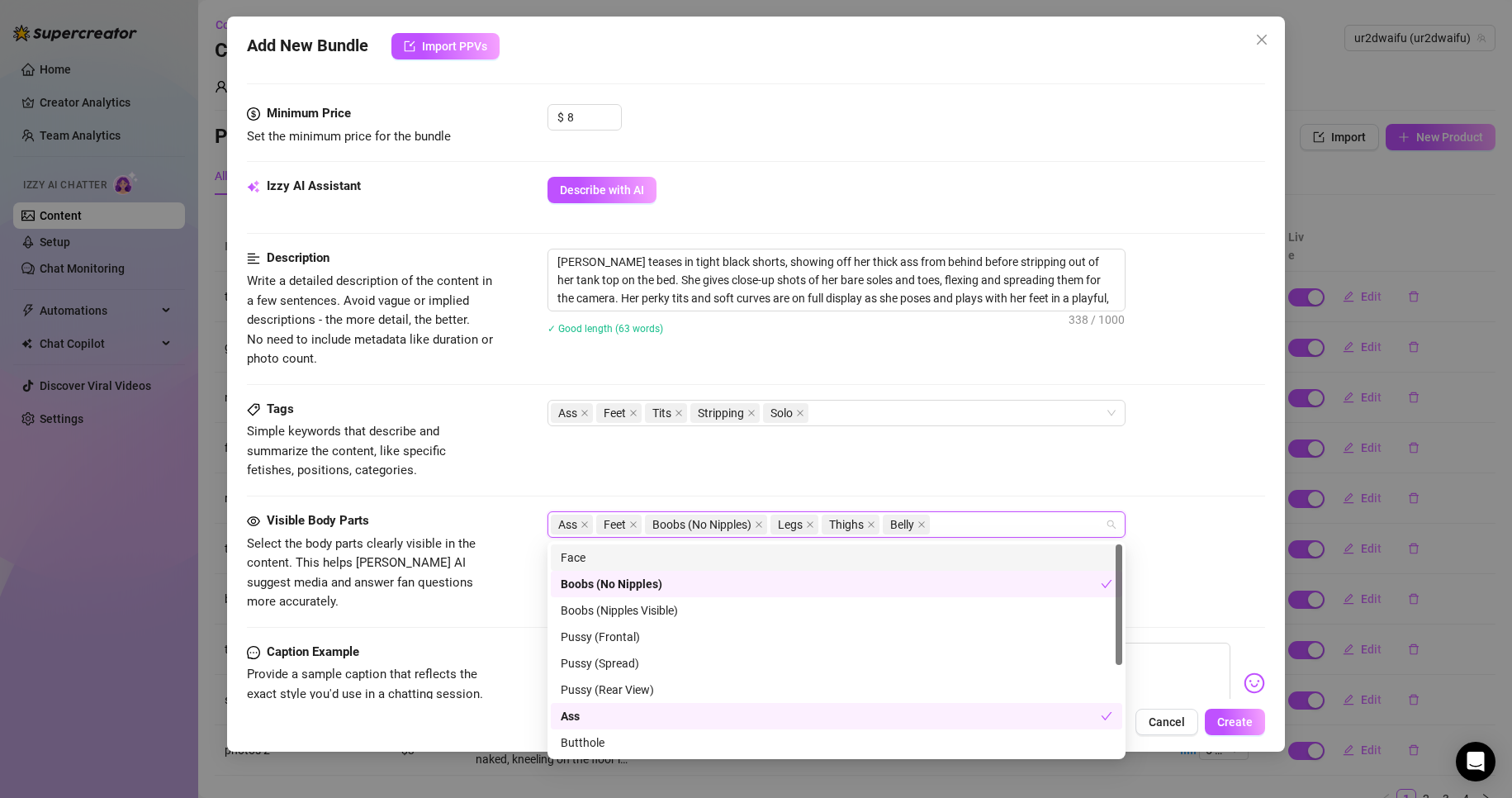
click at [854, 558] on div "Face" at bounding box center [836, 557] width 552 height 18
click at [959, 470] on div "Tags Simple keywords that describe and summarize the content, like specific fet…" at bounding box center [756, 440] width 1019 height 81
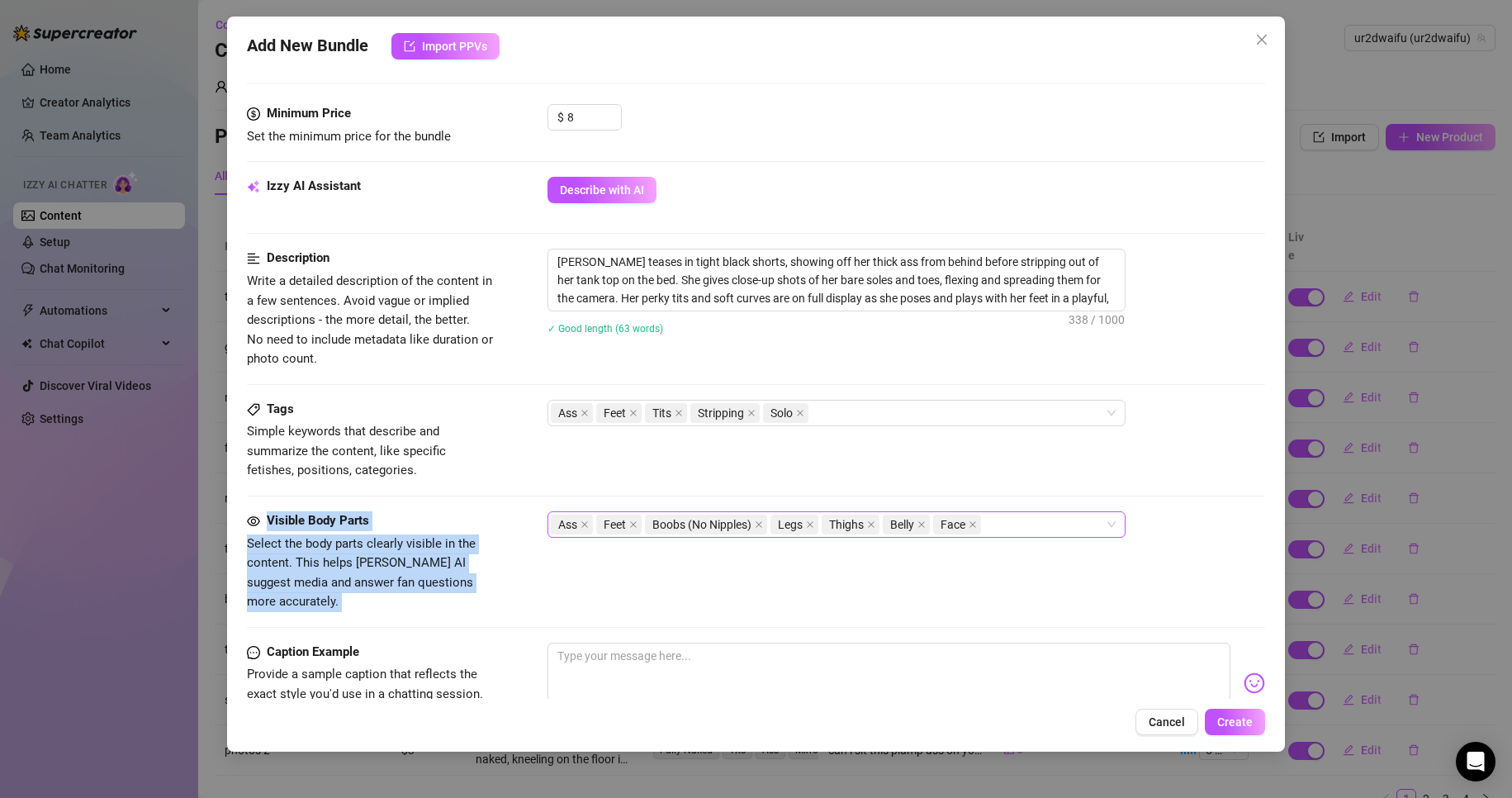
click at [1011, 512] on form "Account ur2dwaifu (@ur2dwaifu) Name Name is for your internal organization only…" at bounding box center [756, 284] width 1019 height 1387
click at [1027, 526] on div "Ass Feet Boobs (No Nipples) Legs Thighs Belly Face" at bounding box center [828, 524] width 554 height 23
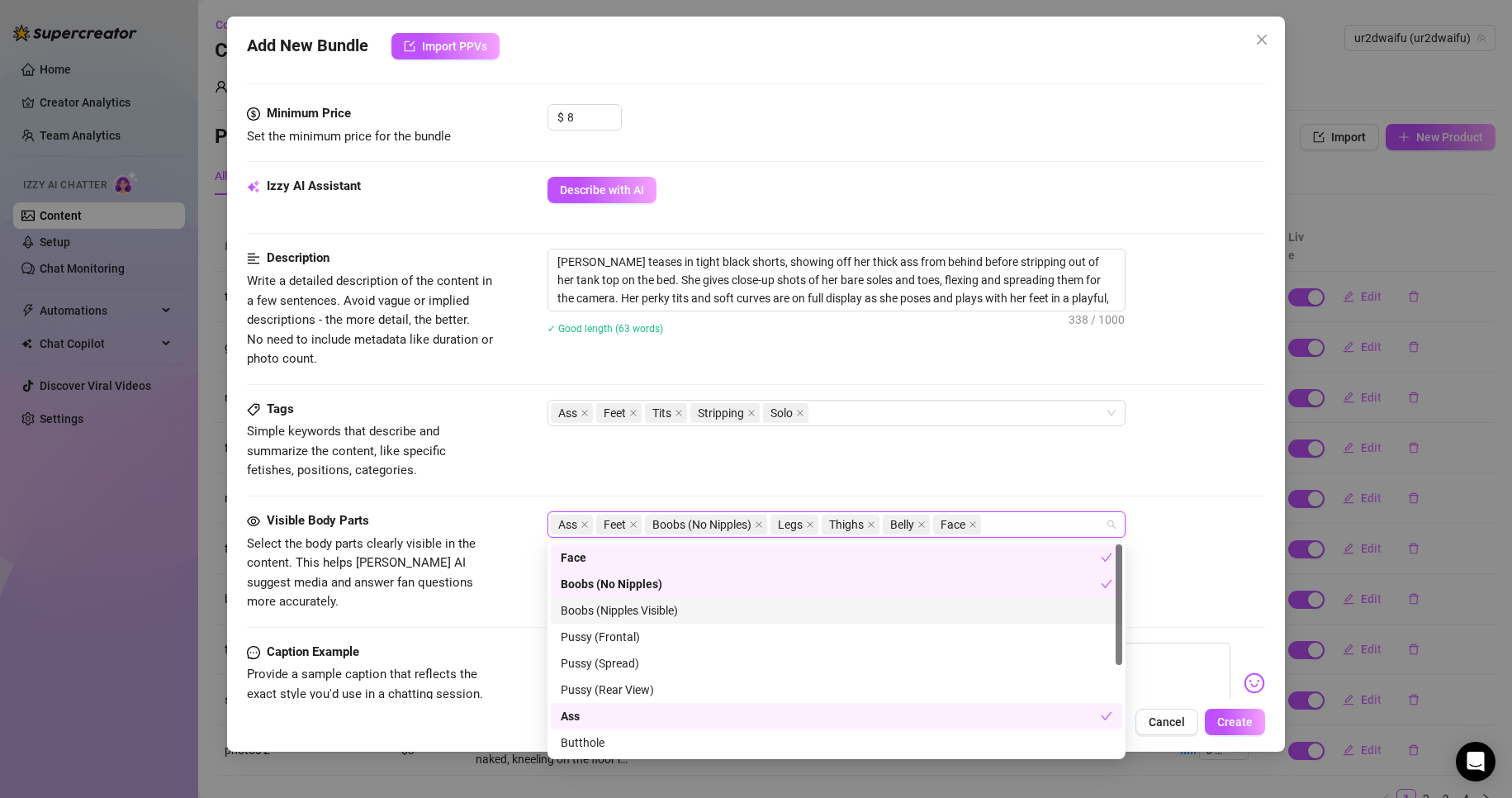
click at [750, 611] on div "Boobs (Nipples Visible)" at bounding box center [836, 610] width 552 height 18
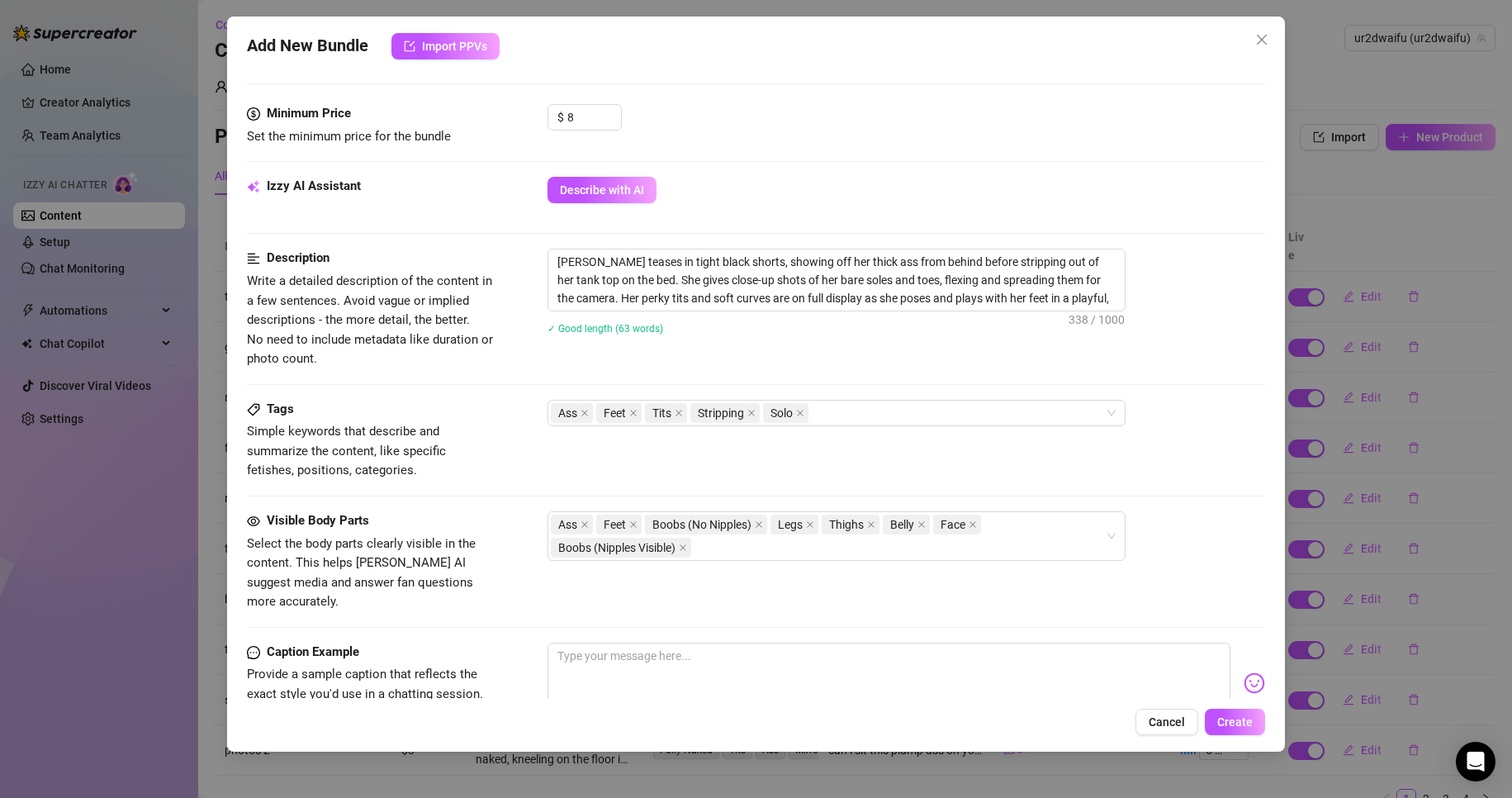
click at [427, 577] on span "Select the body parts clearly visible in the content. This helps [PERSON_NAME] …" at bounding box center [361, 573] width 229 height 73
click at [758, 520] on icon "close" at bounding box center [759, 524] width 8 height 8
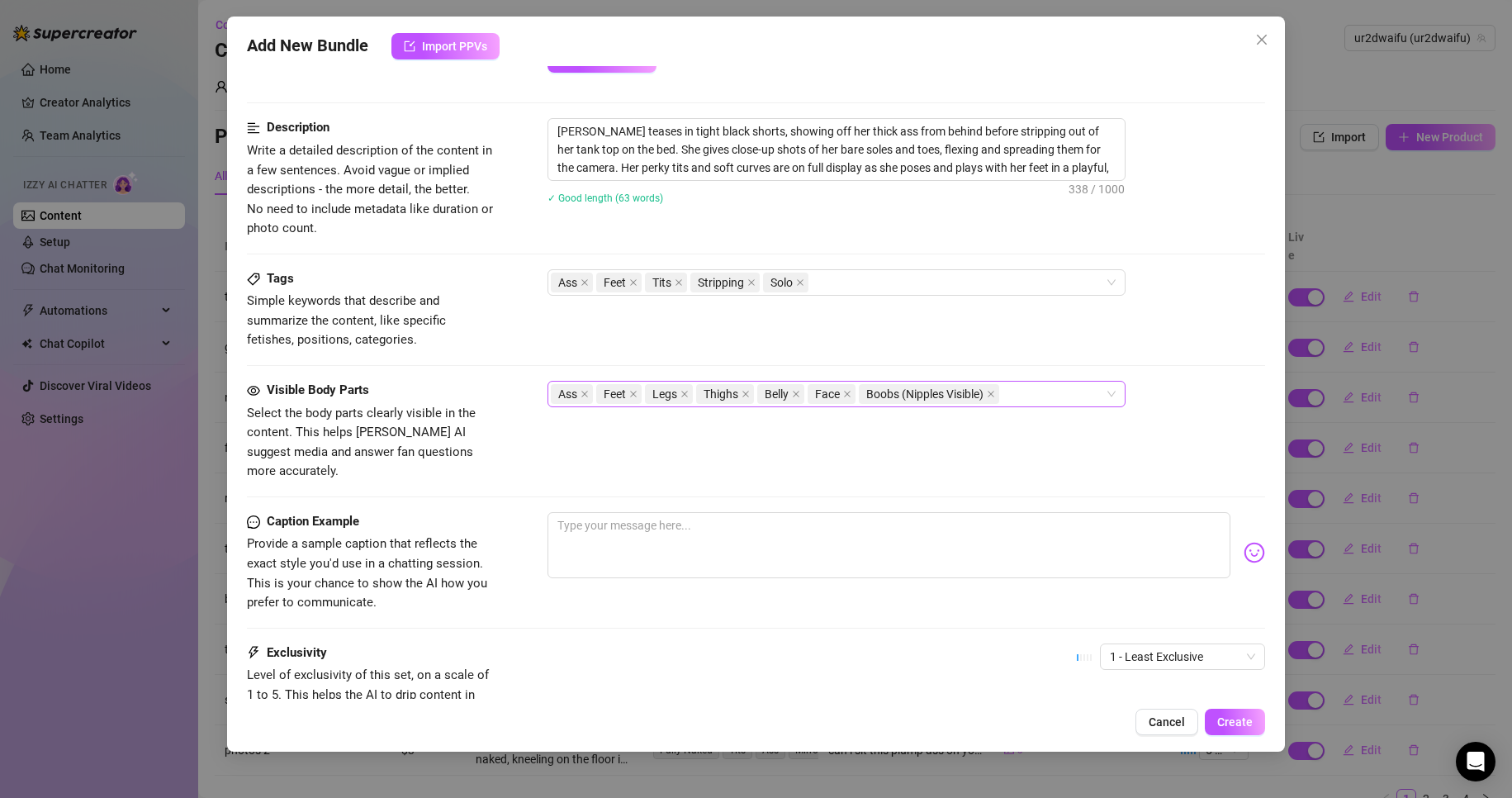
scroll to position [743, 0]
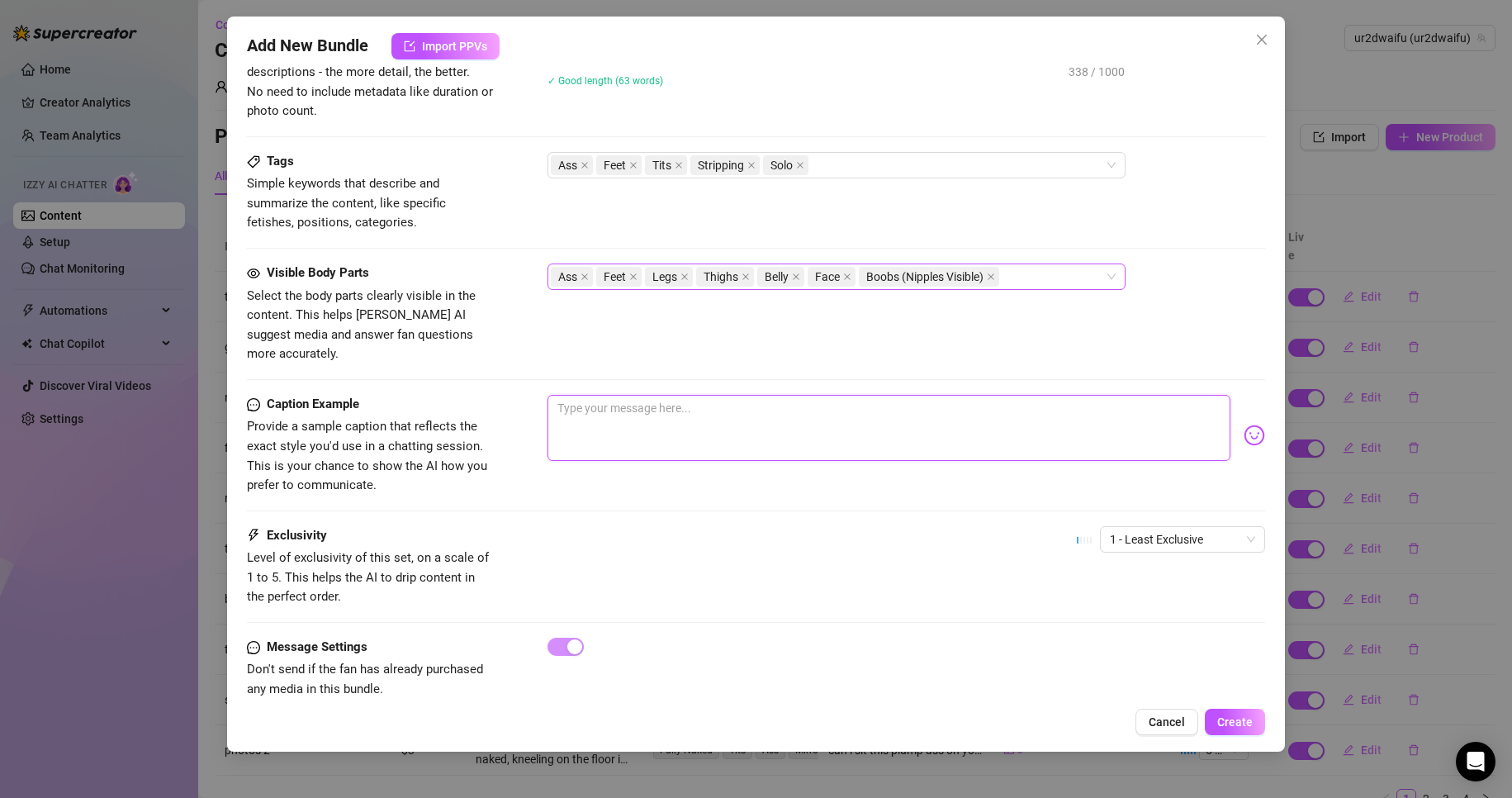
click at [760, 423] on textarea at bounding box center [889, 428] width 684 height 66
click at [1155, 528] on span "1 - Least Exclusive" at bounding box center [1182, 539] width 145 height 24
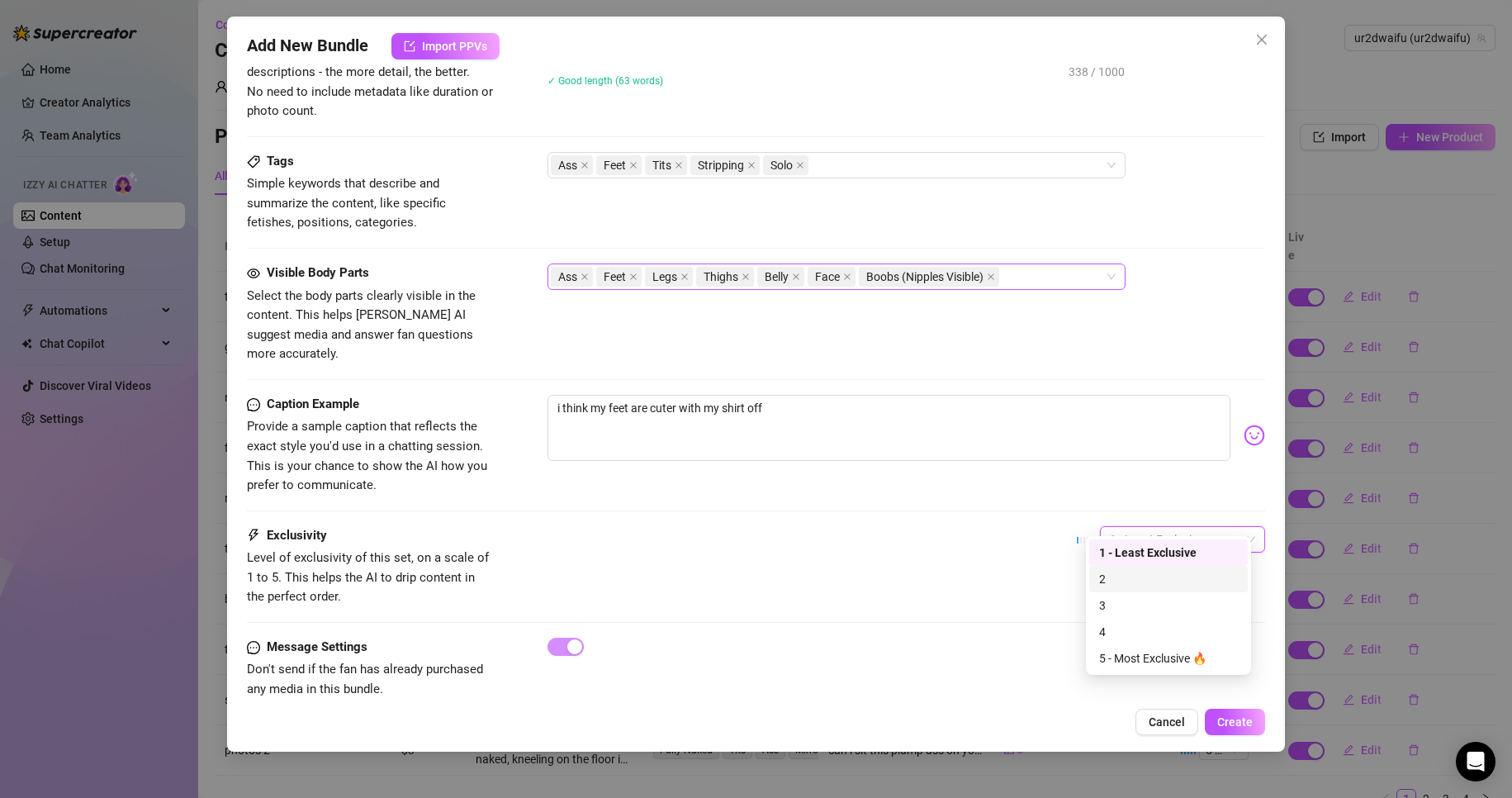
click at [1172, 586] on div "2" at bounding box center [1168, 579] width 139 height 18
click at [961, 538] on div "Exclusivity Level of exclusivity of this set, on a scale of 1 to 5. This helps …" at bounding box center [756, 567] width 1019 height 81
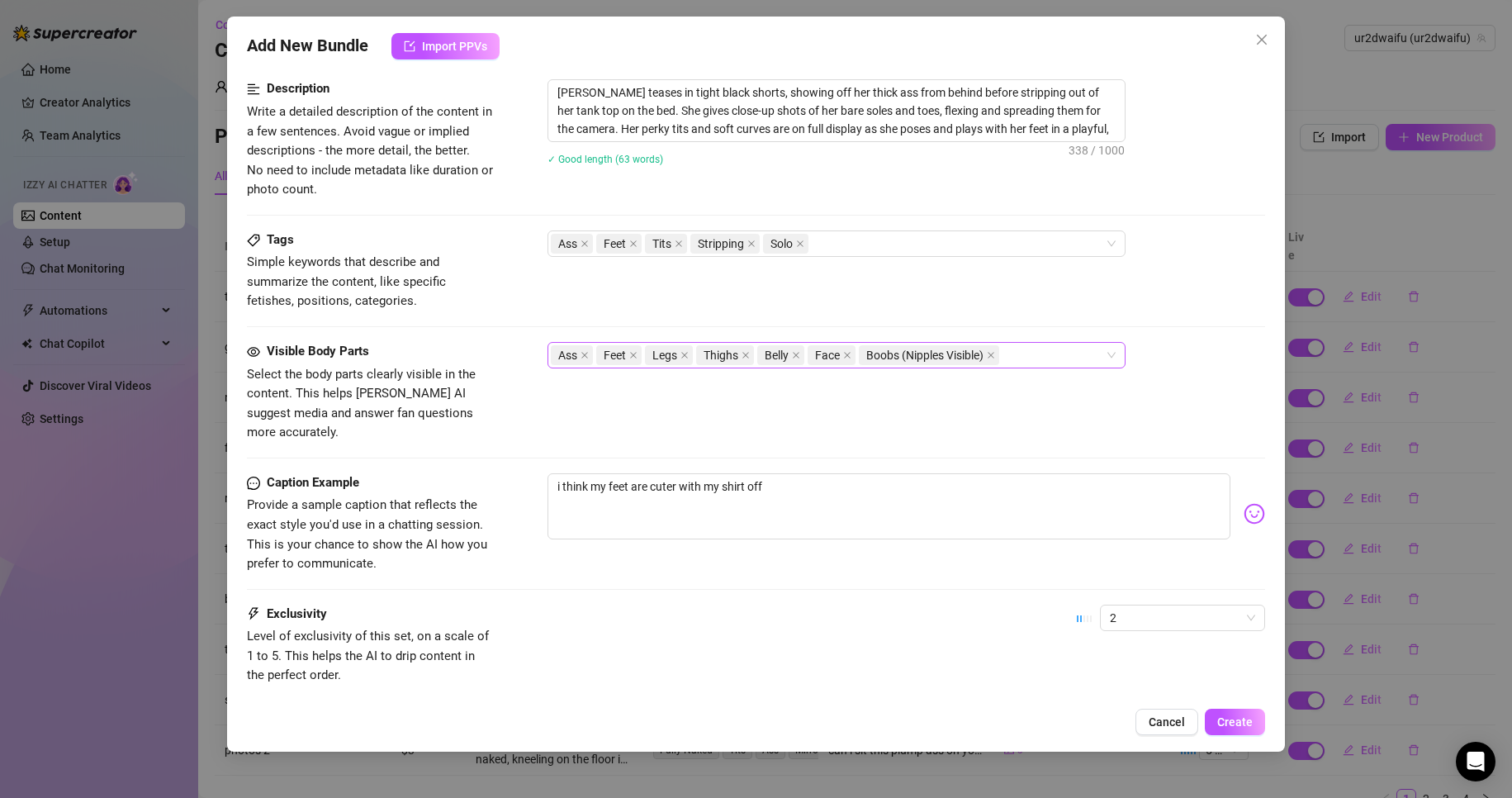
scroll to position [755, 0]
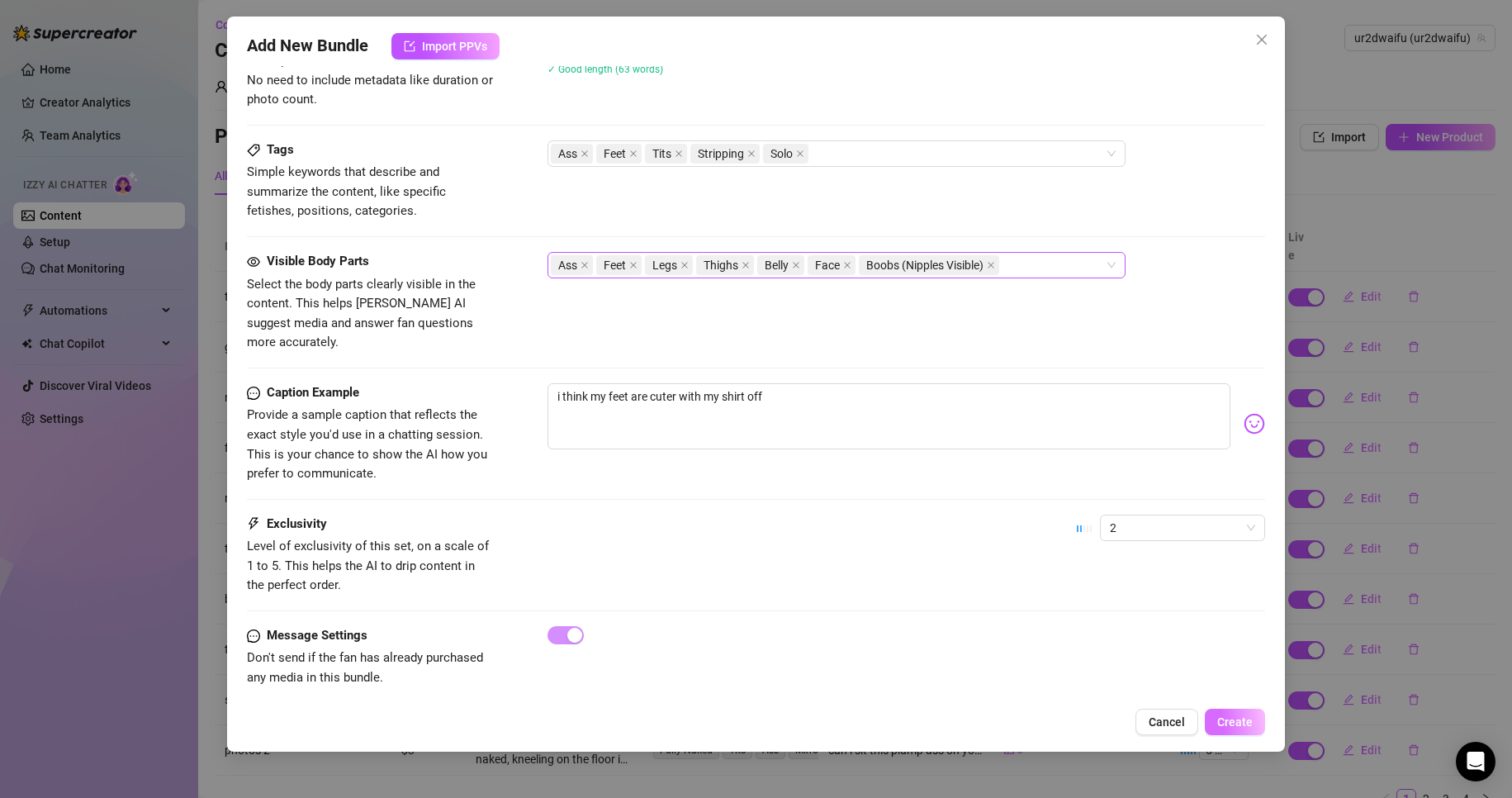
click at [1232, 723] on span "Create" at bounding box center [1234, 721] width 36 height 13
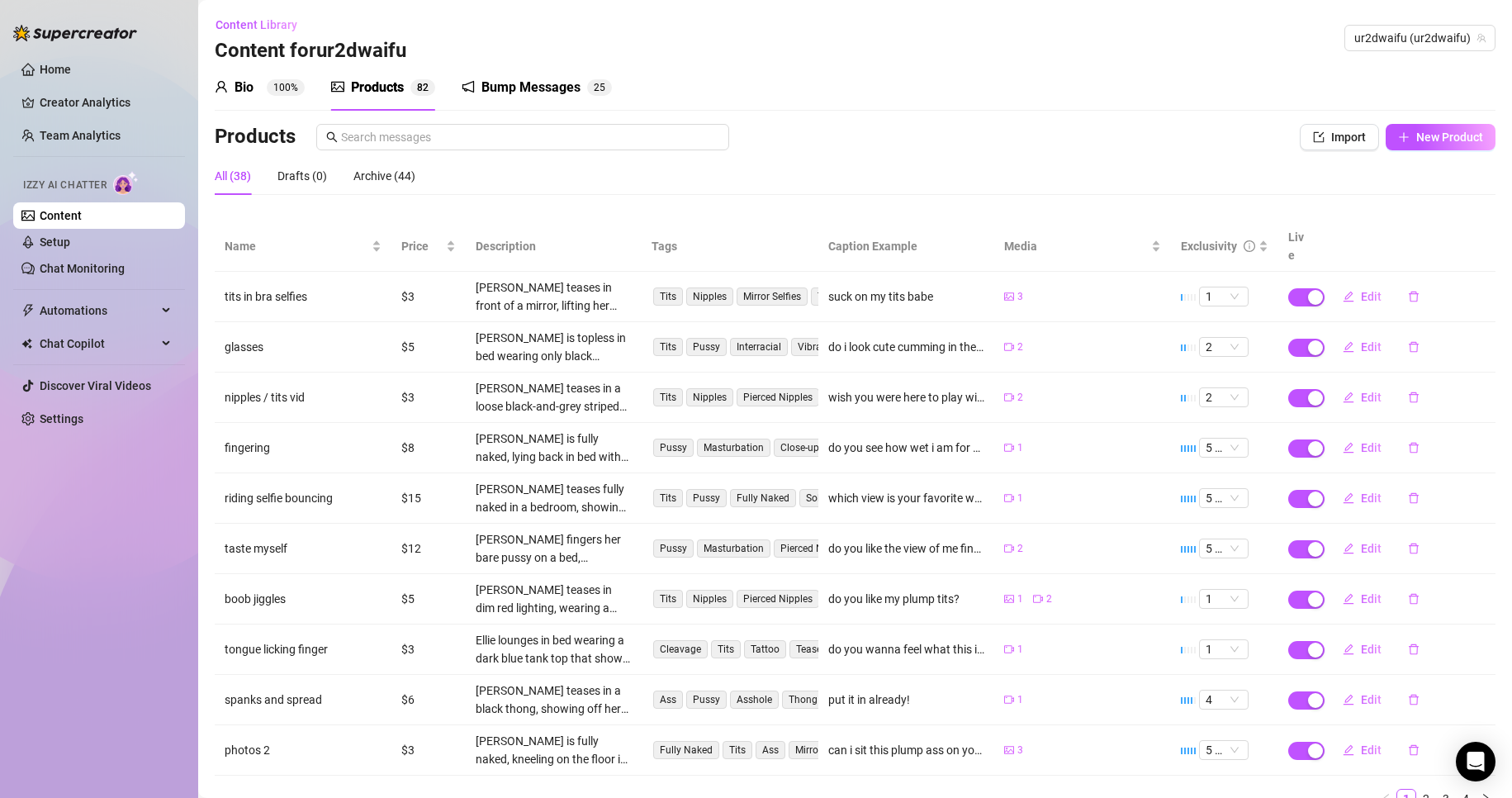
click at [246, 171] on div "All (38)" at bounding box center [233, 175] width 37 height 18
click at [72, 215] on link "Content" at bounding box center [60, 215] width 42 height 13
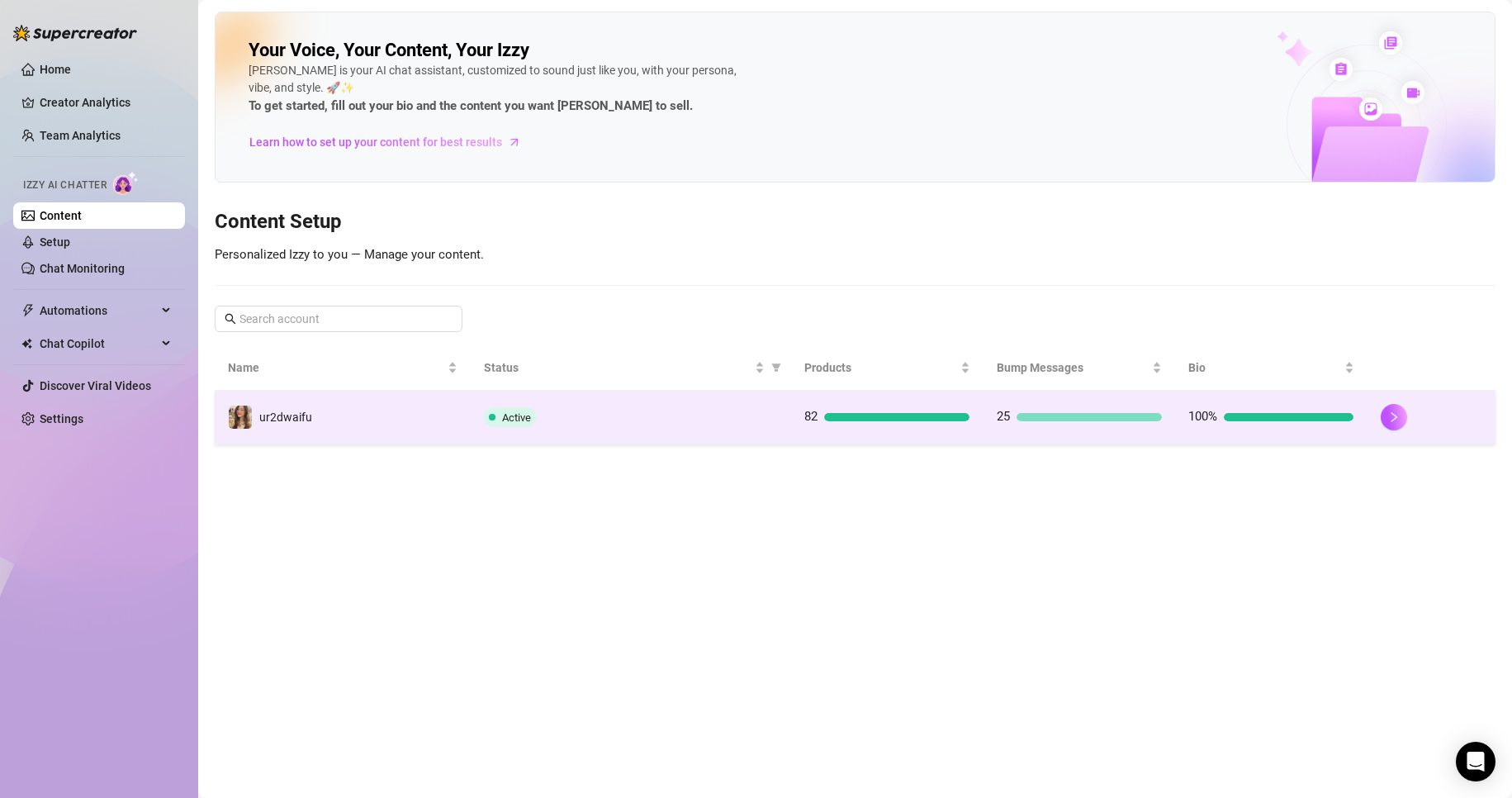
click at [542, 419] on div "Active" at bounding box center [630, 416] width 294 height 20
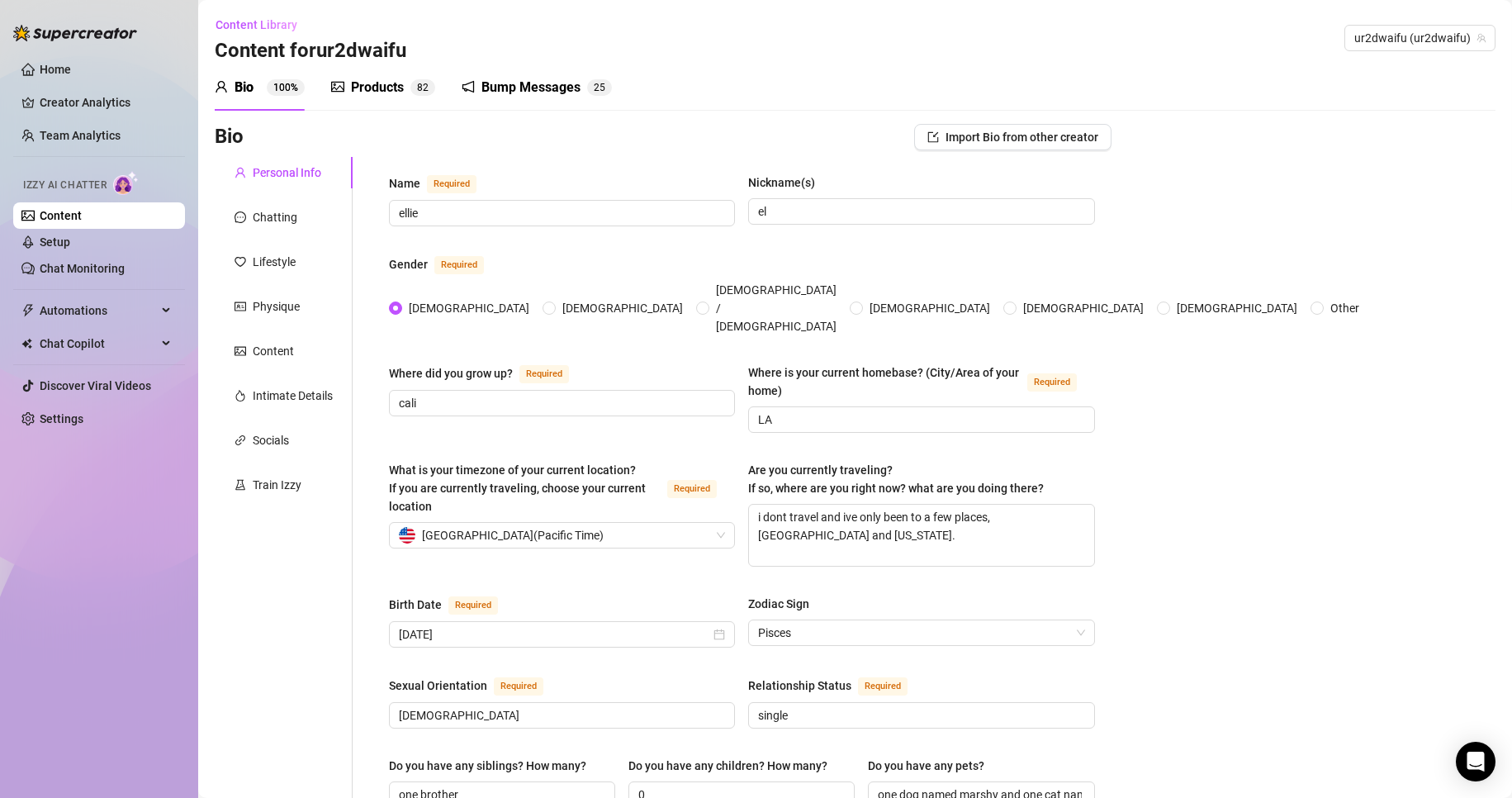
click at [379, 91] on div "Products" at bounding box center [377, 87] width 53 height 20
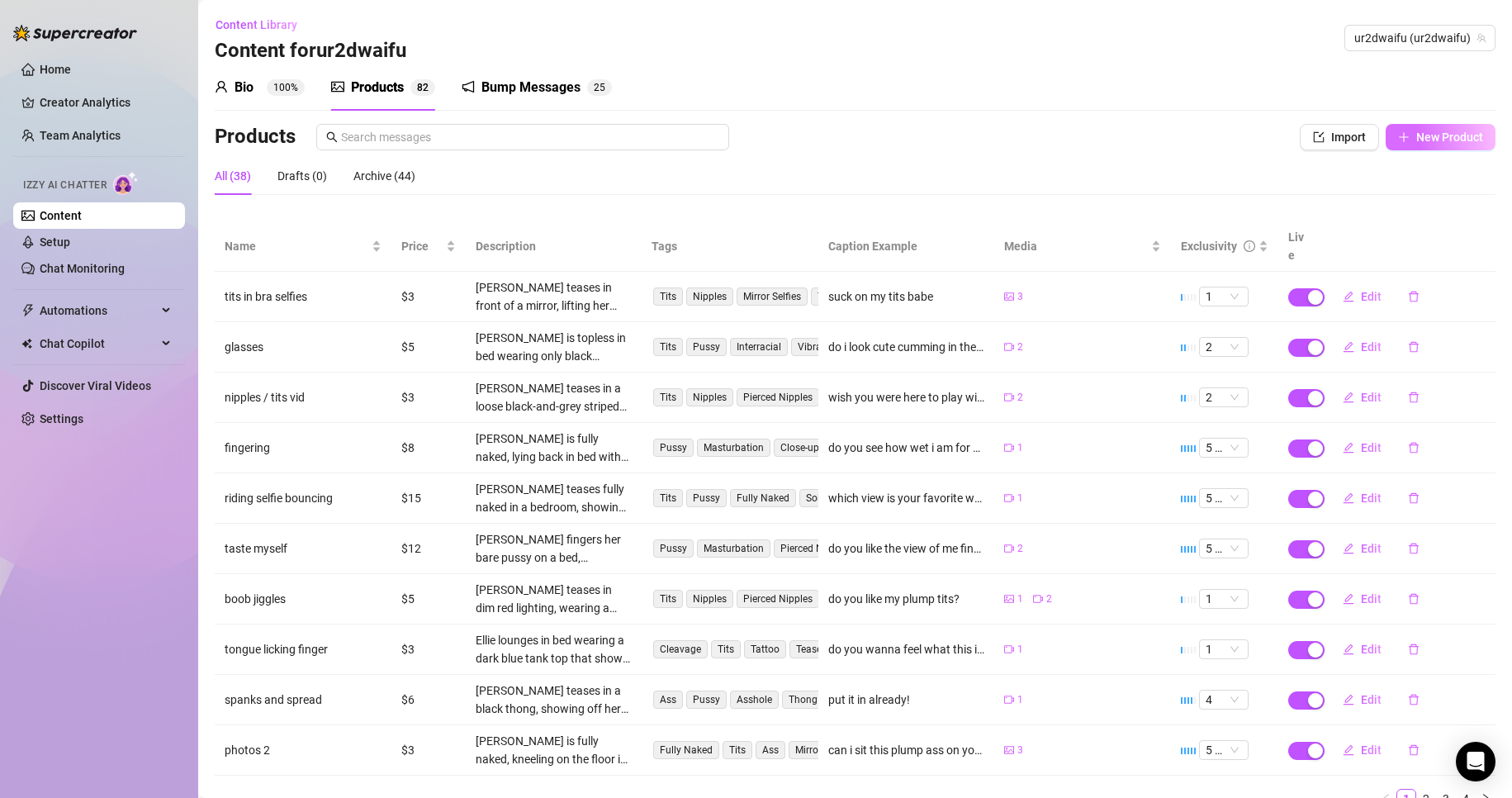
click at [1453, 138] on span "New Product" at bounding box center [1449, 136] width 67 height 13
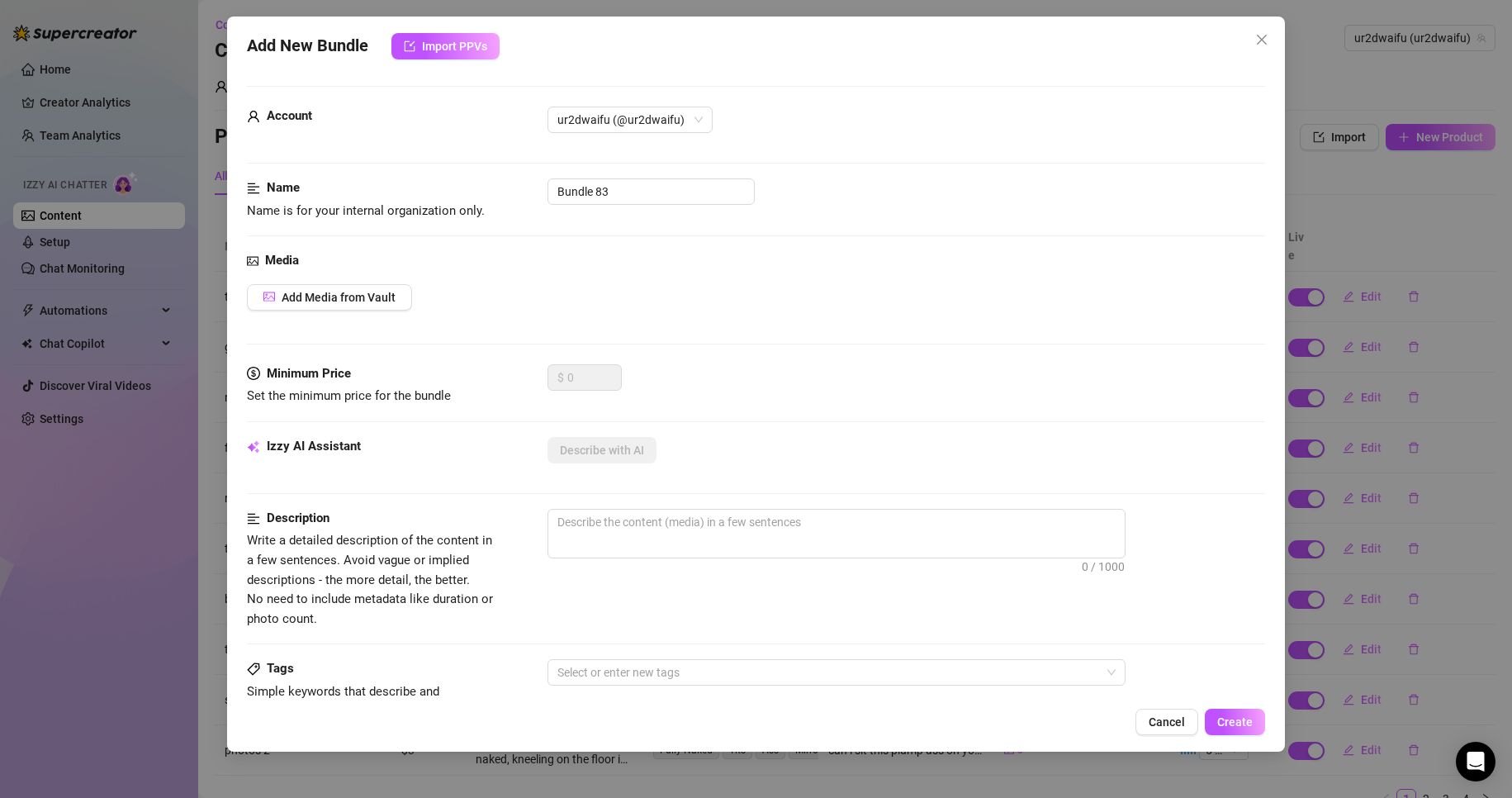
click at [359, 276] on div "Media Add Media from Vault" at bounding box center [756, 308] width 1019 height 114
click at [361, 292] on span "Add Media from Vault" at bounding box center [339, 297] width 114 height 13
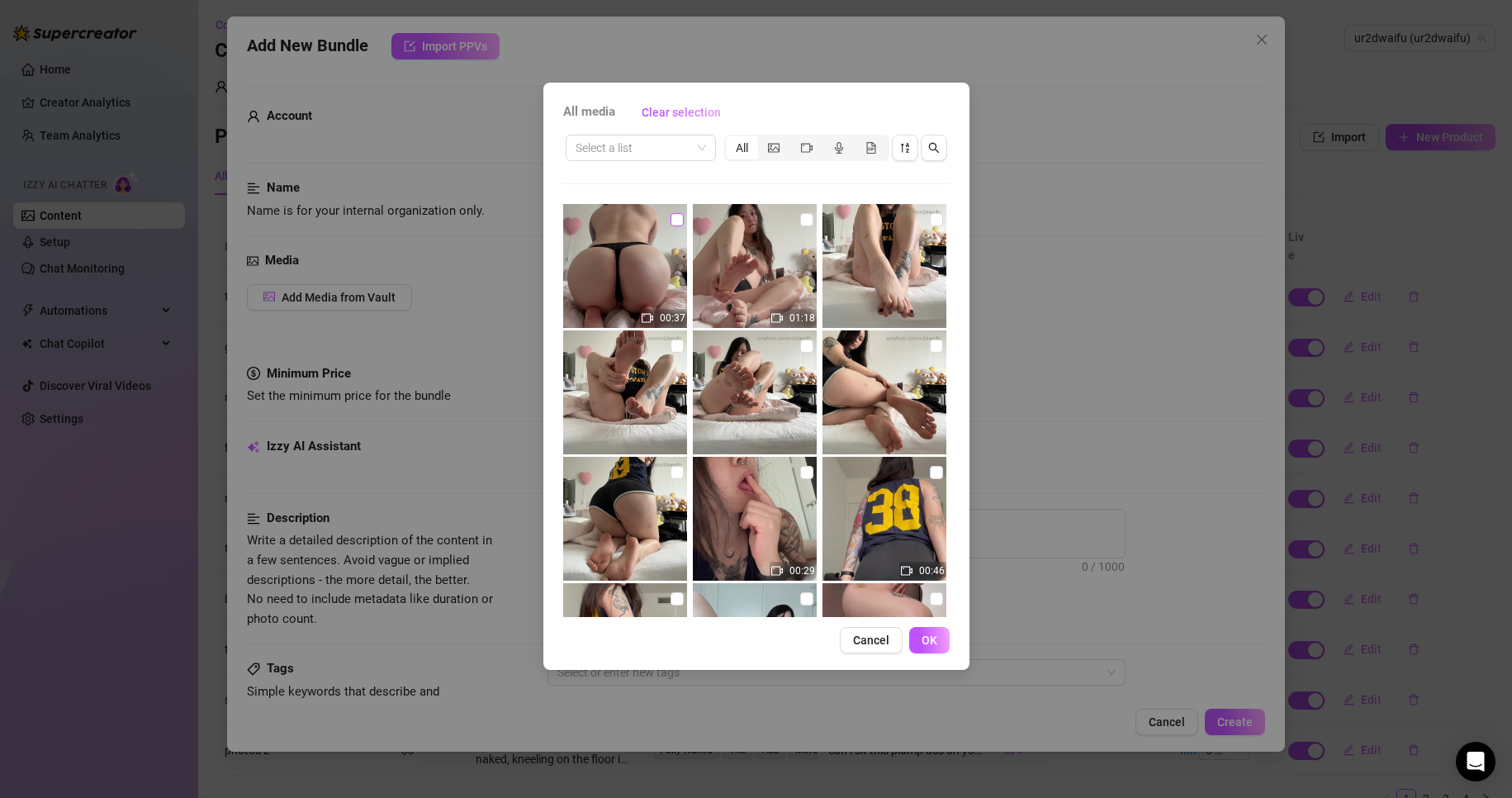
click at [679, 217] on input "checkbox" at bounding box center [677, 219] width 13 height 13
click at [942, 645] on button "OK" at bounding box center [929, 640] width 40 height 26
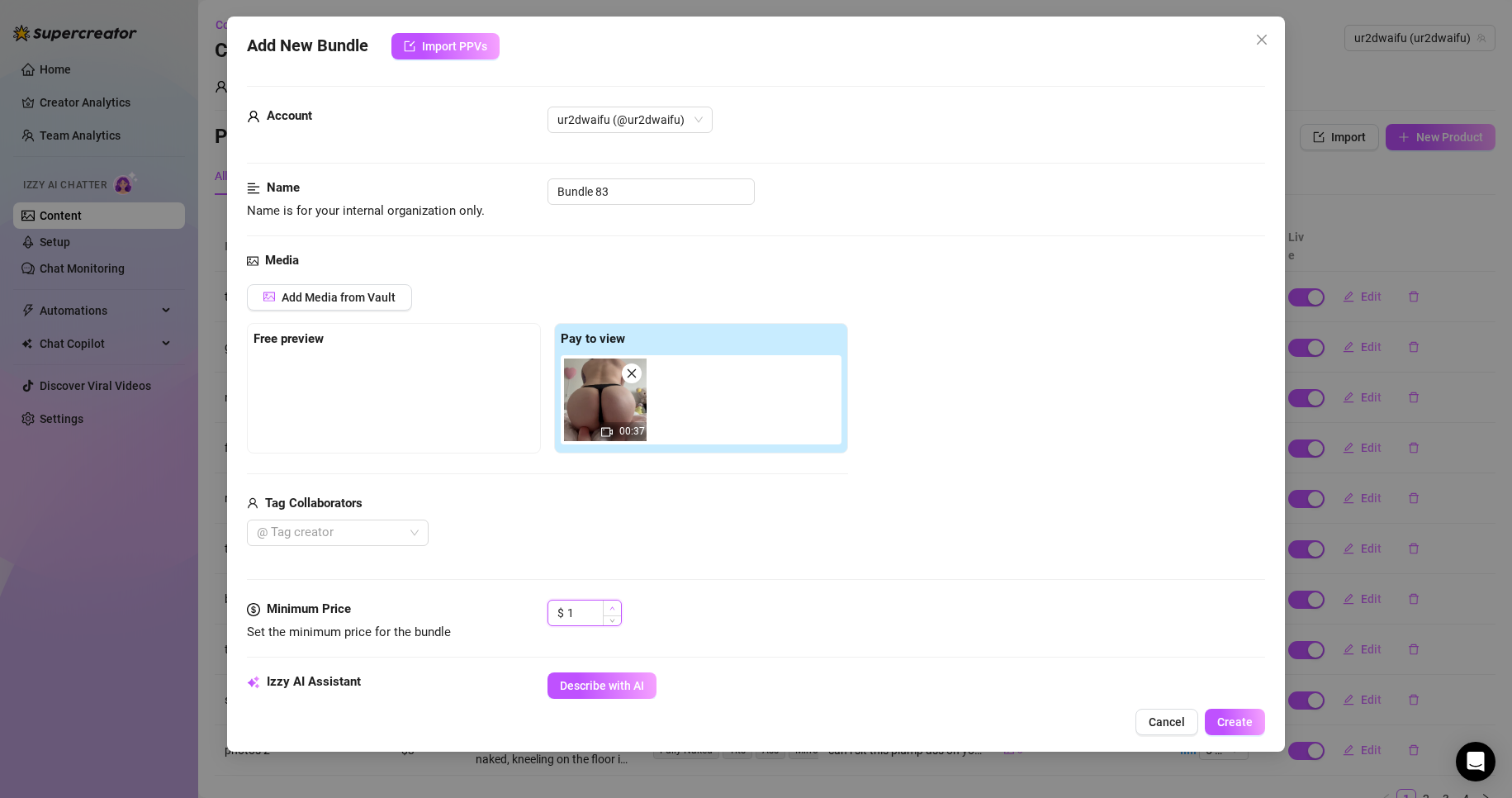
click at [612, 603] on span "Increase Value" at bounding box center [612, 608] width 18 height 15
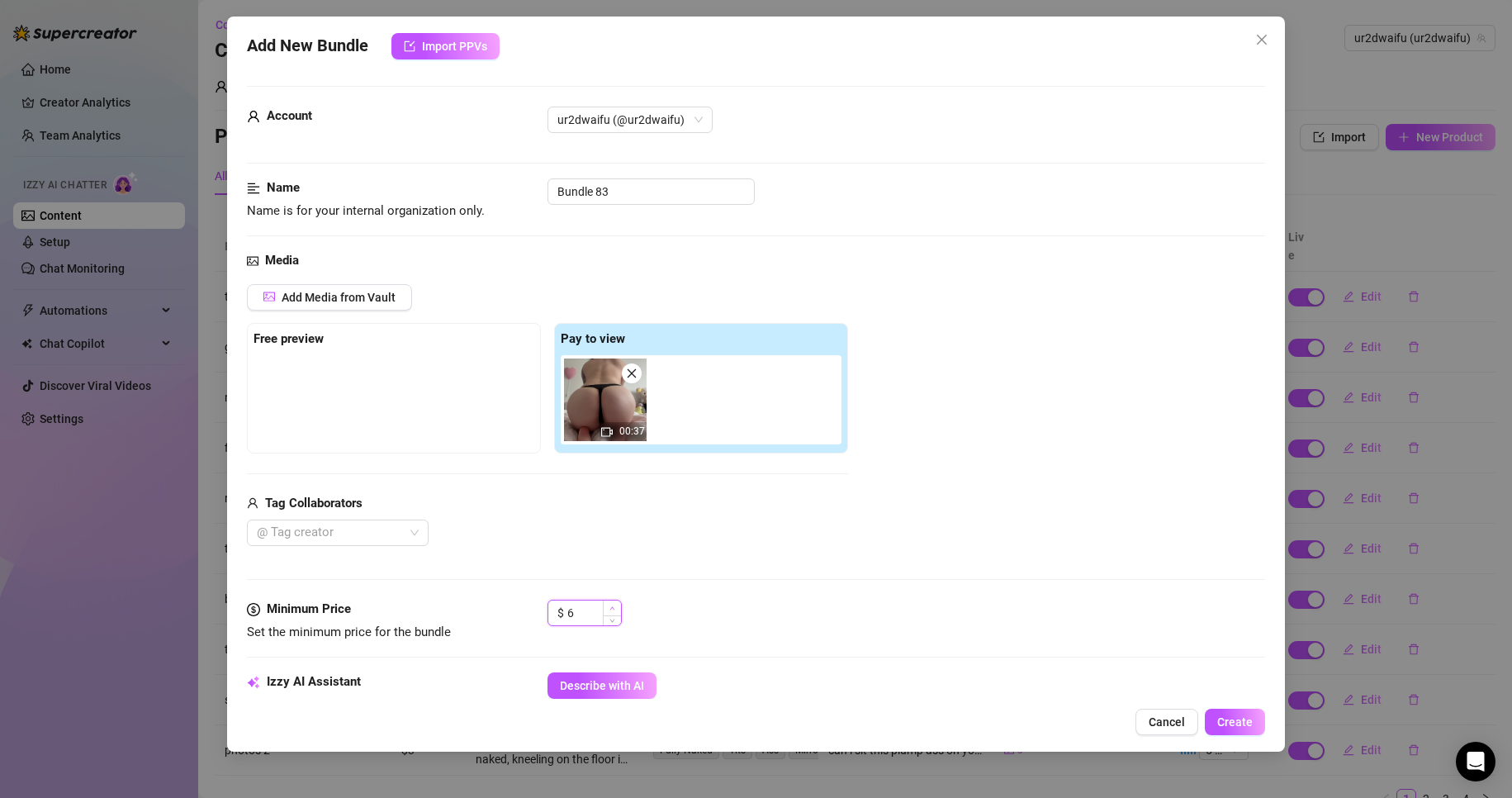
click at [612, 605] on icon "up" at bounding box center [612, 608] width 6 height 6
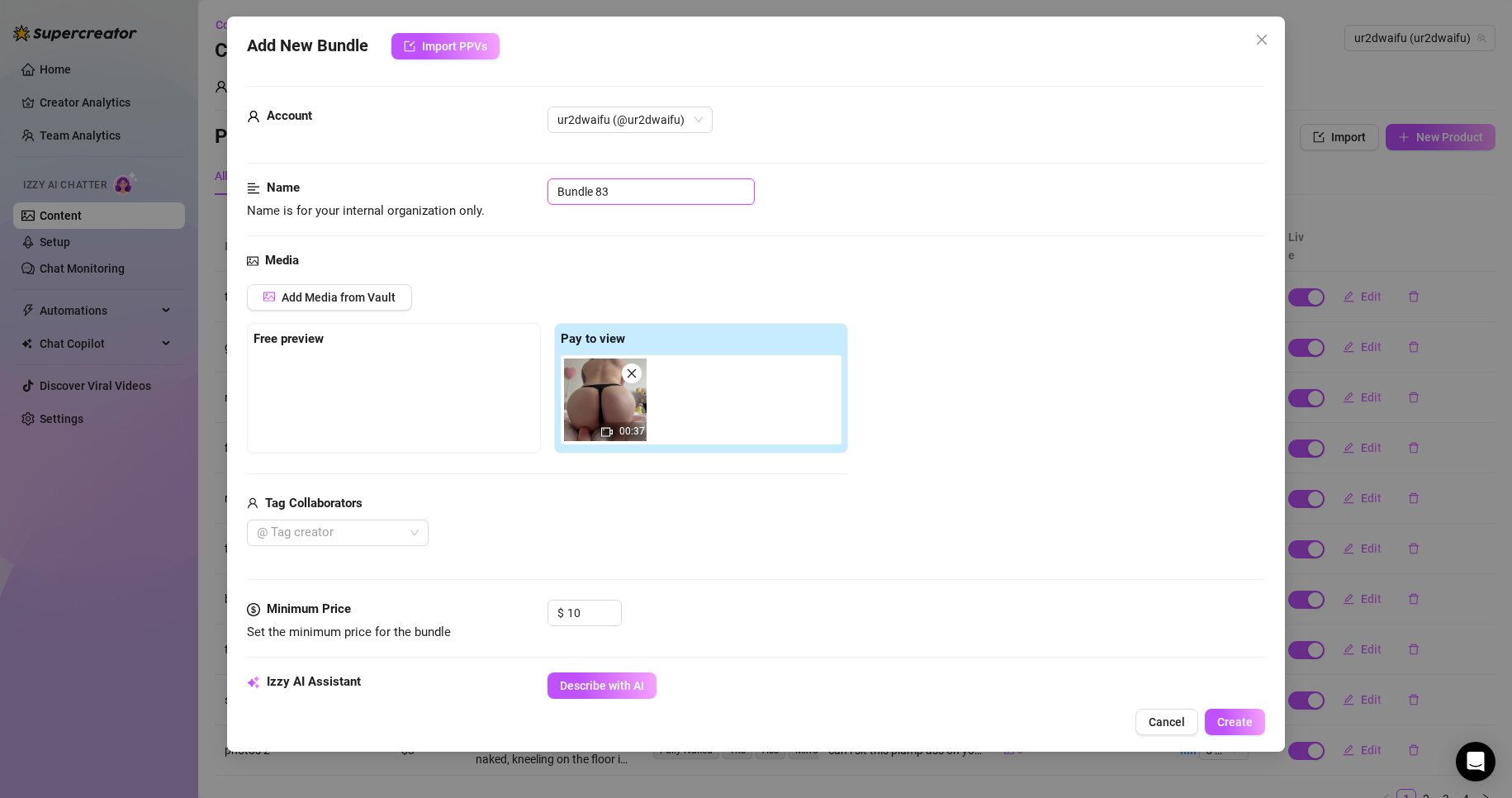
drag, startPoint x: 646, startPoint y: 189, endPoint x: 445, endPoint y: 177, distance: 201.4
click at [445, 177] on form "Account ur2dwaifu (@ur2dwaifu) Name Name is for your internal organization only…" at bounding box center [756, 779] width 1019 height 1387
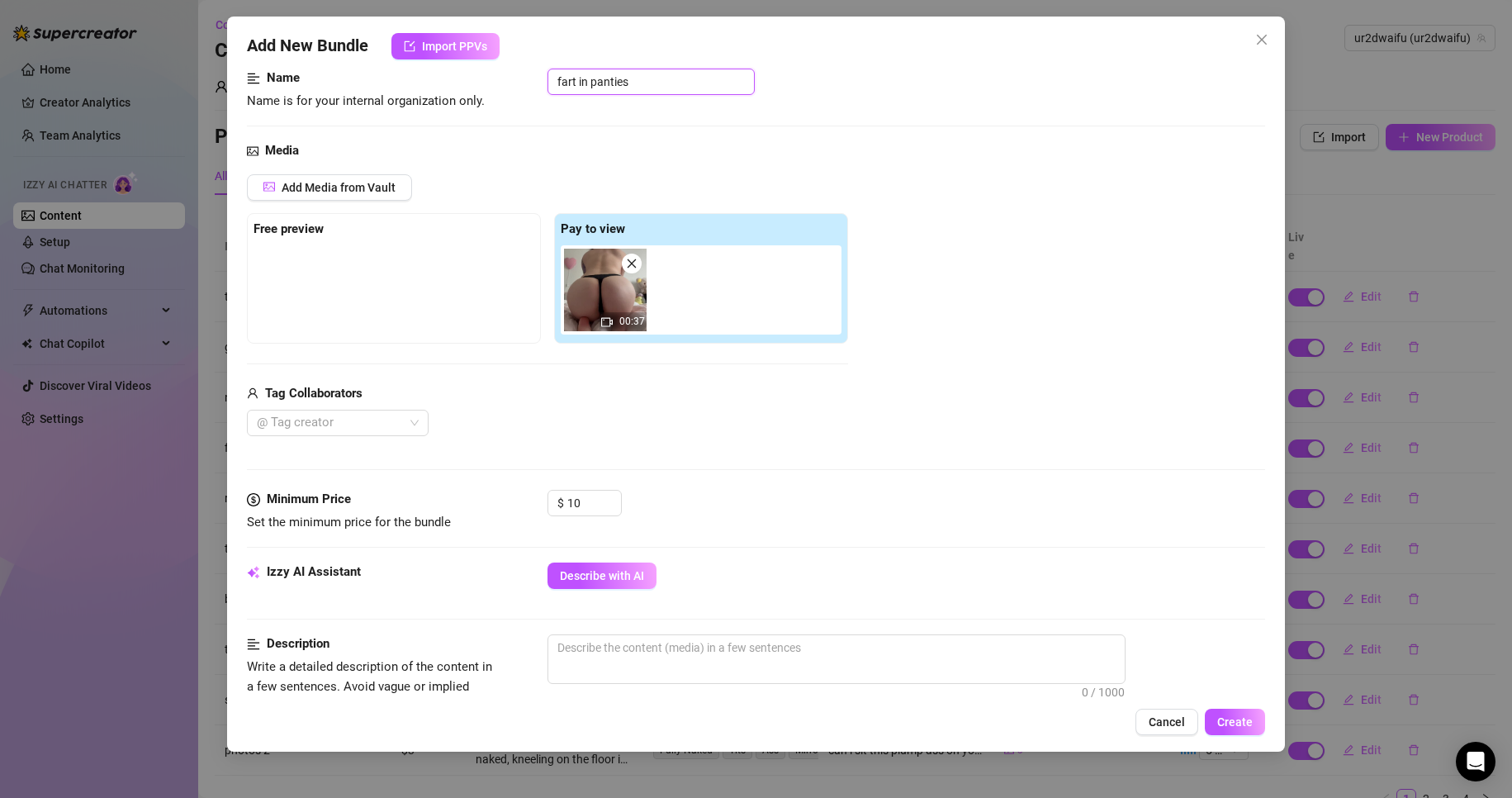
scroll to position [248, 0]
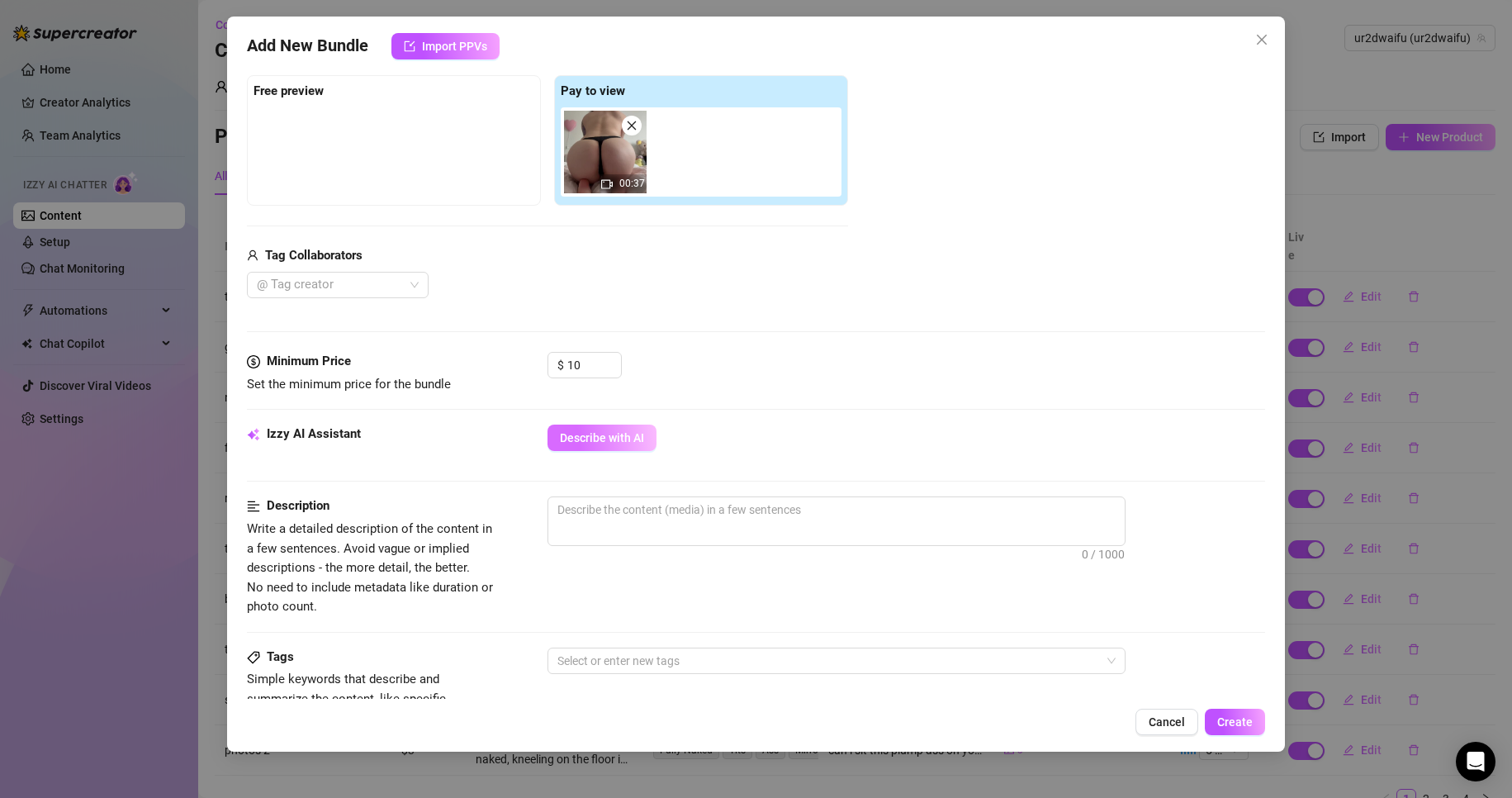
click at [612, 435] on span "Describe with AI" at bounding box center [601, 437] width 84 height 13
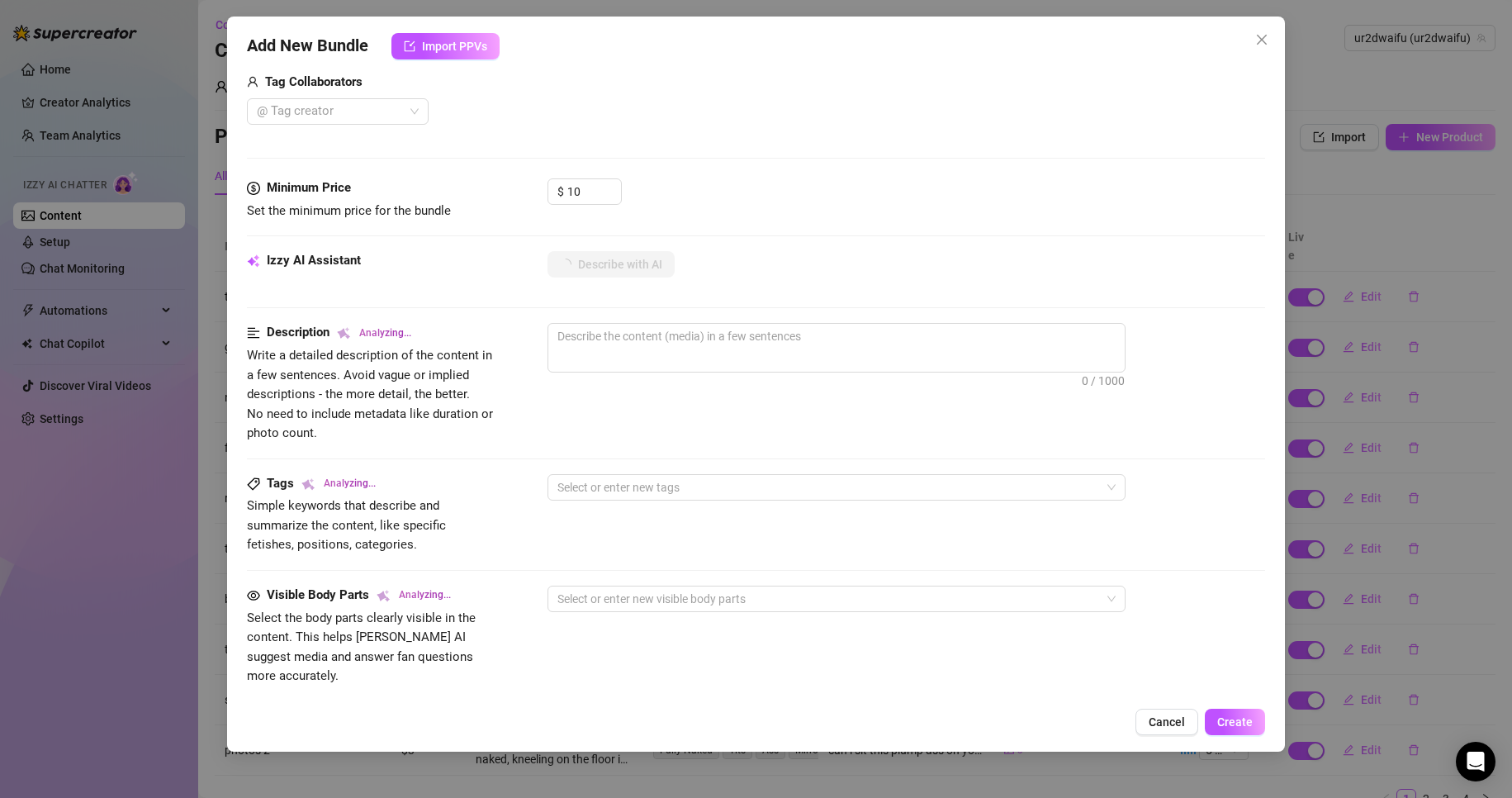
scroll to position [165, 0]
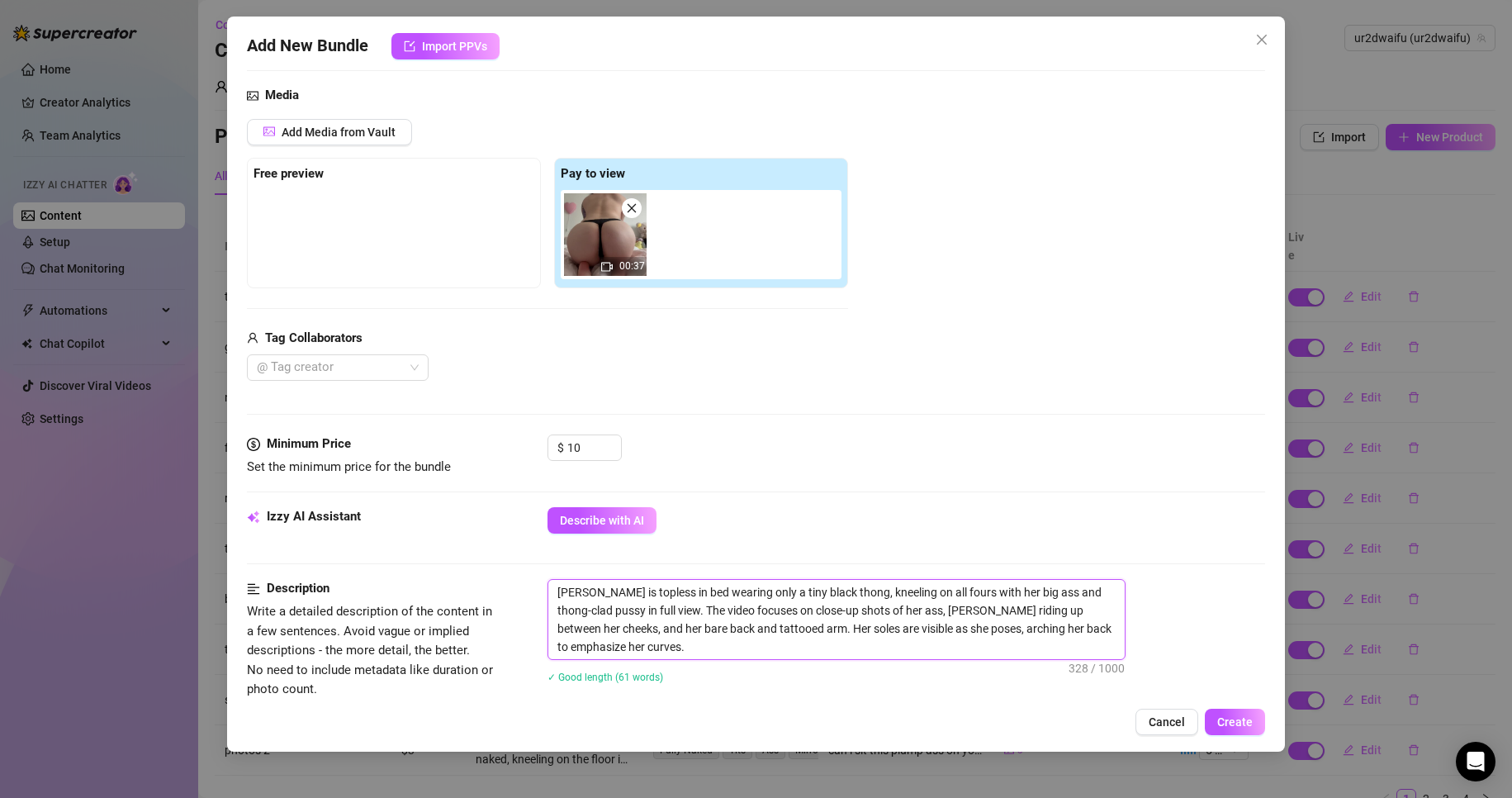
click at [725, 625] on textarea "[PERSON_NAME] is topless in bed wearing only a tiny black thong, kneeling on al…" at bounding box center [836, 619] width 576 height 79
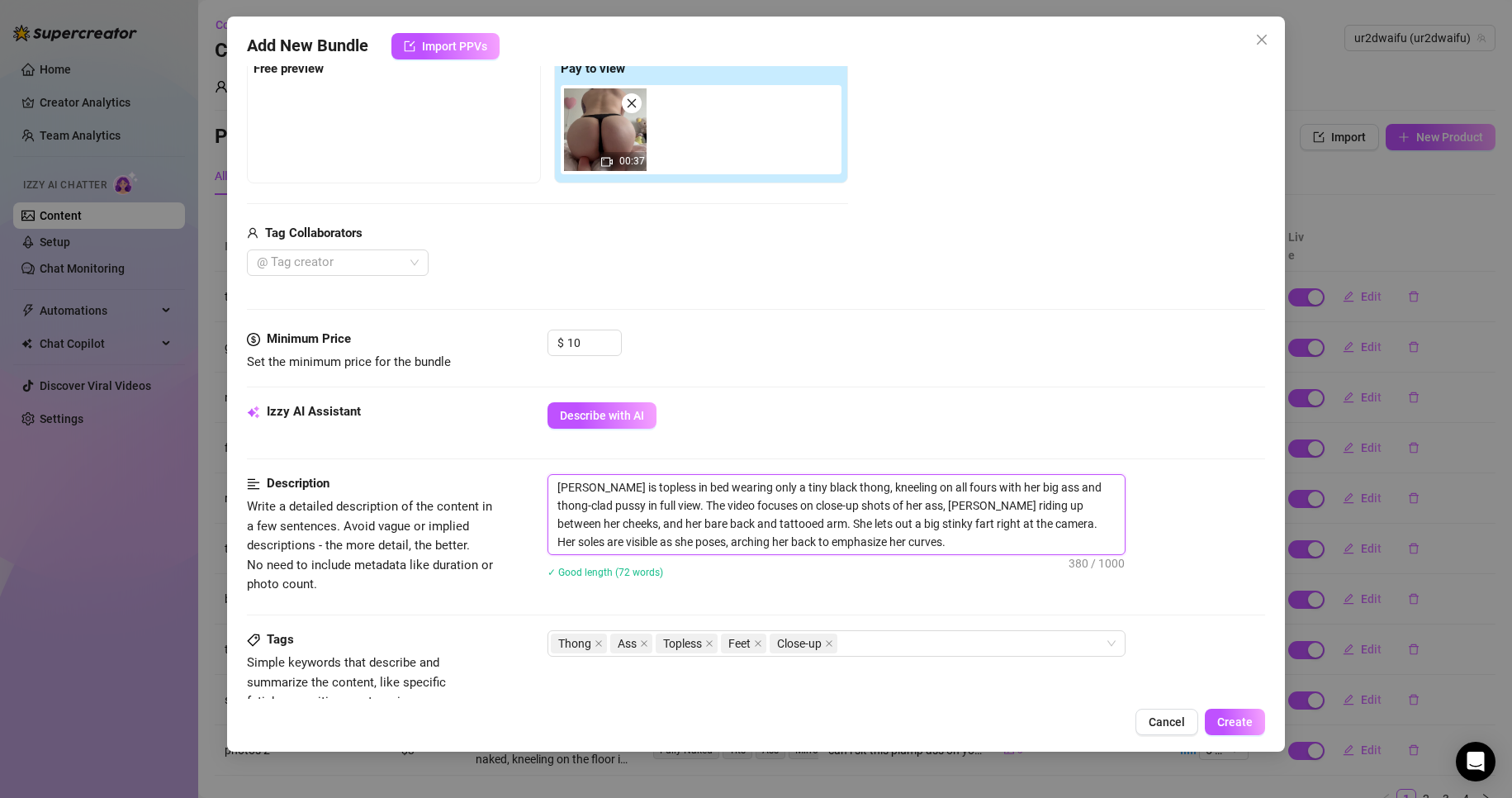
scroll to position [330, 0]
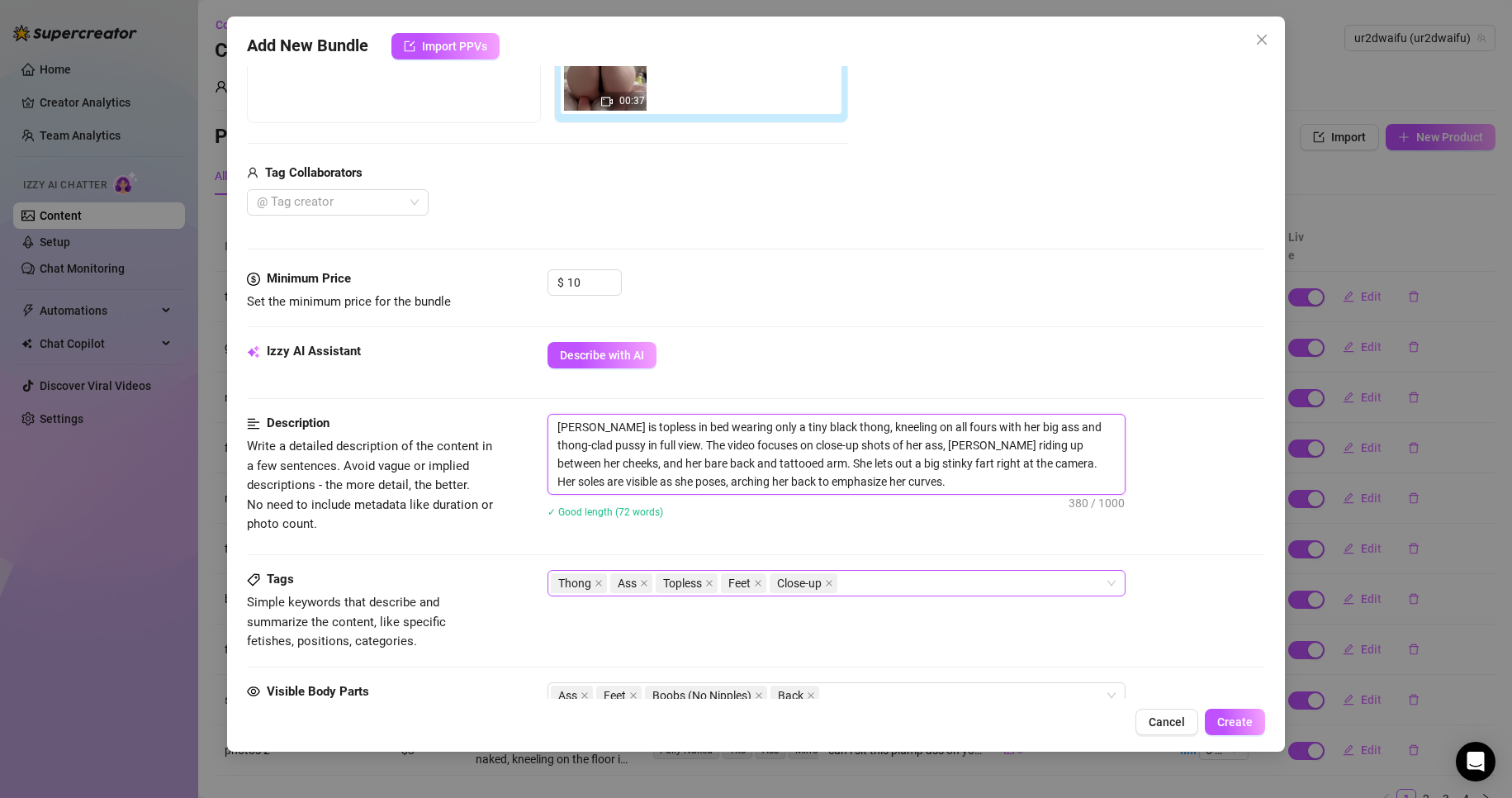
click at [892, 589] on div "Thong Ass Topless Feet Close-up" at bounding box center [828, 583] width 554 height 23
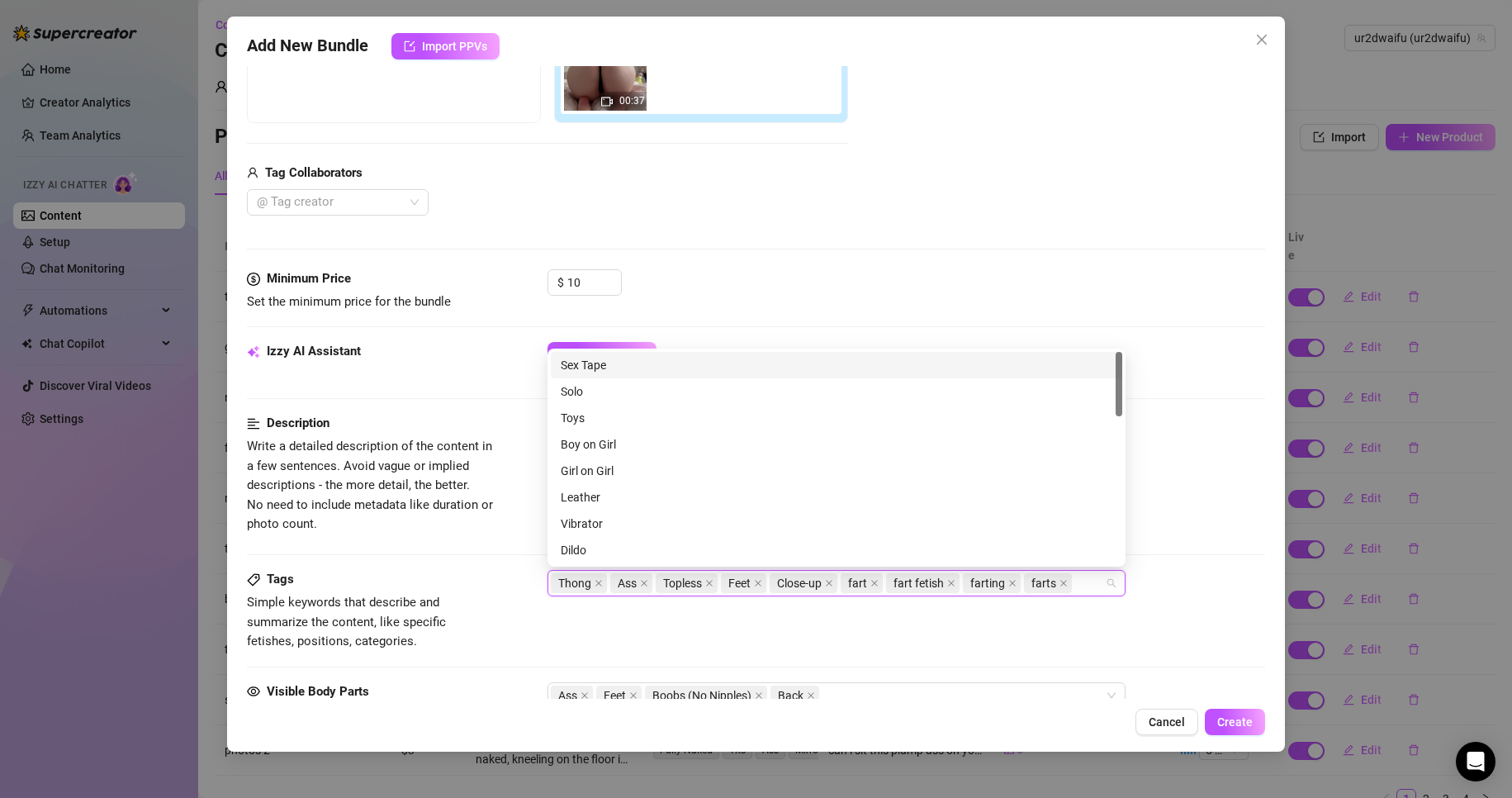
click at [897, 629] on div "Tags Simple keywords that describe and summarize the content, like specific fet…" at bounding box center [756, 610] width 1019 height 81
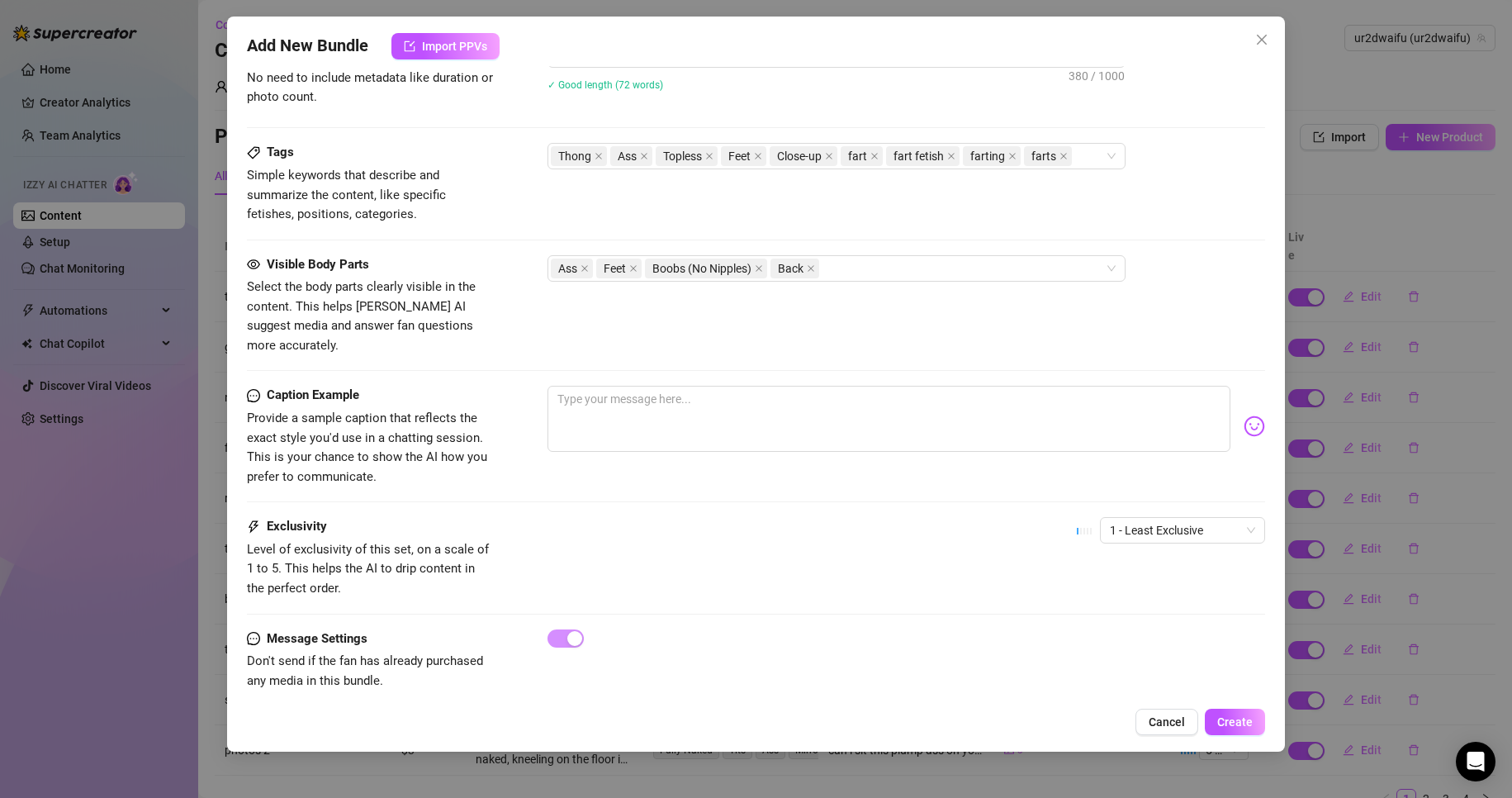
scroll to position [760, 0]
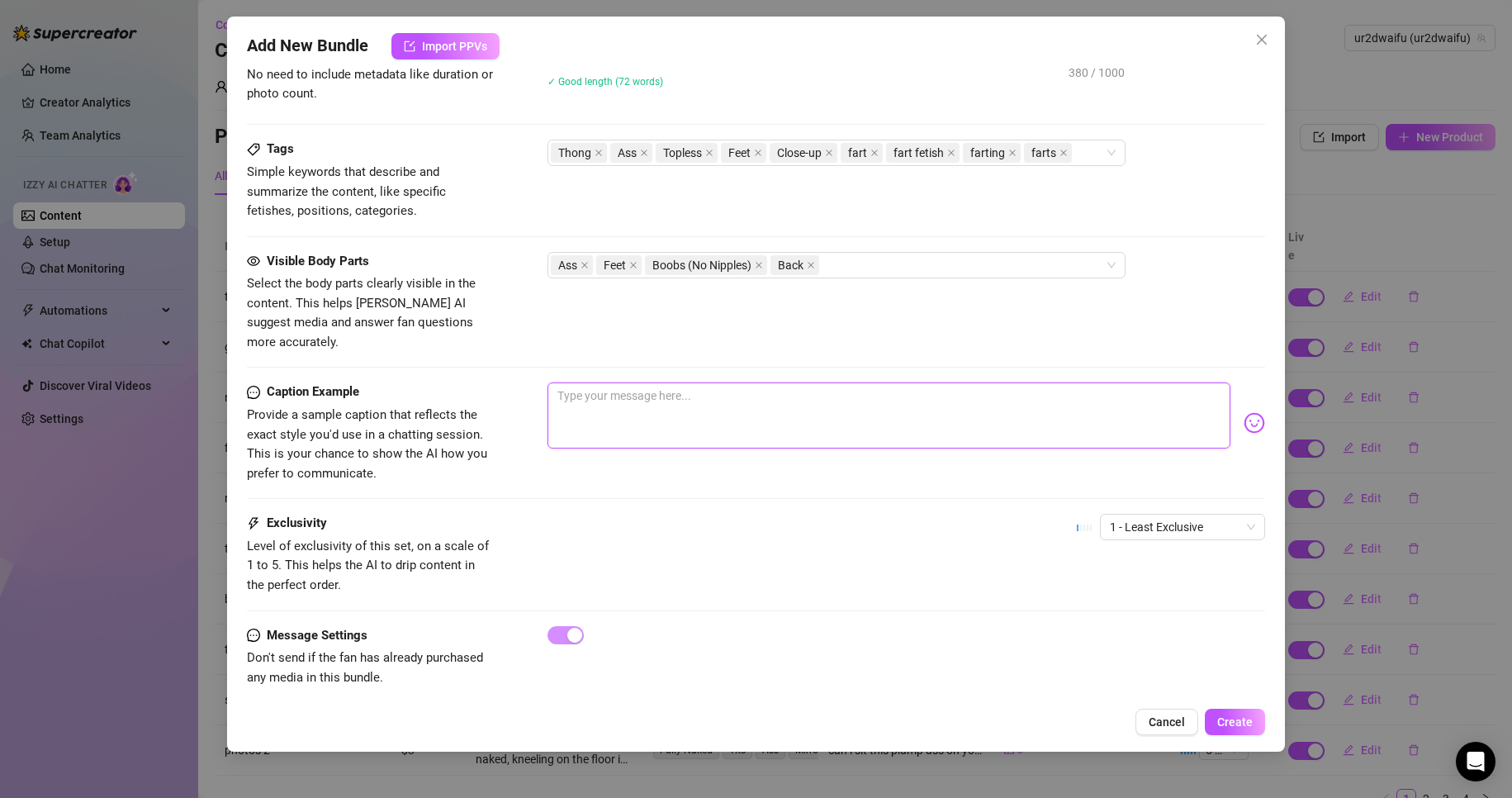
click at [679, 402] on textarea at bounding box center [889, 416] width 684 height 66
click at [1244, 412] on img at bounding box center [1254, 423] width 22 height 22
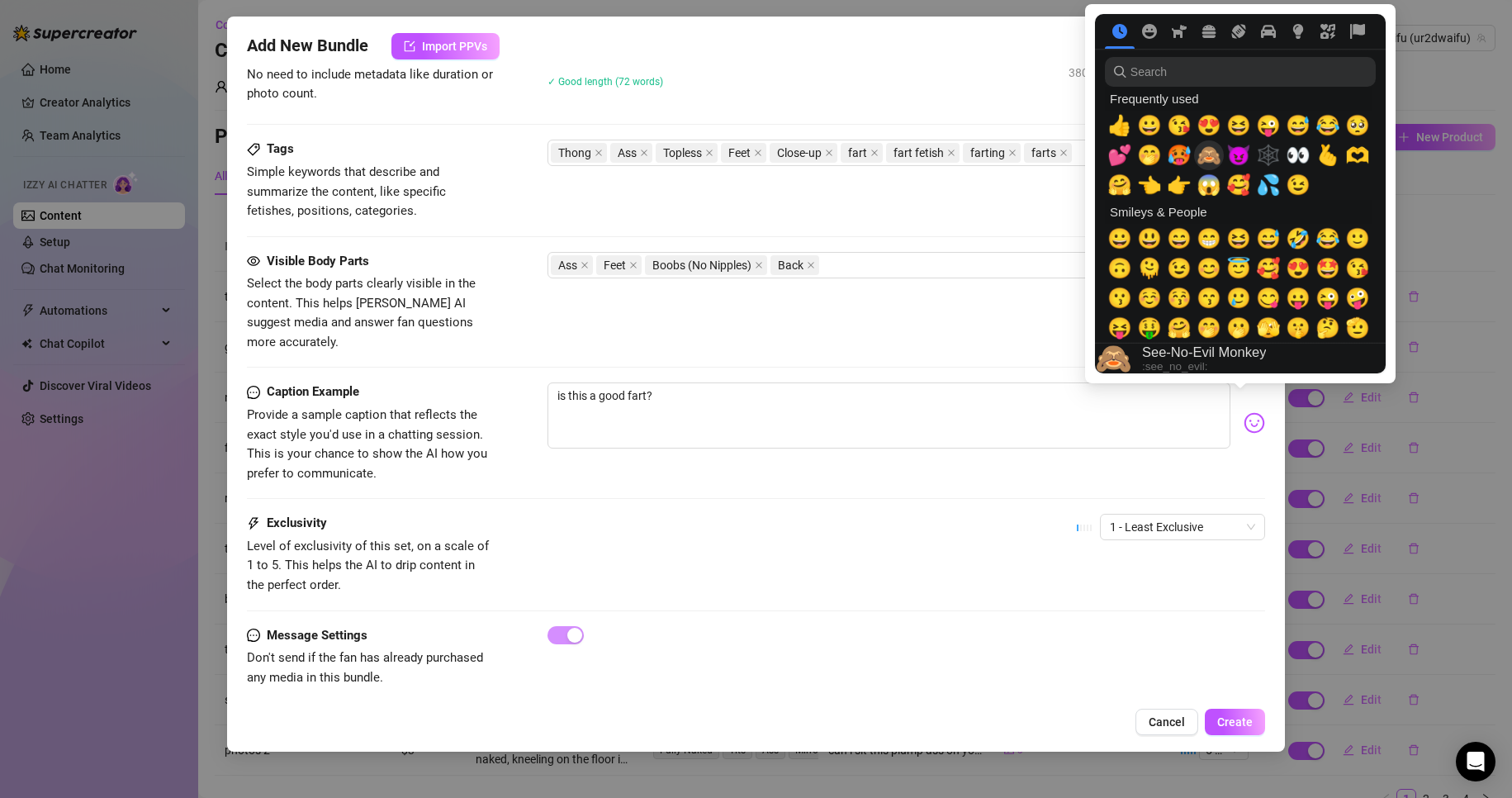
click at [1206, 146] on span "🙈" at bounding box center [1209, 155] width 24 height 23
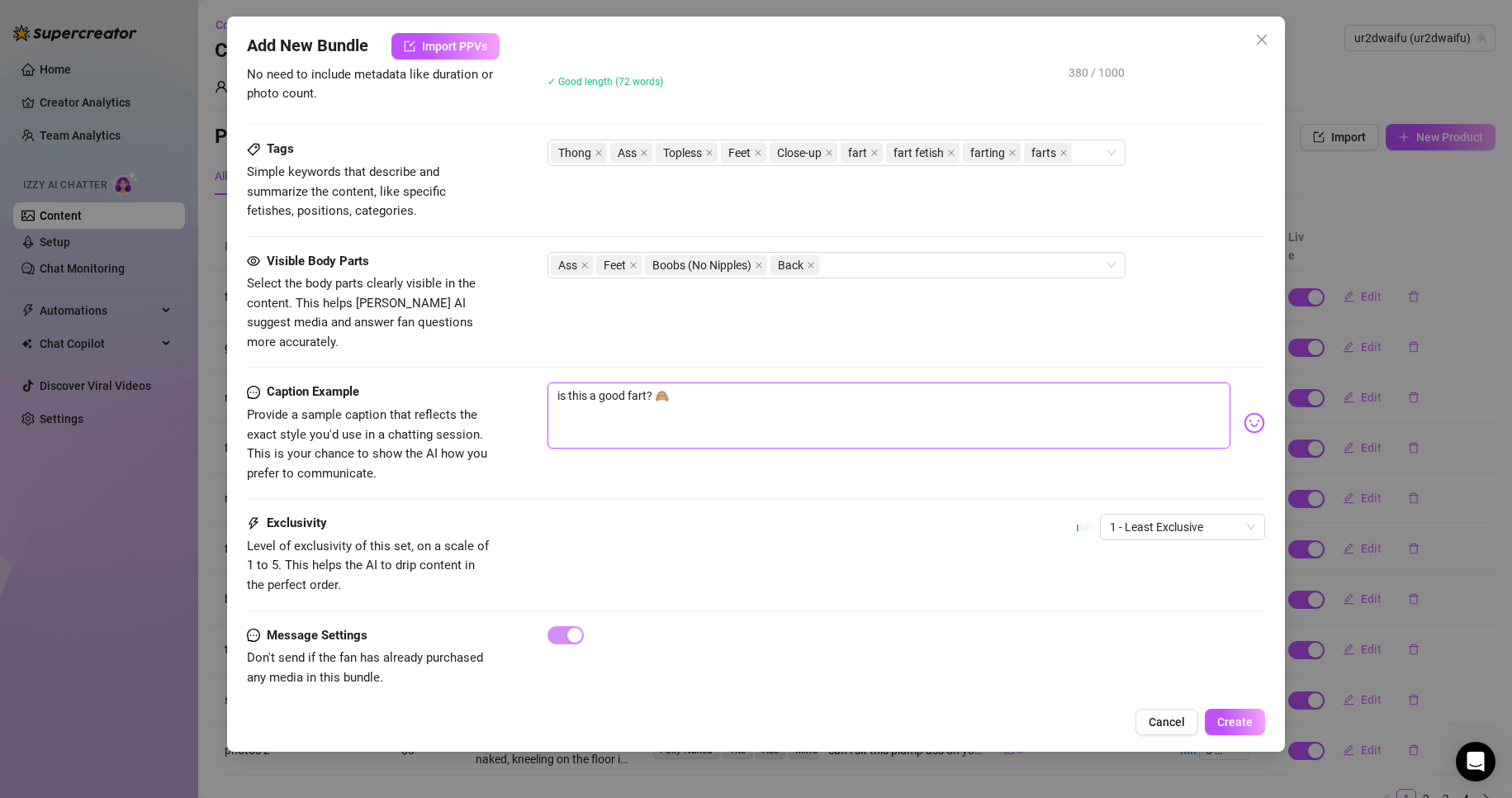
click at [869, 390] on textarea "is this a good fart? 🙈" at bounding box center [889, 416] width 684 height 66
click at [1155, 517] on span "1 - Least Exclusive" at bounding box center [1182, 526] width 145 height 24
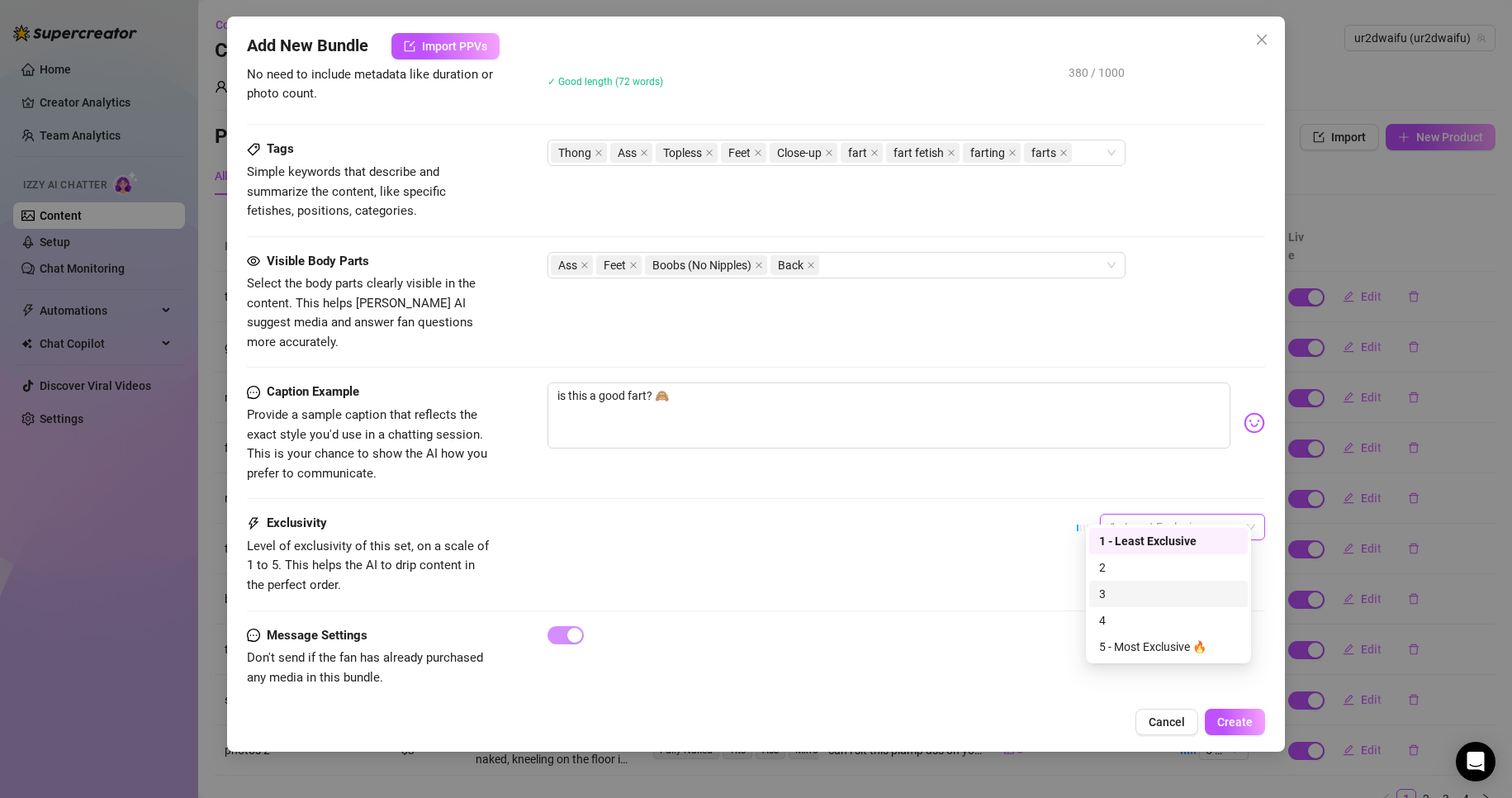
click at [1157, 589] on div "3" at bounding box center [1168, 594] width 139 height 18
click at [825, 597] on div "Exclusivity Level of exclusivity of this set, on a scale of 1 to 5. This helps …" at bounding box center [756, 569] width 1019 height 112
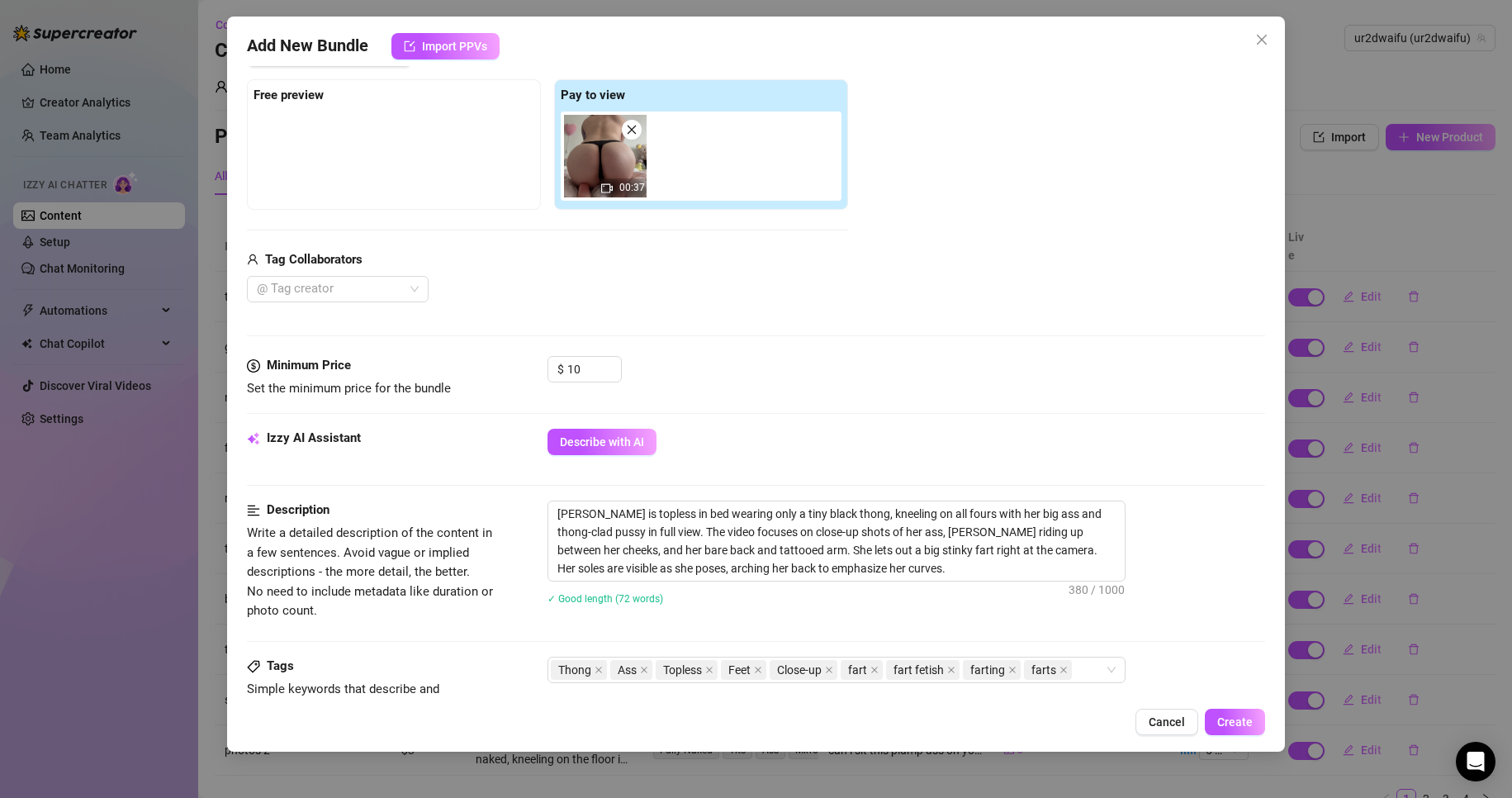
scroll to position [100, 0]
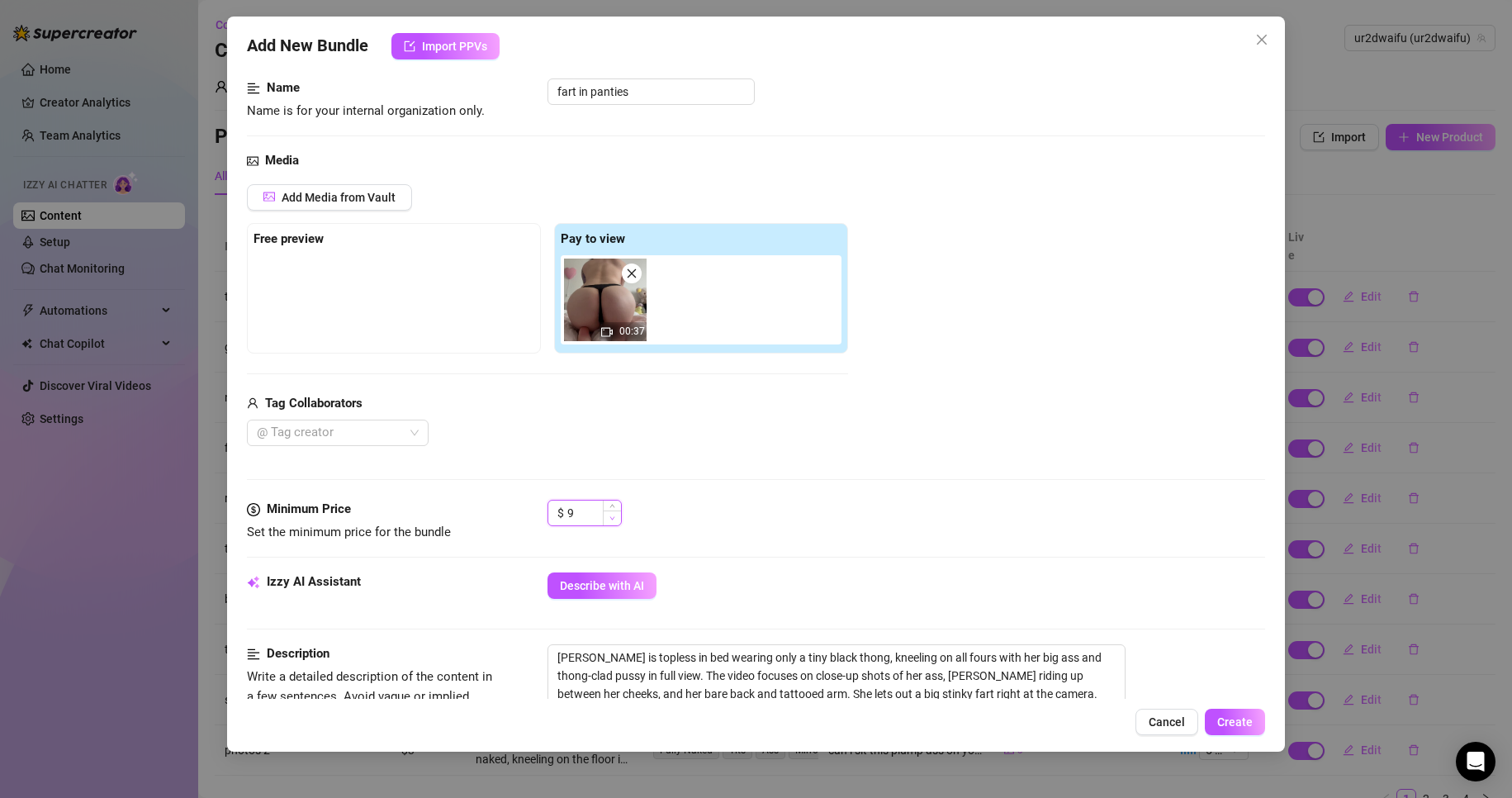
click at [610, 517] on icon "down" at bounding box center [612, 518] width 6 height 6
click at [610, 517] on icon "down" at bounding box center [612, 519] width 5 height 3
click at [1254, 718] on button "Create" at bounding box center [1234, 722] width 60 height 26
